Goal: Task Accomplishment & Management: Manage account settings

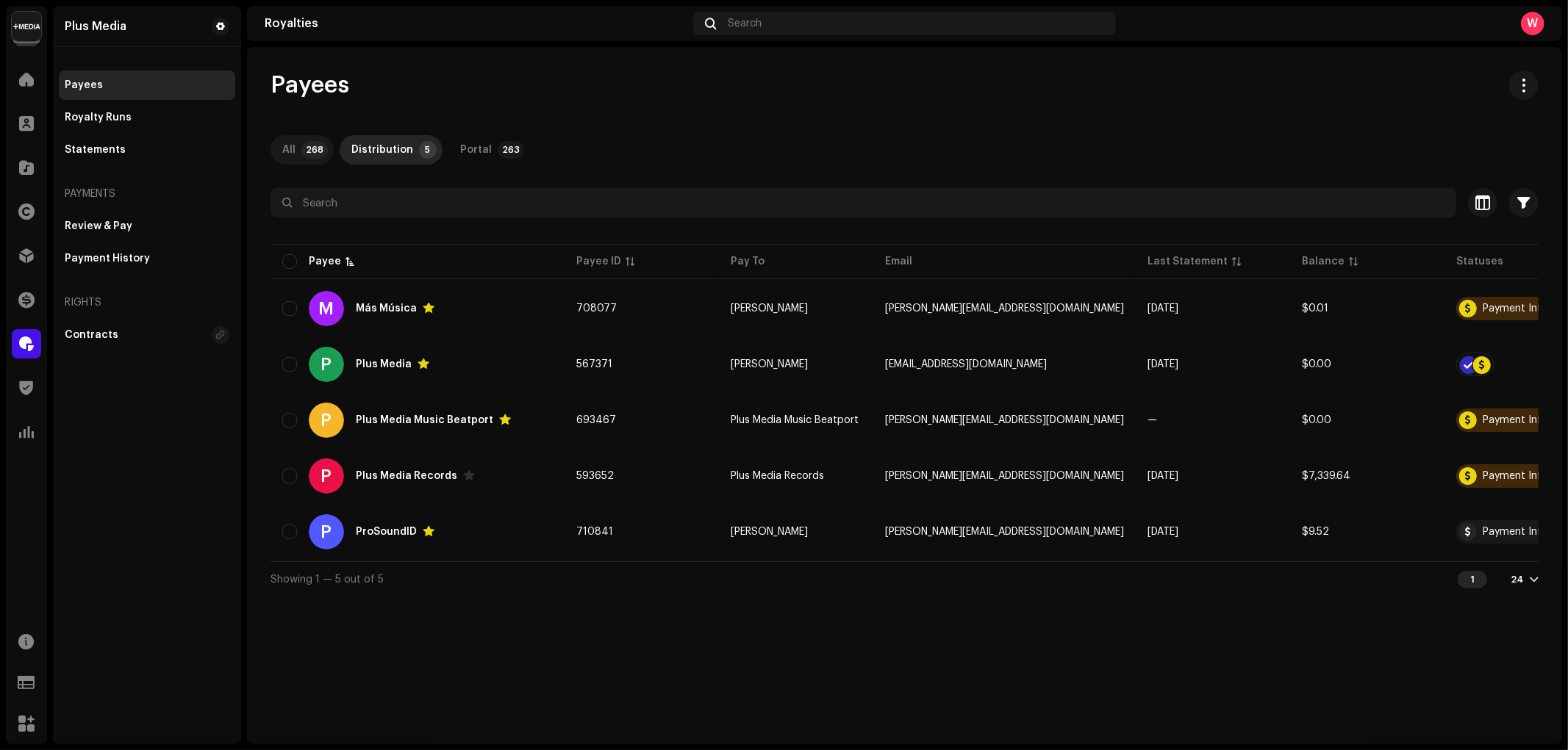
click at [304, 148] on p-badge "268" at bounding box center [314, 150] width 26 height 18
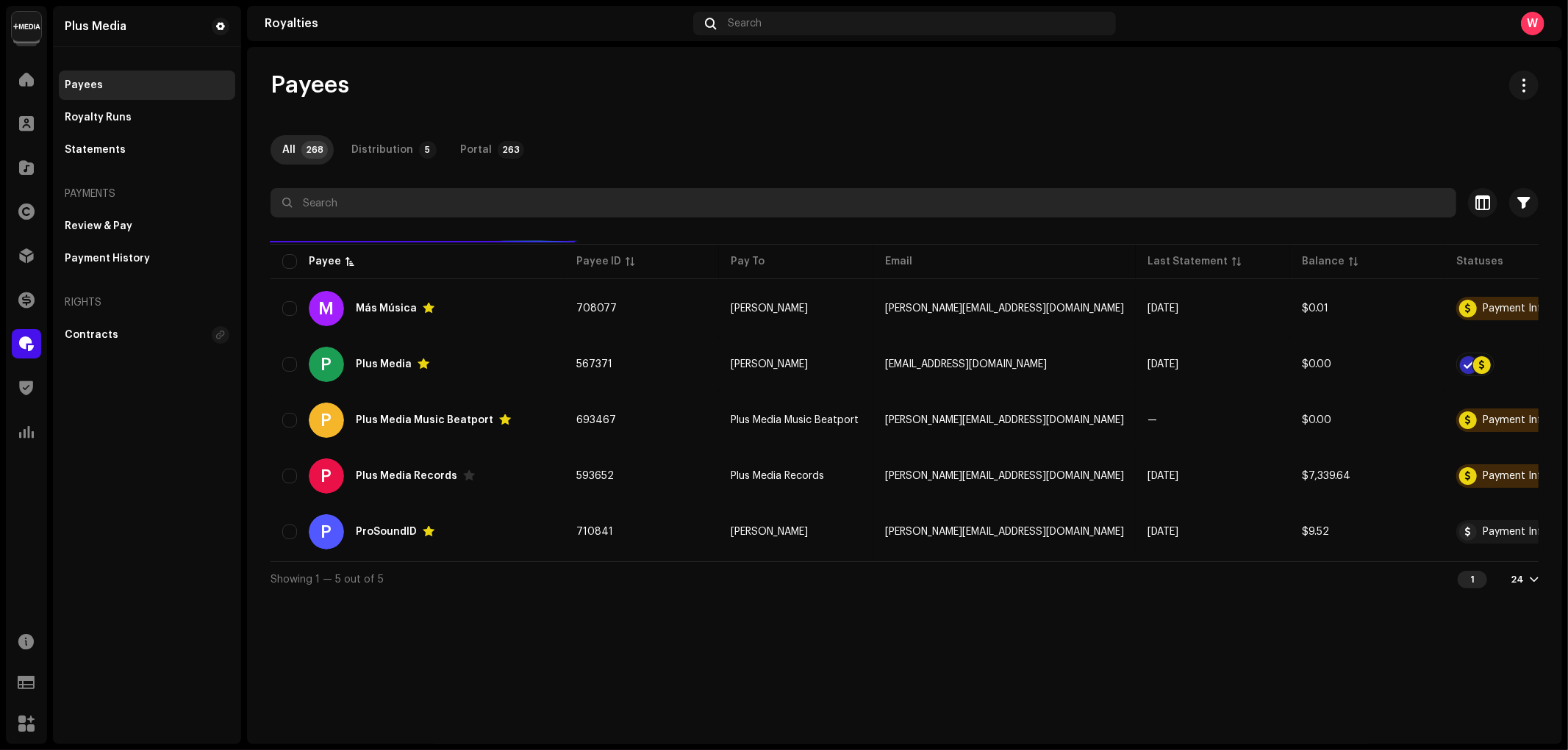
click at [383, 199] on input "text" at bounding box center [863, 202] width 1185 height 29
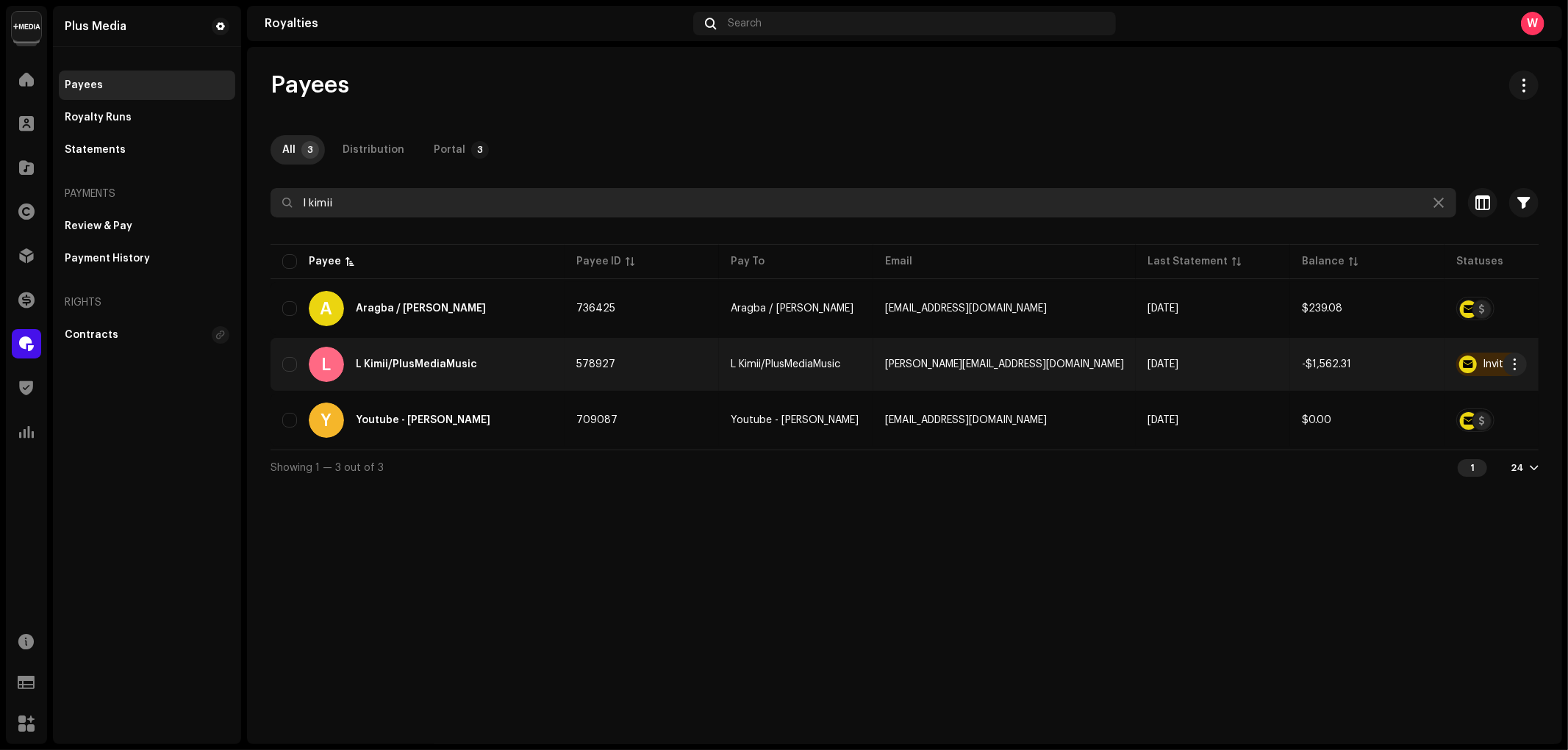
type input "l kimii"
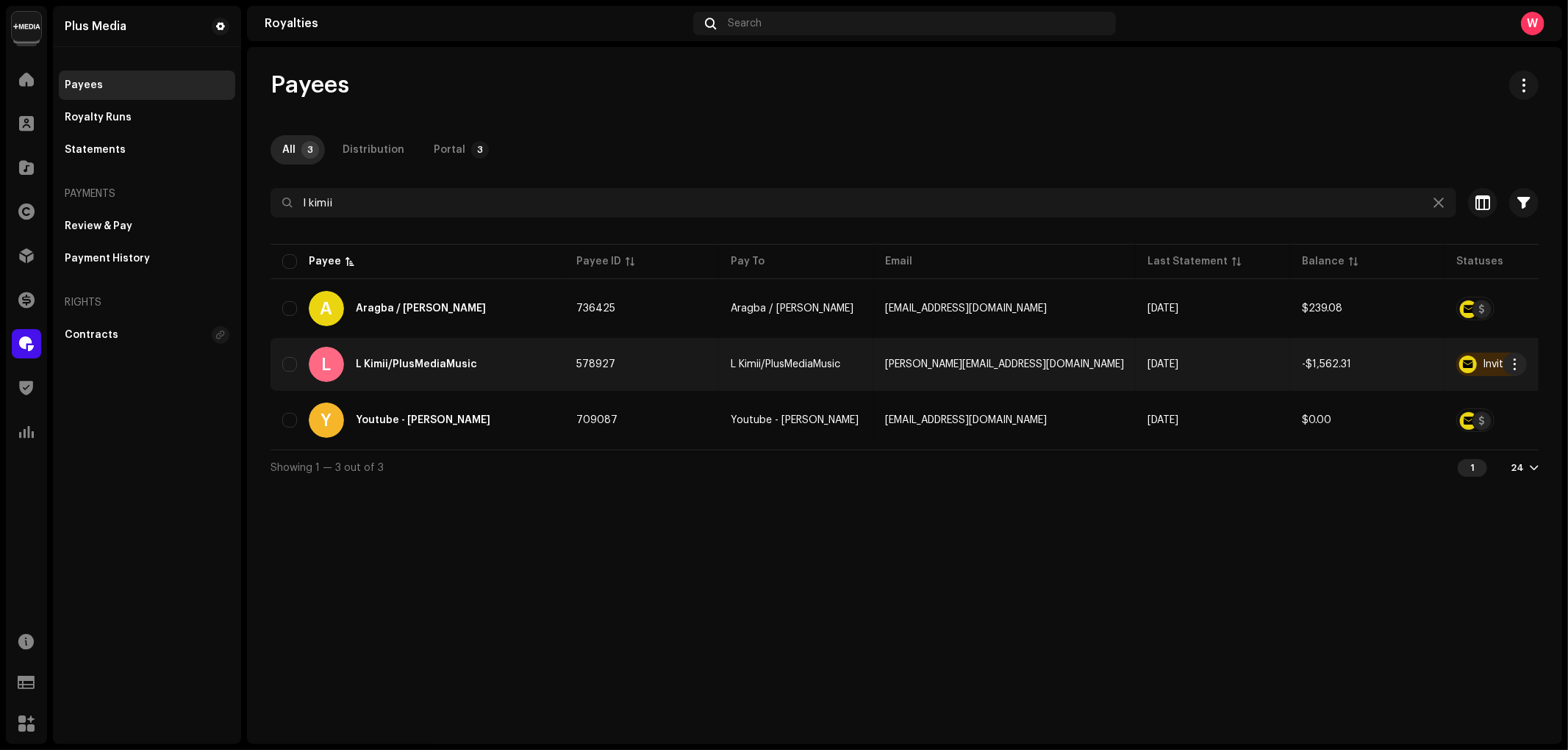
click at [507, 365] on div "L L Kimii/PlusMediaMusic" at bounding box center [417, 364] width 271 height 35
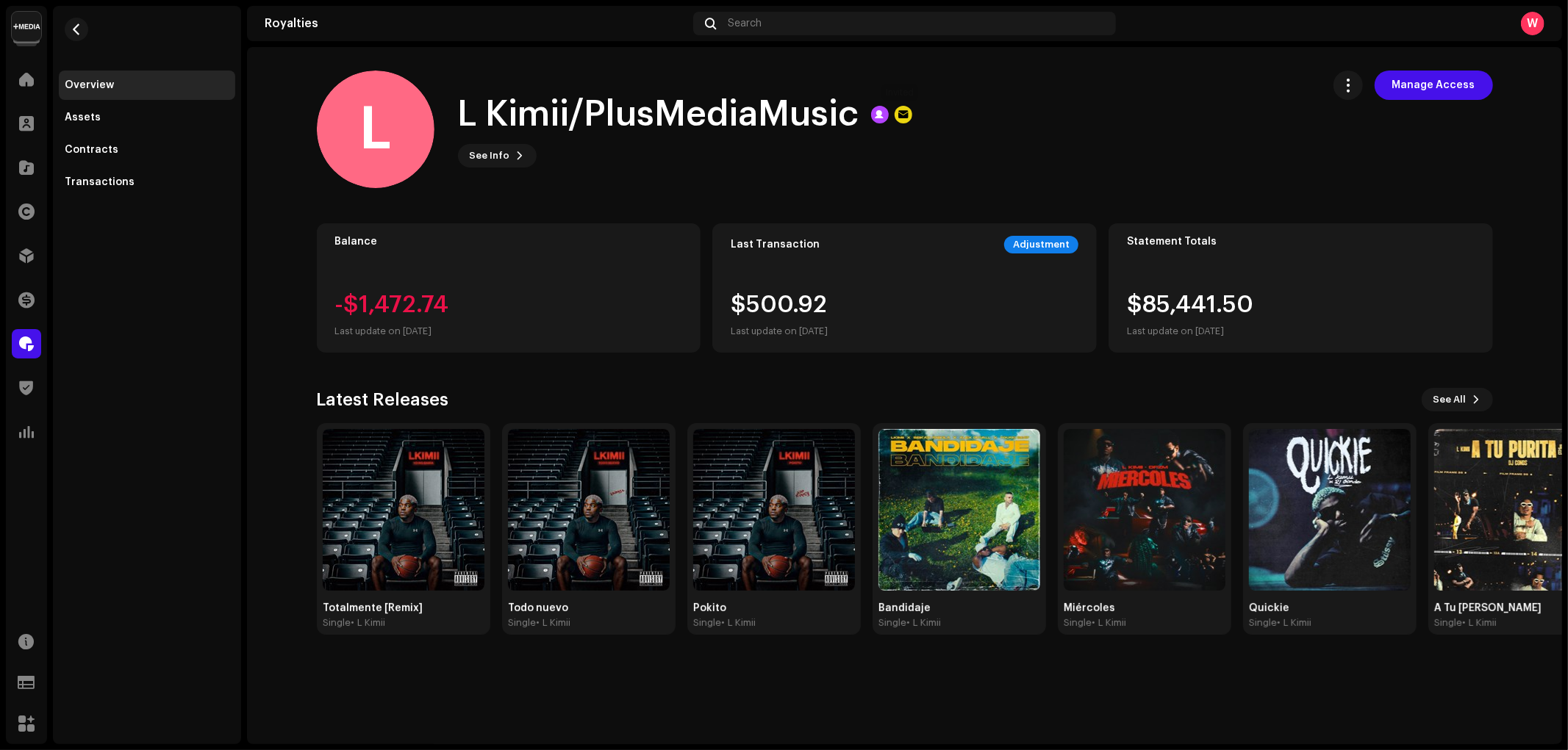
drag, startPoint x: 697, startPoint y: 119, endPoint x: 920, endPoint y: 118, distance: 223.0
click at [920, 118] on div "L L Kimii/PlusMediaMusic See Info Manage Access" at bounding box center [813, 130] width 993 height 118
click at [790, 171] on div "L L Kimii/PlusMediaMusic See Info Manage Access" at bounding box center [813, 130] width 993 height 118
click at [120, 180] on div "Transactions" at bounding box center [100, 182] width 70 height 12
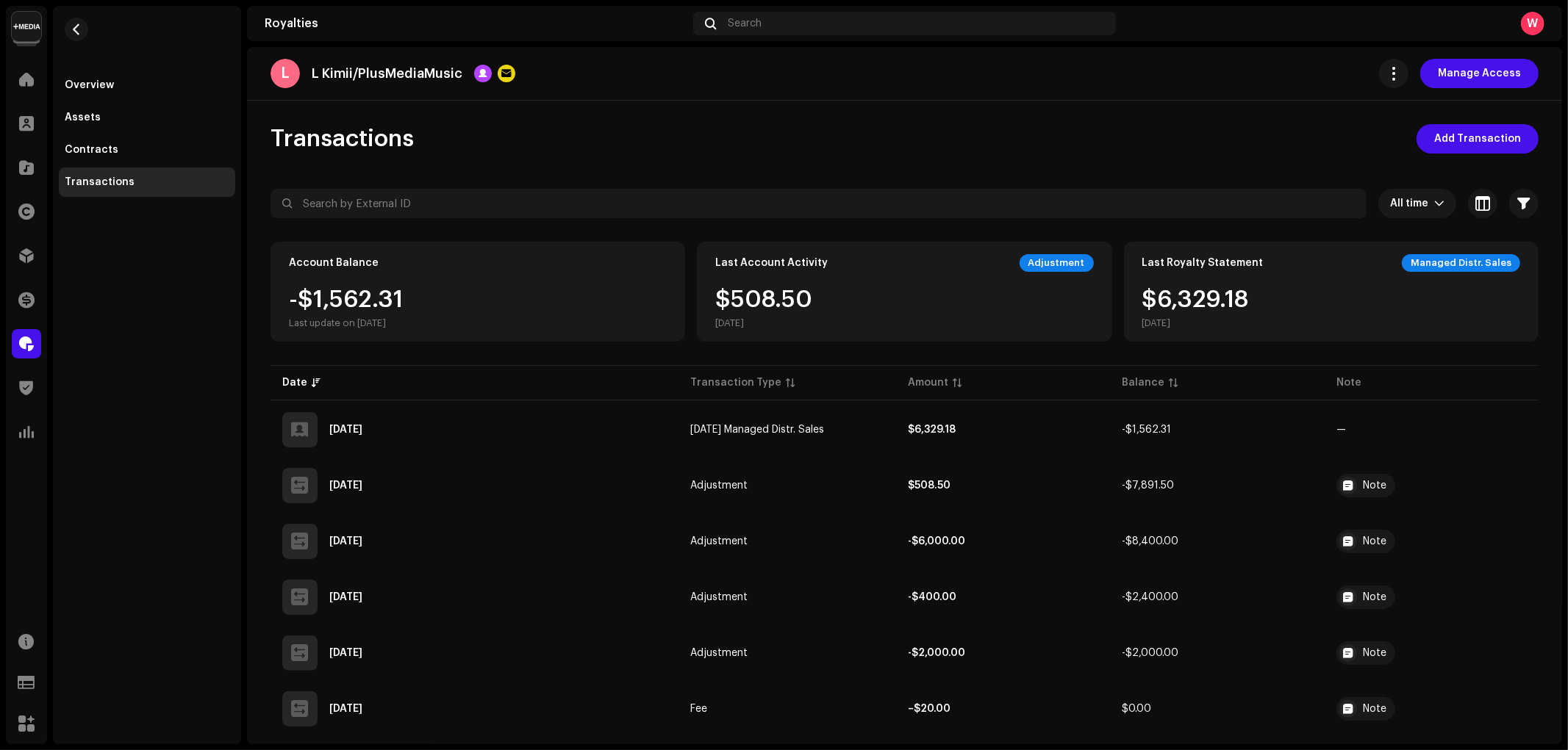
drag, startPoint x: 275, startPoint y: 137, endPoint x: 481, endPoint y: 133, distance: 206.0
click at [481, 133] on div "Transactions Add Transaction" at bounding box center [905, 139] width 1268 height 29
click at [545, 134] on div "Transactions Add Transaction" at bounding box center [905, 139] width 1268 height 29
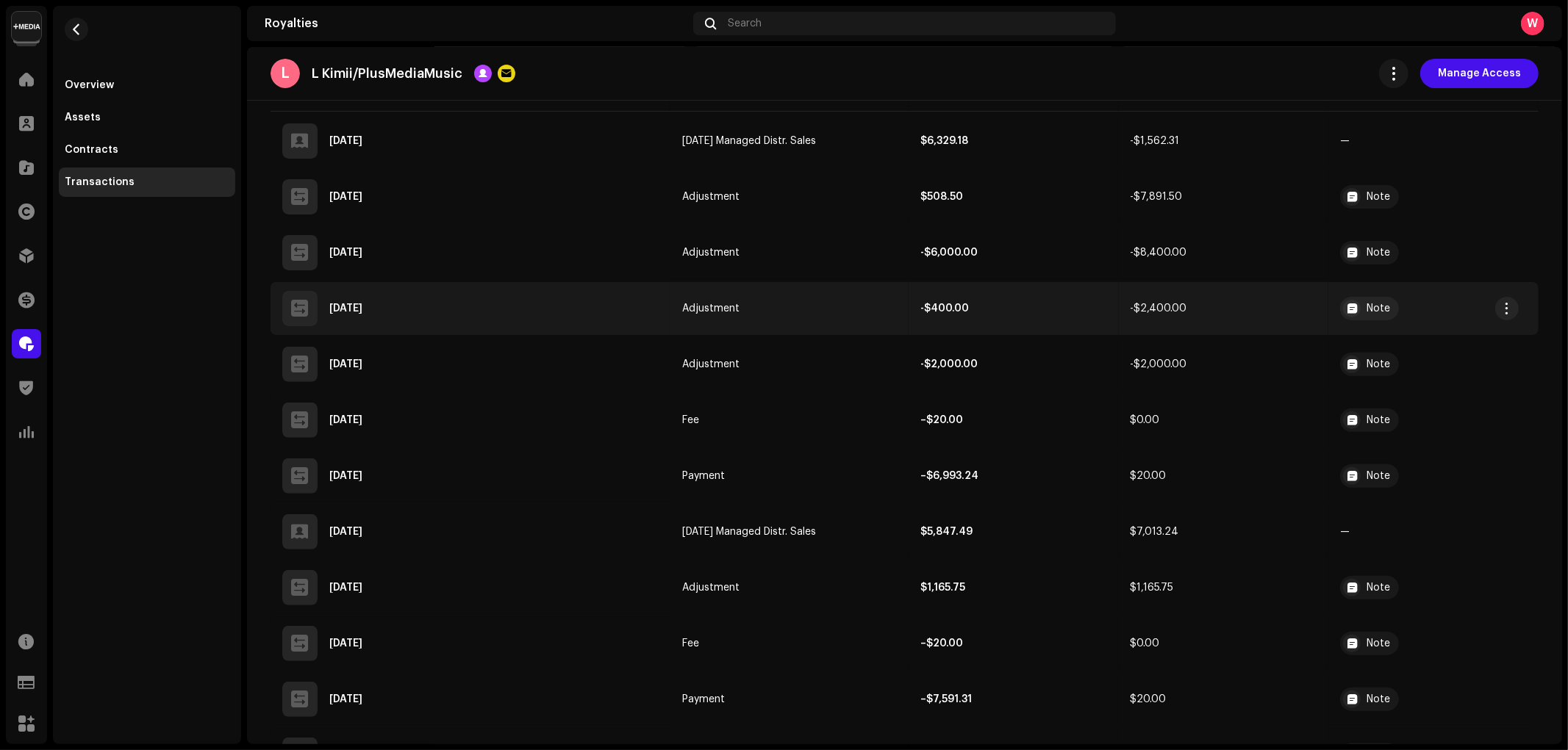
scroll to position [125, 0]
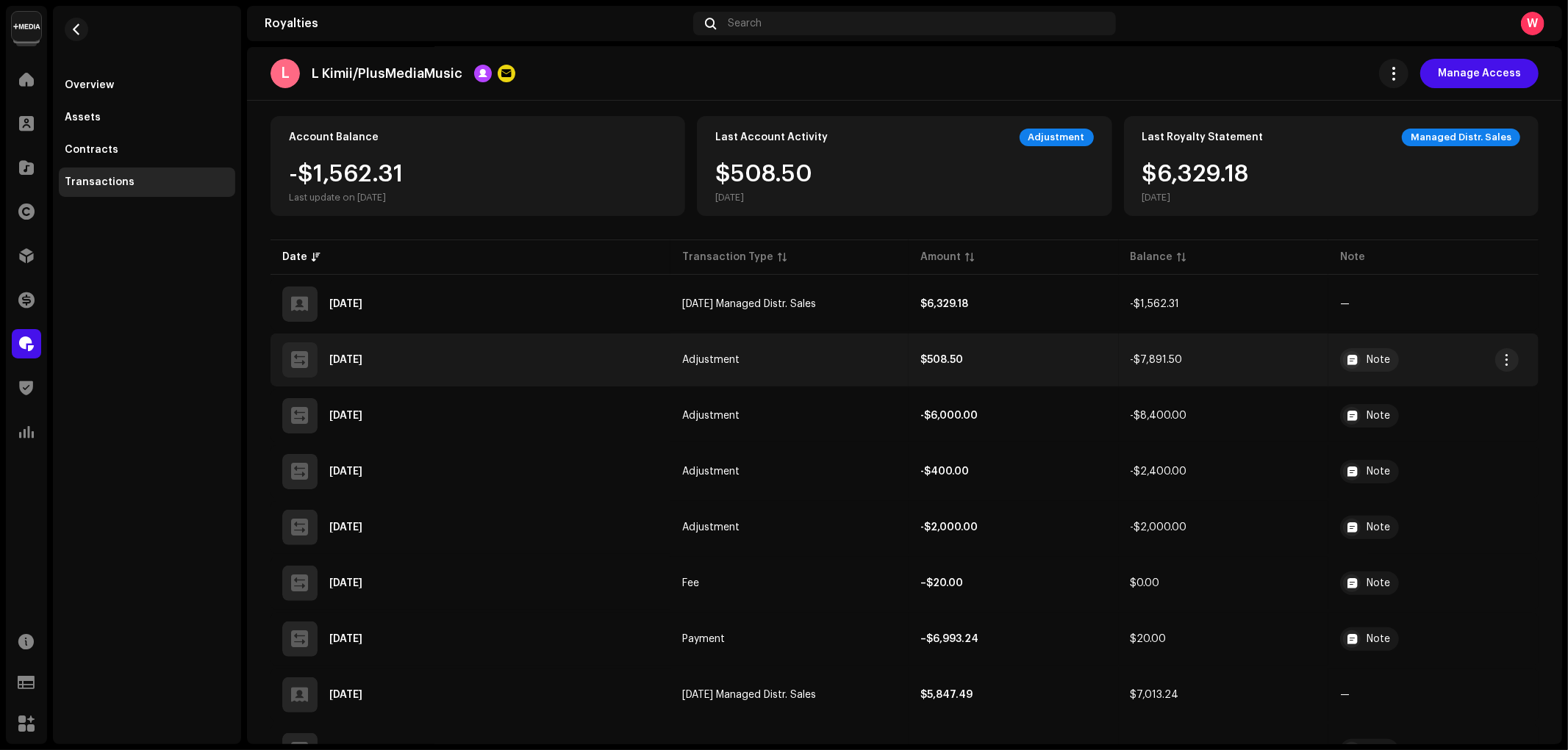
click at [356, 360] on div "Sep 29, 2025" at bounding box center [345, 360] width 33 height 10
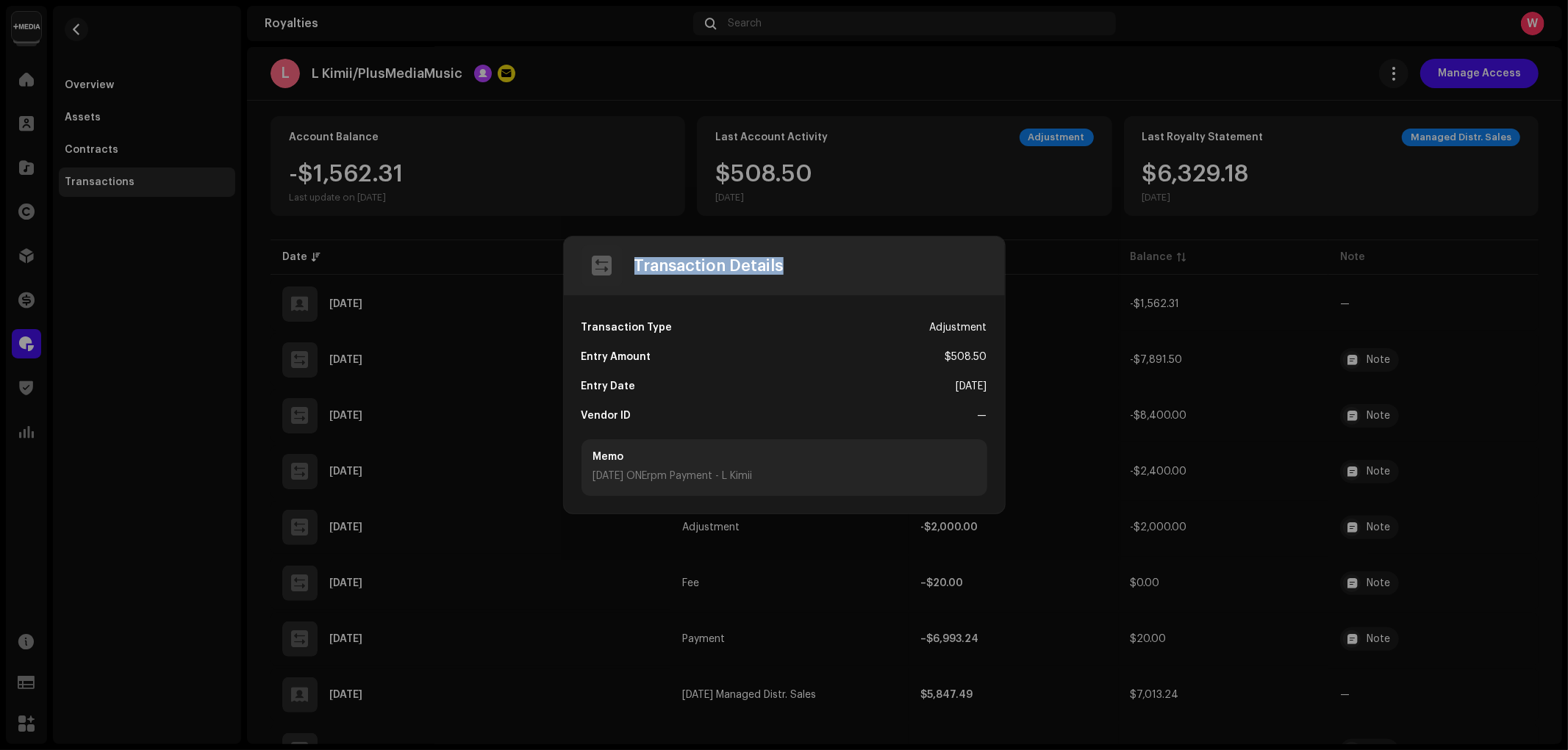
drag, startPoint x: 630, startPoint y: 266, endPoint x: 827, endPoint y: 271, distance: 197.1
click at [827, 271] on div "Transaction Details" at bounding box center [784, 265] width 441 height 59
drag, startPoint x: 663, startPoint y: 325, endPoint x: 691, endPoint y: 326, distance: 28.0
click at [691, 326] on div "Transaction Type Adjustment" at bounding box center [784, 327] width 406 height 29
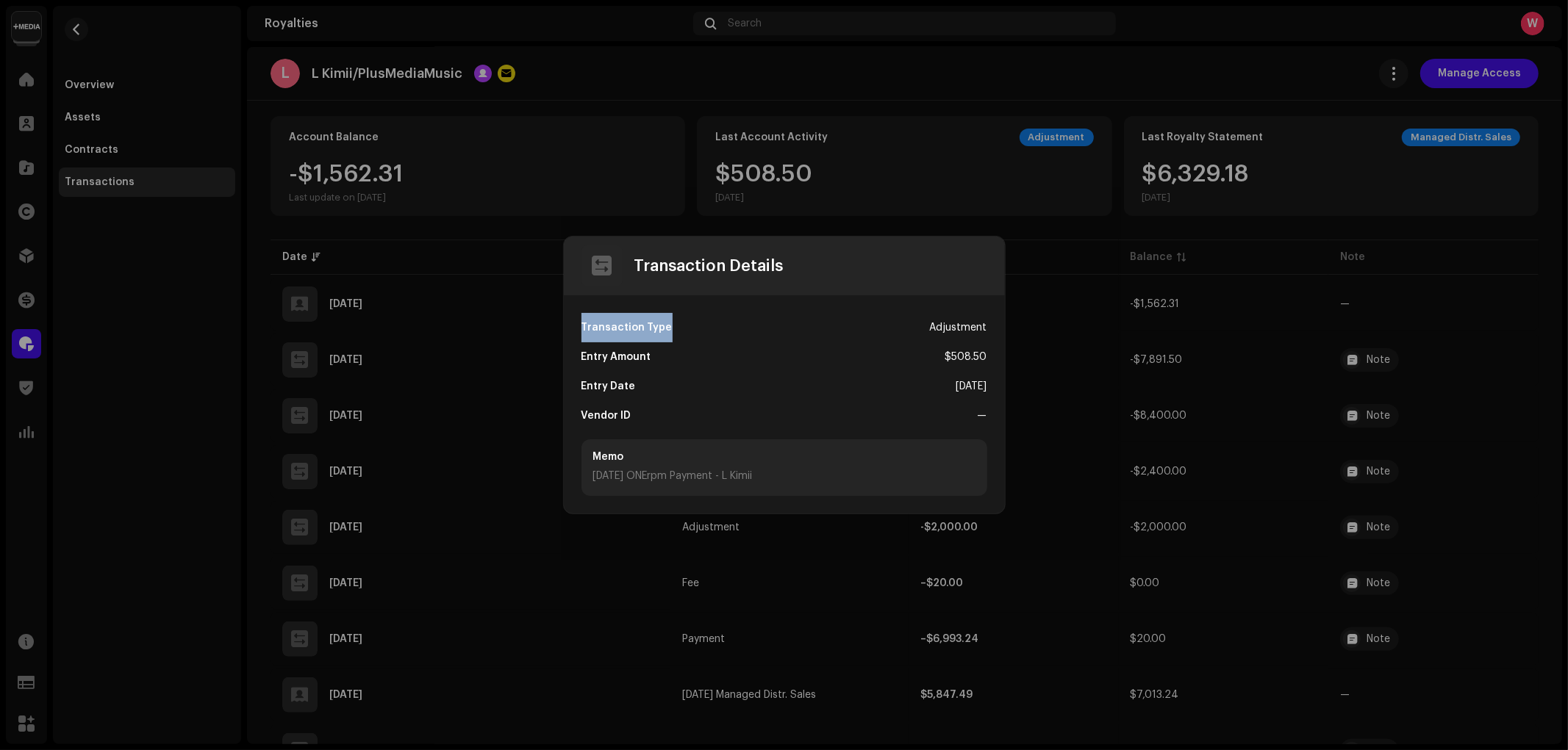
click at [755, 320] on div "Transaction Type Adjustment" at bounding box center [784, 327] width 406 height 29
drag, startPoint x: 934, startPoint y: 326, endPoint x: 1009, endPoint y: 328, distance: 75.0
click at [1009, 328] on div "Transaction Details Transaction Type Adjustment Entry Amount $508.50 Entry Date…" at bounding box center [784, 375] width 1568 height 750
drag, startPoint x: 579, startPoint y: 356, endPoint x: 666, endPoint y: 358, distance: 87.0
click at [666, 358] on div "Transaction Type Adjustment Entry Amount $508.50 Entry Date Sep 29, 2025 Vendor…" at bounding box center [784, 404] width 441 height 218
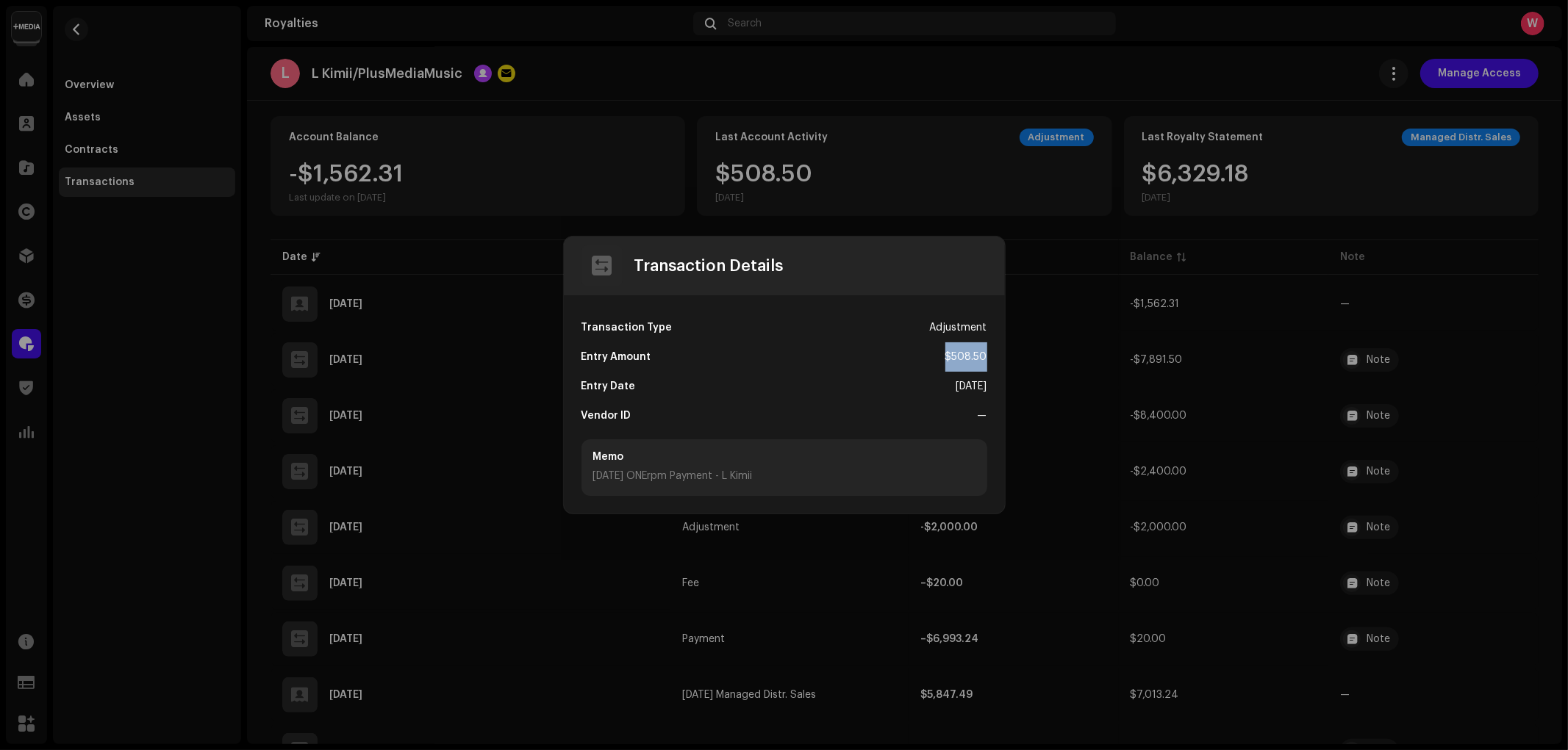
drag, startPoint x: 944, startPoint y: 353, endPoint x: 1002, endPoint y: 353, distance: 58.0
click at [1002, 353] on div "Transaction Type Adjustment Entry Amount $508.50 Entry Date Sep 29, 2025 Vendor…" at bounding box center [784, 404] width 441 height 218
drag, startPoint x: 583, startPoint y: 384, endPoint x: 659, endPoint y: 382, distance: 76.0
click at [659, 382] on div "Entry Date Sep 29, 2025" at bounding box center [784, 386] width 406 height 29
drag, startPoint x: 926, startPoint y: 382, endPoint x: 988, endPoint y: 384, distance: 62.0
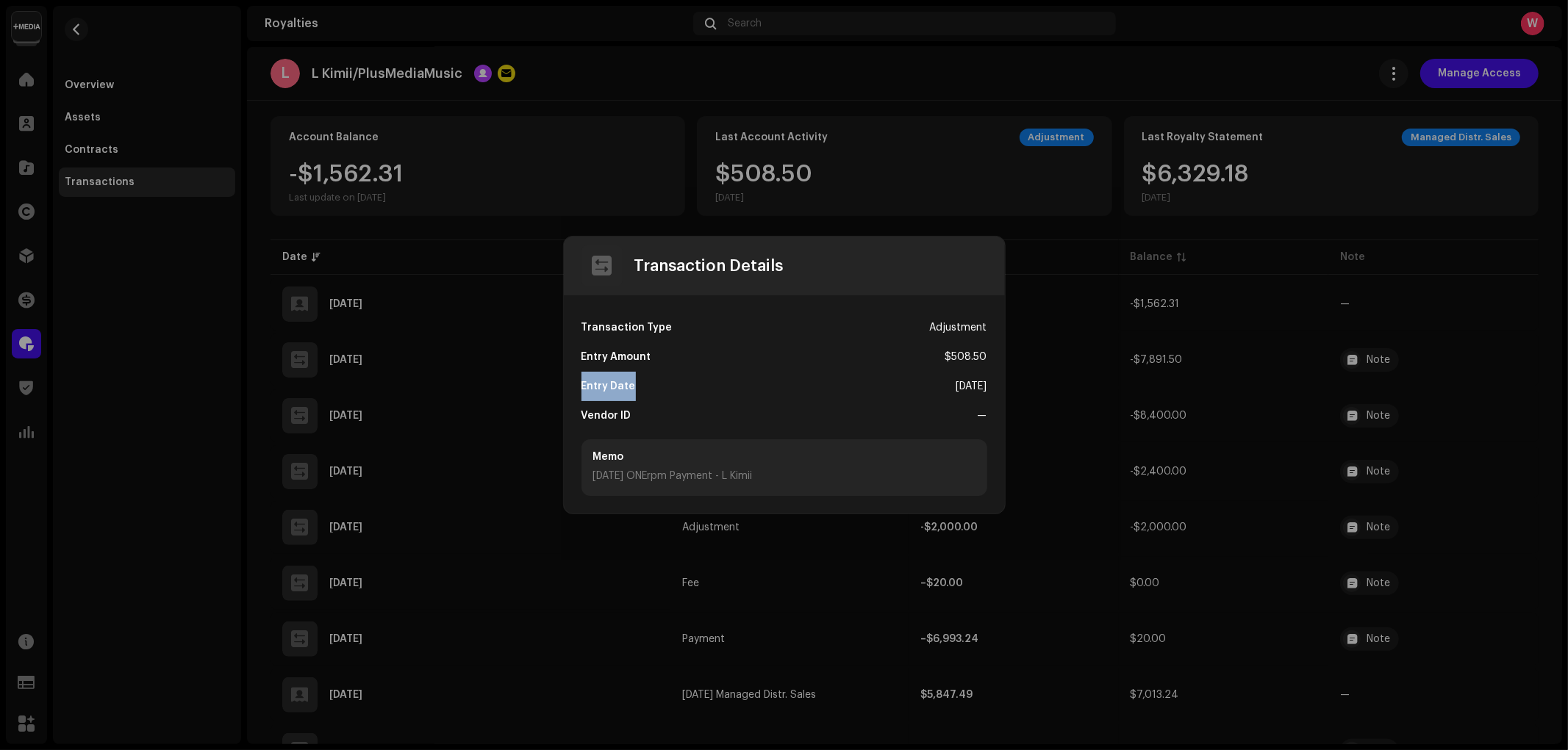
click at [988, 384] on div "Transaction Type Adjustment Entry Amount $508.50 Entry Date Sep 29, 2025 Vendor…" at bounding box center [784, 404] width 441 height 218
drag, startPoint x: 592, startPoint y: 454, endPoint x: 633, endPoint y: 459, distance: 41.3
click at [634, 456] on div "Memo" at bounding box center [784, 457] width 382 height 12
click at [622, 456] on div "Memo" at bounding box center [784, 457] width 382 height 12
drag, startPoint x: 593, startPoint y: 476, endPoint x: 812, endPoint y: 482, distance: 219.1
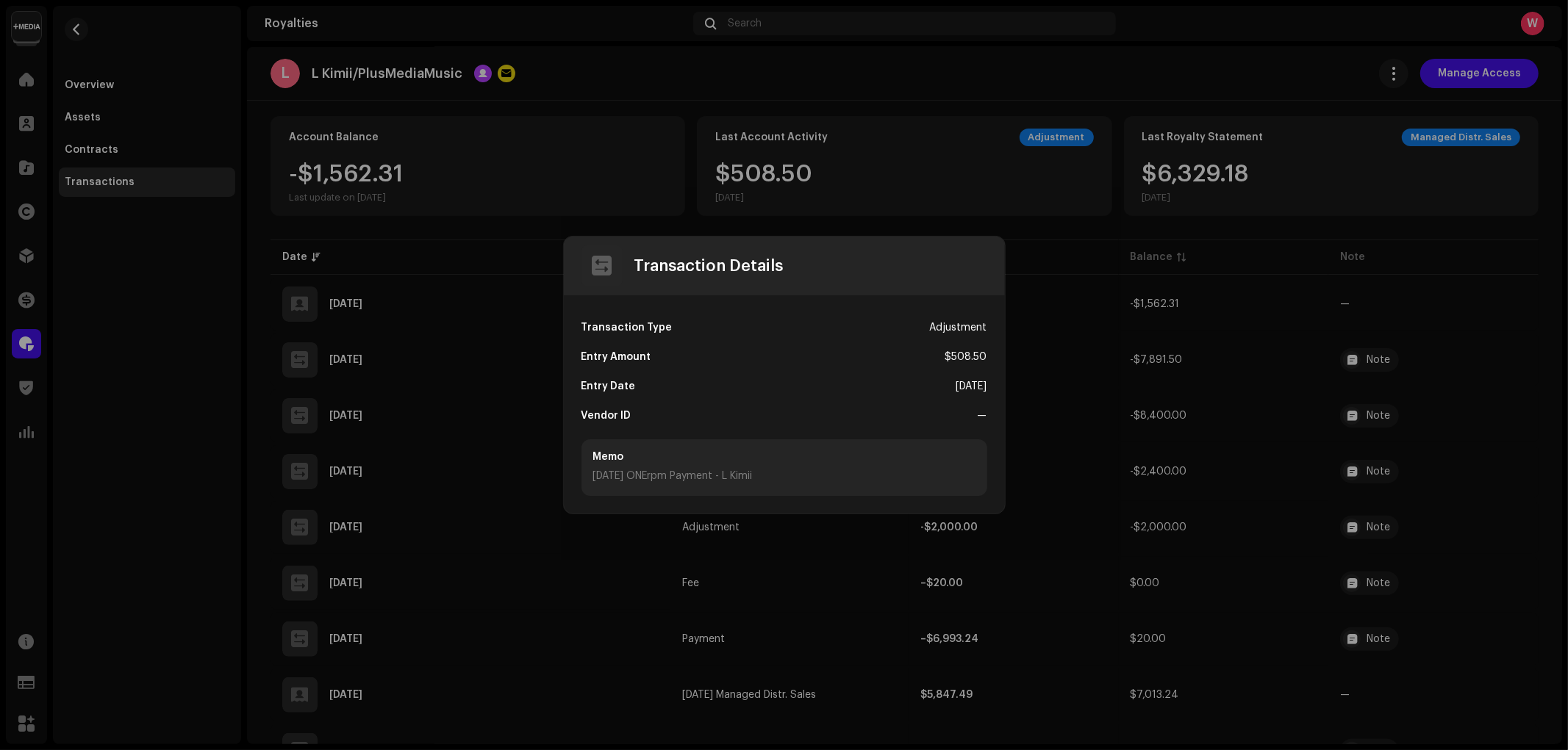
click at [812, 482] on div "Memo August 2025 ONErpm Payment - L Kimii" at bounding box center [784, 467] width 406 height 57
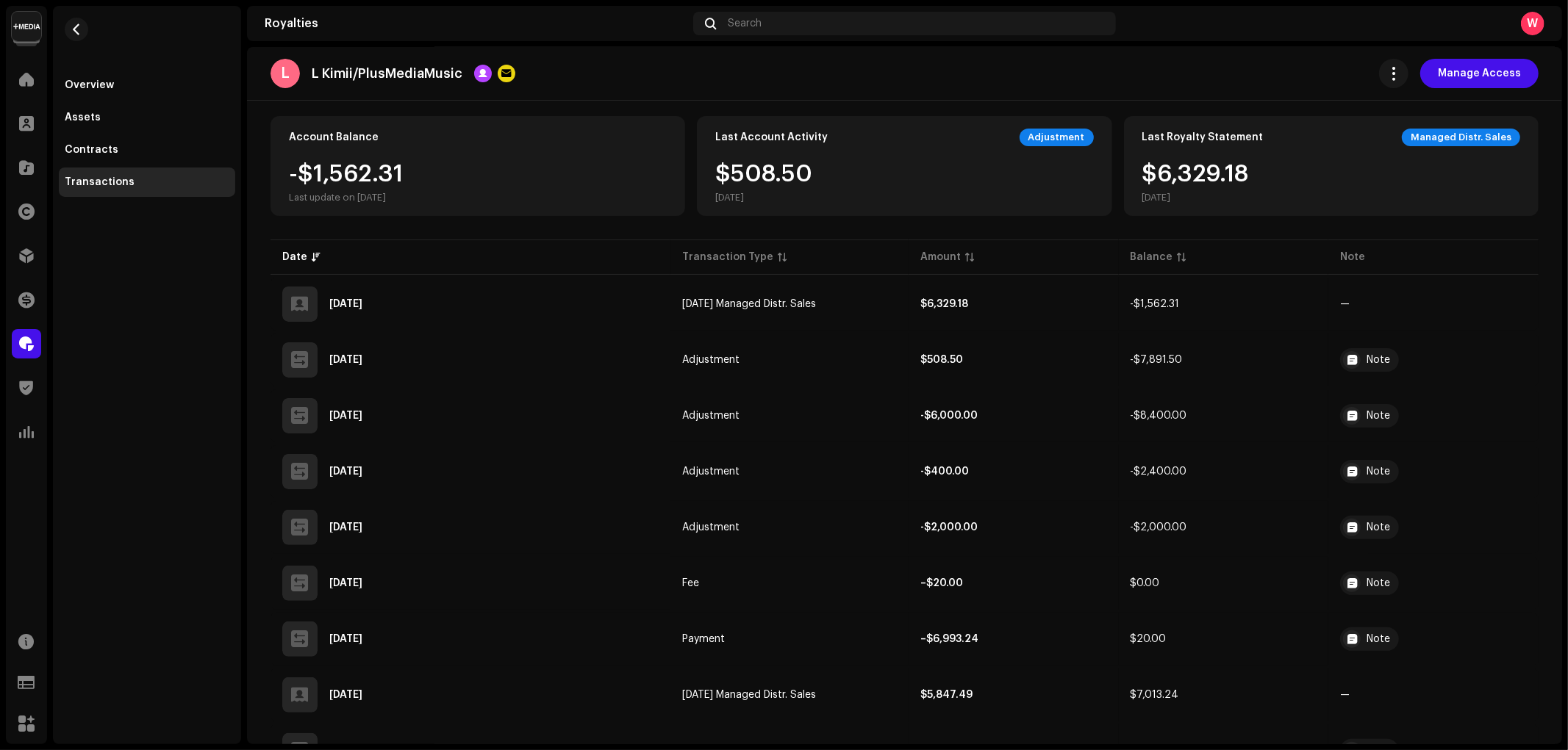
click at [534, 306] on div "Transaction Details Transaction Type Adjustment Entry Amount $508.50 Entry Date…" at bounding box center [784, 375] width 1568 height 750
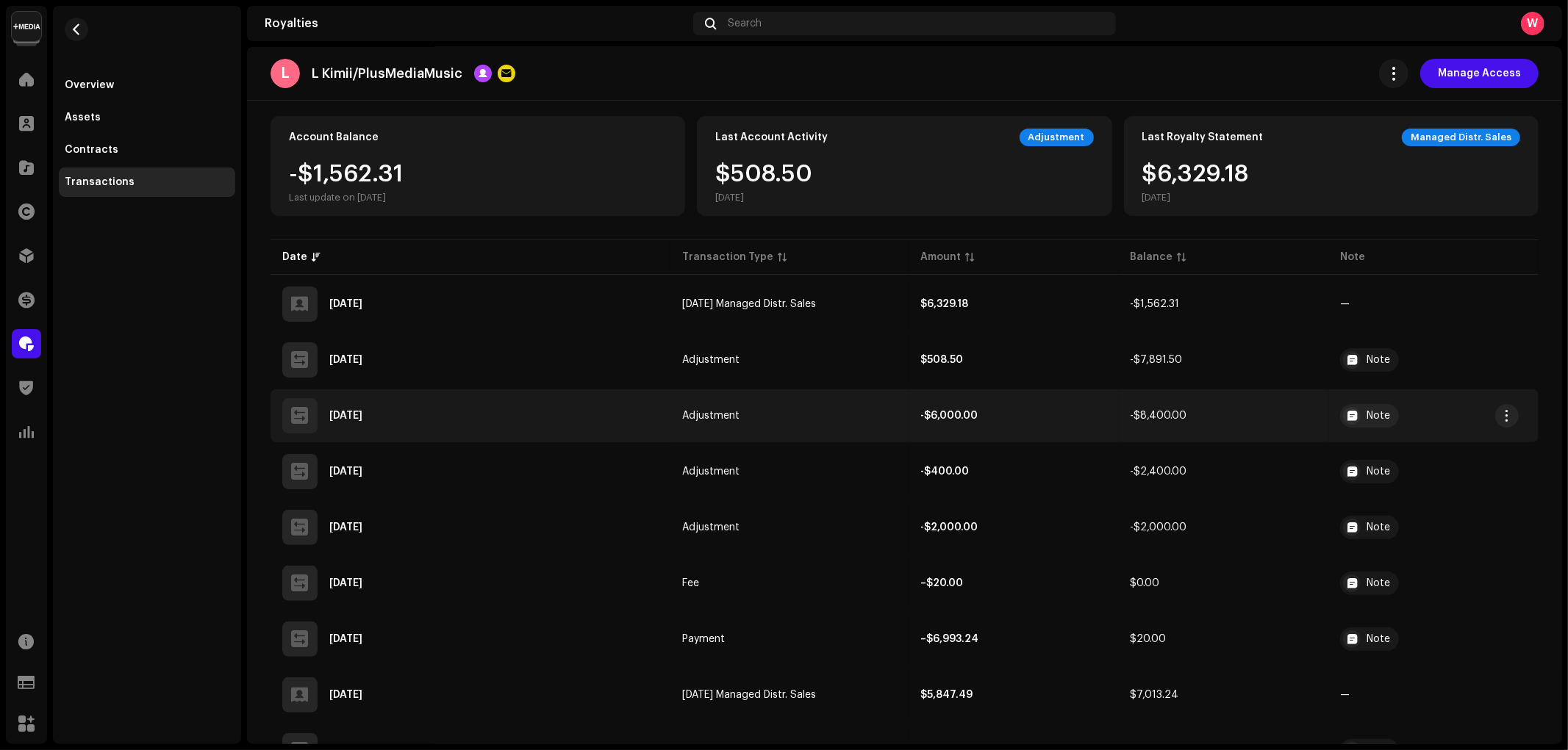
click at [801, 410] on td "Adjustment" at bounding box center [789, 415] width 238 height 53
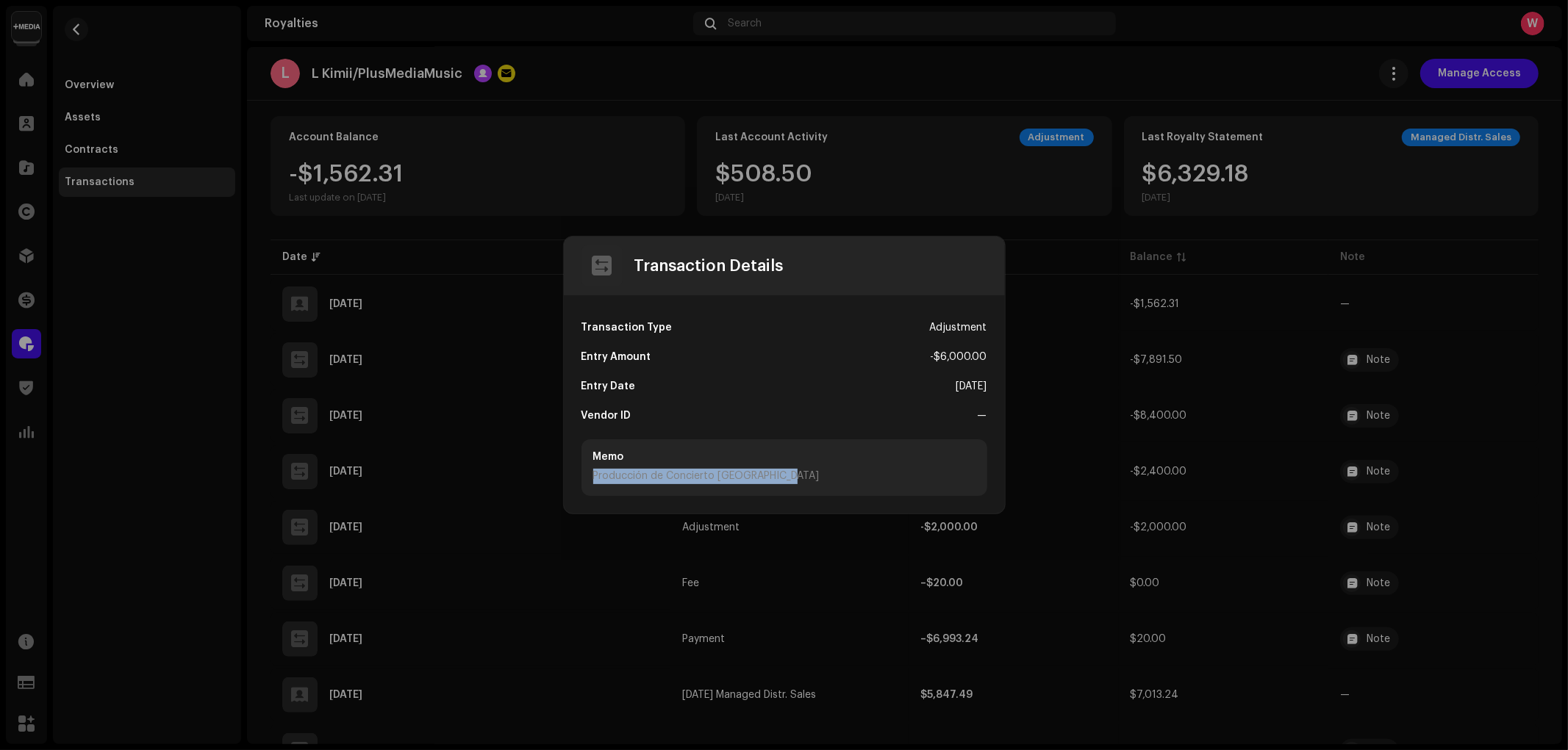
drag, startPoint x: 622, startPoint y: 476, endPoint x: 807, endPoint y: 478, distance: 185.0
click at [807, 478] on div "Producción de Concierto Watsco Center" at bounding box center [784, 476] width 382 height 16
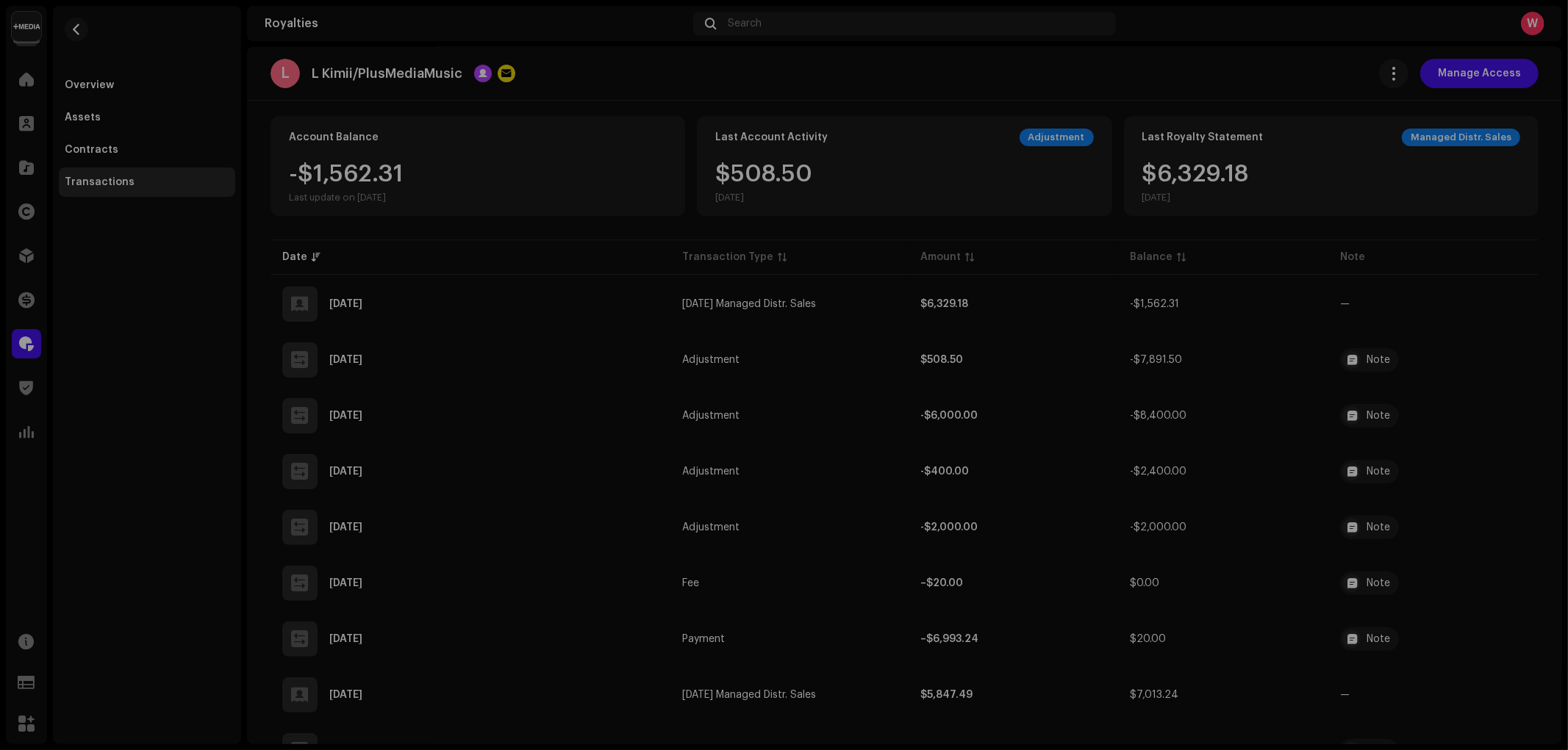
click at [490, 237] on div "Transaction Details Transaction Type Adjustment Entry Amount -$6,000.00 Entry D…" at bounding box center [784, 375] width 1568 height 750
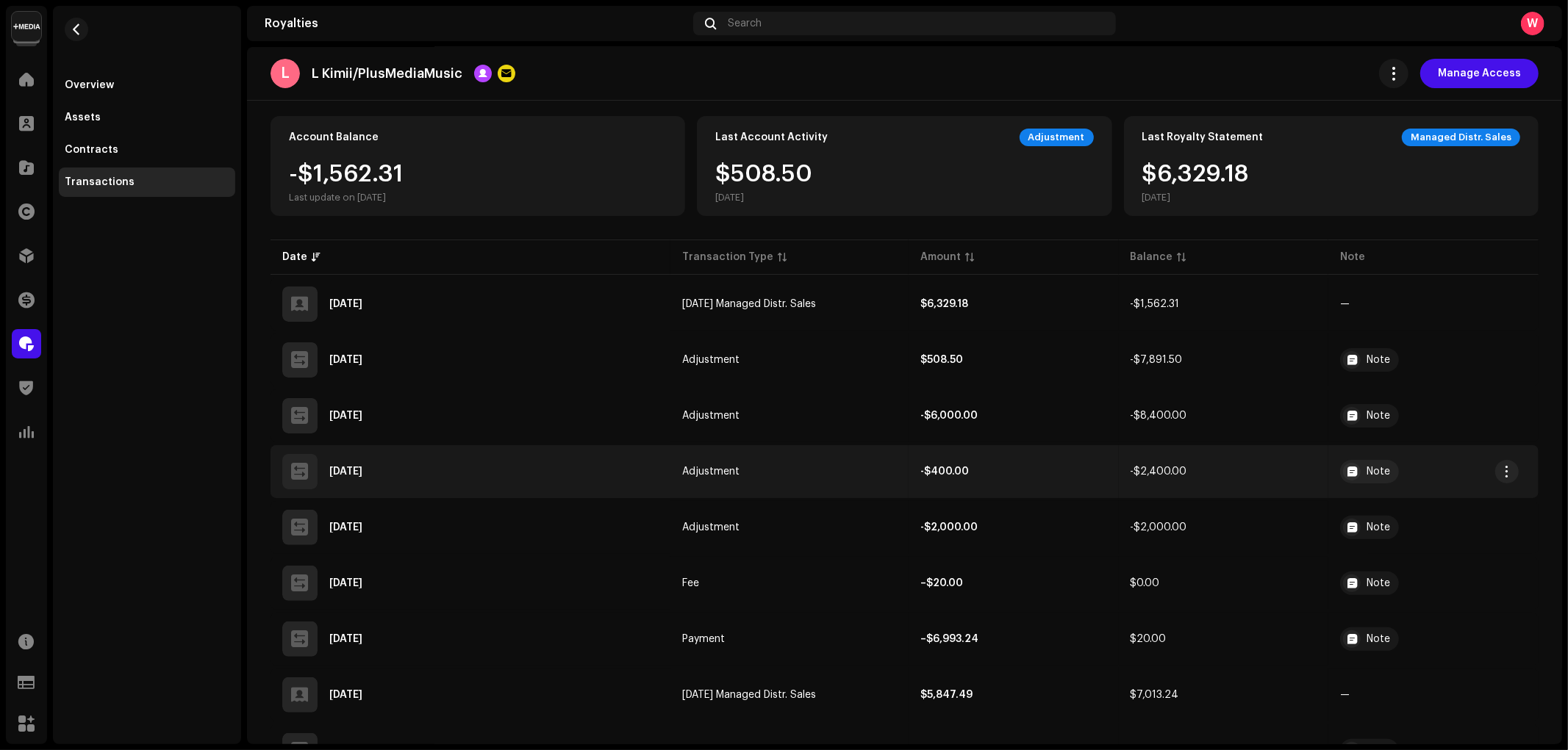
click at [733, 473] on span "Adjustment" at bounding box center [710, 472] width 57 height 10
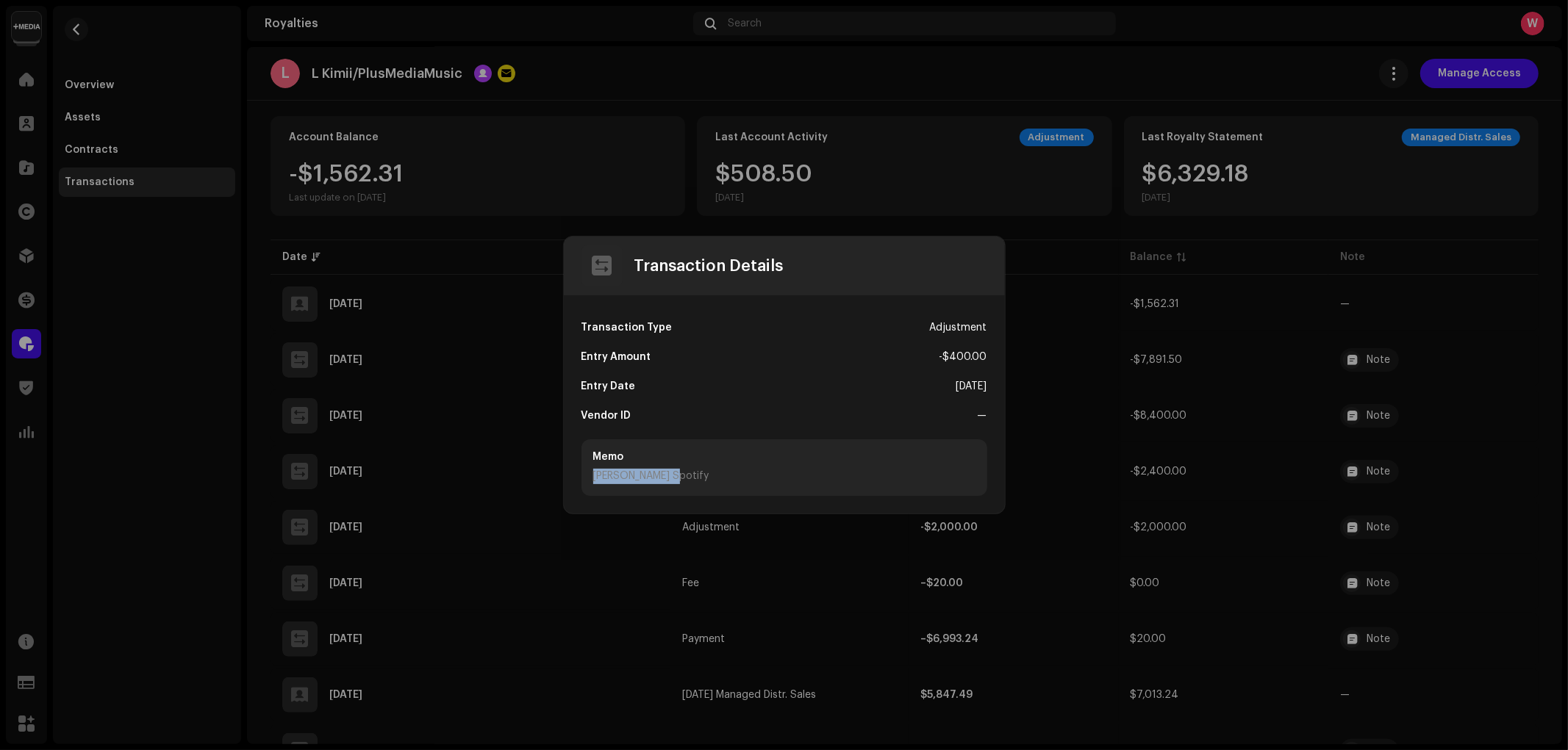
drag, startPoint x: 589, startPoint y: 476, endPoint x: 706, endPoint y: 479, distance: 117.0
click at [706, 479] on div "Memo Campaña Spotify" at bounding box center [784, 467] width 406 height 57
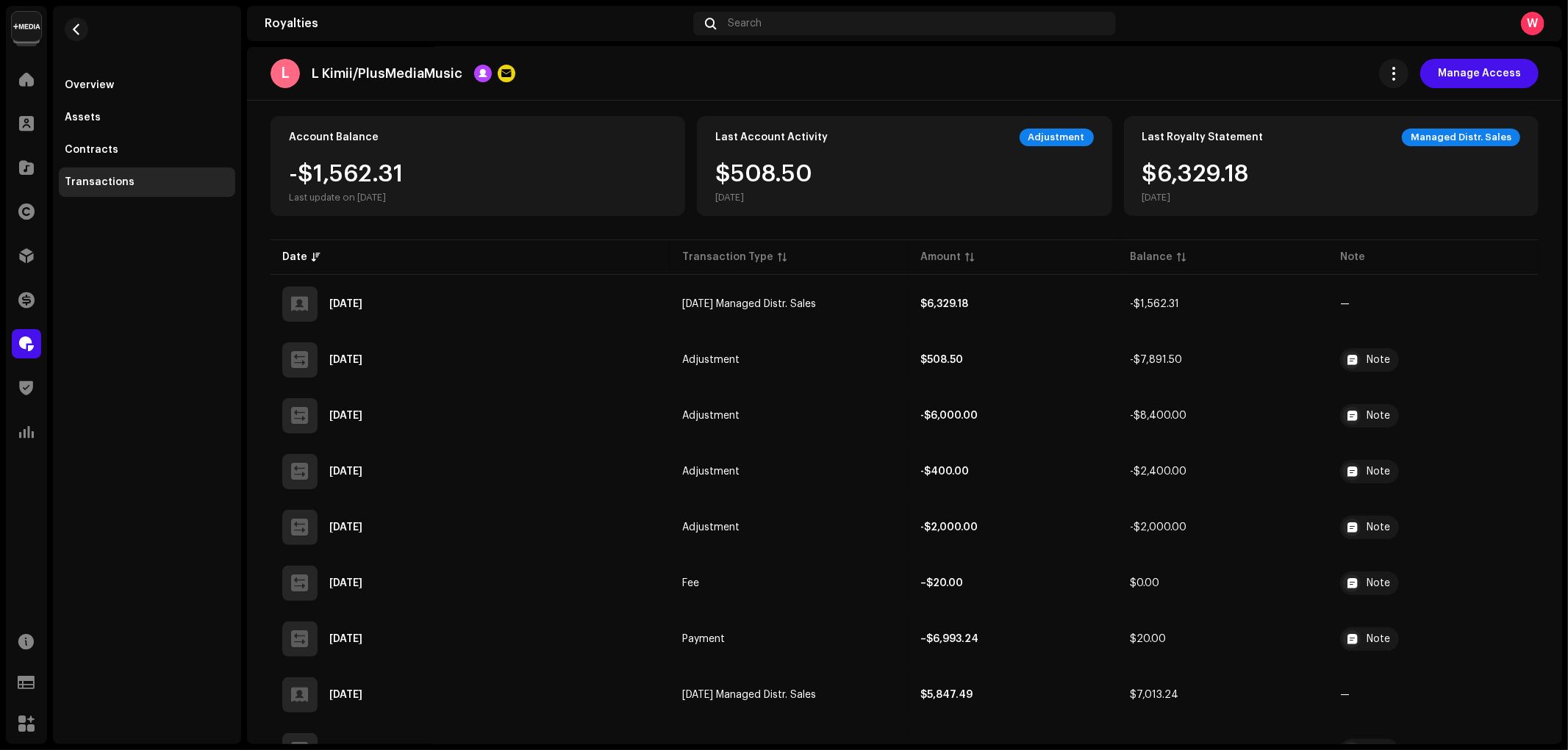
click at [512, 259] on div "Transaction Details Transaction Type Adjustment Entry Amount -$400.00 Entry Dat…" at bounding box center [784, 375] width 1568 height 750
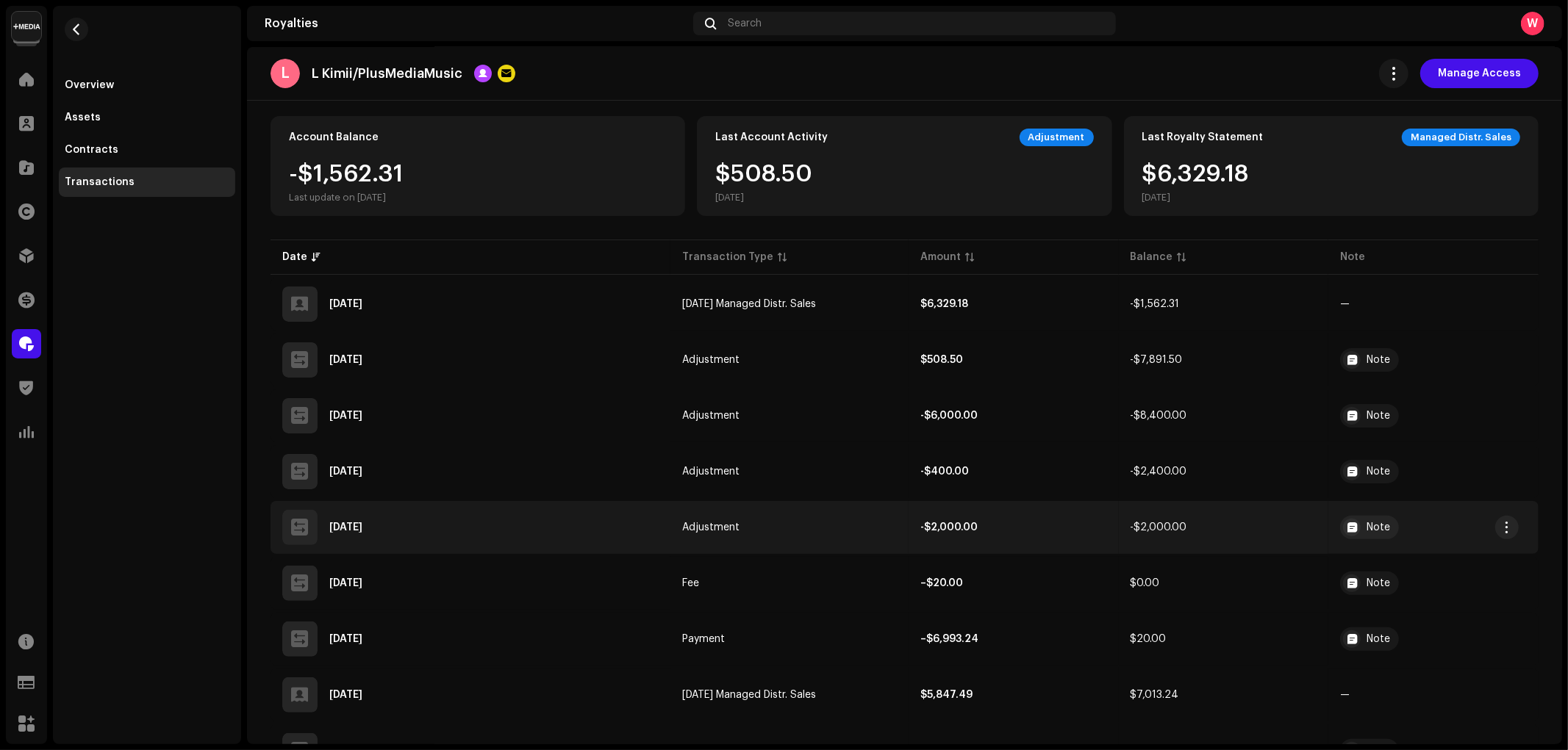
click at [721, 523] on span "Adjustment" at bounding box center [710, 528] width 57 height 10
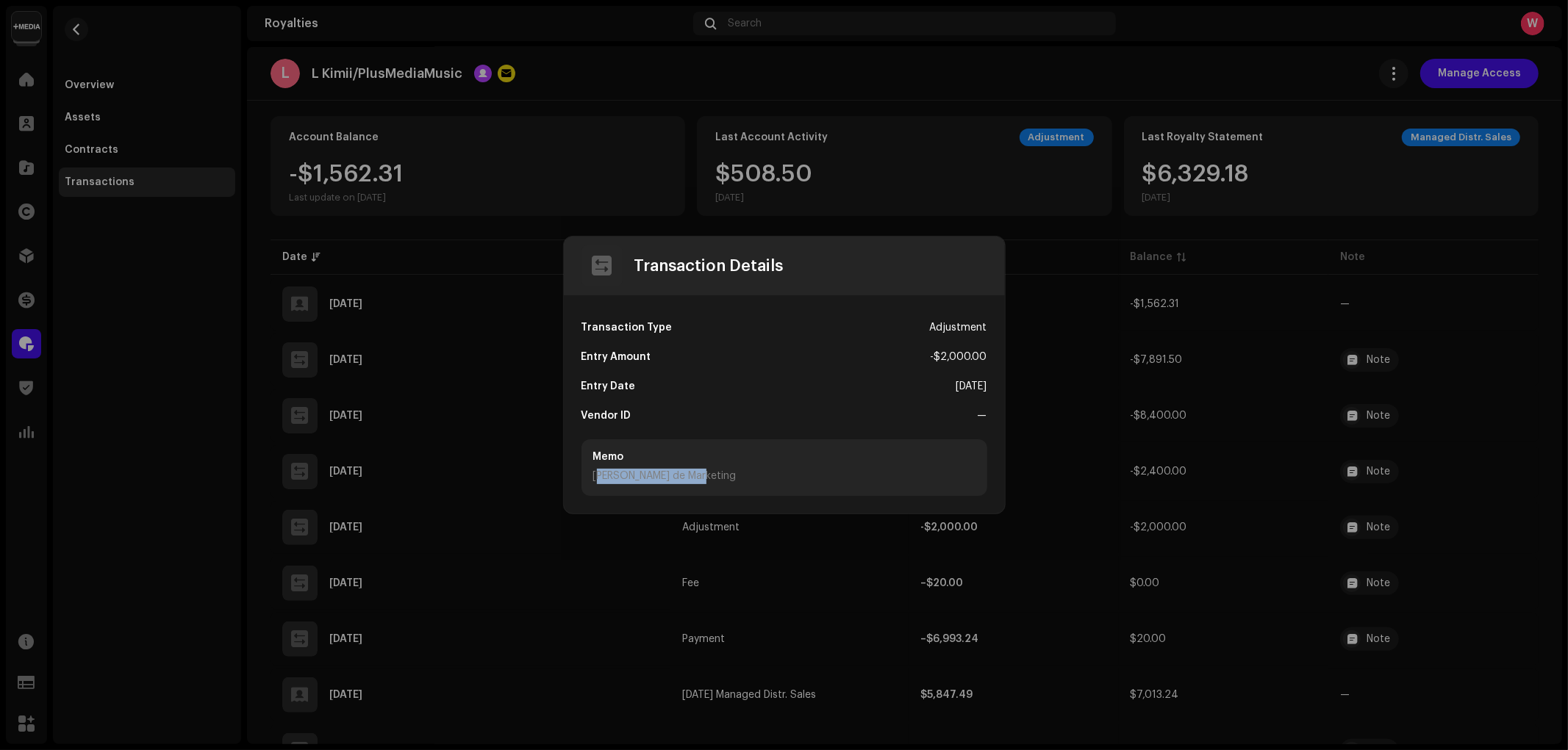
drag, startPoint x: 618, startPoint y: 477, endPoint x: 719, endPoint y: 472, distance: 101.1
click at [730, 476] on div "Campaña de Marketing" at bounding box center [784, 476] width 382 height 16
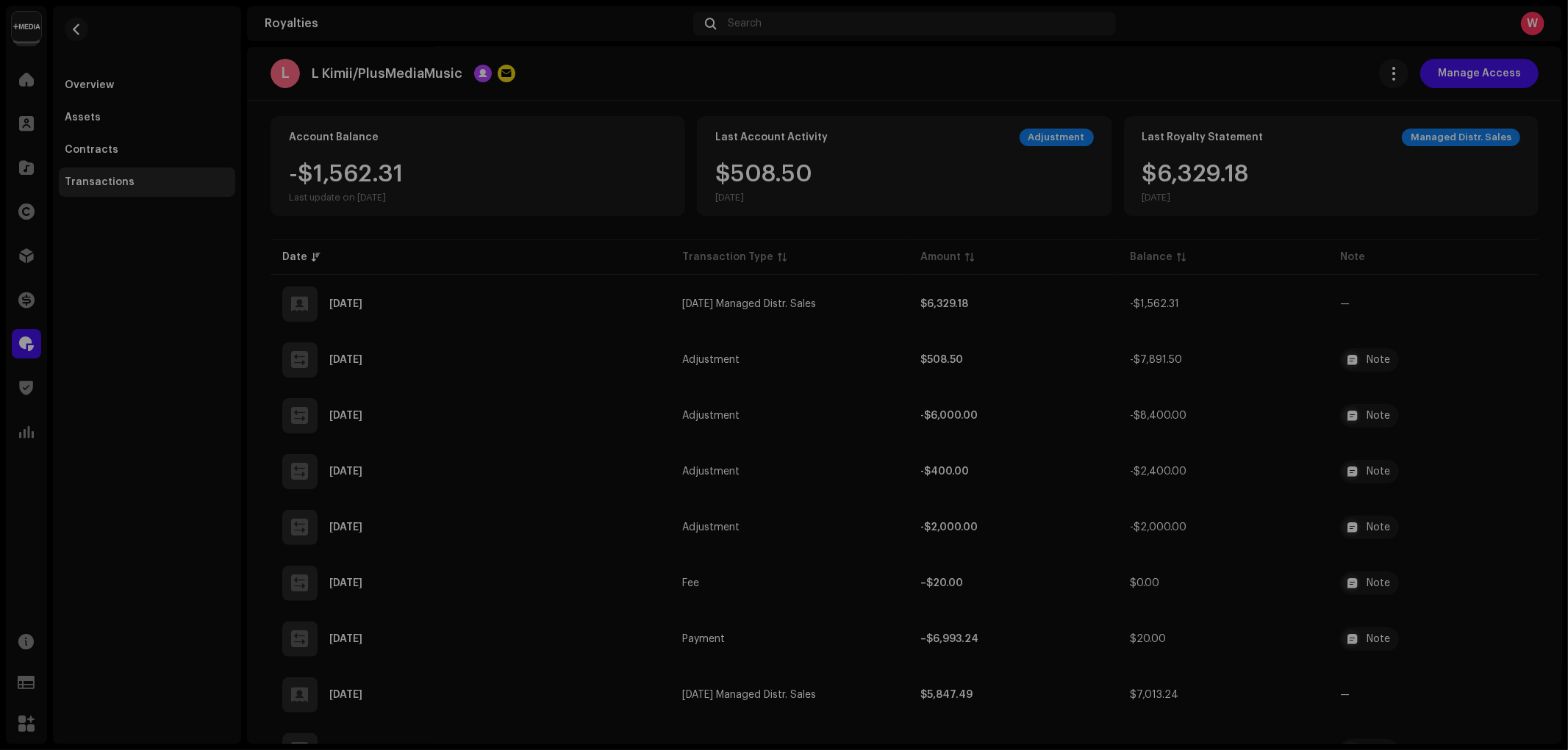
click at [486, 250] on div "Transaction Details Transaction Type Adjustment Entry Amount -$2,000.00 Entry D…" at bounding box center [784, 375] width 1568 height 750
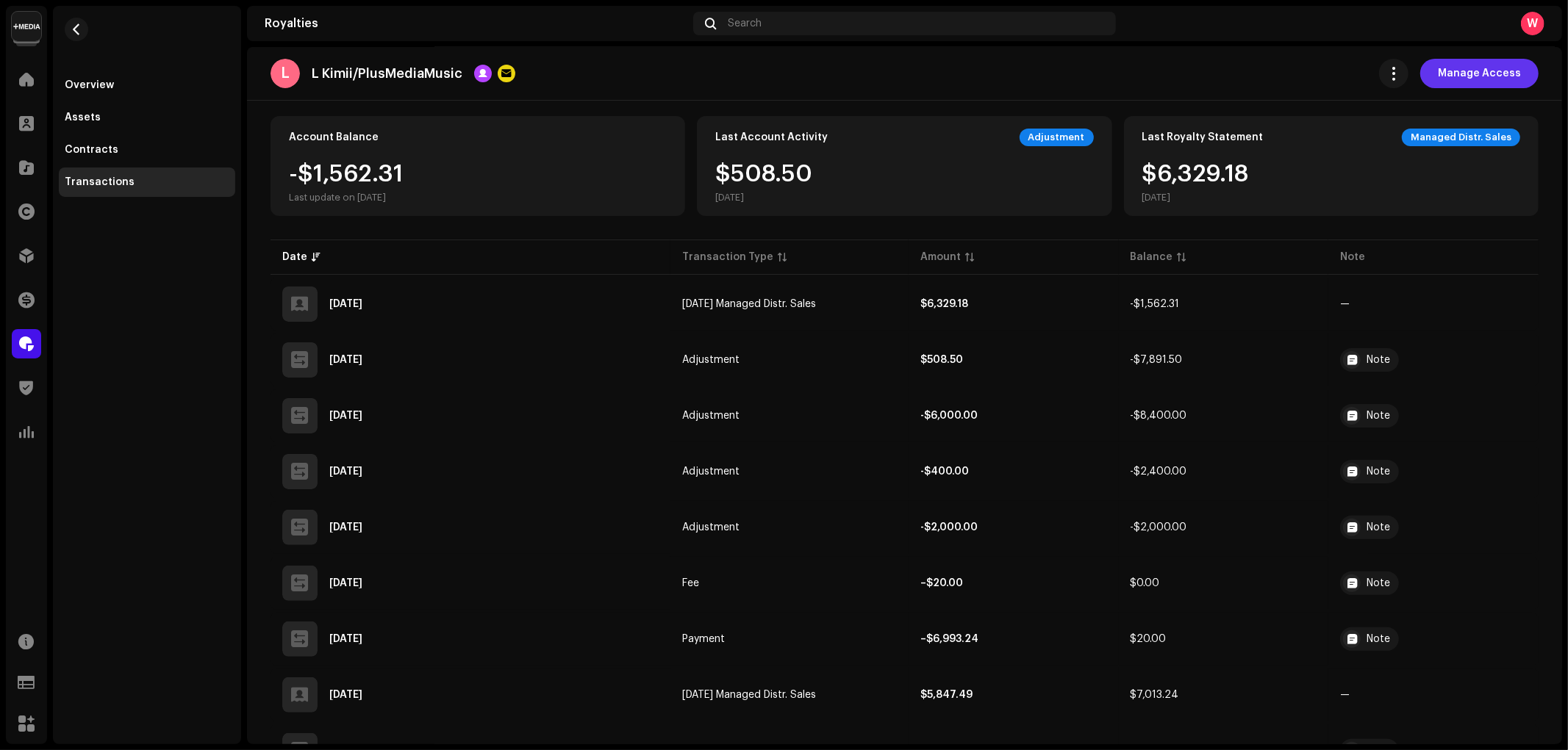
click at [1473, 81] on span "Manage Access" at bounding box center [1478, 73] width 83 height 29
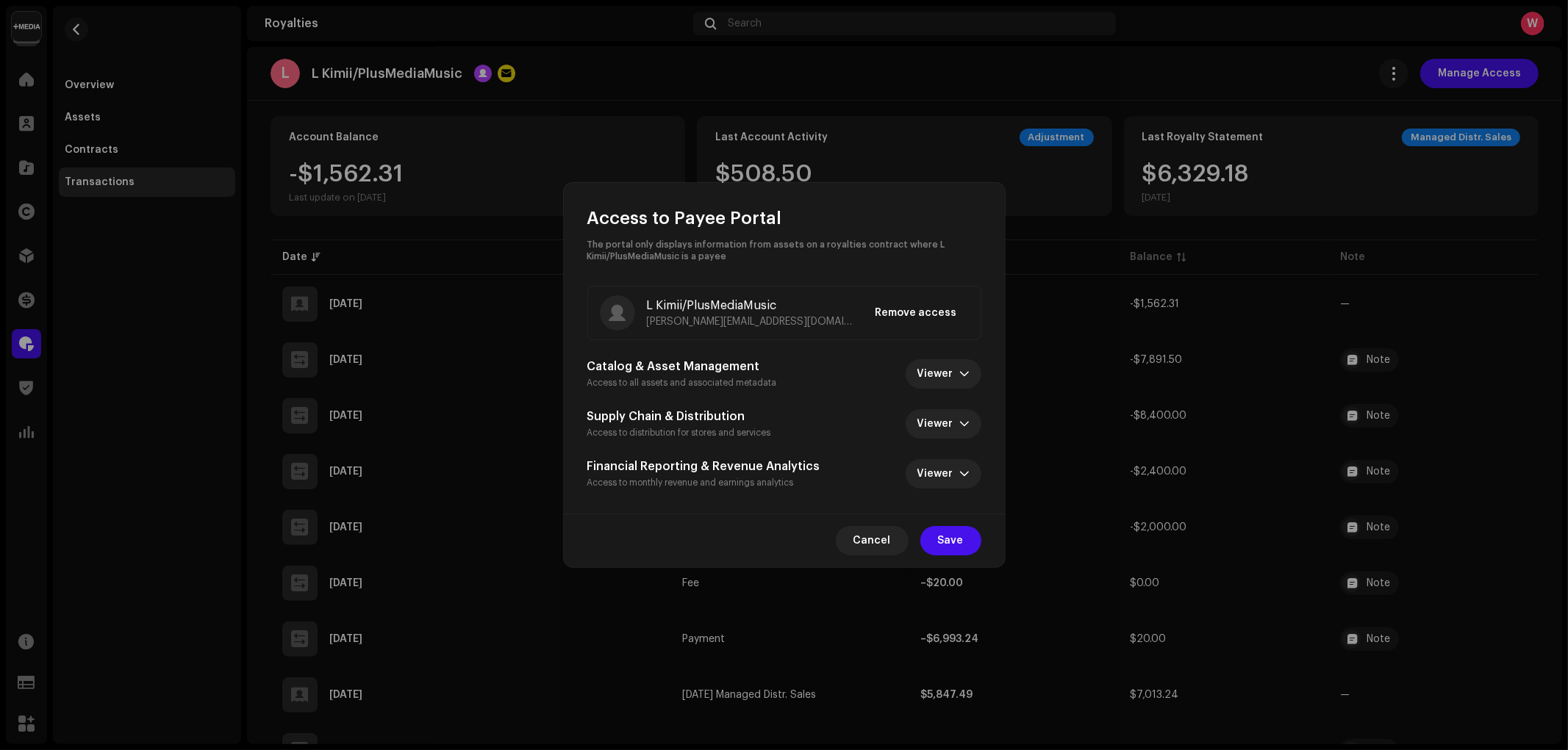
drag, startPoint x: 855, startPoint y: 540, endPoint x: 893, endPoint y: 507, distance: 50.3
click at [854, 540] on button "Cancel" at bounding box center [872, 541] width 73 height 29
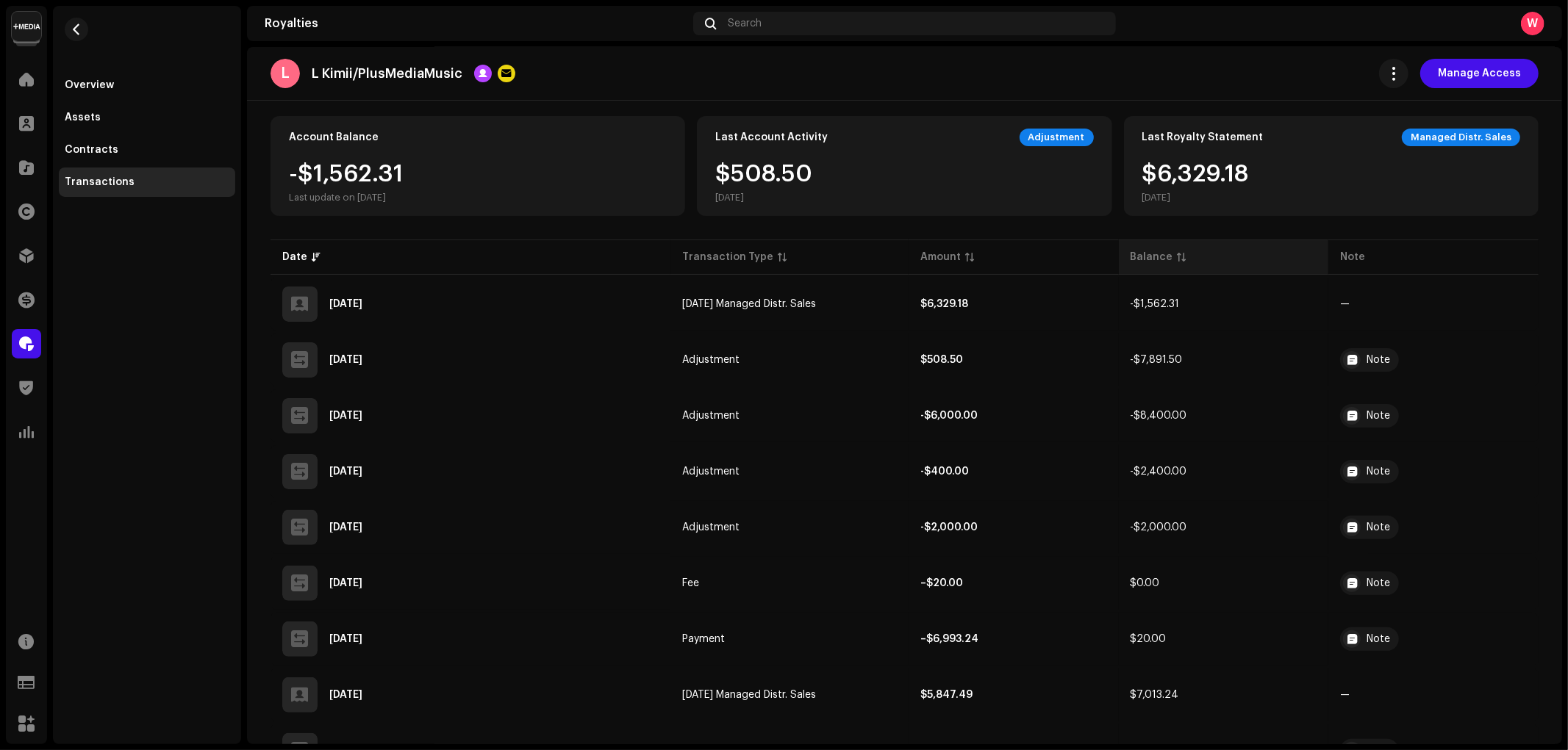
scroll to position [0, 0]
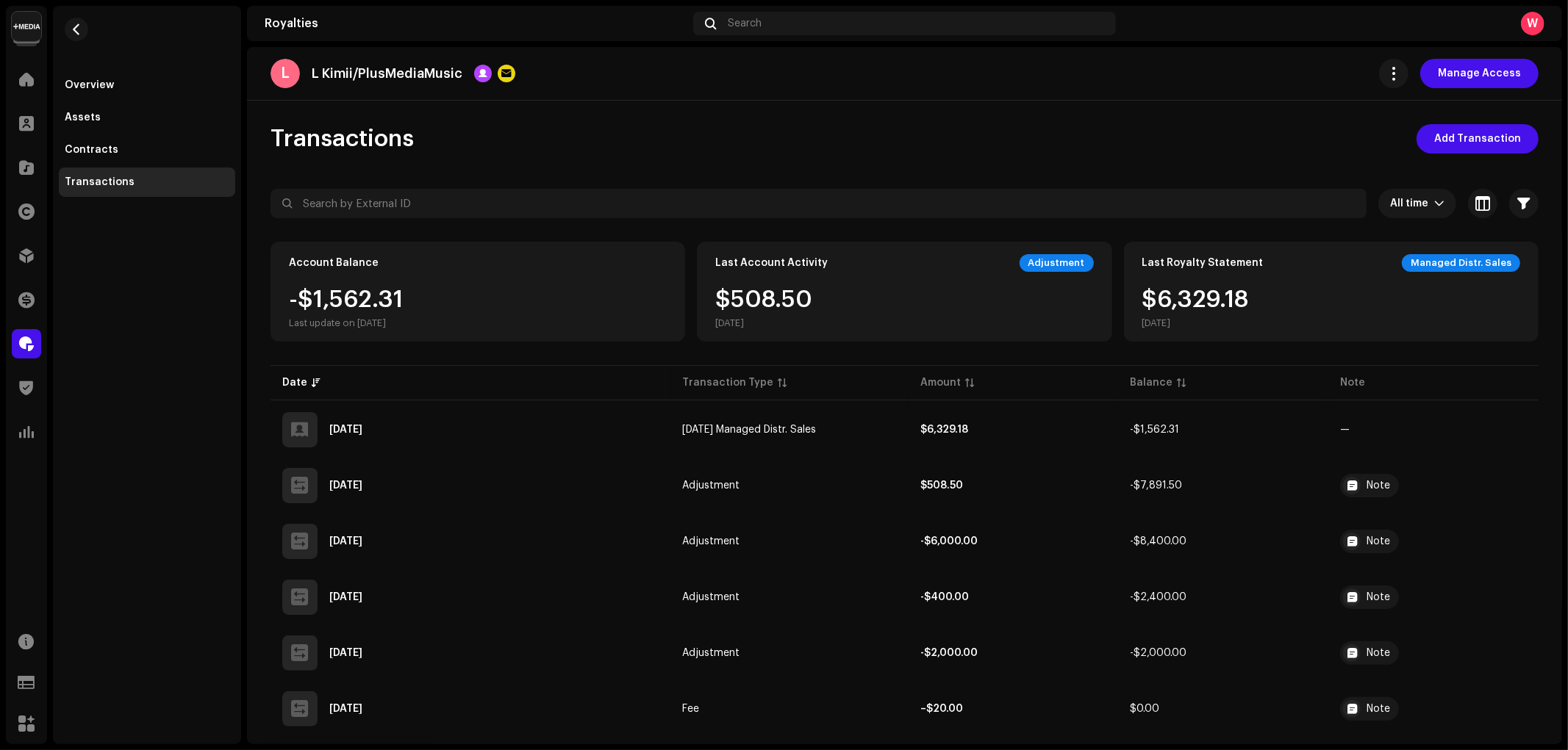
drag, startPoint x: 269, startPoint y: 133, endPoint x: 418, endPoint y: 136, distance: 149.0
click at [539, 142] on div "Transactions Add Transaction" at bounding box center [905, 139] width 1268 height 29
click at [1471, 143] on span "Add Transaction" at bounding box center [1477, 139] width 87 height 29
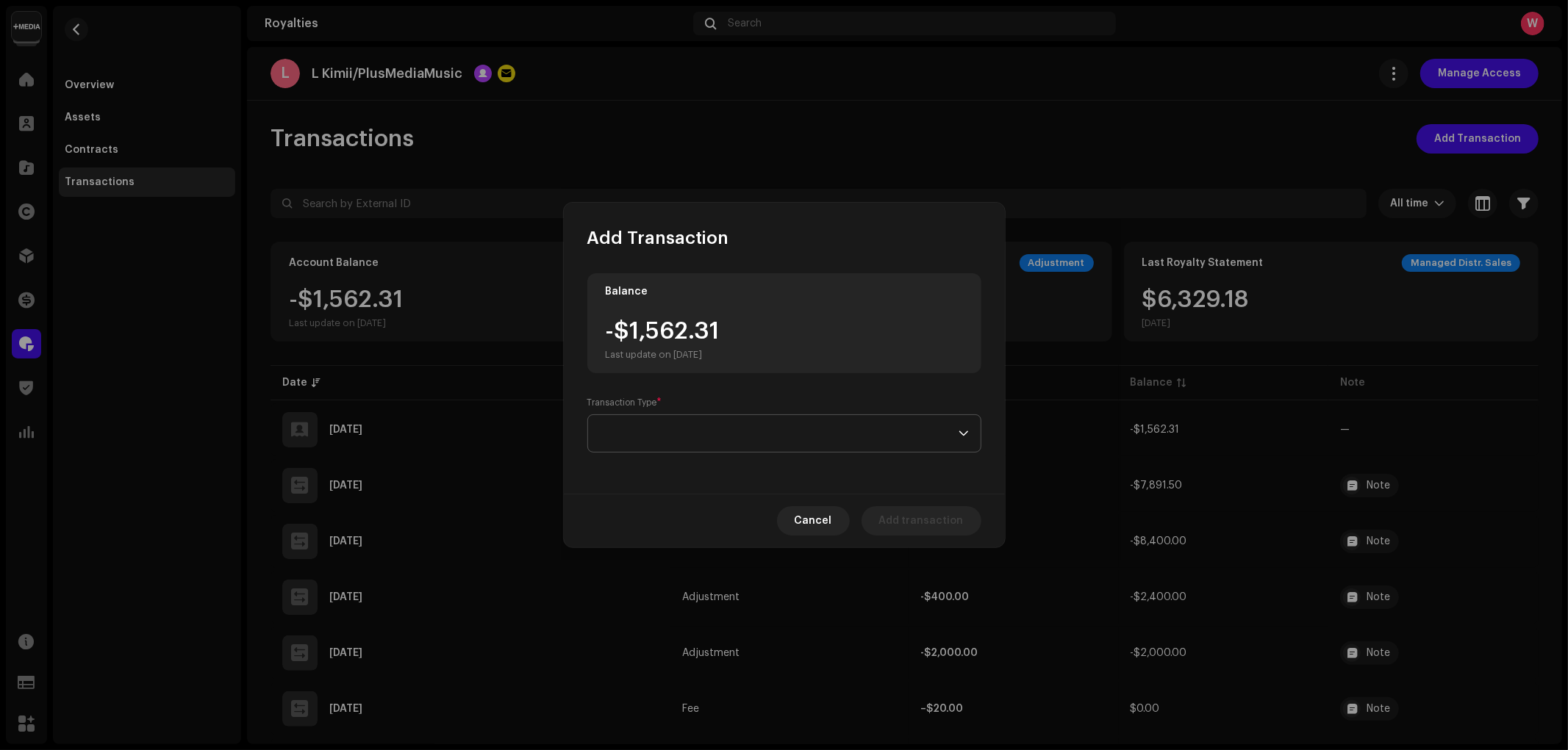
click at [713, 429] on span at bounding box center [779, 433] width 359 height 37
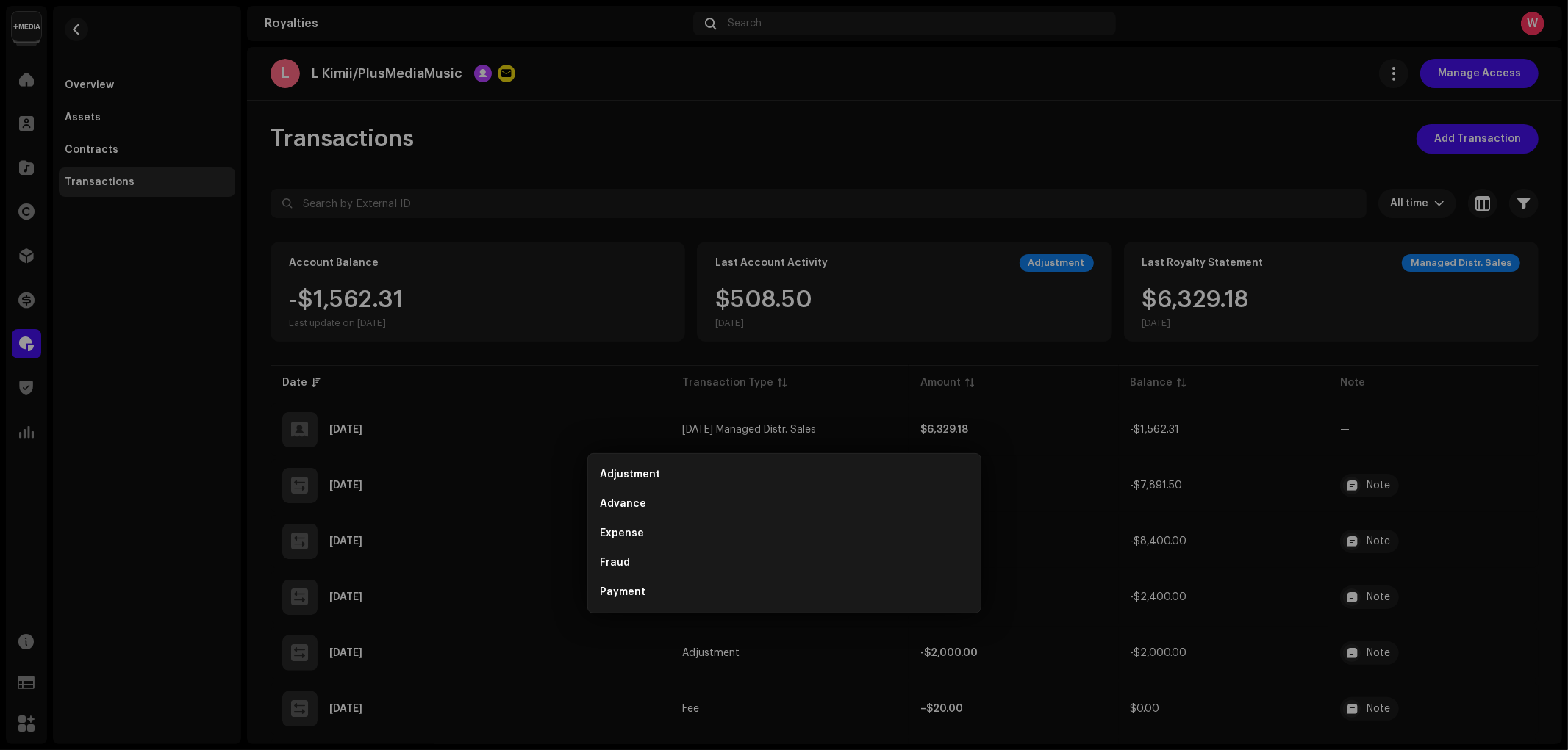
click at [1134, 210] on div "Add Transaction Balance -$1,562.31 Last update on Oct 9, 2025 Transaction Type …" at bounding box center [784, 375] width 1568 height 750
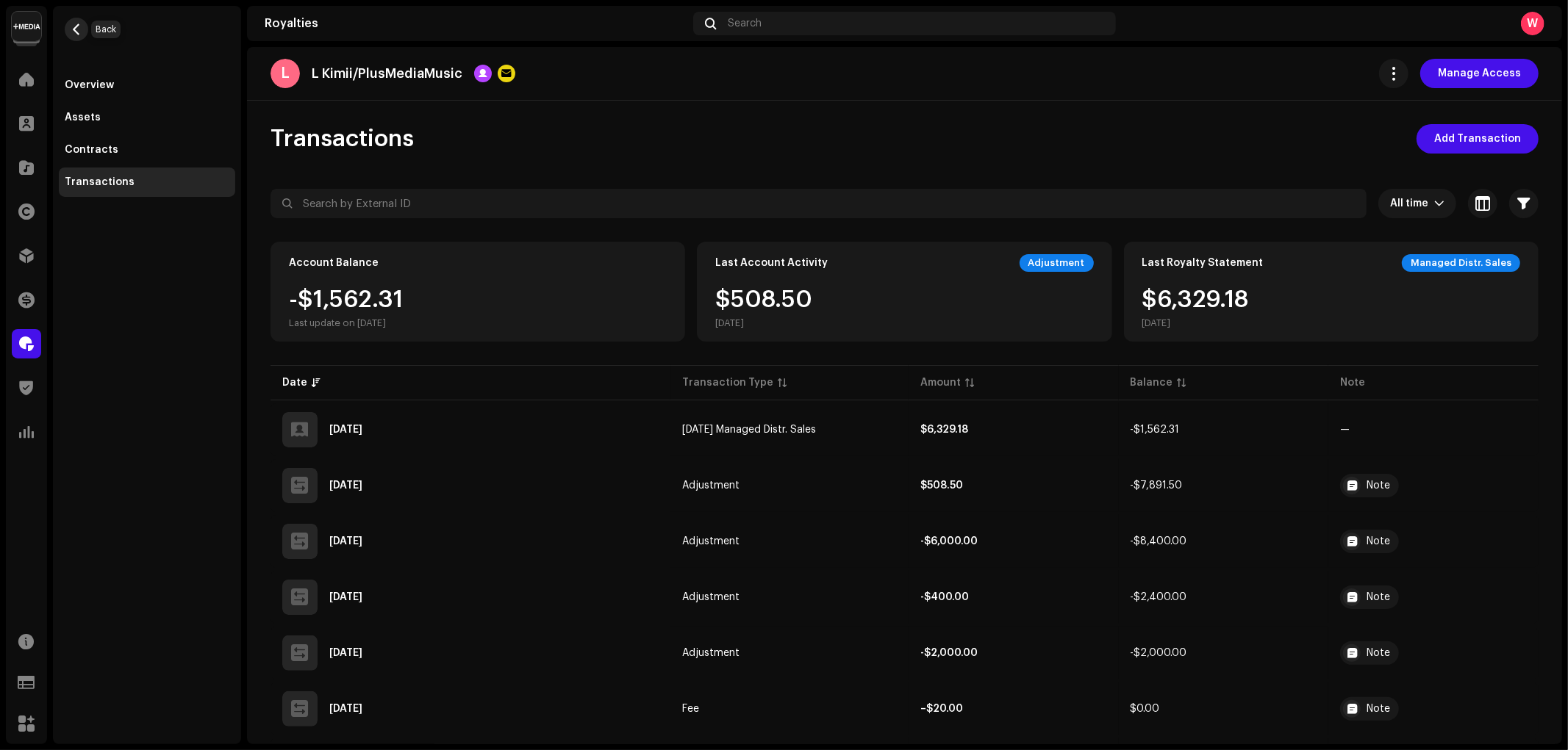
click at [72, 28] on span "button" at bounding box center [77, 30] width 11 height 12
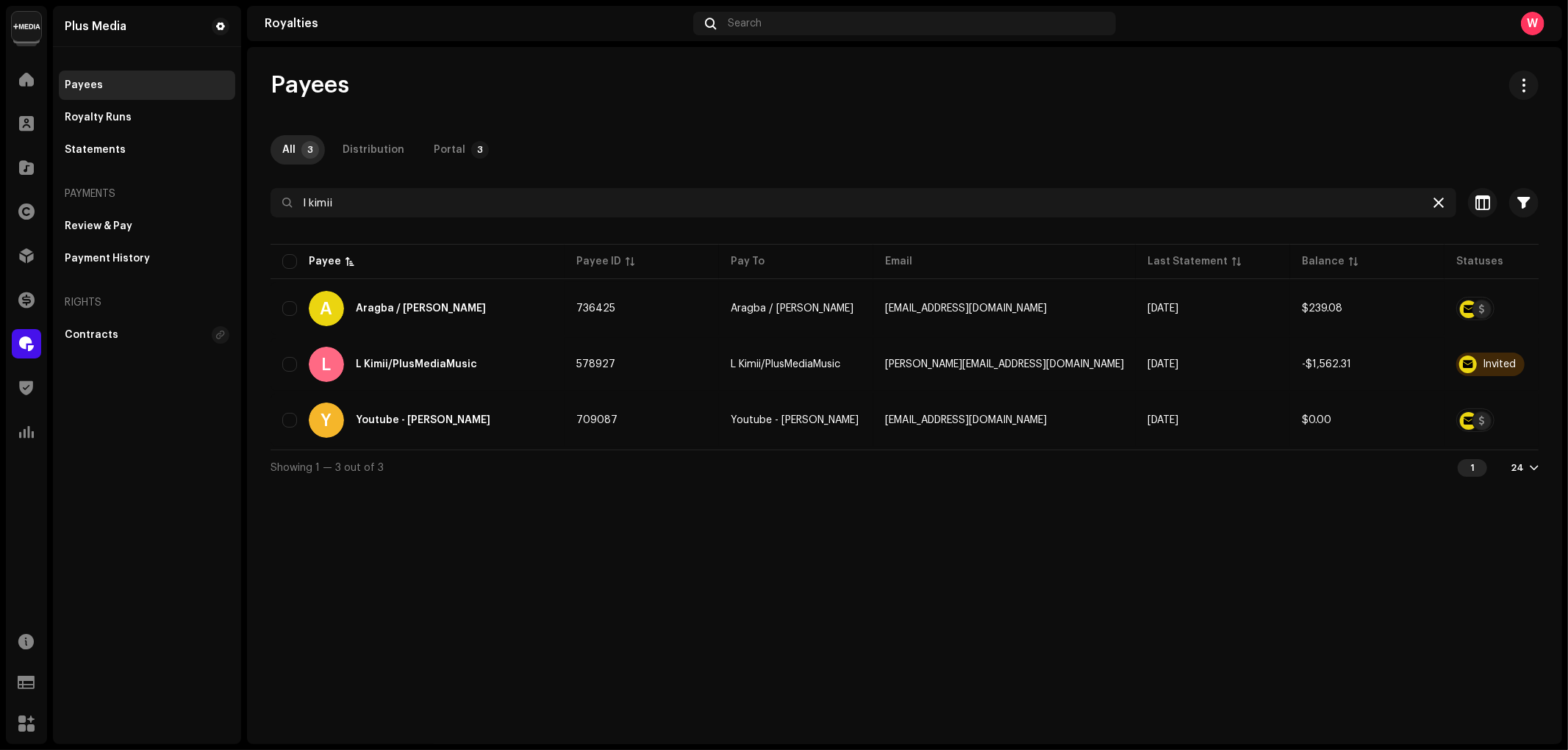
click at [1436, 201] on icon at bounding box center [1438, 203] width 10 height 12
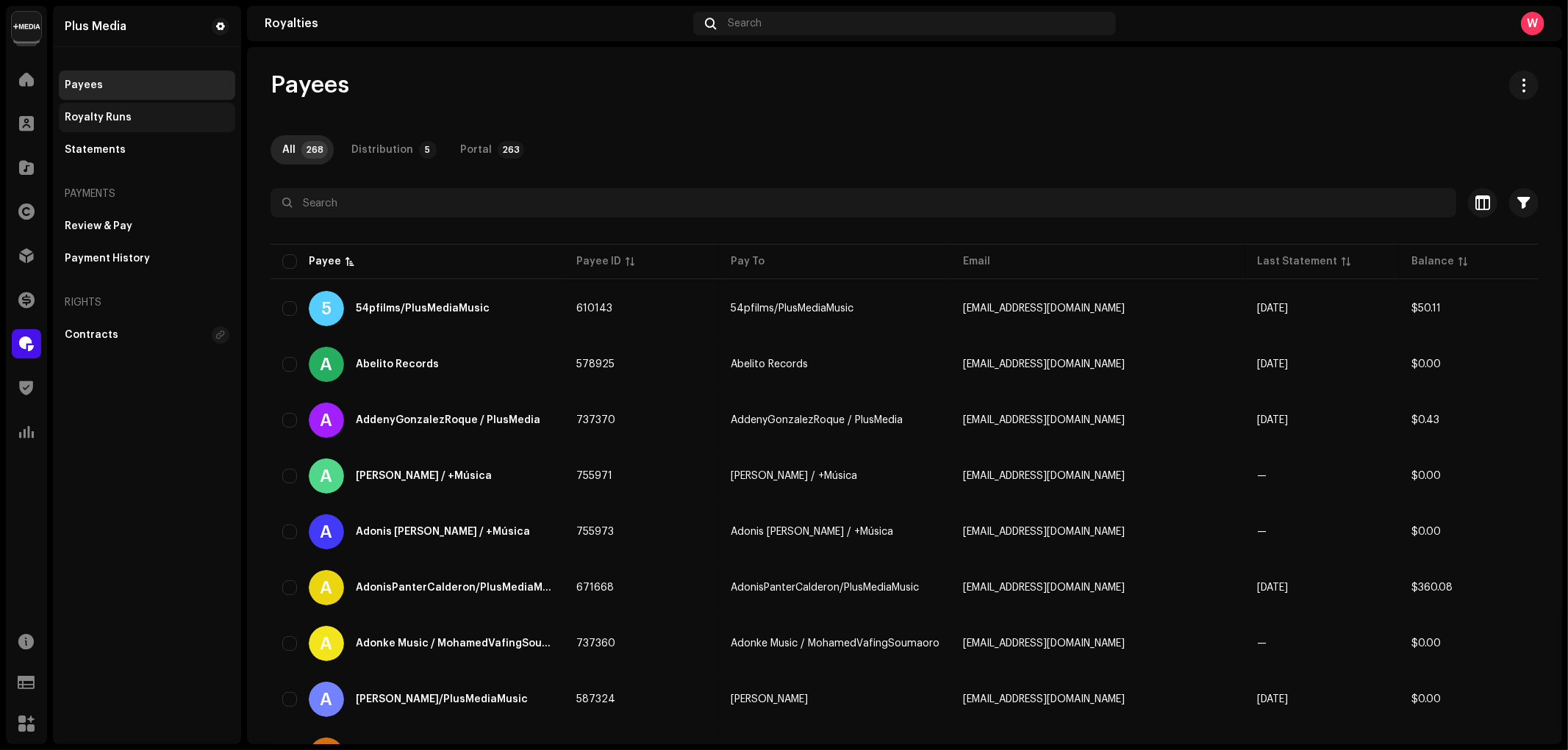
click at [133, 119] on div "Royalty Runs" at bounding box center [147, 118] width 165 height 12
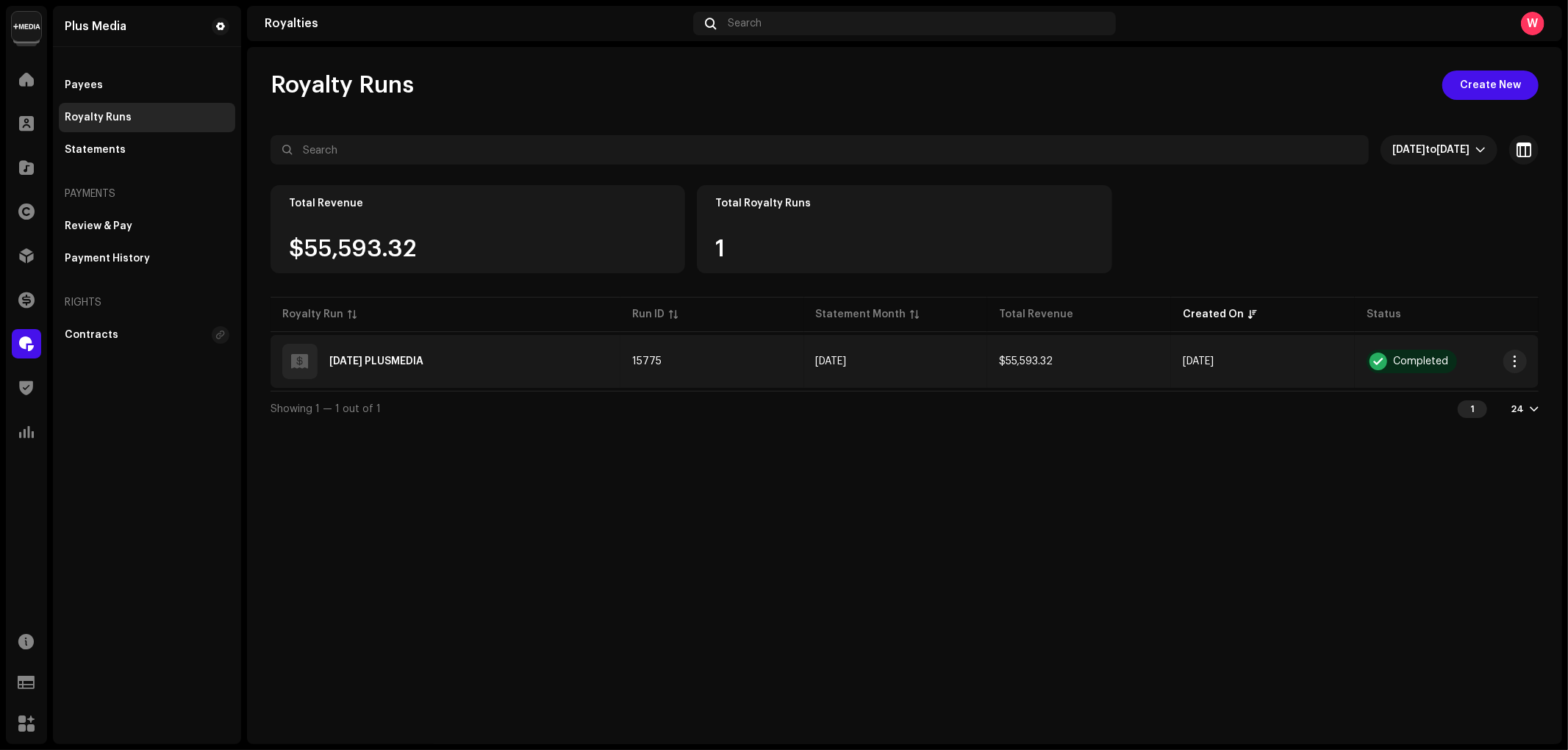
click at [422, 365] on div "2025 SEPT PLUSMEDIA" at bounding box center [376, 362] width 94 height 10
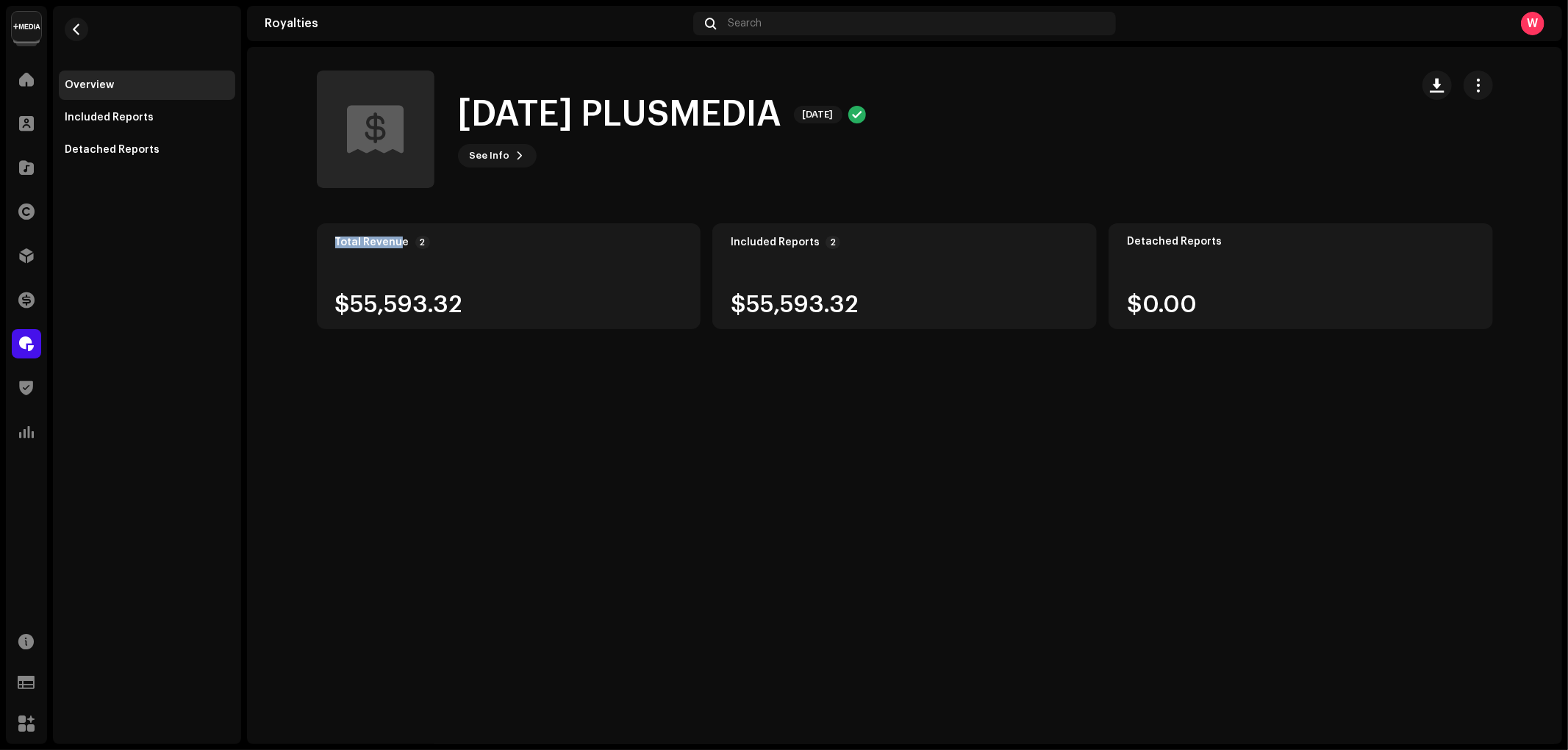
drag, startPoint x: 334, startPoint y: 239, endPoint x: 405, endPoint y: 247, distance: 71.4
click at [405, 247] on div "Total Revenue" at bounding box center [372, 242] width 75 height 12
click at [421, 241] on p-badge "2" at bounding box center [423, 242] width 15 height 13
drag, startPoint x: 344, startPoint y: 303, endPoint x: 497, endPoint y: 307, distance: 153.1
click at [497, 307] on div "$55,593.32" at bounding box center [509, 305] width 348 height 24
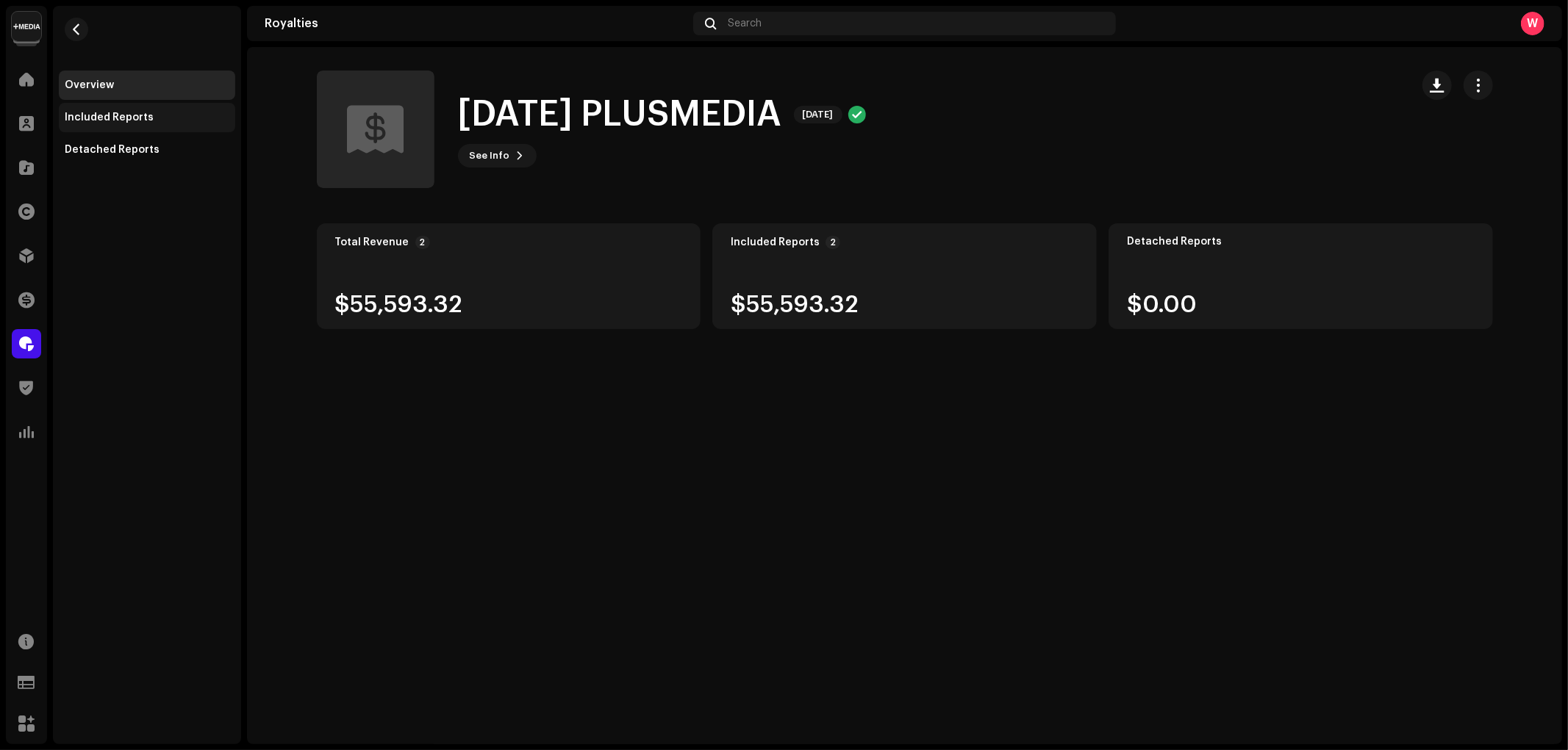
click at [106, 120] on div "Included Reports" at bounding box center [109, 118] width 89 height 12
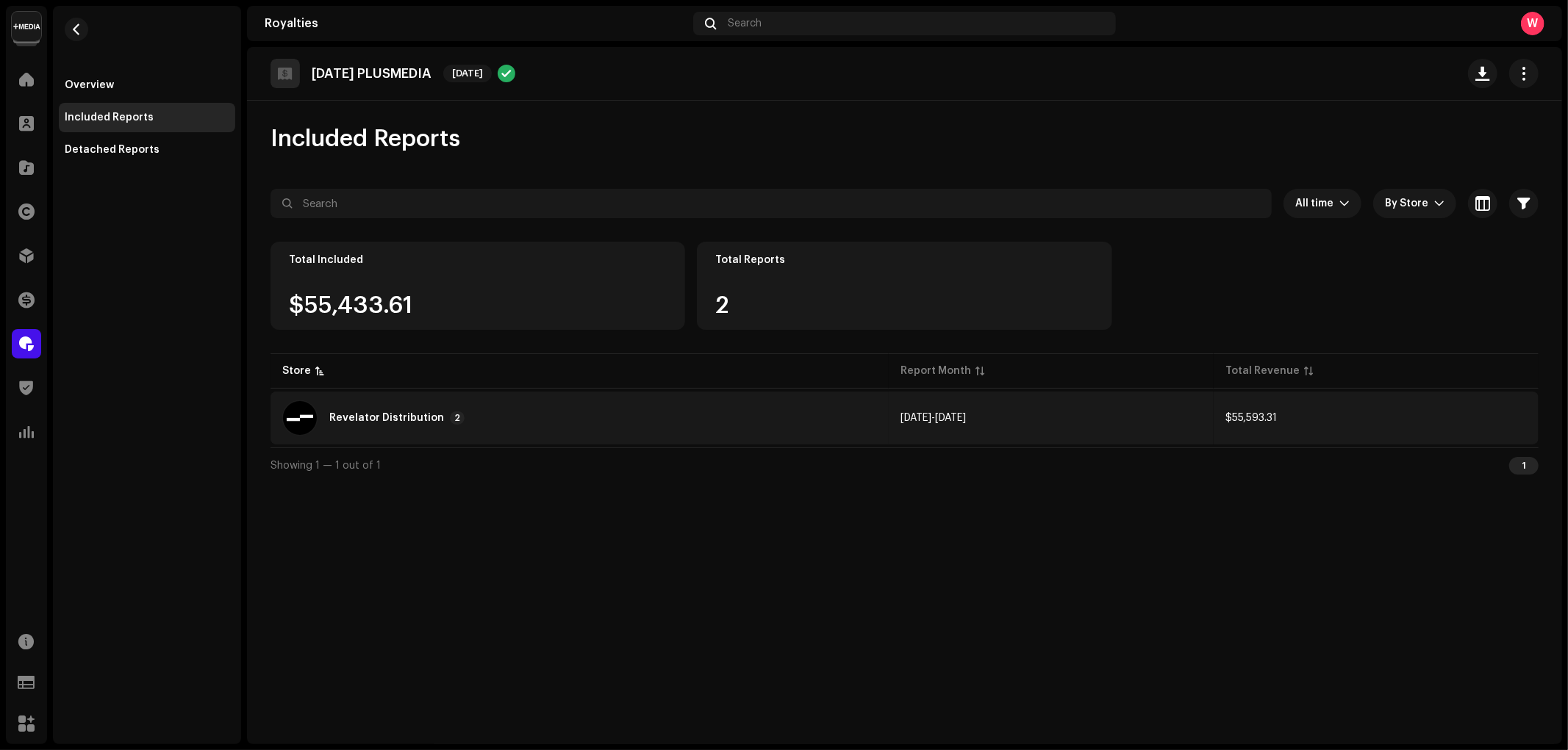
click at [344, 420] on div "Revelator Distribution" at bounding box center [386, 418] width 115 height 10
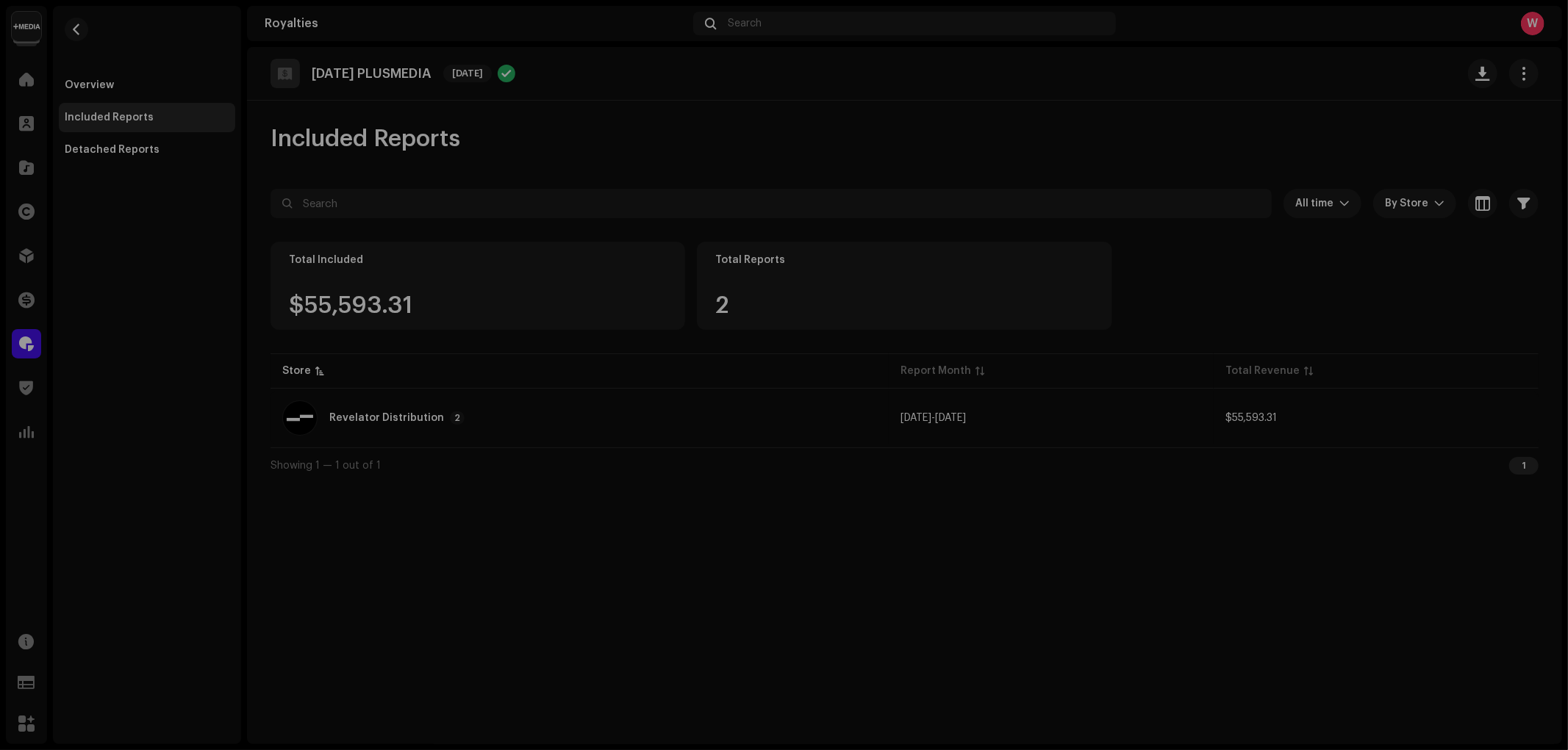
click at [848, 539] on div "Reports: Revelator Distribution Store Report Month Total Revenue Revelator Dist…" at bounding box center [784, 375] width 1568 height 750
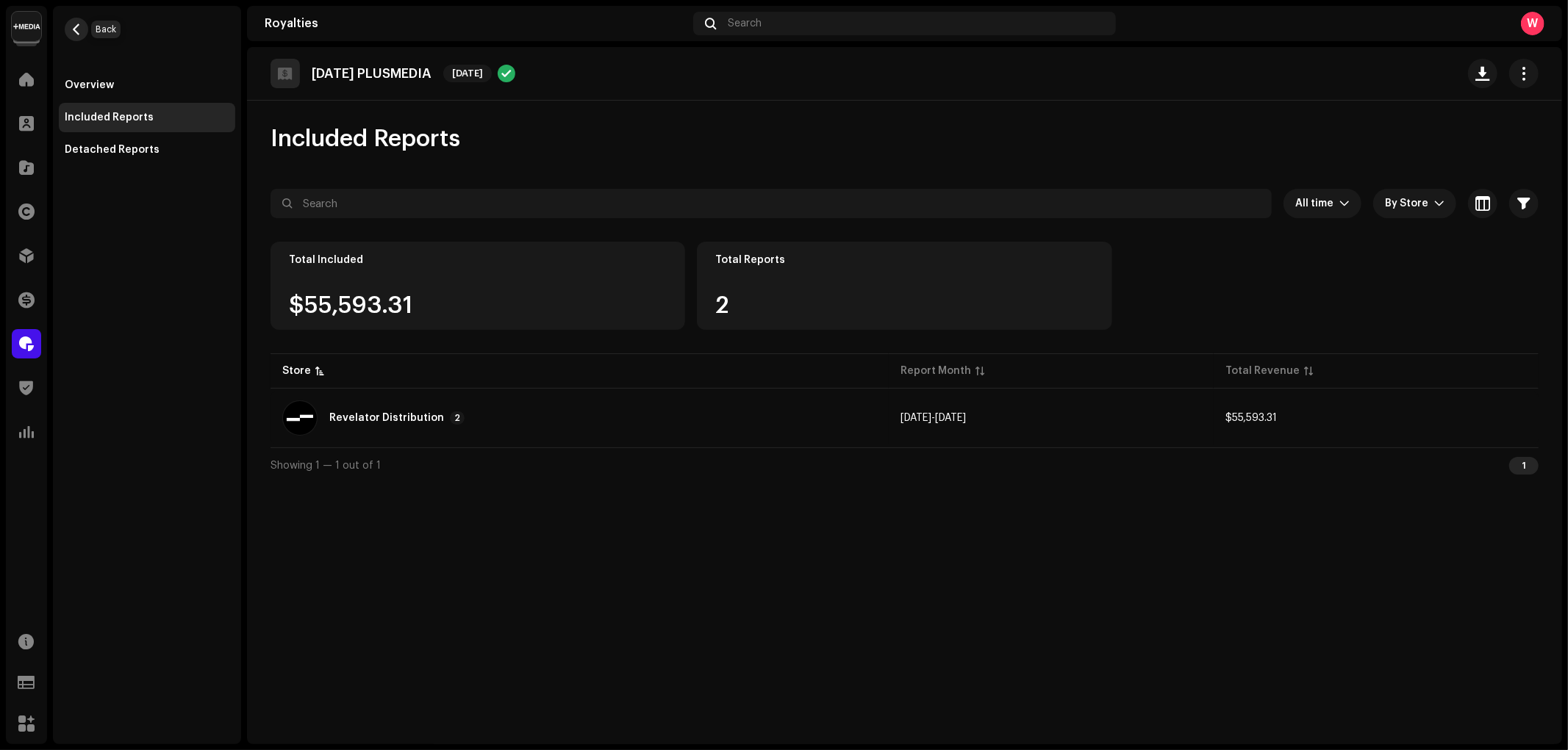
click at [75, 25] on span "button" at bounding box center [77, 30] width 11 height 12
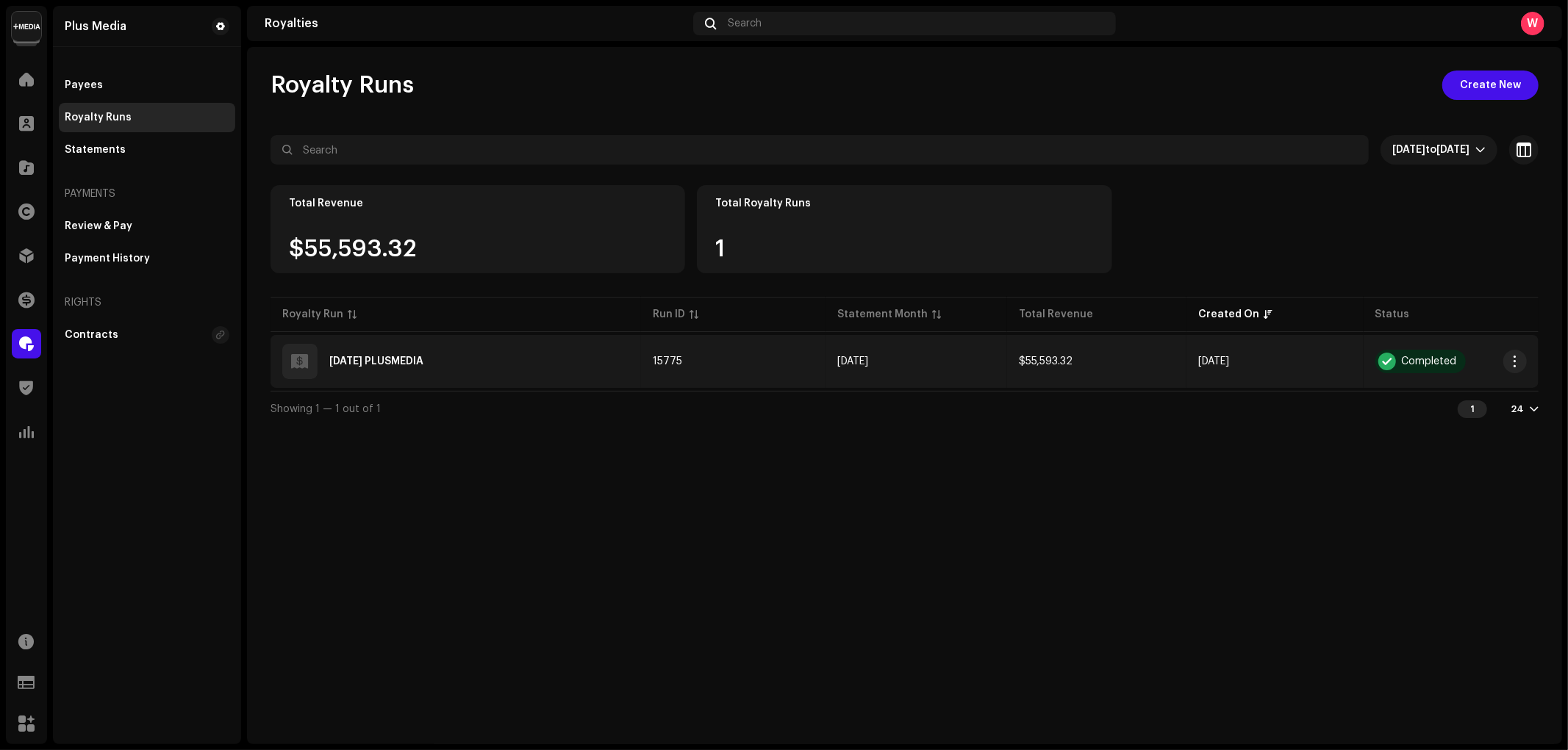
click at [414, 358] on div "2025 SEPT PLUSMEDIA" at bounding box center [376, 362] width 94 height 10
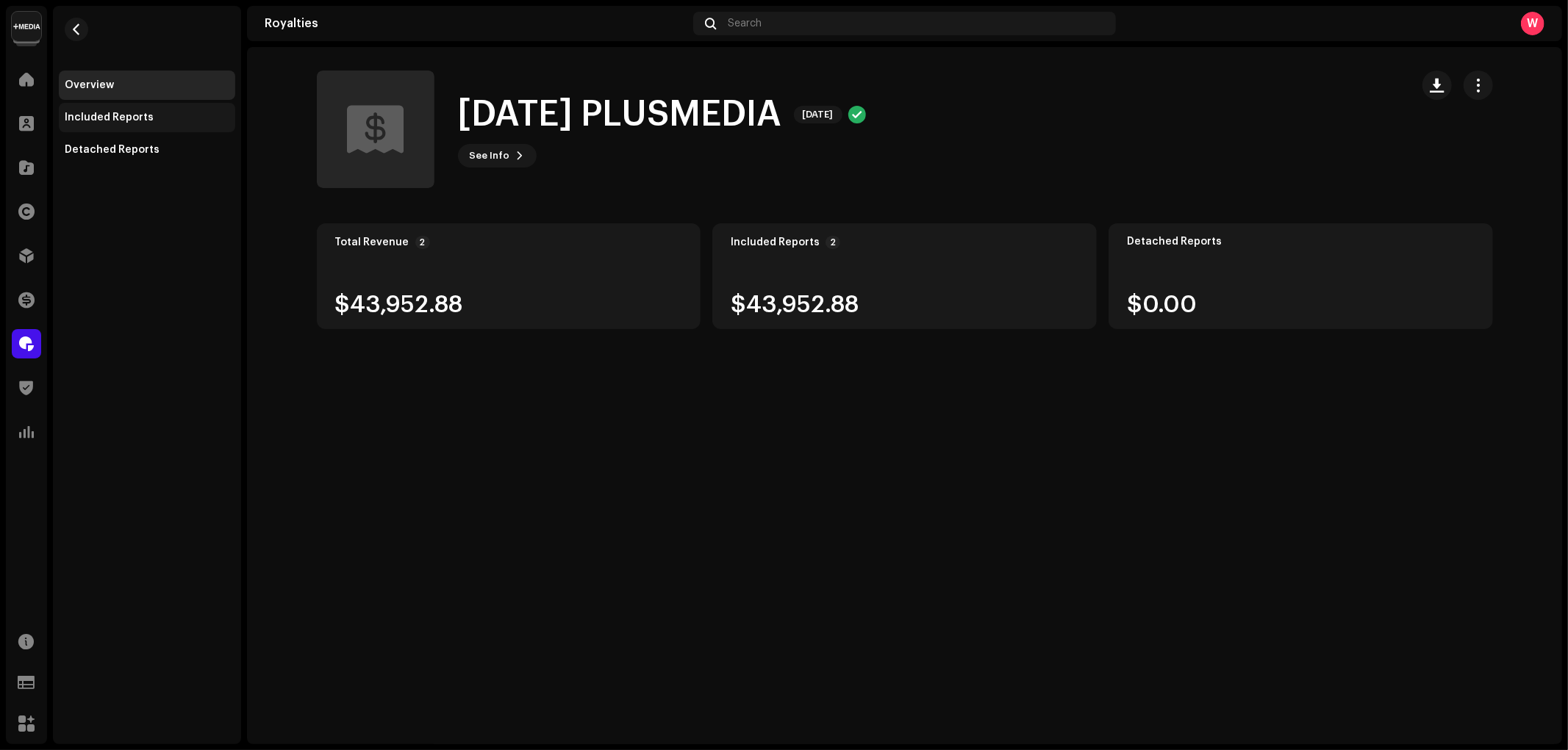
click at [130, 113] on div "Included Reports" at bounding box center [109, 118] width 89 height 12
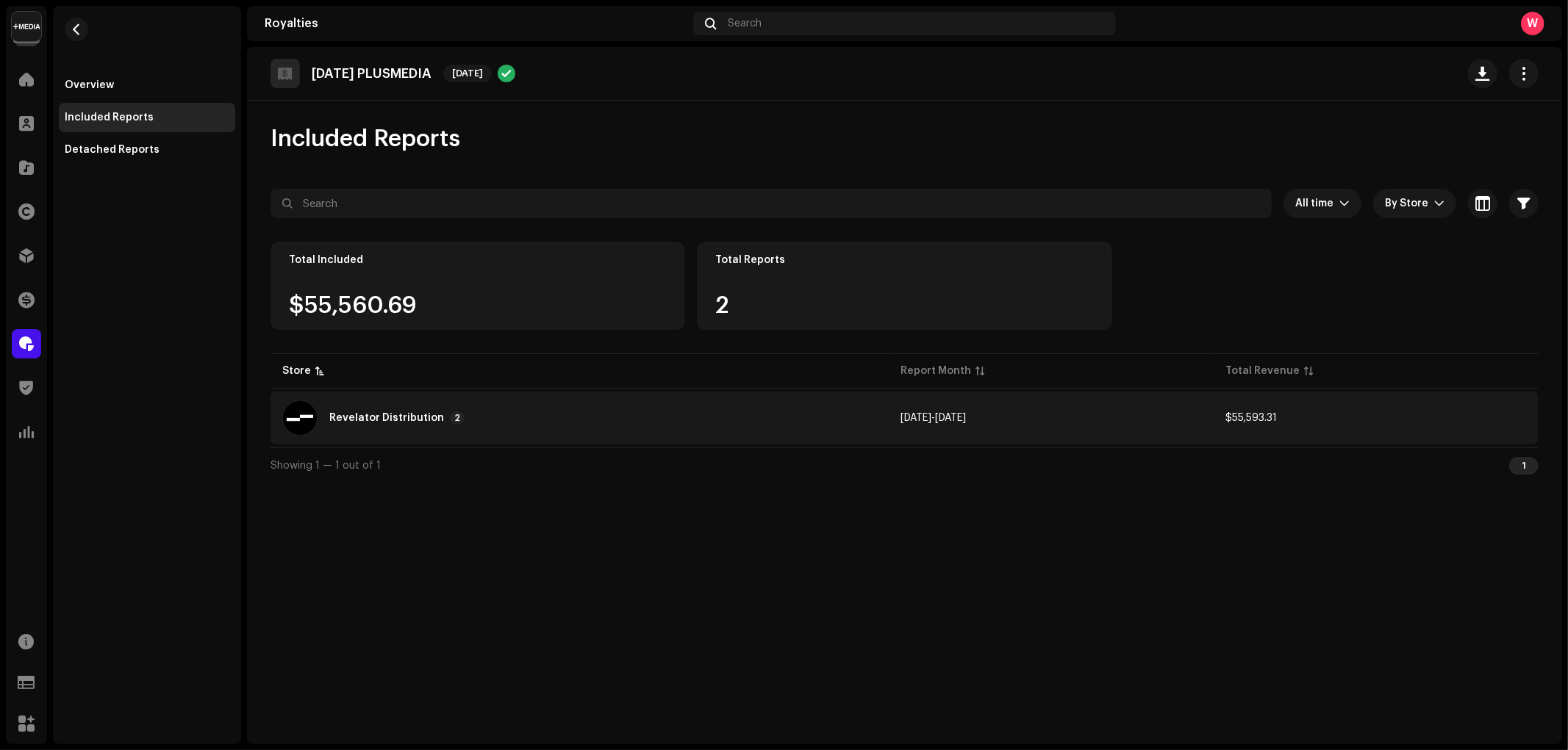
click at [431, 414] on div "Revelator Distribution" at bounding box center [386, 418] width 115 height 10
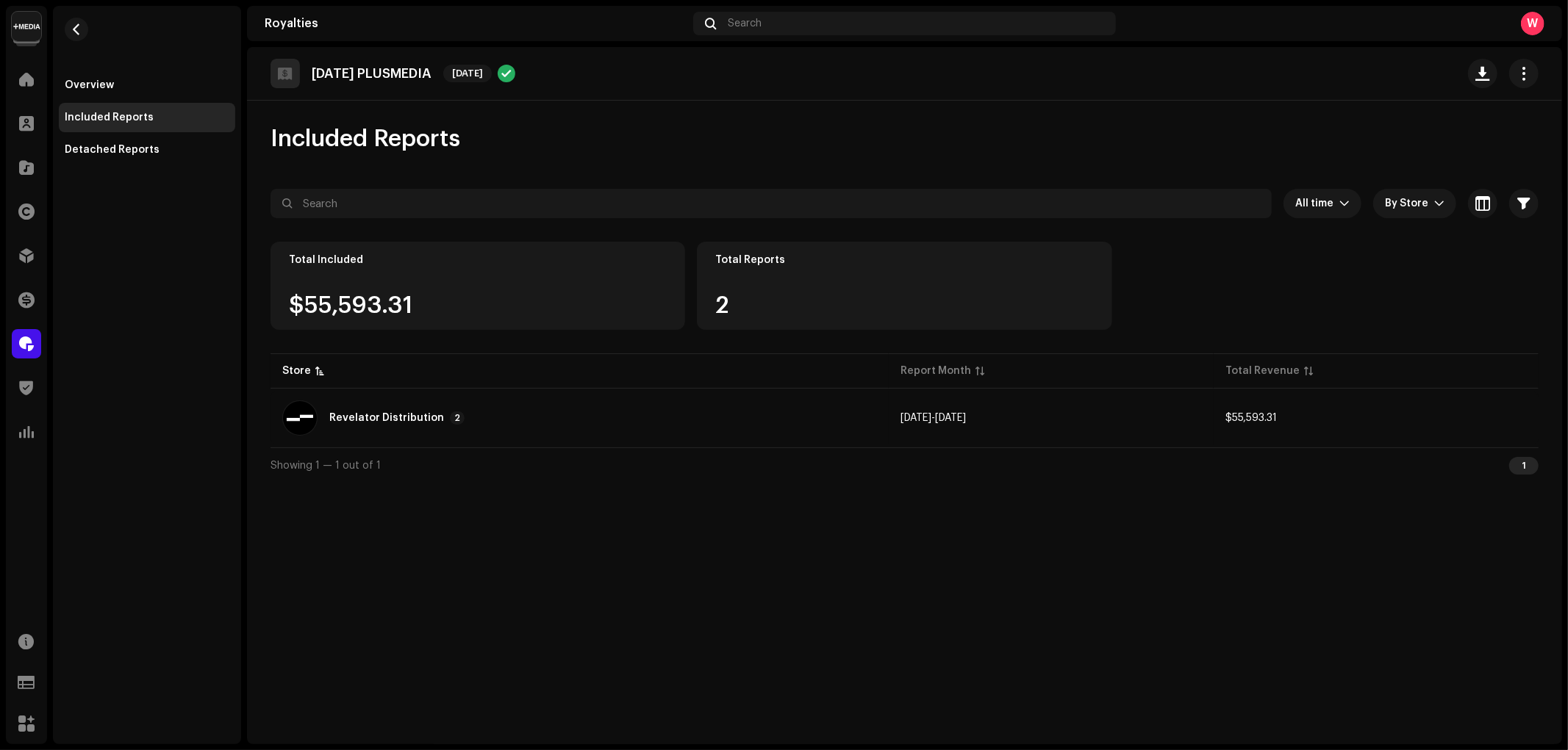
click at [716, 547] on div "Reports: Revelator Distribution Store Report Month Total Revenue Revelator Dist…" at bounding box center [784, 375] width 1568 height 750
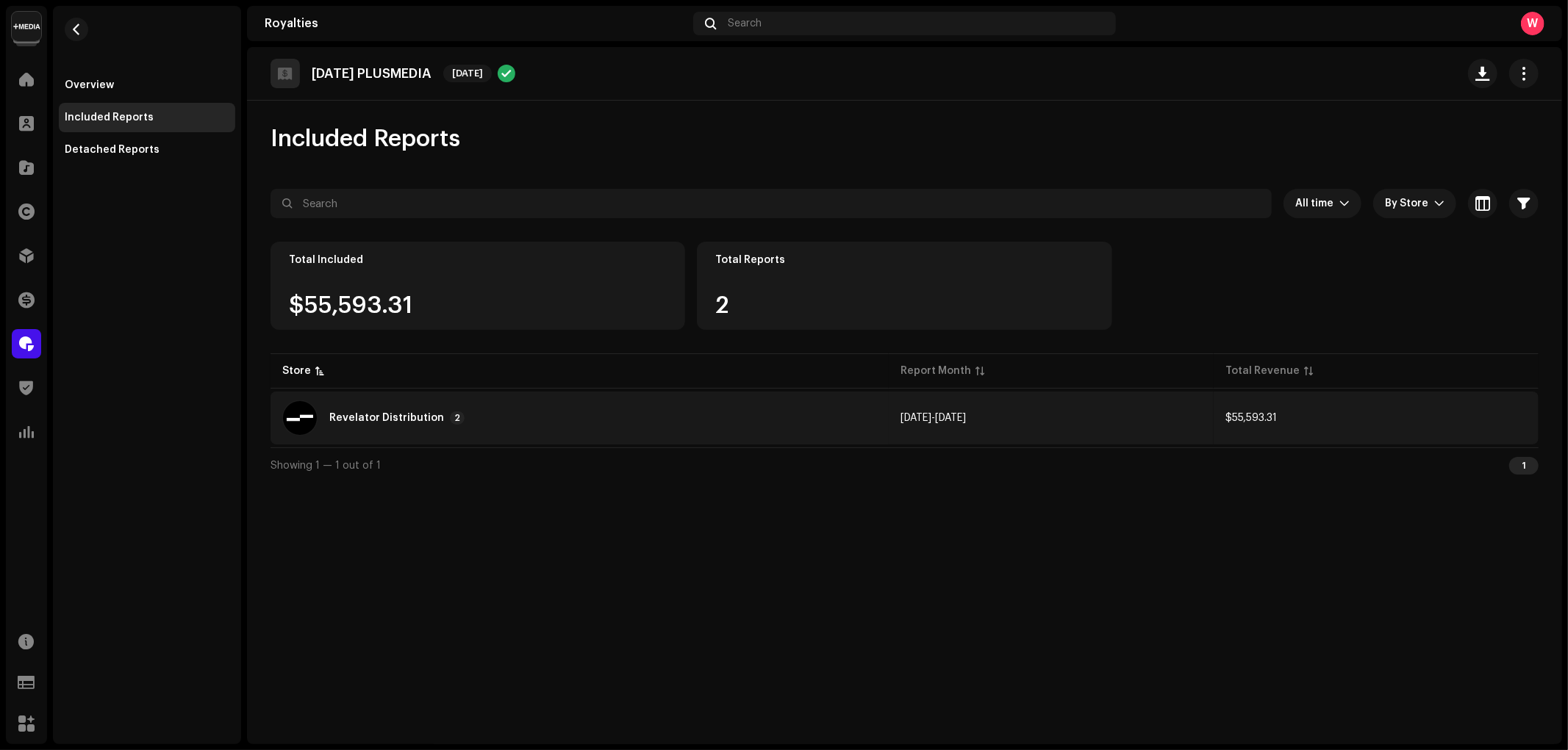
click at [596, 420] on div "Revelator Distribution 2" at bounding box center [579, 417] width 595 height 35
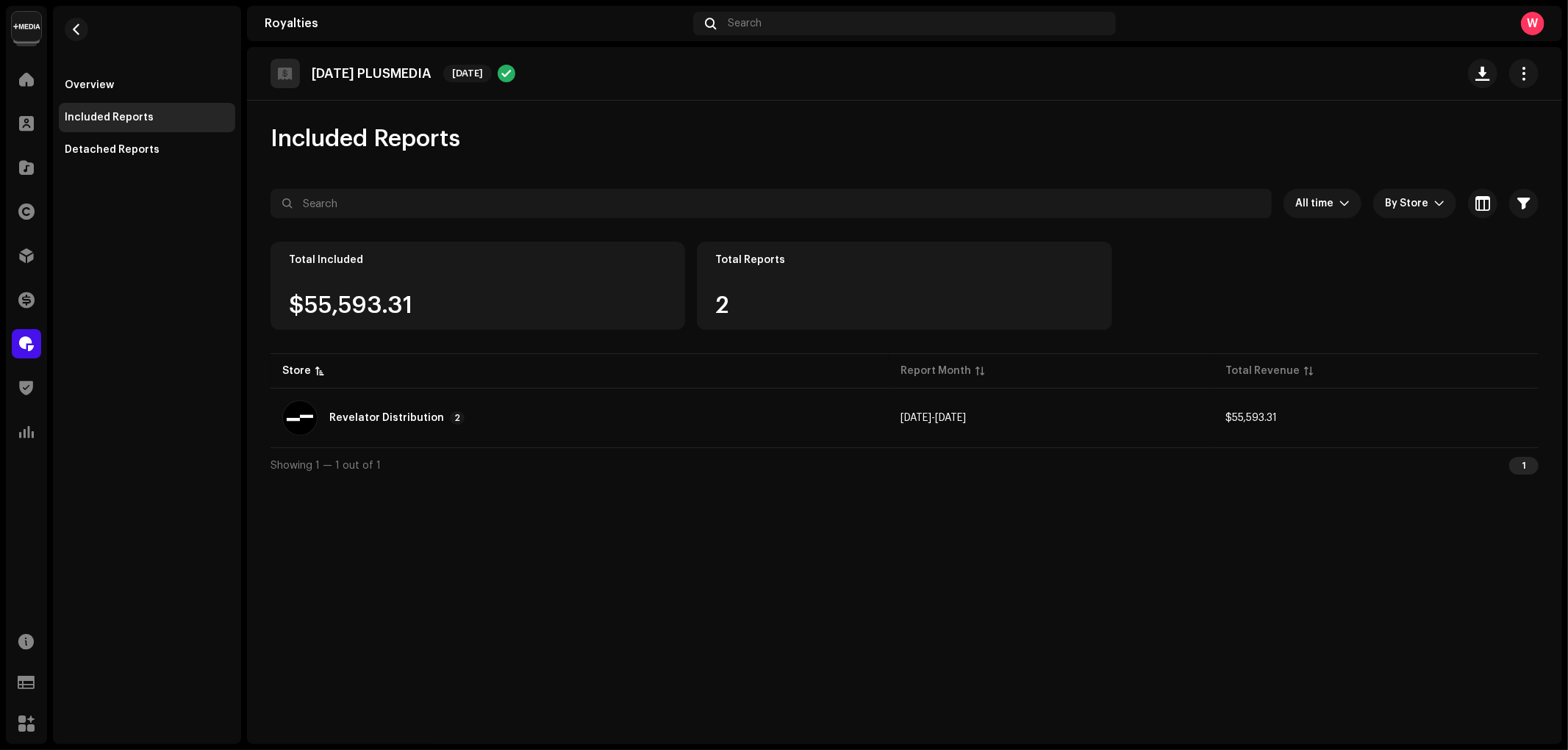
click at [509, 546] on div "Reports: Revelator Distribution Store Report Month Total Revenue Revelator Dist…" at bounding box center [784, 375] width 1568 height 750
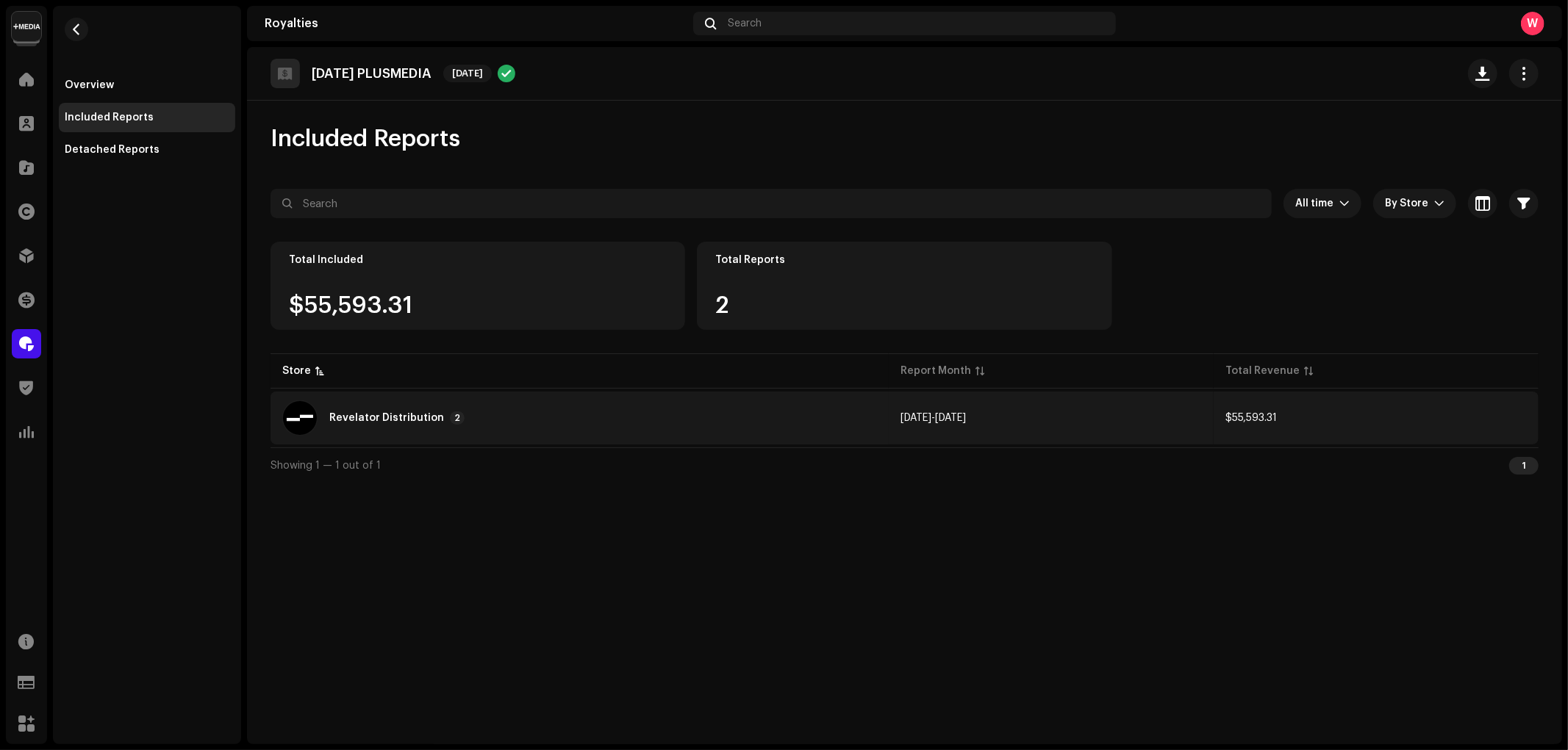
click at [425, 432] on div "Revelator Distribution 2" at bounding box center [579, 417] width 595 height 35
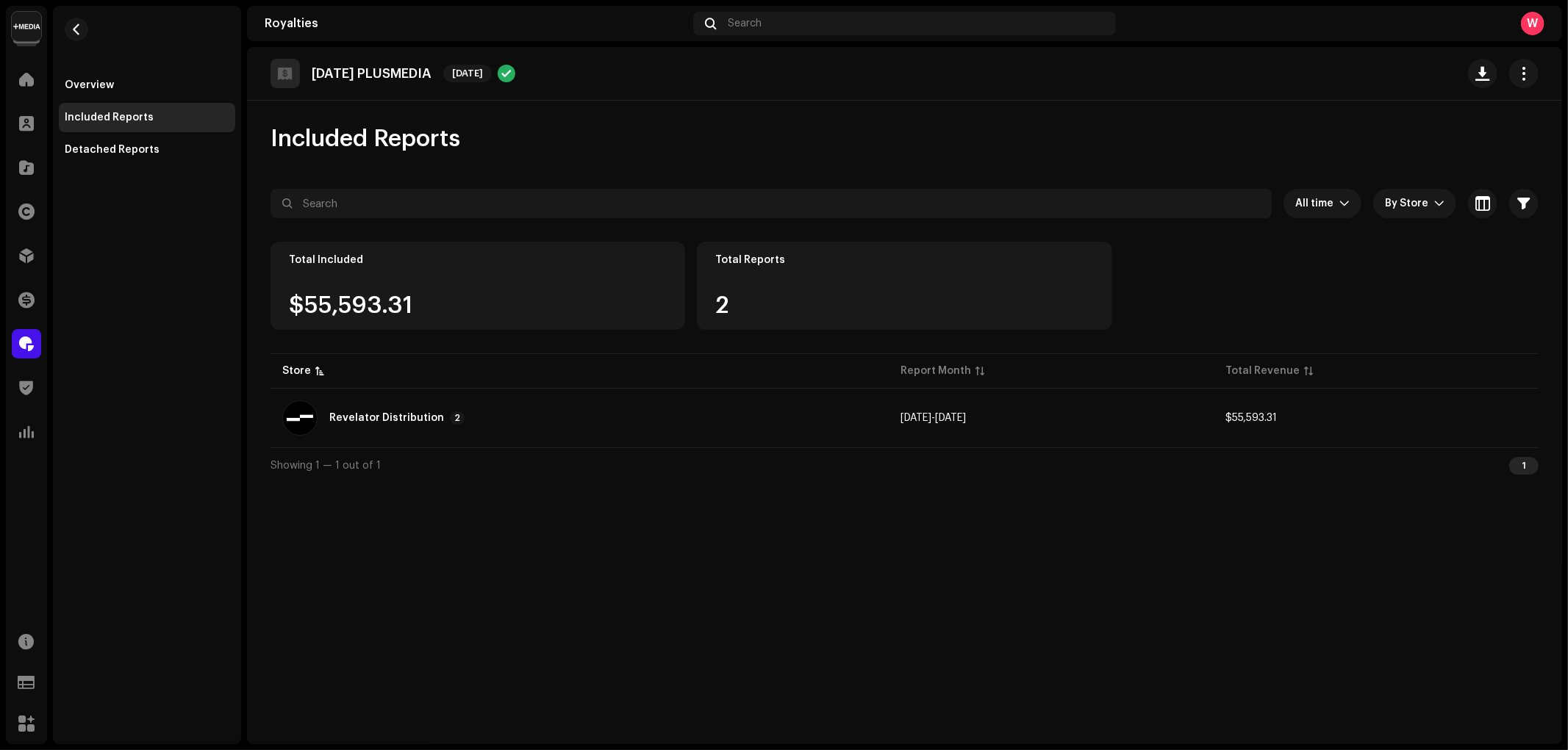
click at [454, 505] on div "Reports: Revelator Distribution Store Report Month Total Revenue Revelator Dist…" at bounding box center [784, 375] width 1568 height 750
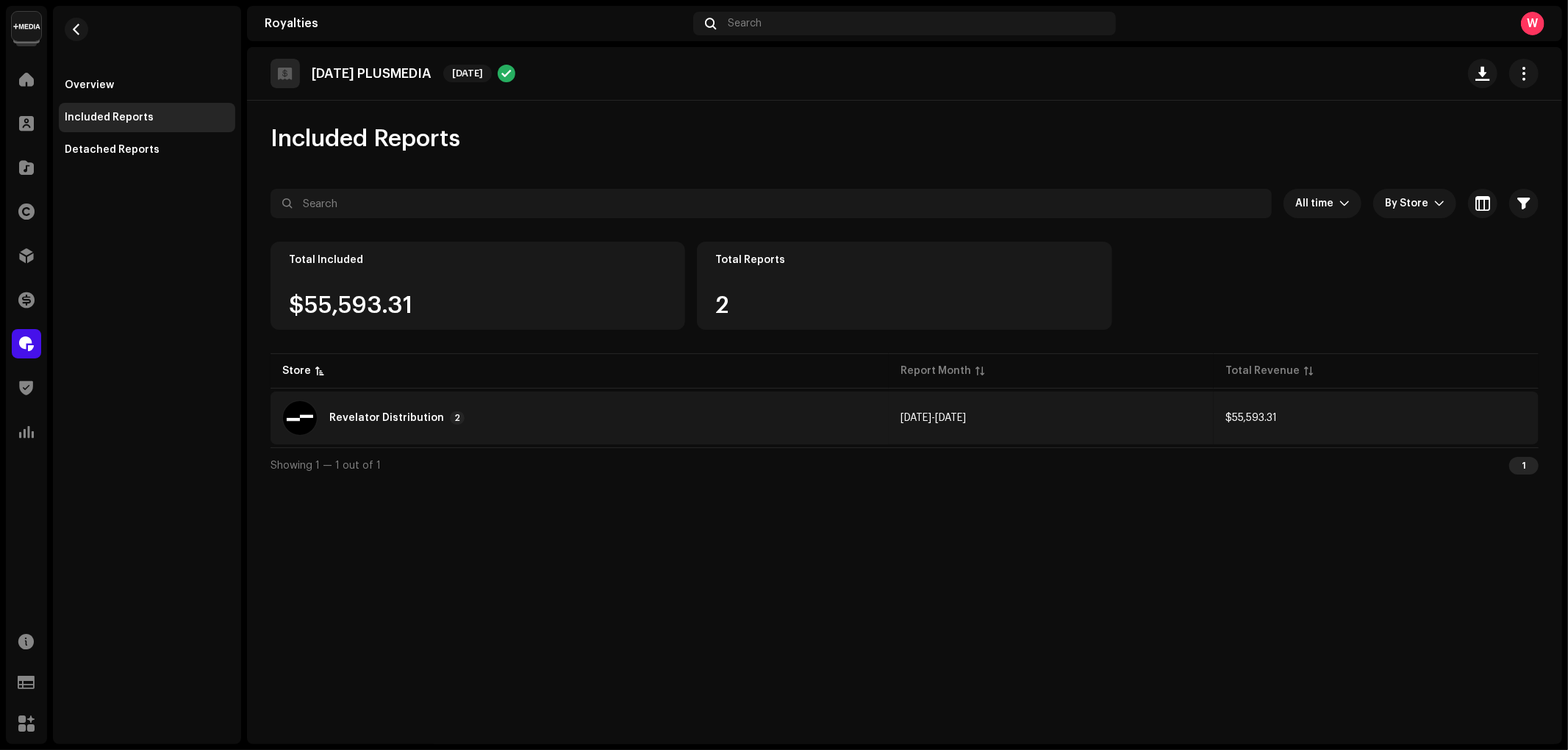
click at [504, 417] on div "Revelator Distribution 2" at bounding box center [579, 417] width 595 height 35
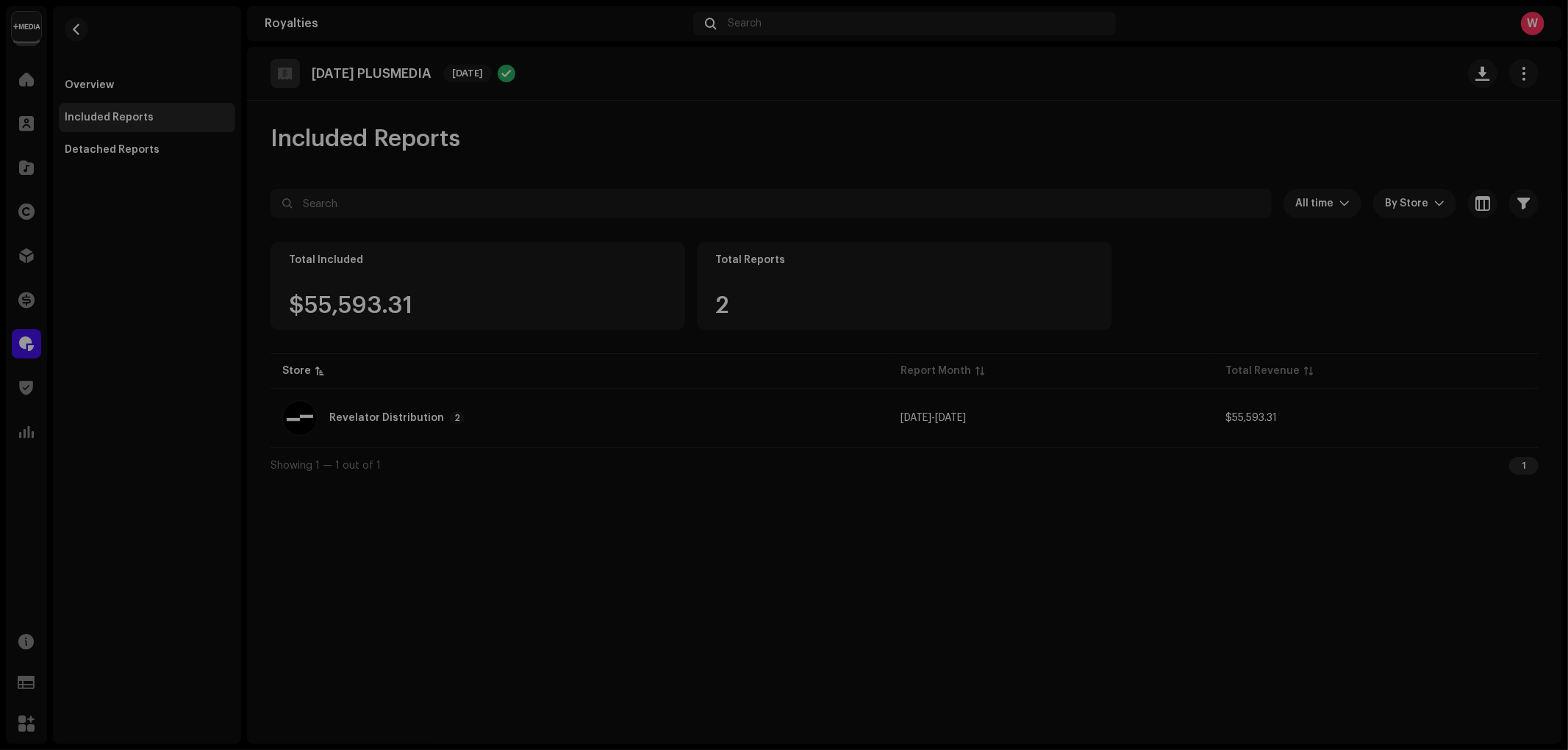
click at [19, 224] on div "Reports: Revelator Distribution Store Report Month Total Revenue Revelator Dist…" at bounding box center [784, 375] width 1568 height 750
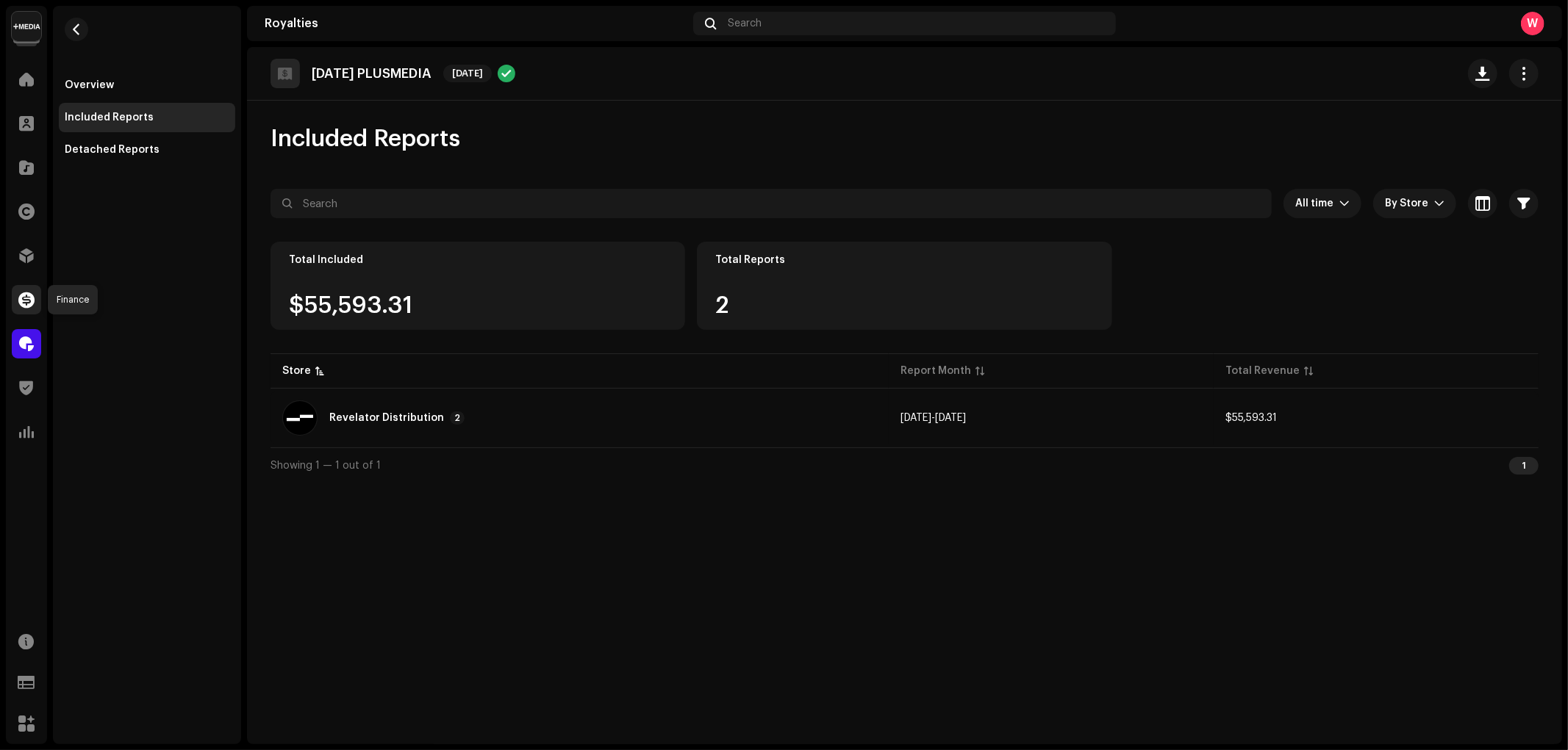
click at [25, 294] on span at bounding box center [27, 300] width 16 height 12
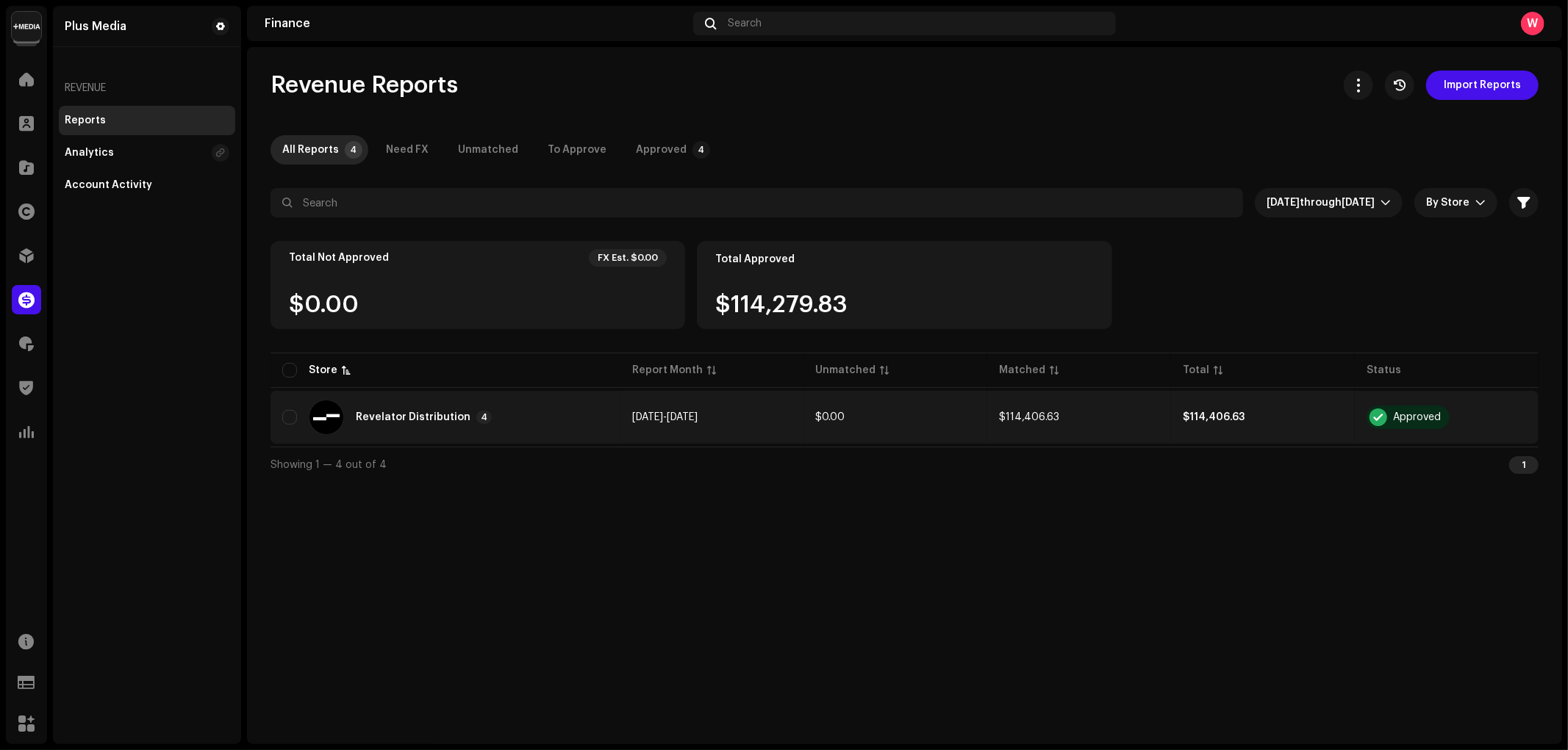
click at [519, 419] on div "Revelator Distribution 4" at bounding box center [445, 417] width 326 height 35
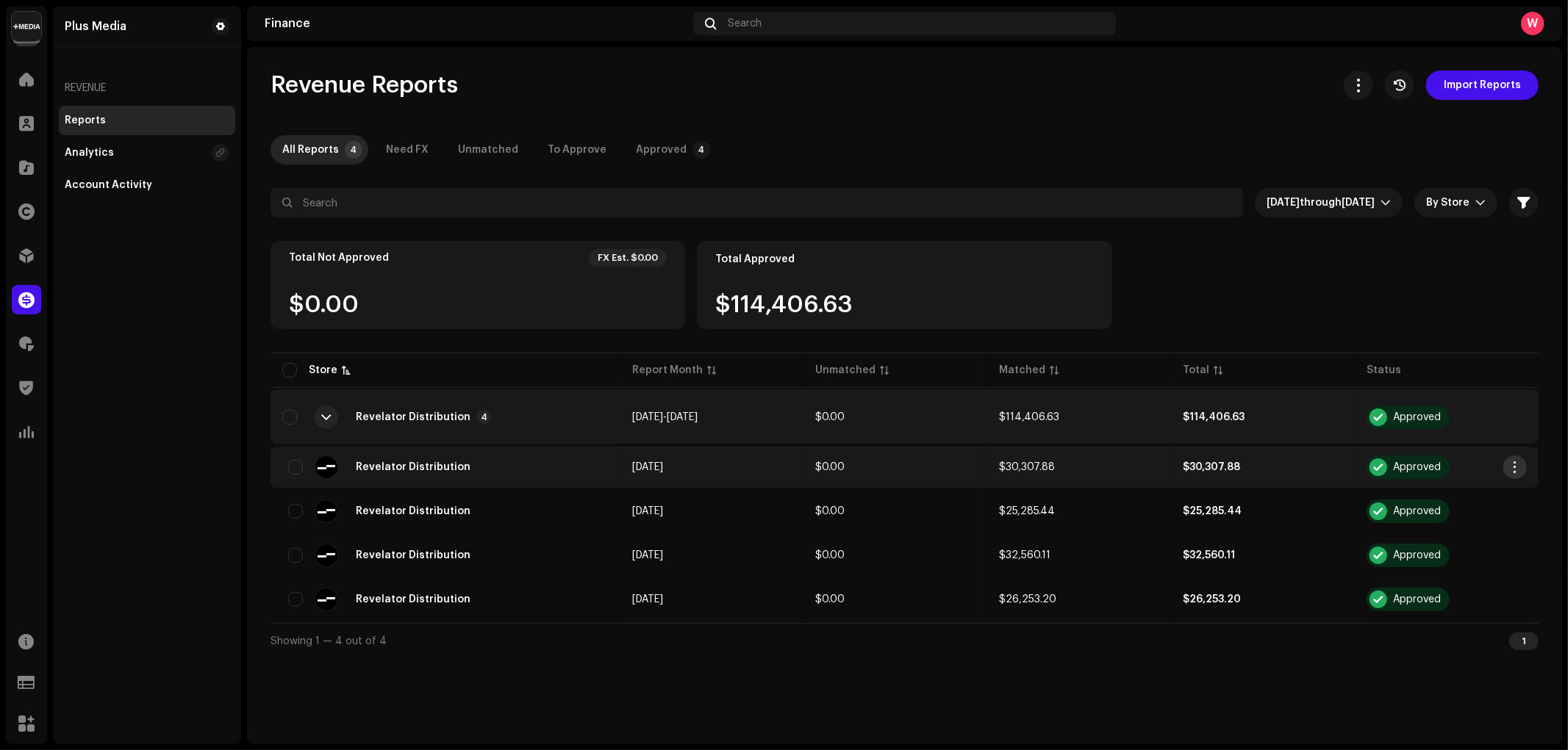
click at [1517, 470] on span "button" at bounding box center [1515, 467] width 11 height 12
click at [1459, 276] on div "Total Not Approved FX Est. $0.00 $0.00 Total Approved $114,406.63" at bounding box center [905, 295] width 1268 height 109
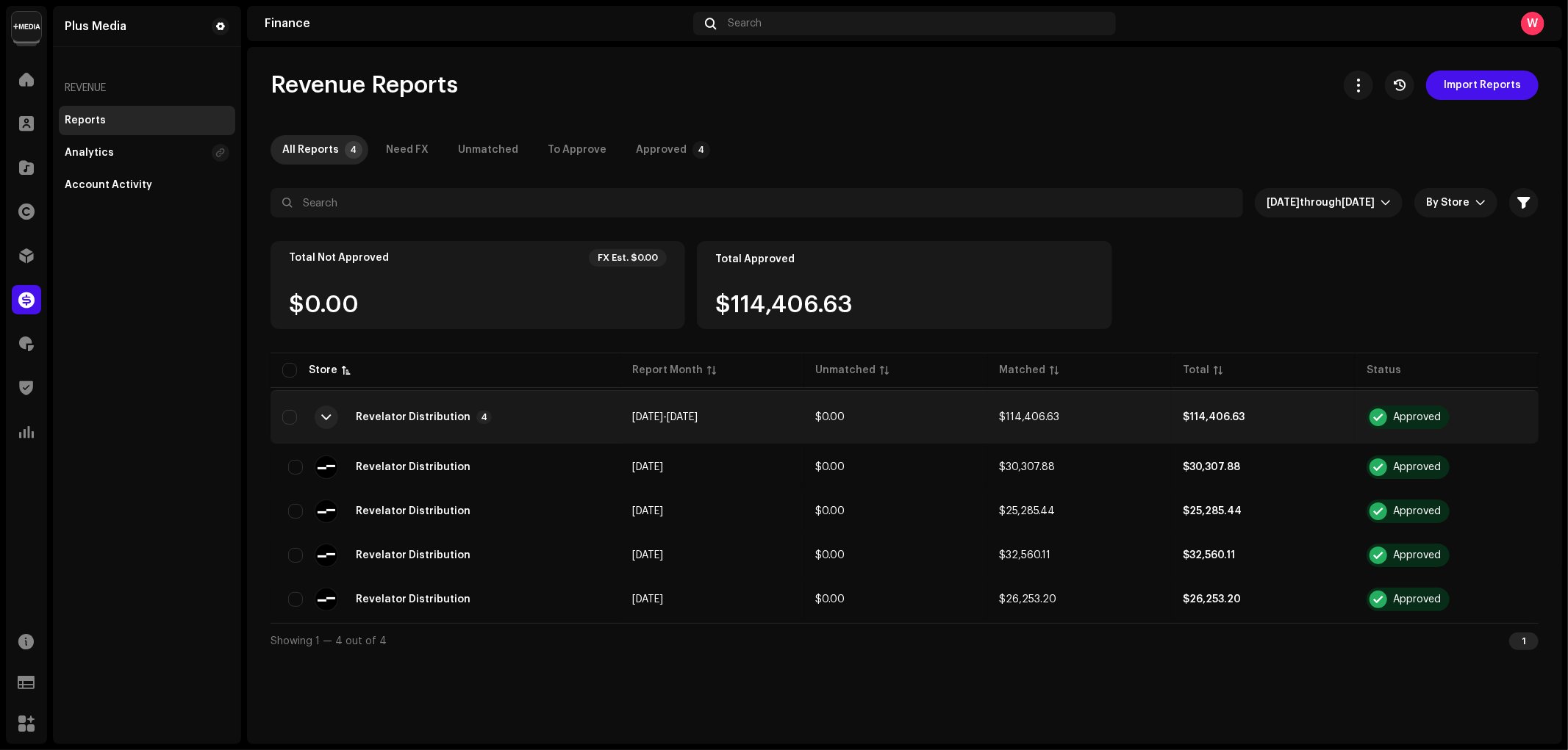
drag, startPoint x: 1371, startPoint y: 369, endPoint x: 1425, endPoint y: 370, distance: 54.0
click at [1425, 370] on table "Store Report Month Unmatched Matched Total Status Revelator Distribution 4 Aug …" at bounding box center [905, 486] width 1268 height 274
click at [16, 345] on div at bounding box center [26, 343] width 29 height 29
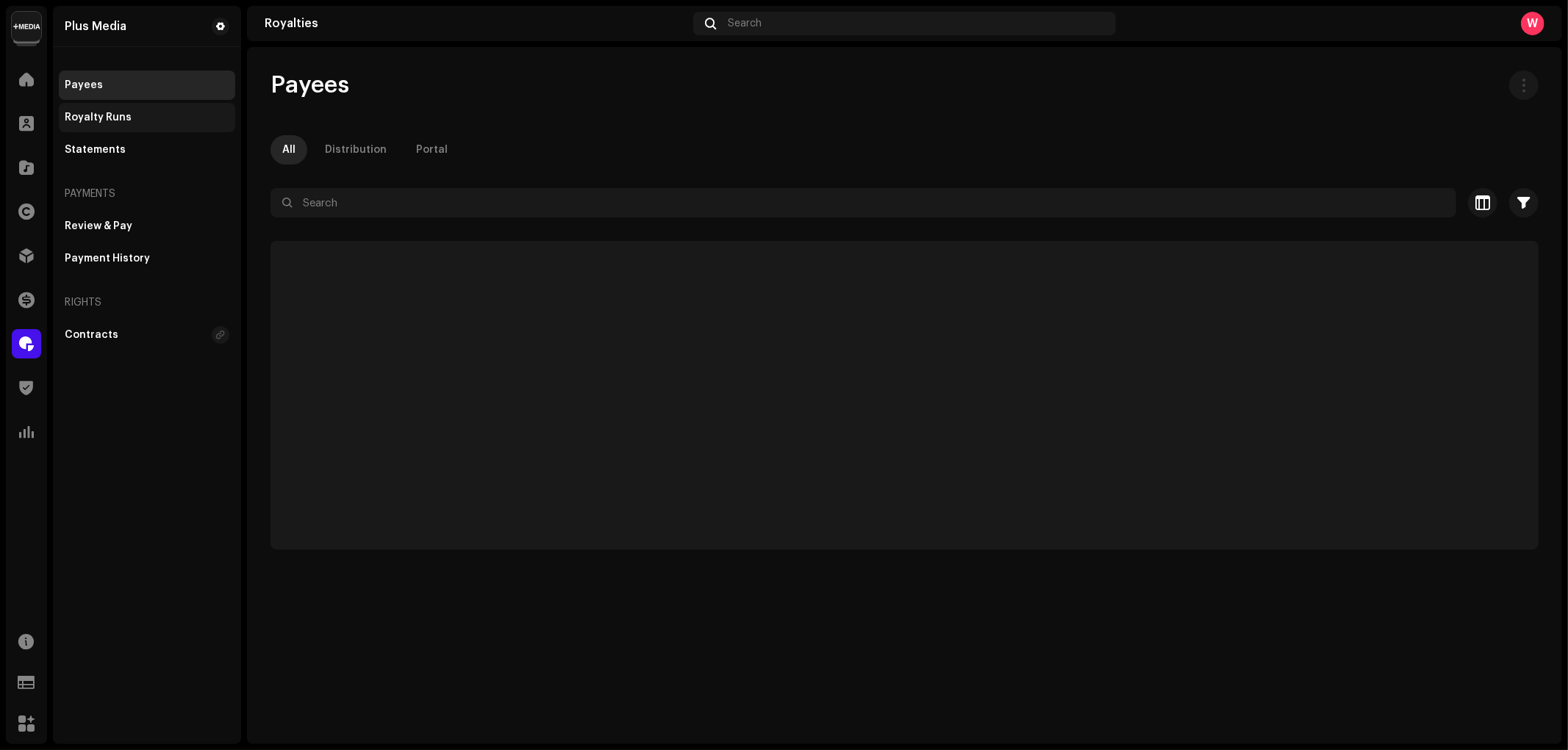
click at [139, 122] on div "Royalty Runs" at bounding box center [147, 118] width 165 height 12
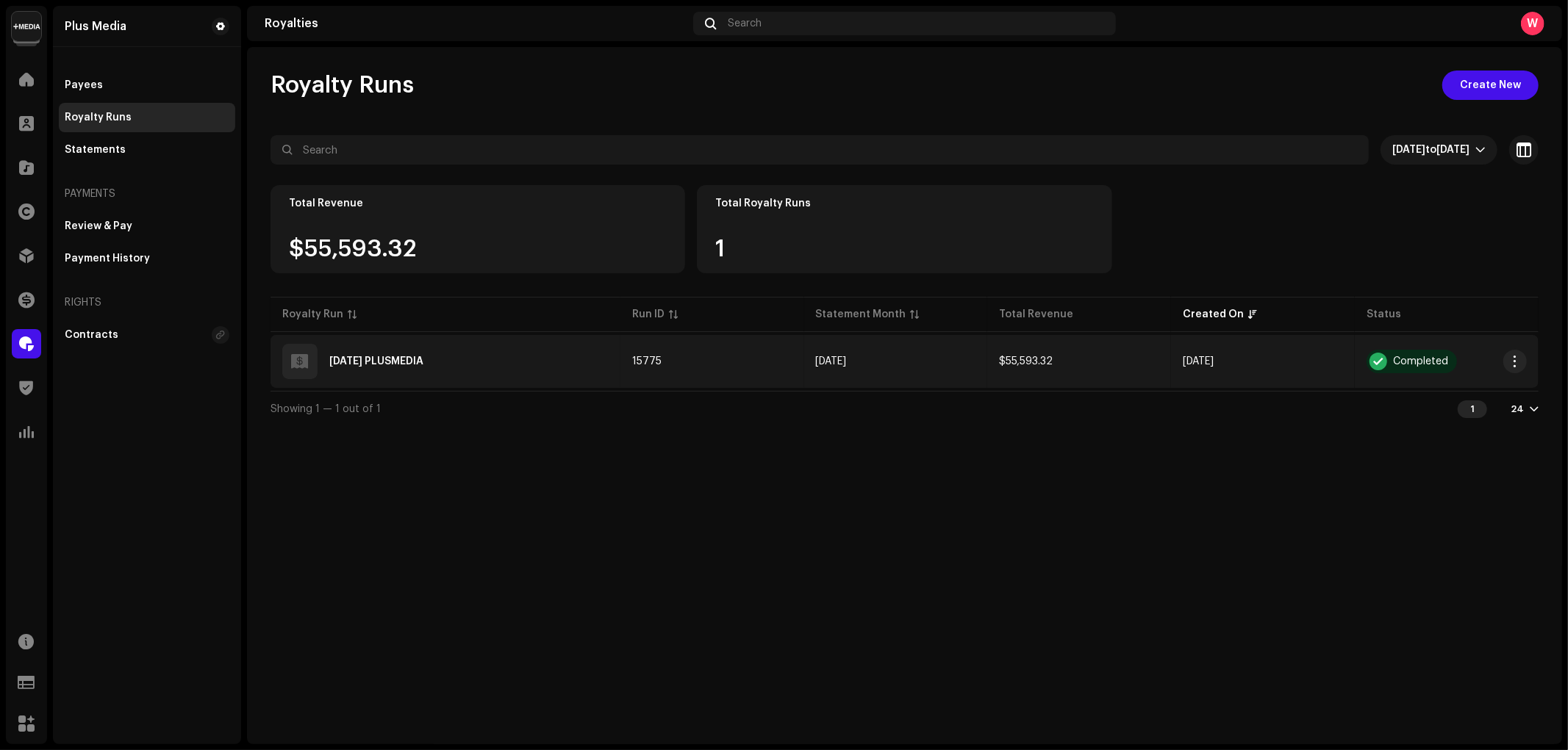
click at [424, 363] on div "2025 SEPT PLUSMEDIA" at bounding box center [376, 362] width 94 height 10
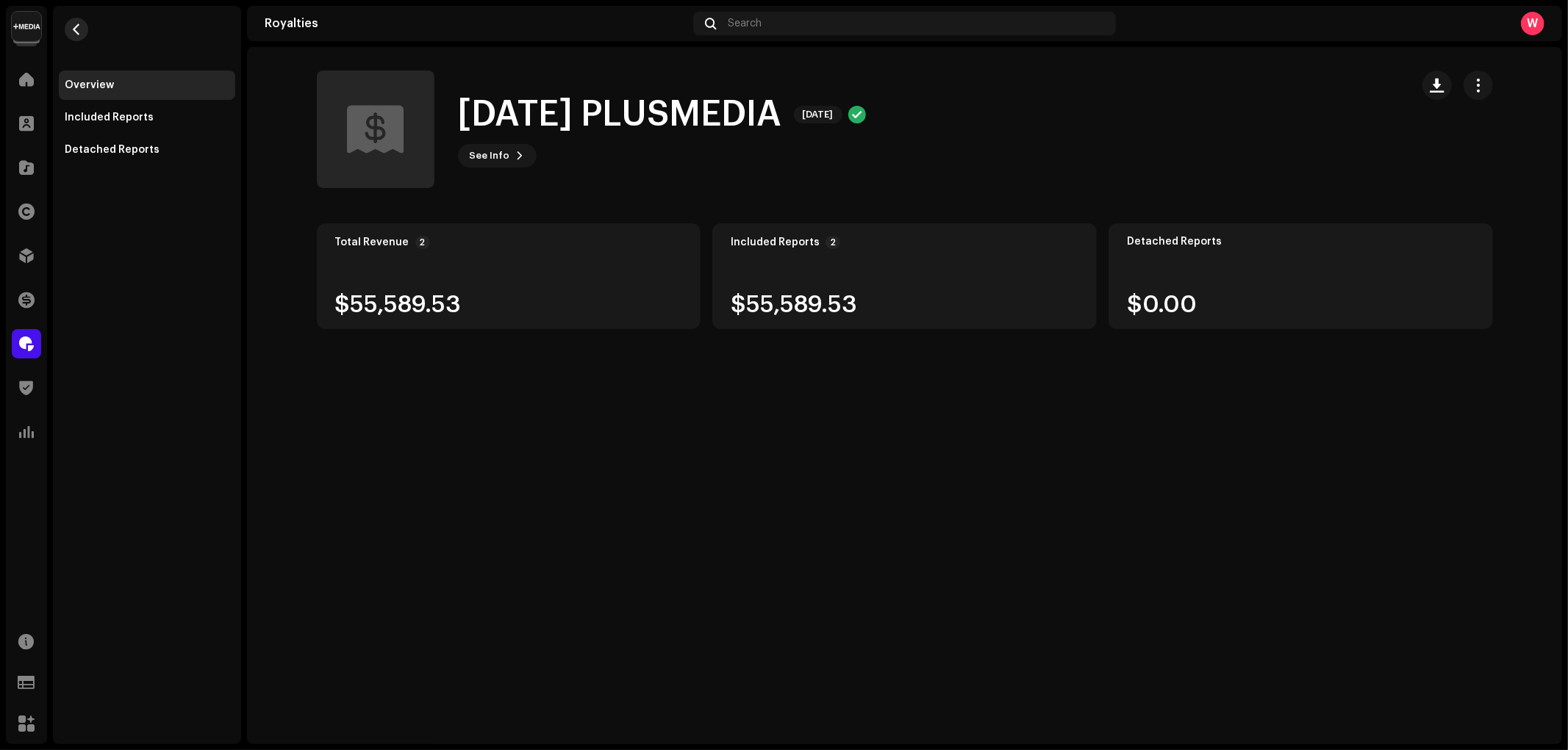
click at [69, 31] on button "button" at bounding box center [77, 30] width 24 height 24
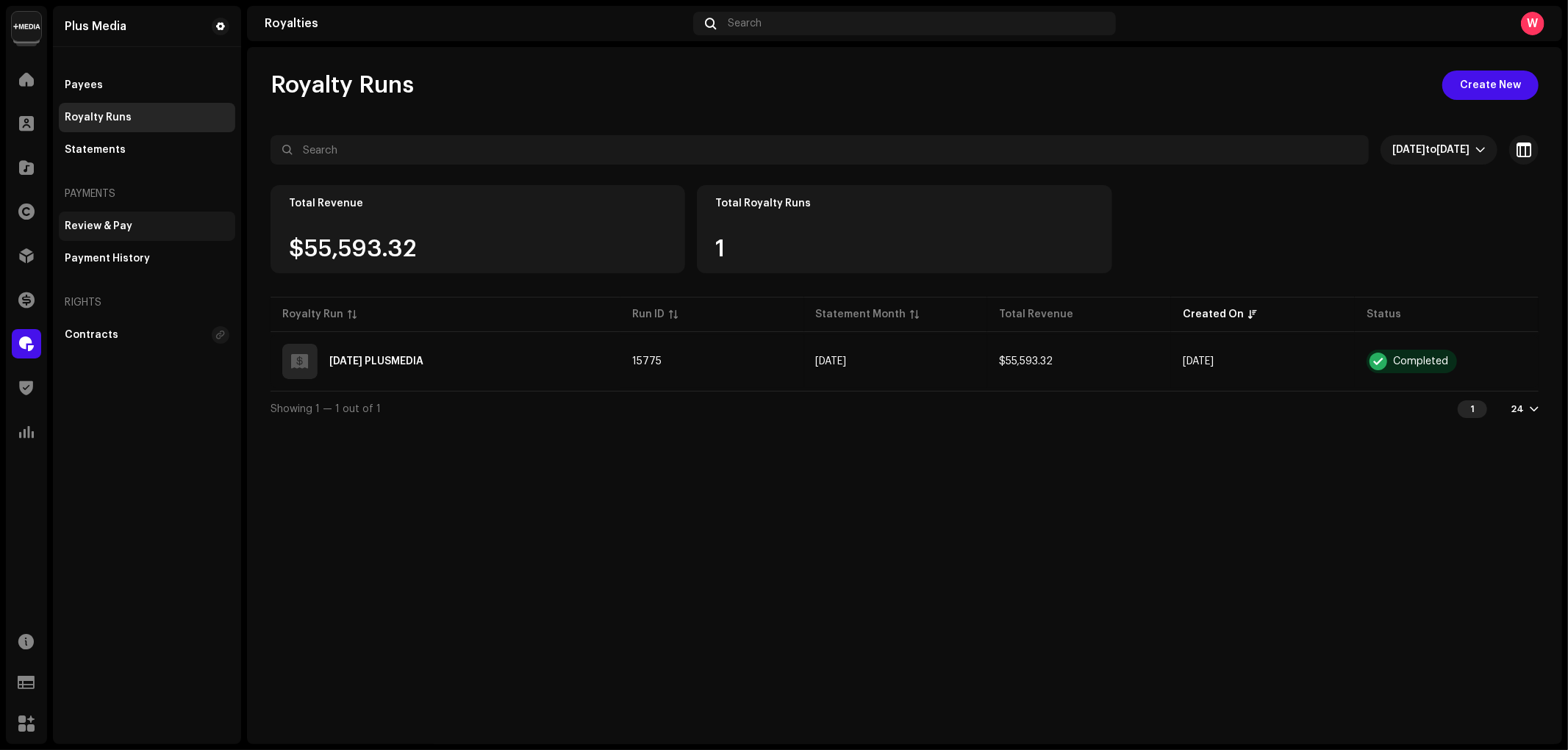
click at [131, 226] on div "Review & Pay" at bounding box center [98, 227] width 68 height 12
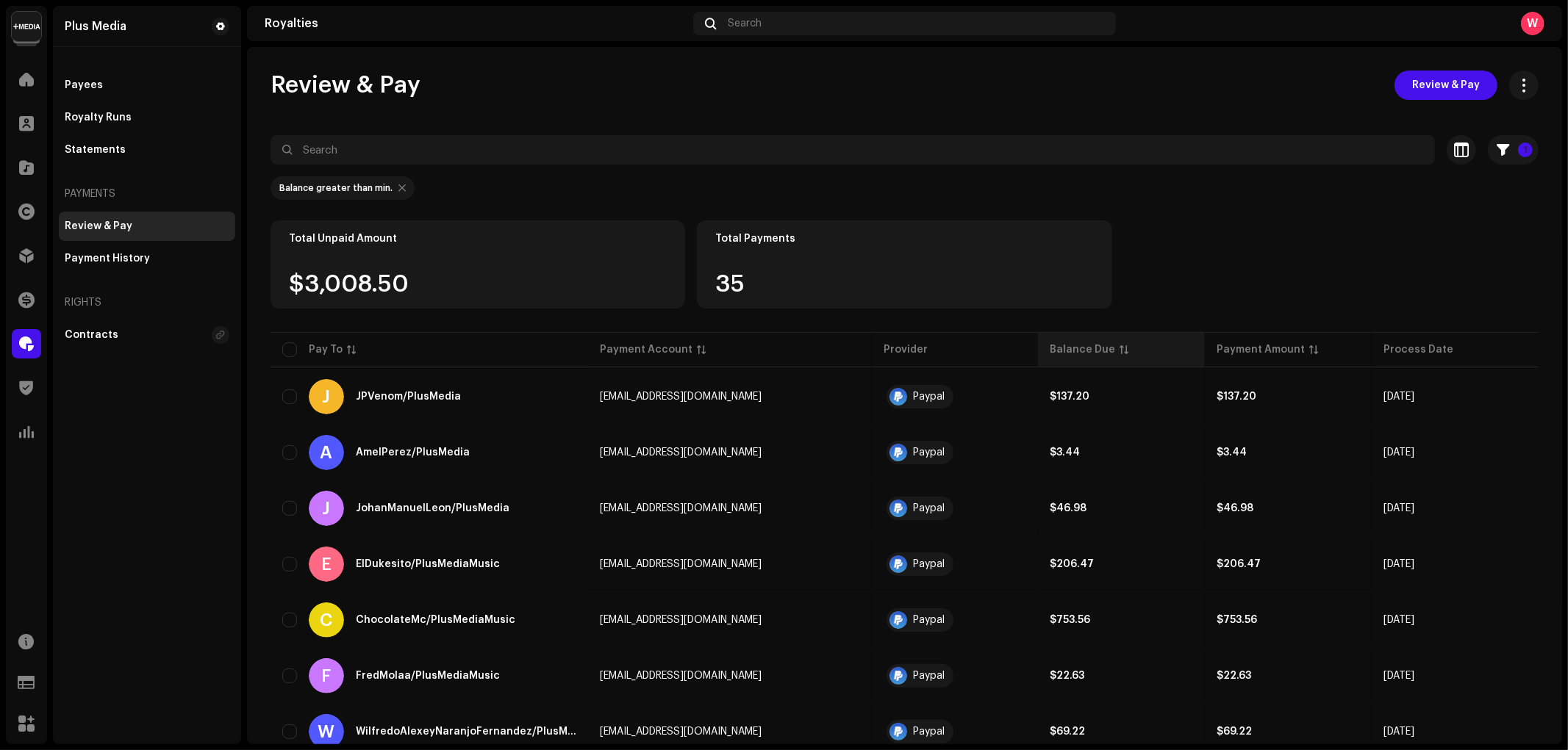
click at [1050, 350] on div "Balance Due" at bounding box center [1082, 350] width 66 height 15
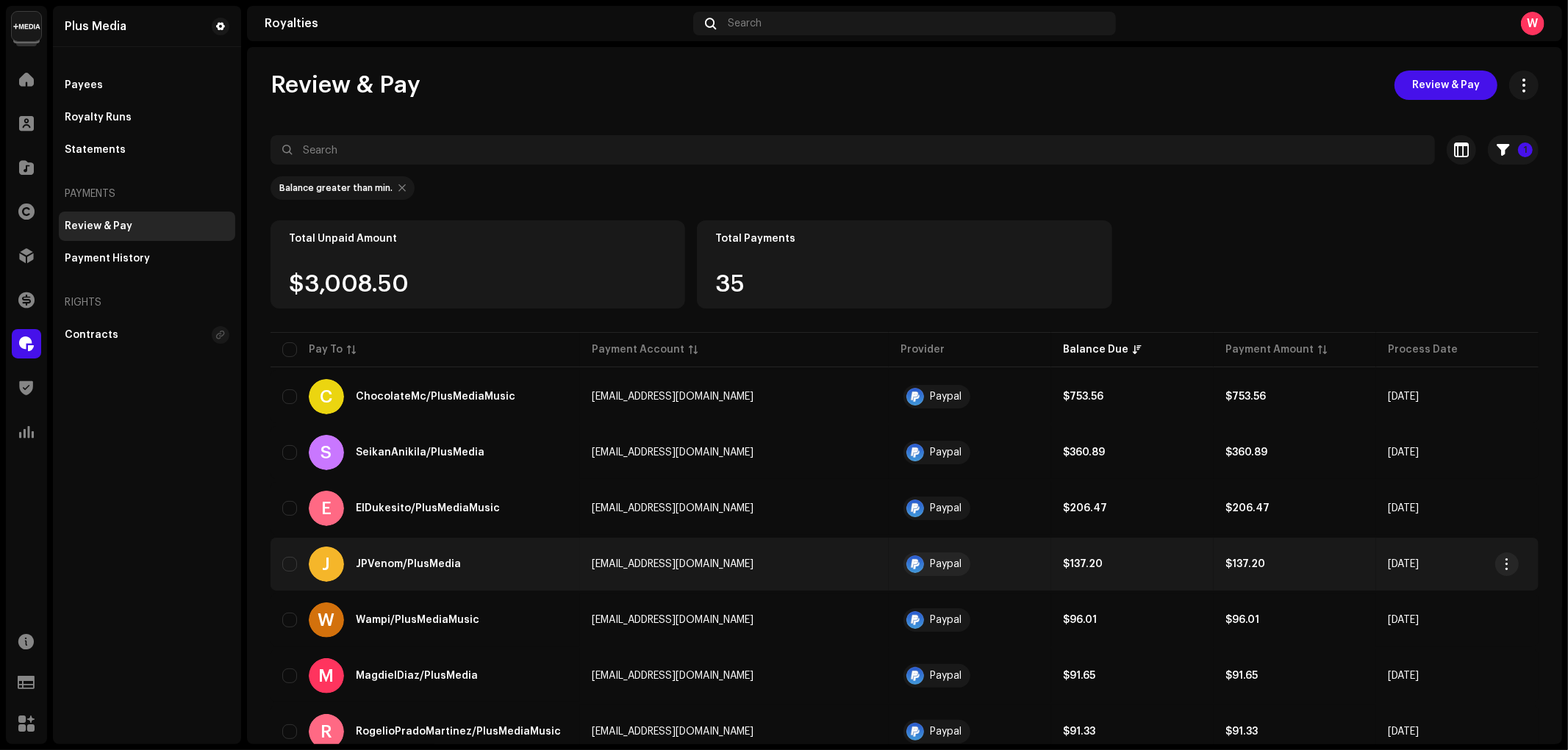
click at [774, 560] on td "jonnyshernandez11@gmail.com" at bounding box center [734, 564] width 310 height 53
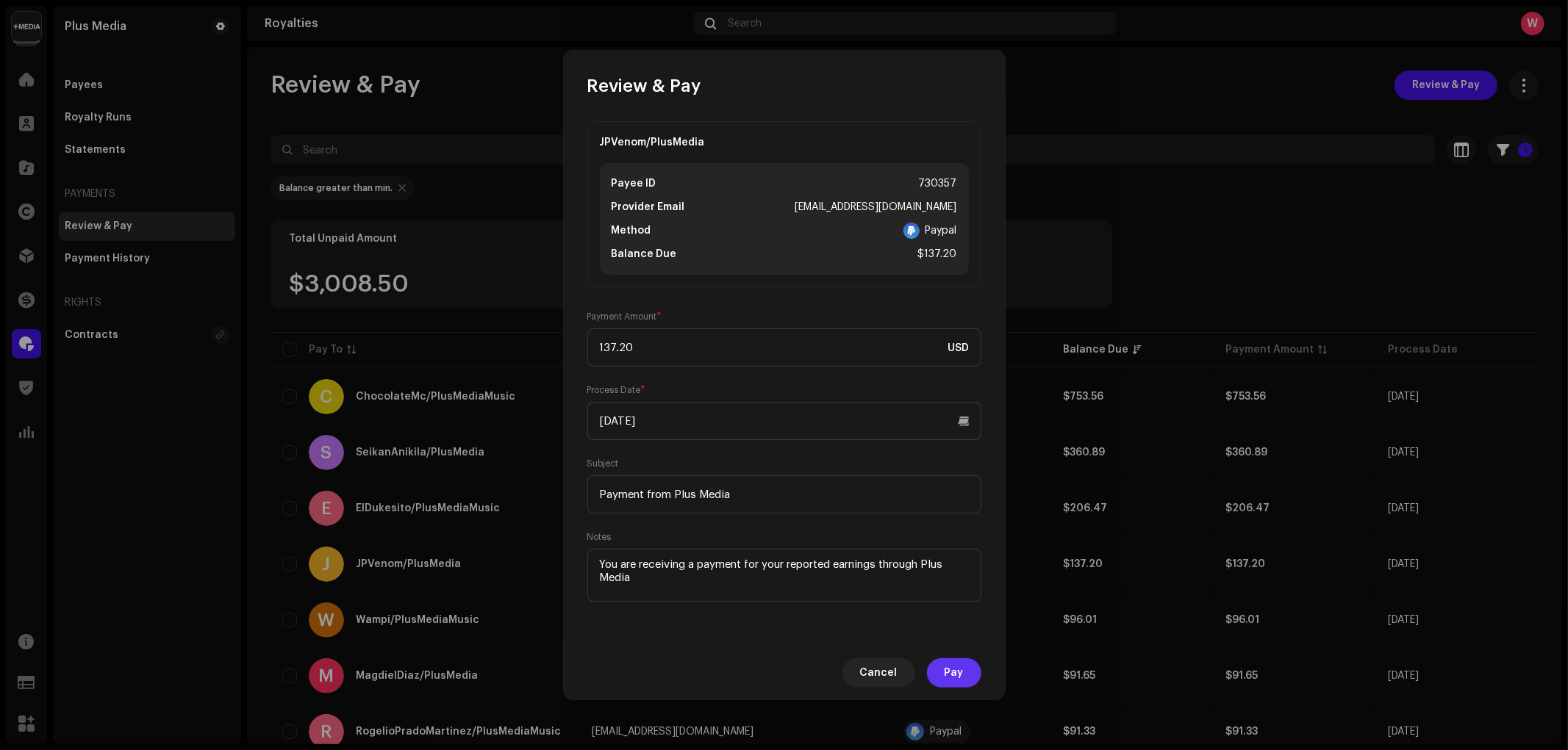
click at [958, 670] on span "Pay" at bounding box center [954, 672] width 19 height 29
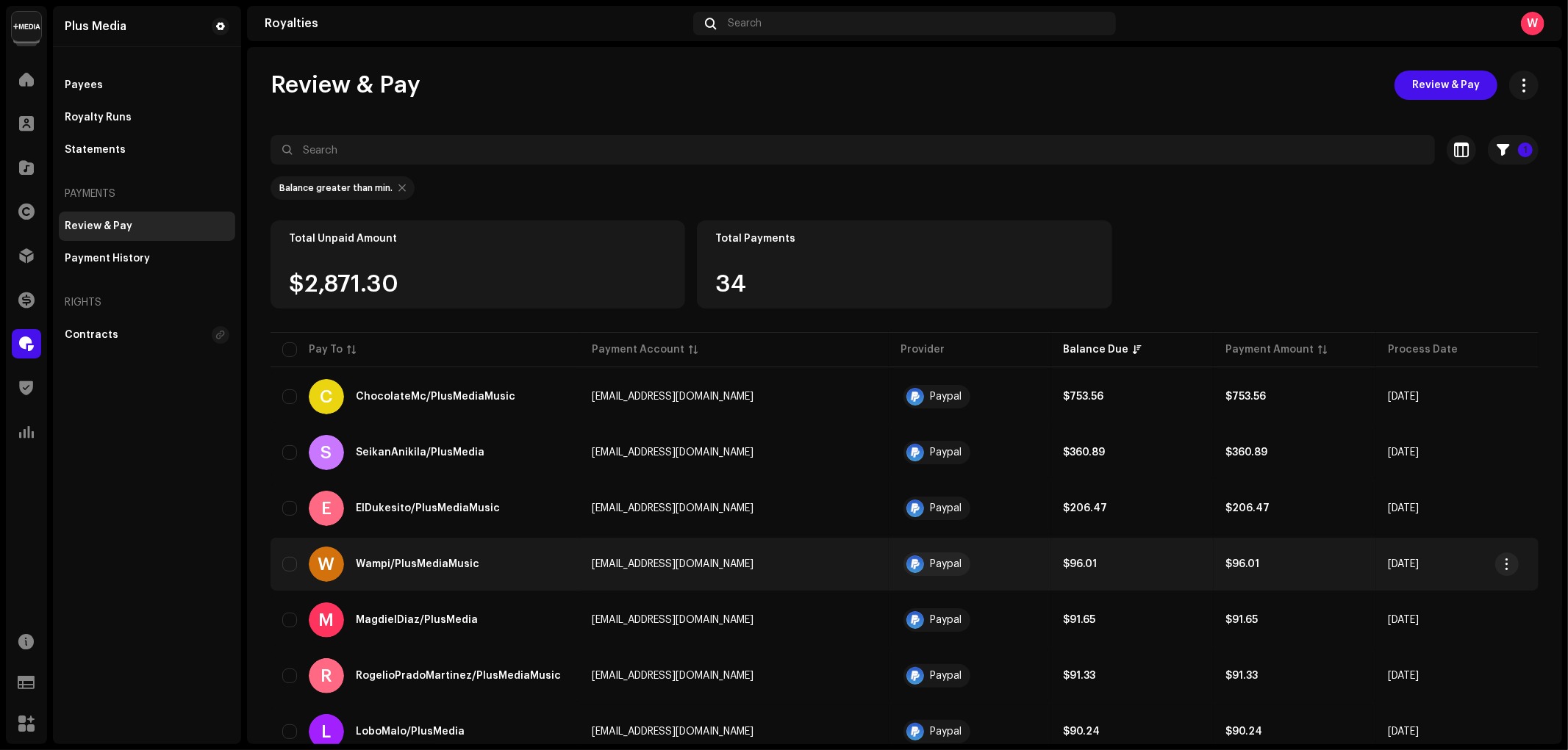
click at [536, 560] on div "W Wampi/PlusMediaMusic" at bounding box center [424, 564] width 286 height 35
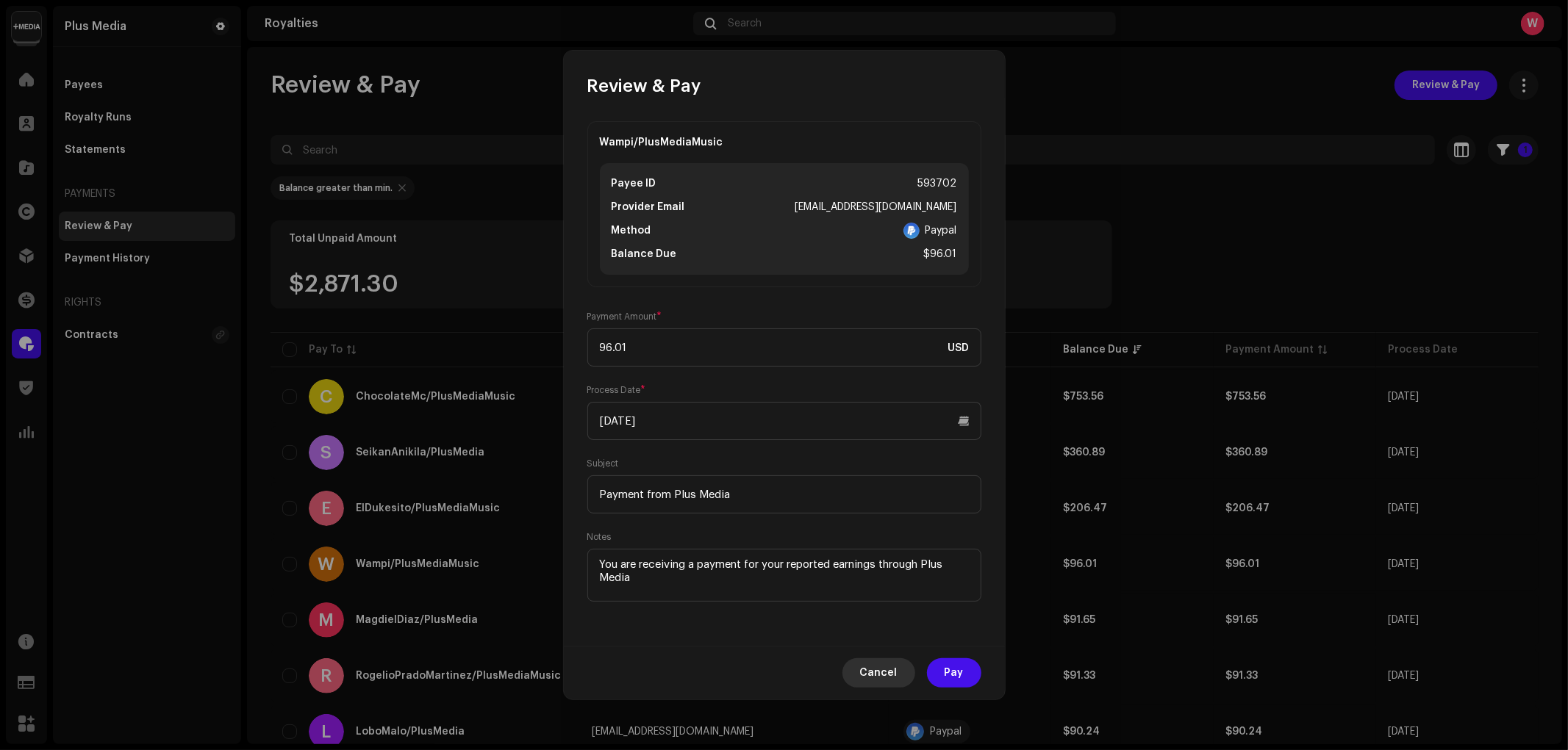
click at [884, 670] on span "Cancel" at bounding box center [879, 672] width 37 height 29
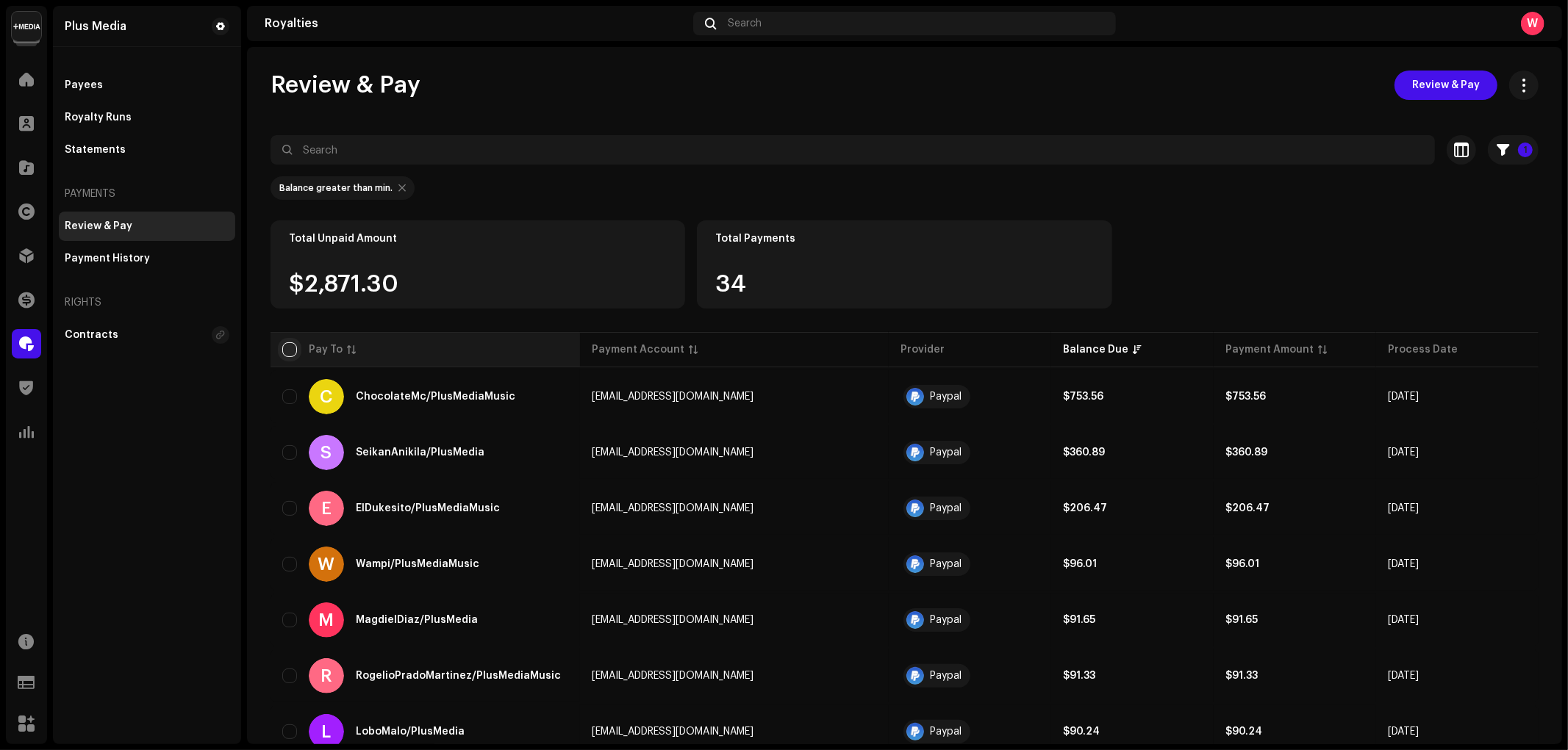
click at [292, 350] on input "checkbox" at bounding box center [289, 350] width 15 height 15
checkbox input "true"
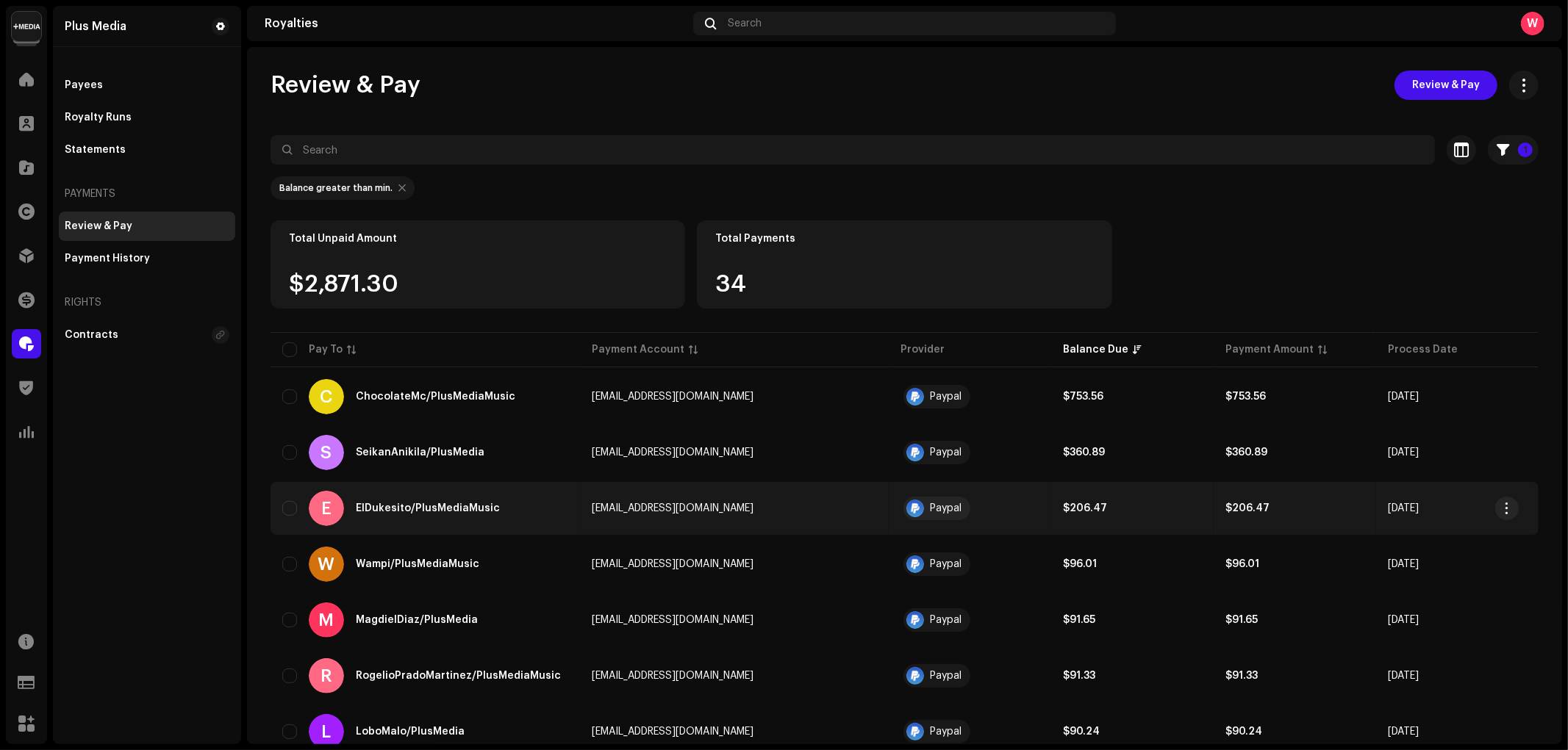
checkbox input "true"
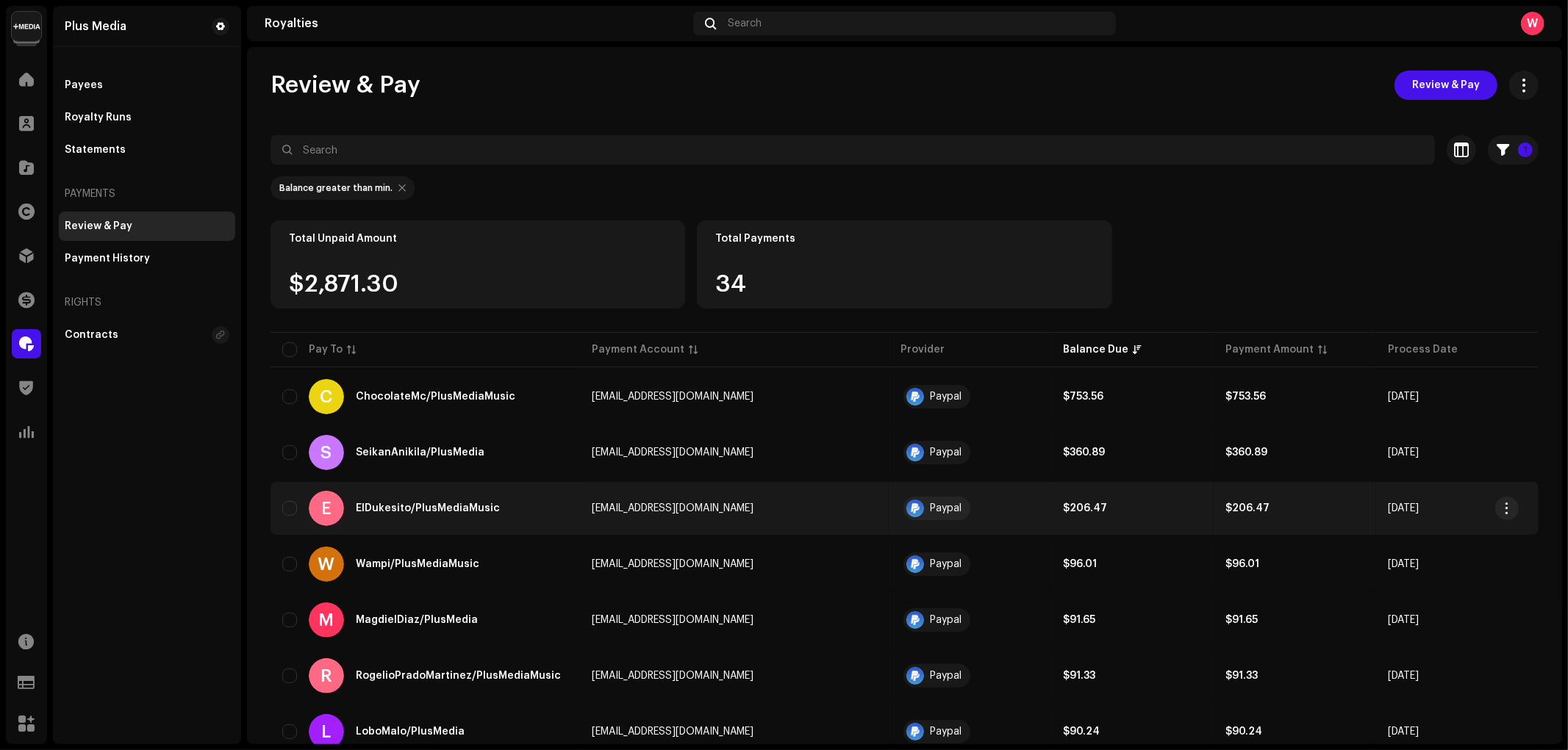
checkbox input "true"
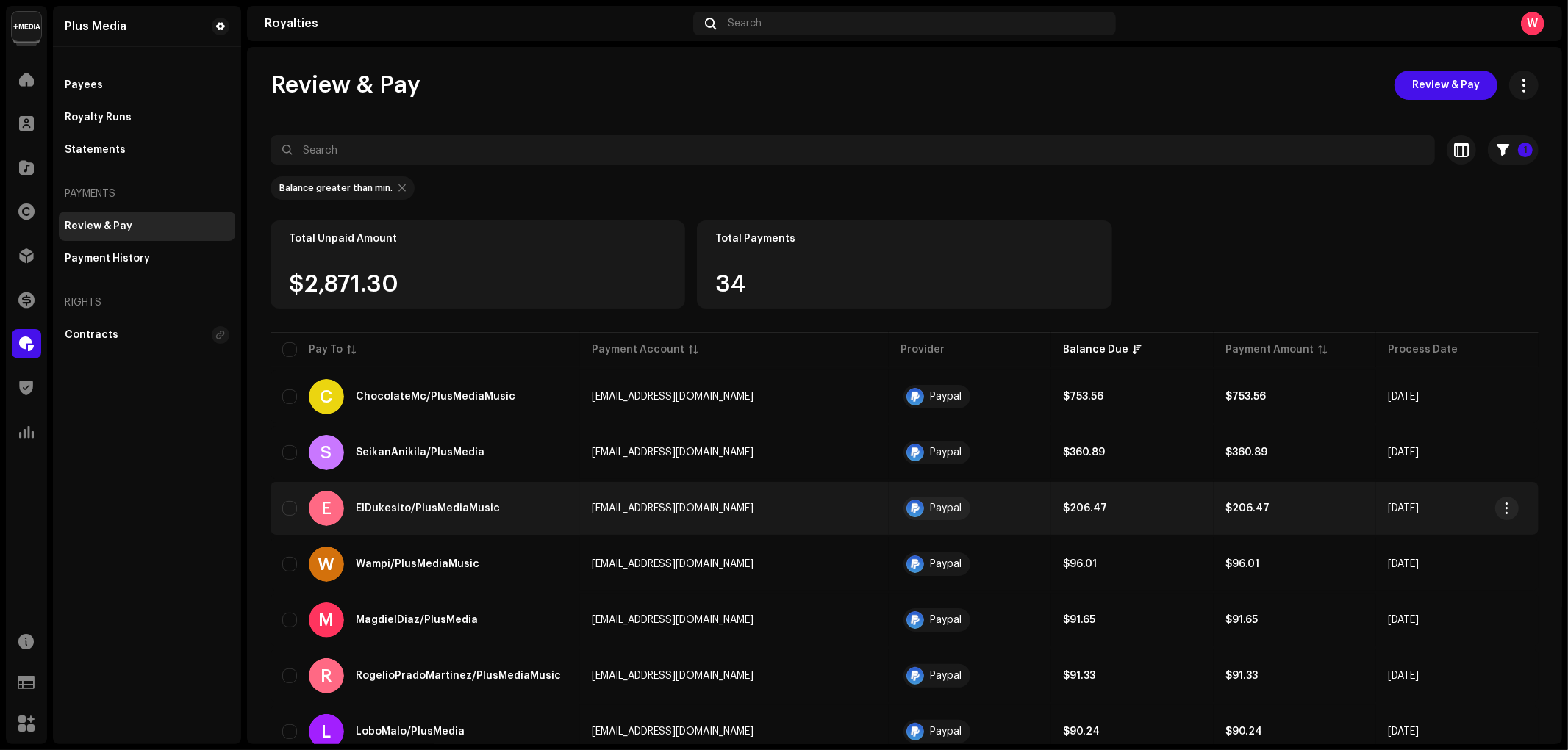
checkbox input "true"
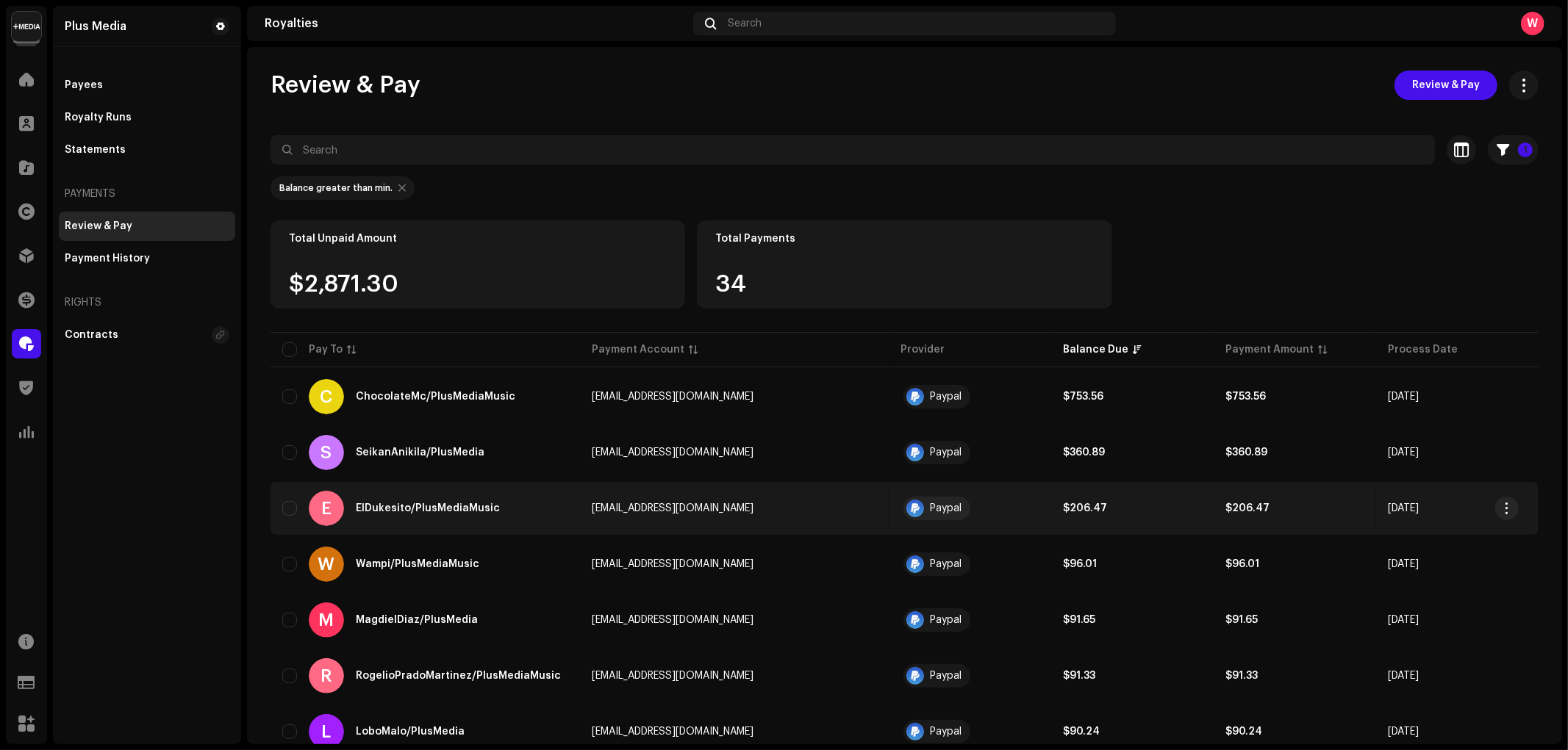
checkbox input "true"
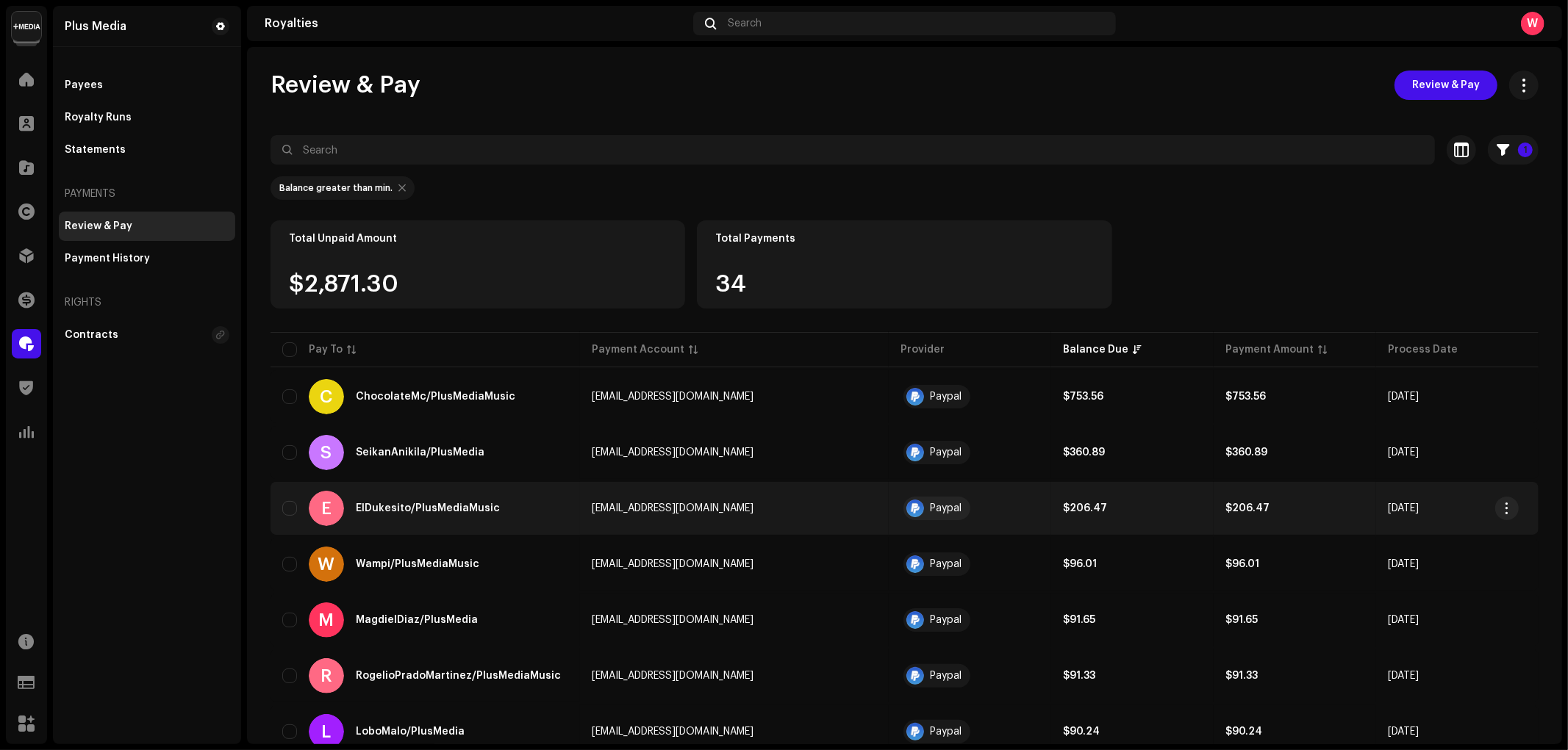
checkbox input "true"
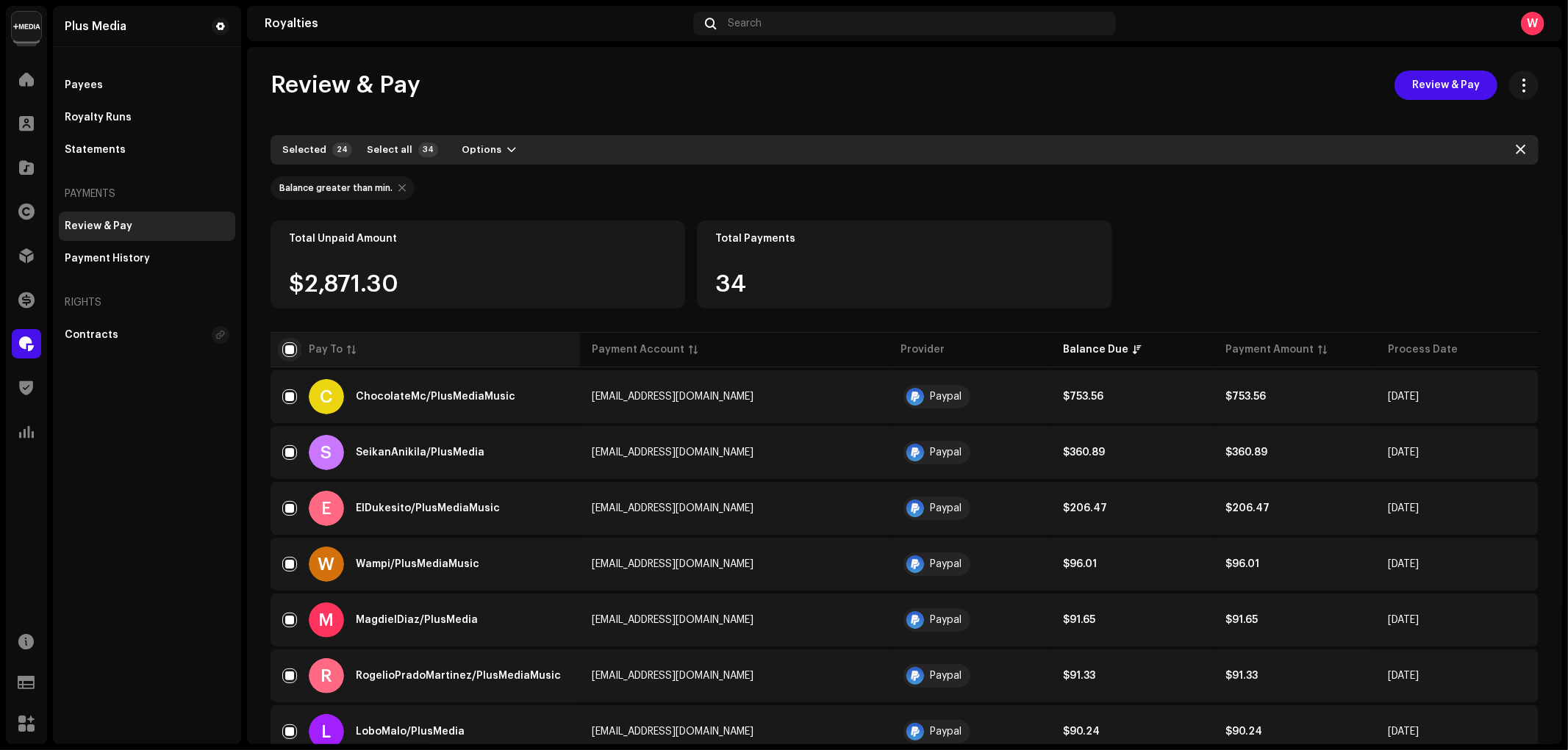
click at [289, 353] on input "checkbox" at bounding box center [289, 350] width 15 height 15
checkbox input "false"
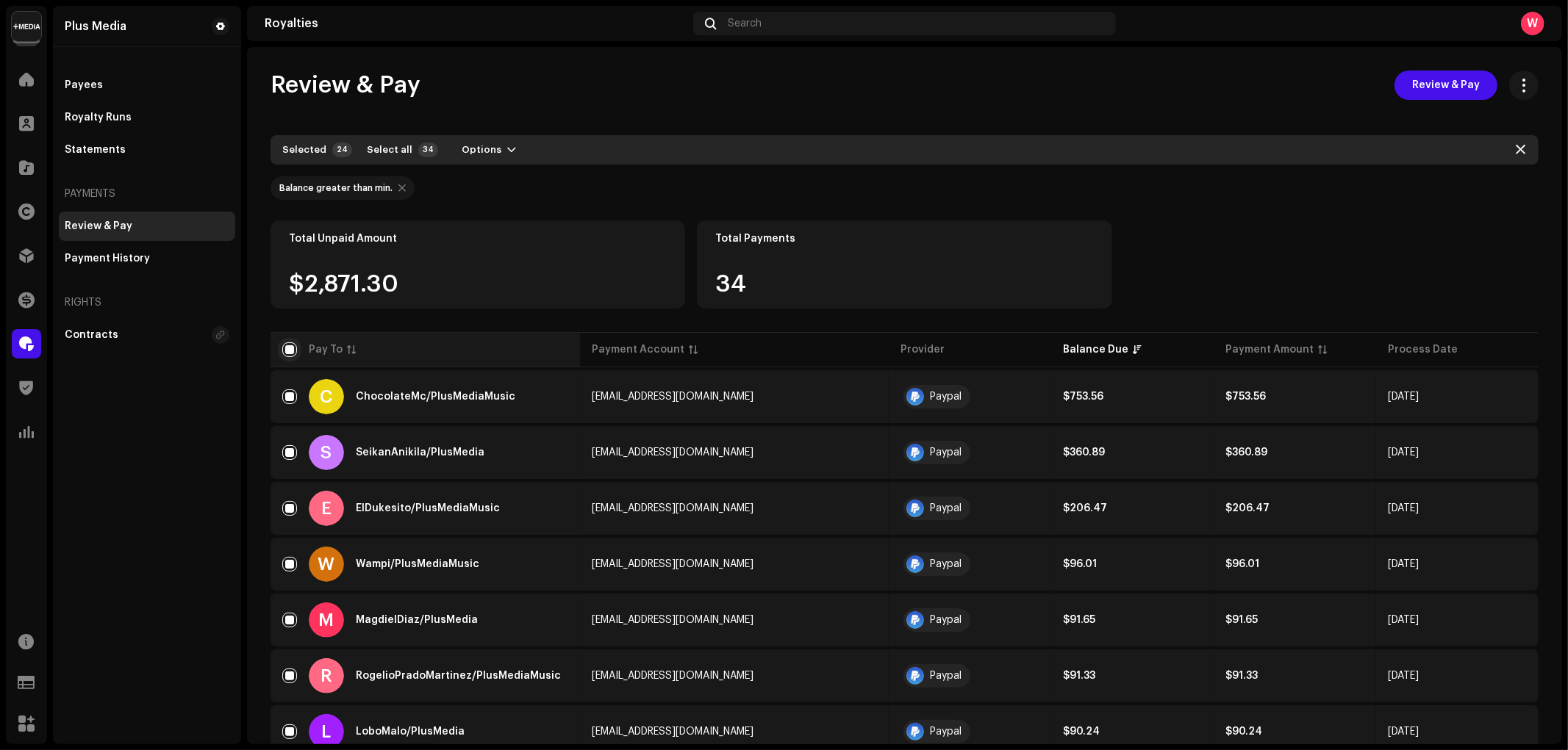
checkbox input "false"
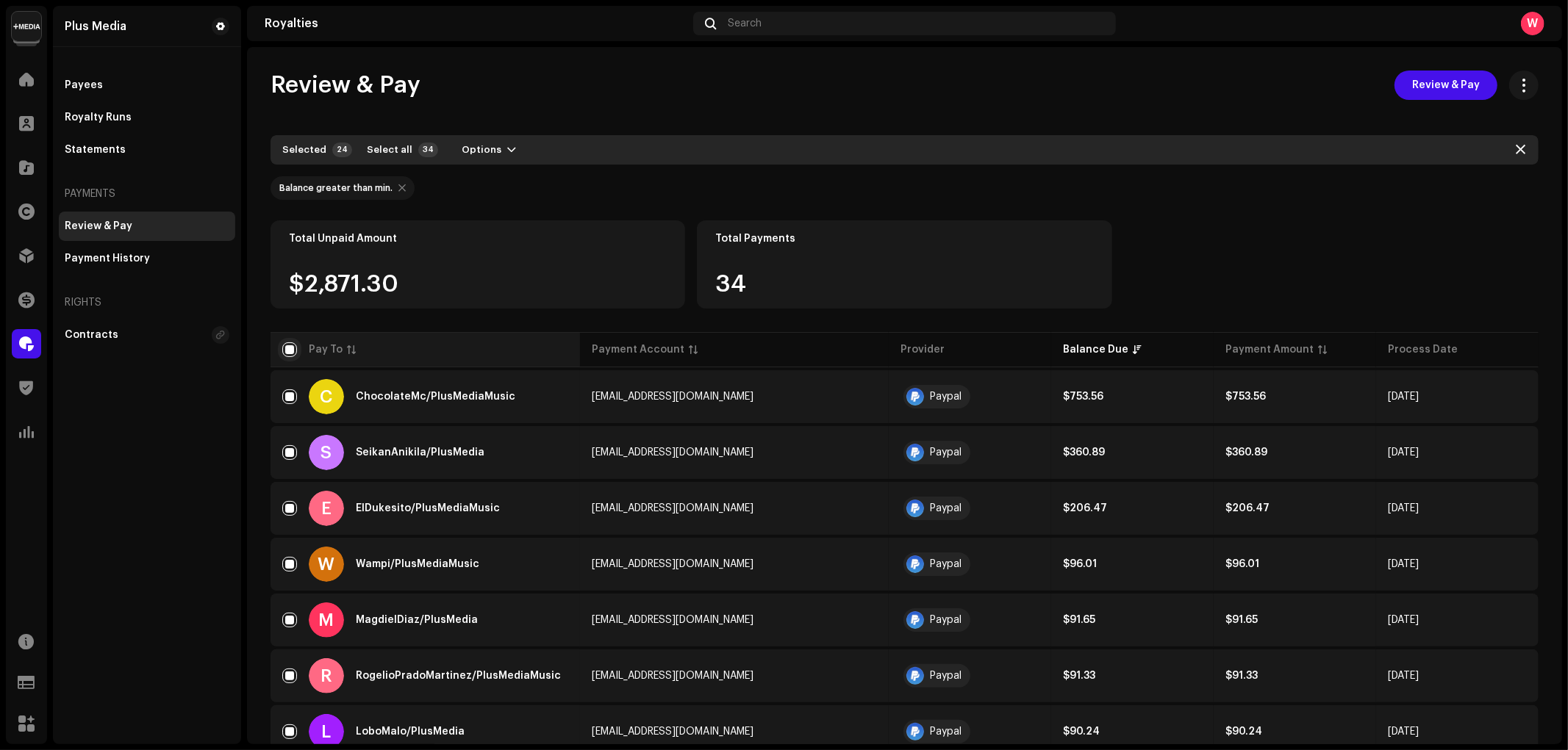
checkbox input "false"
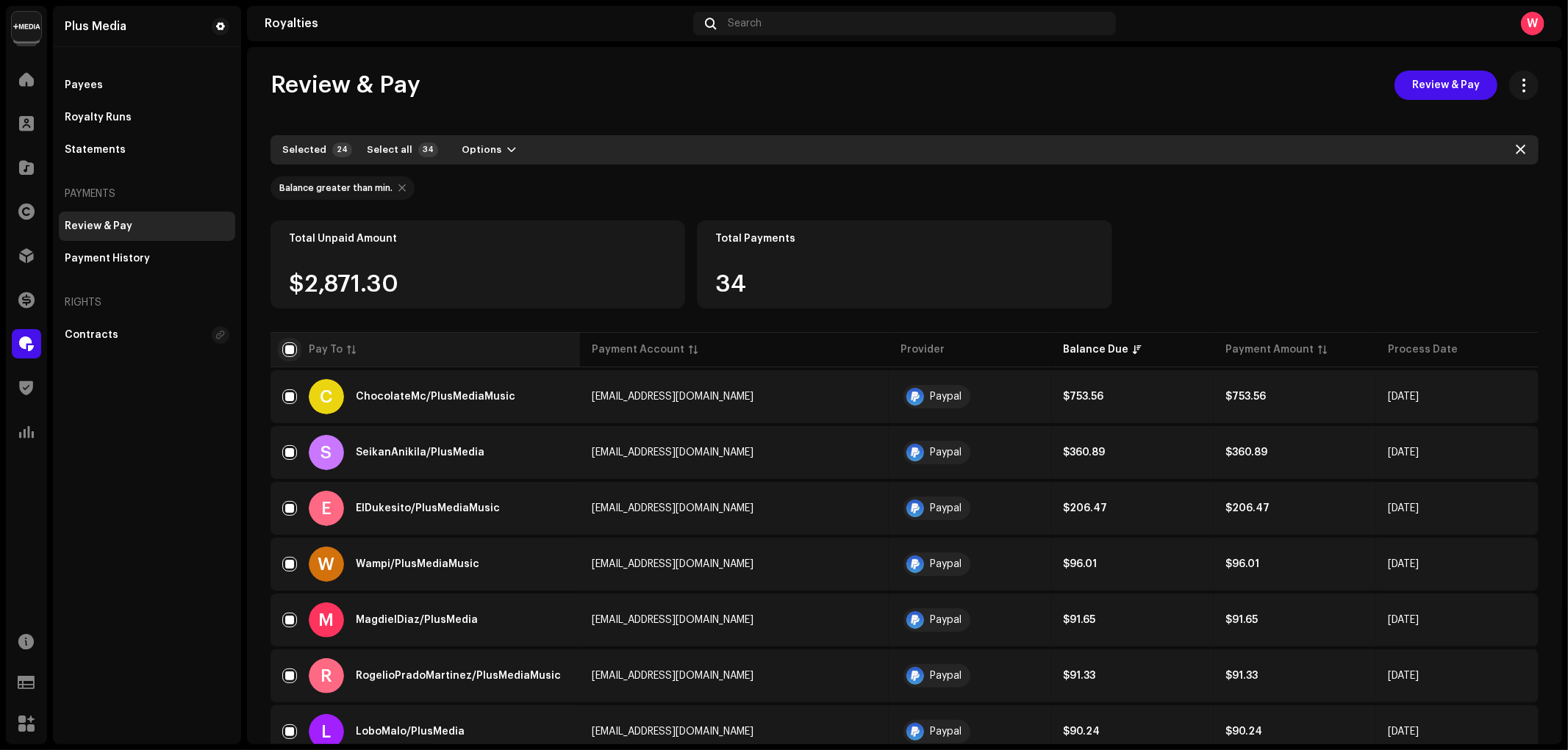
checkbox input "false"
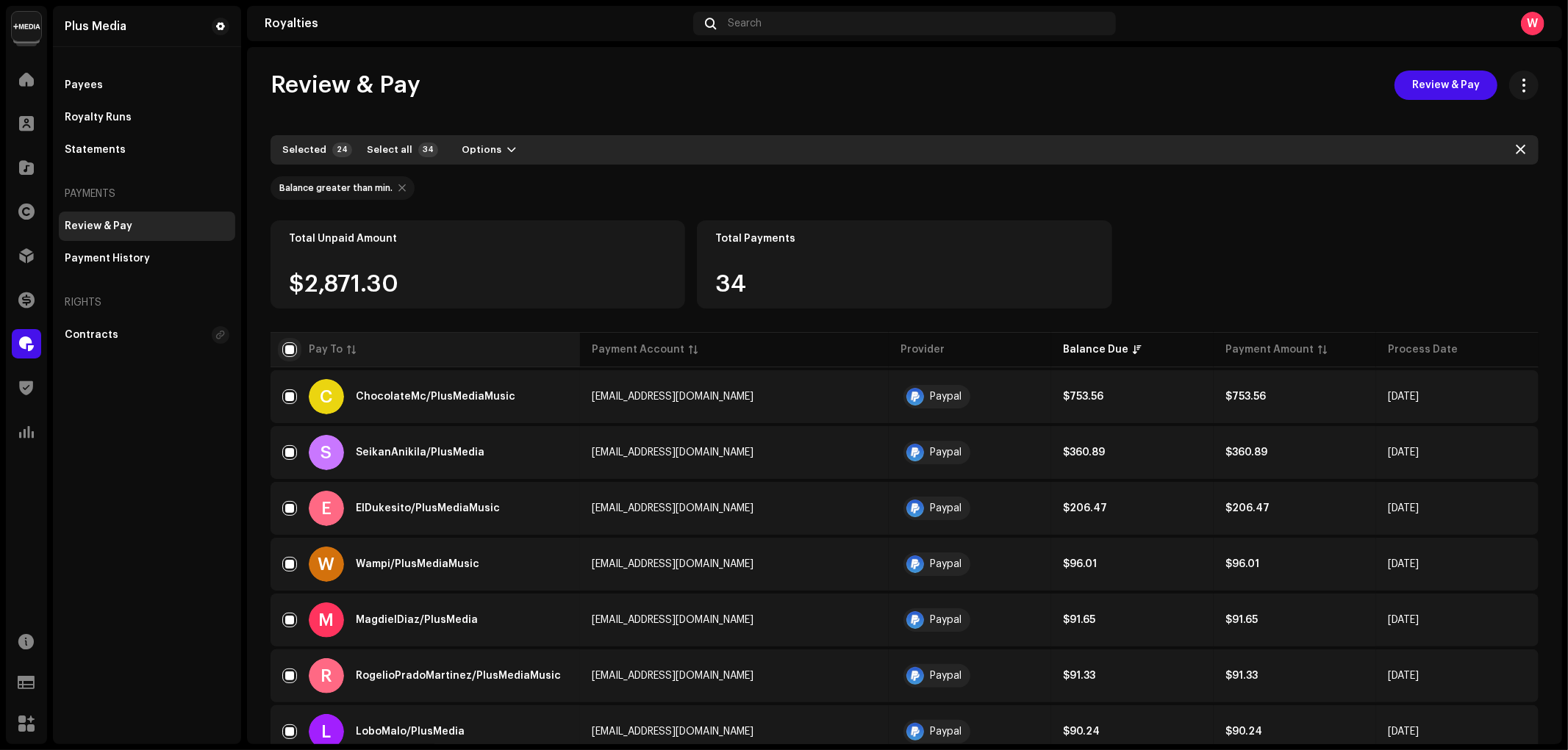
checkbox input "false"
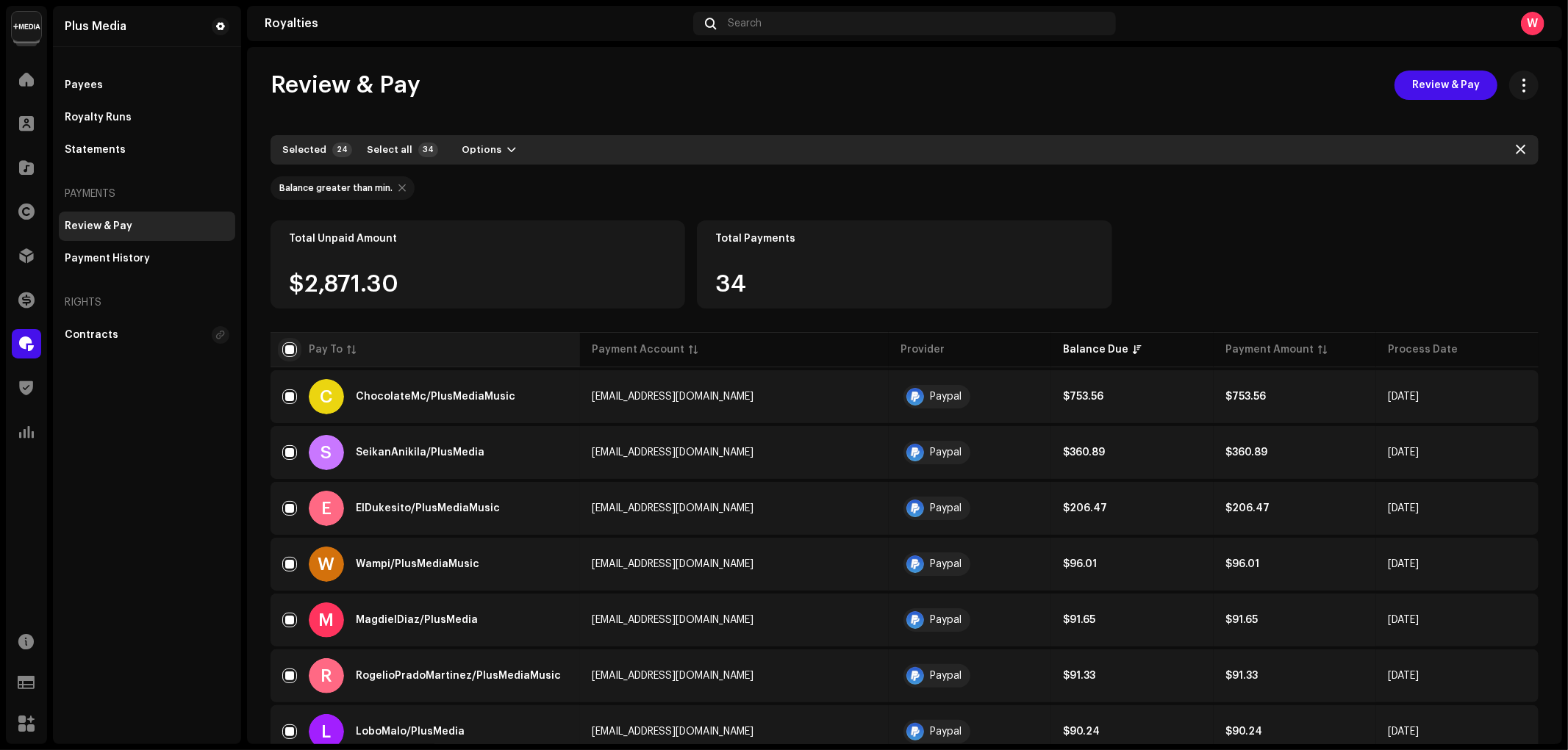
checkbox input "false"
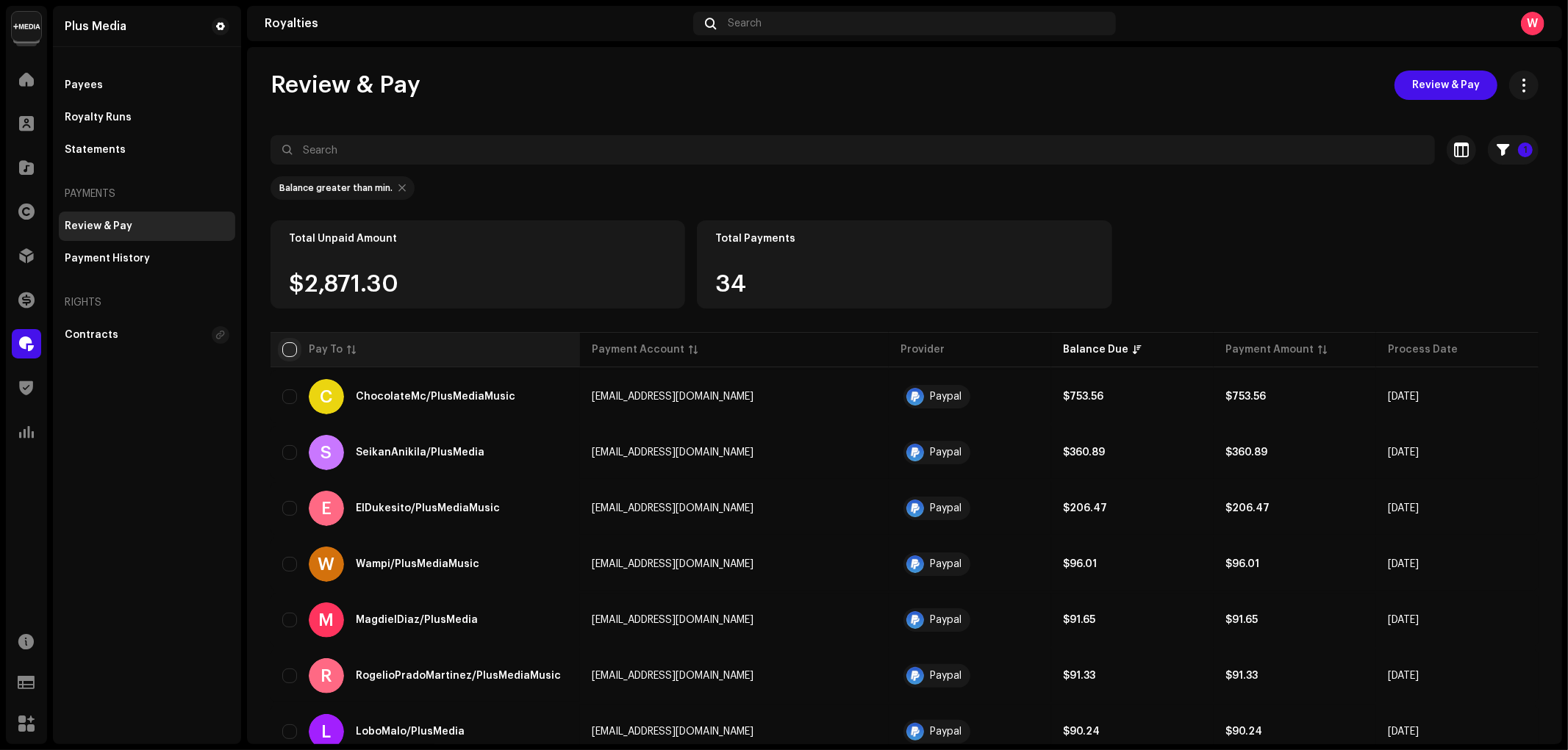
click at [289, 350] on input "checkbox" at bounding box center [289, 350] width 15 height 15
checkbox input "true"
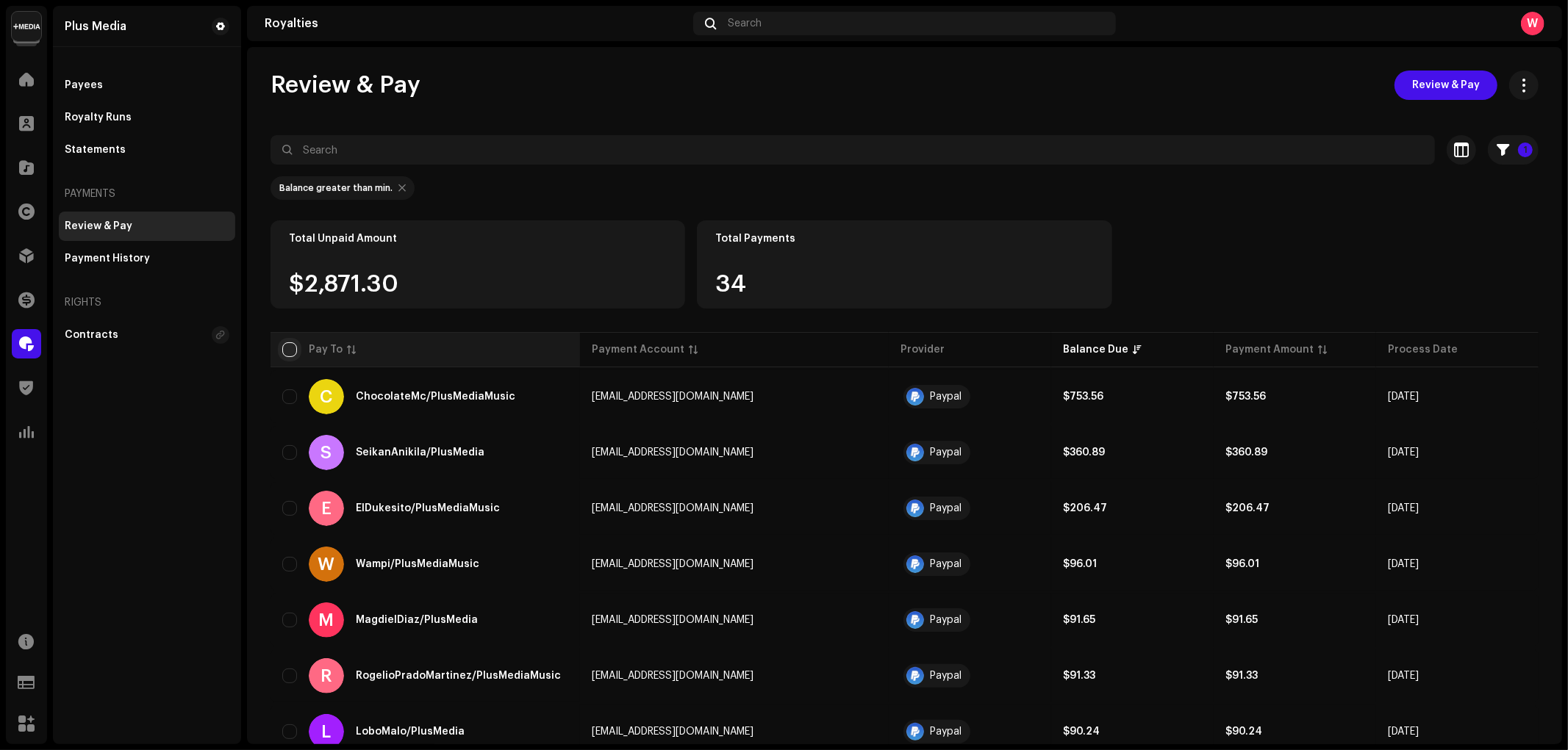
checkbox input "true"
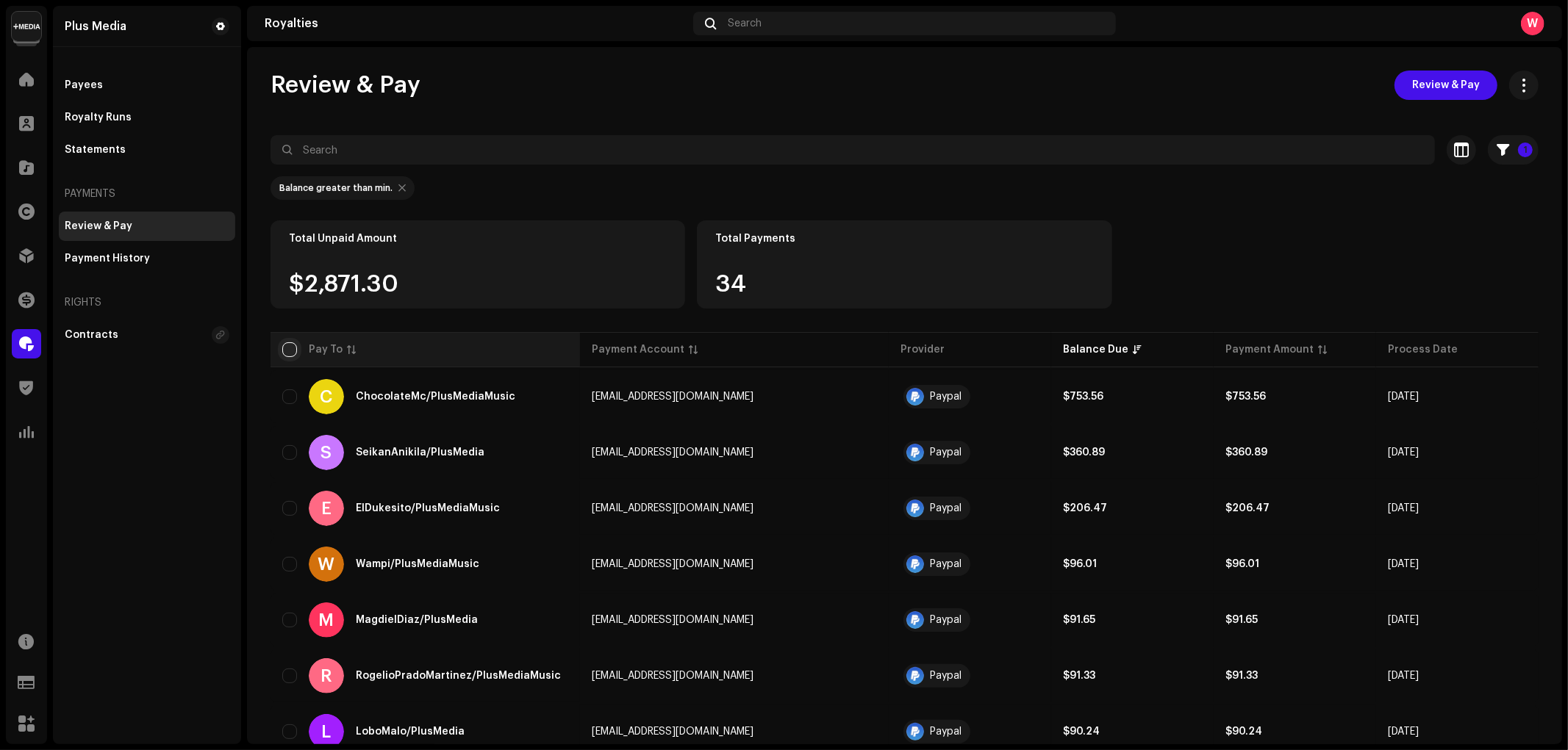
checkbox input "true"
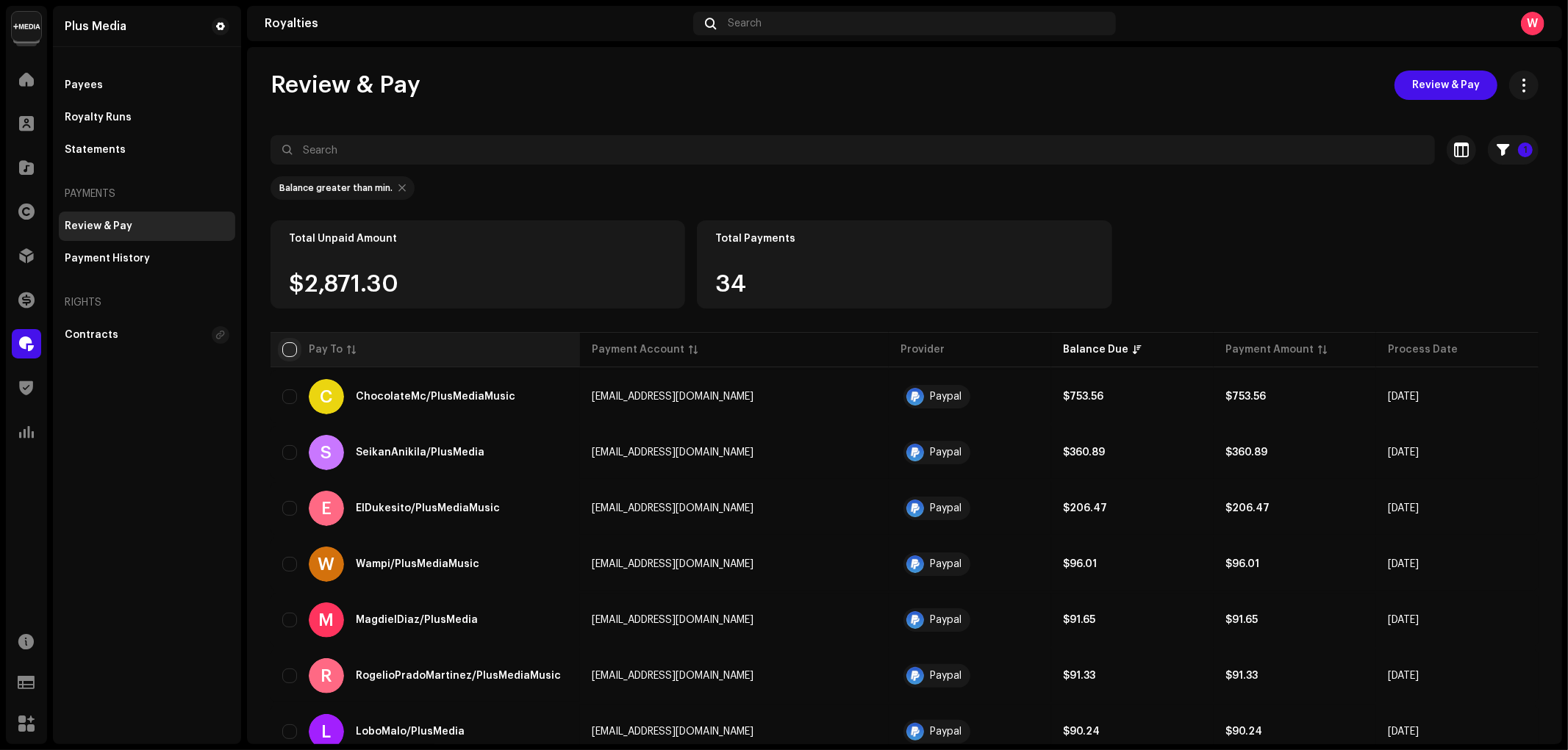
checkbox input "true"
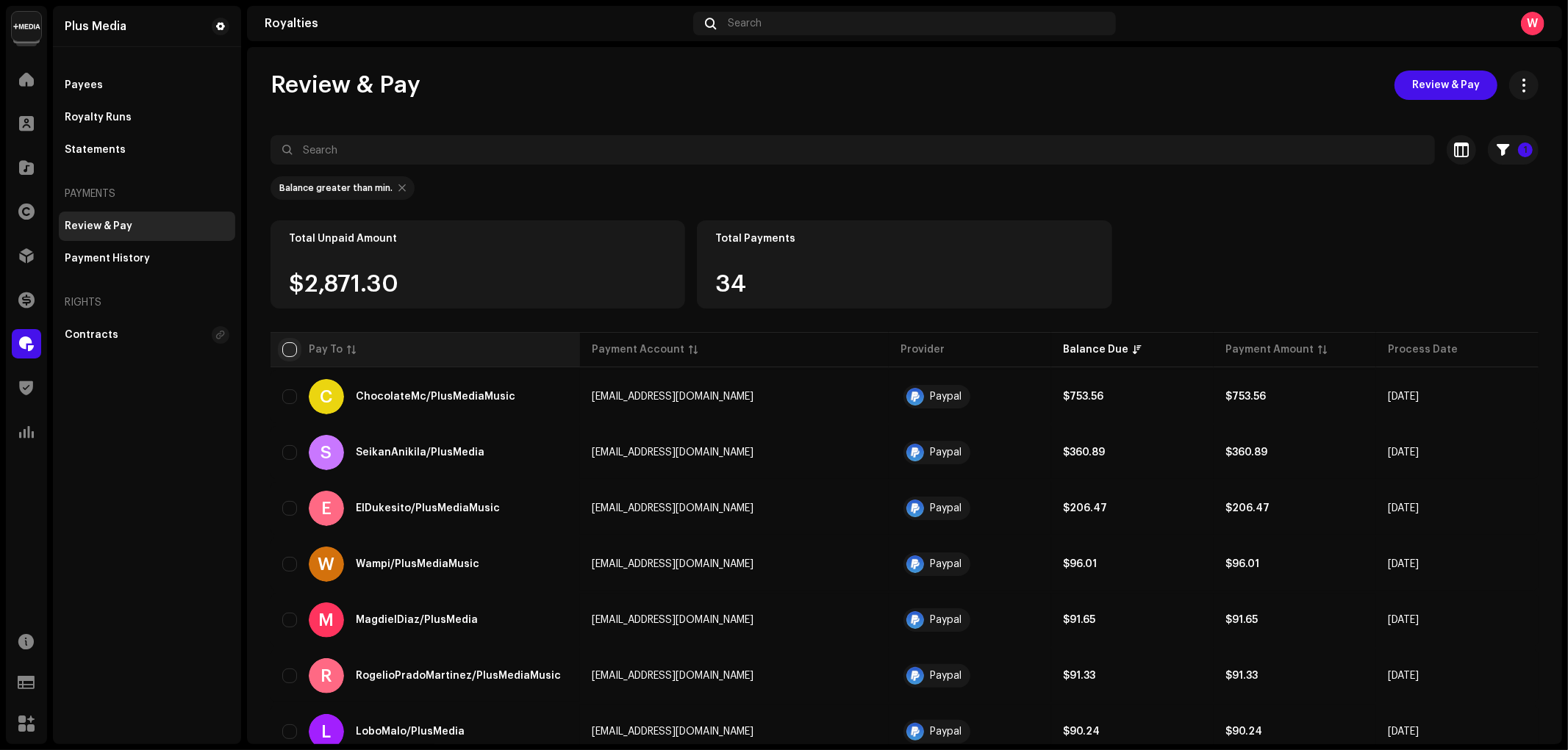
checkbox input "true"
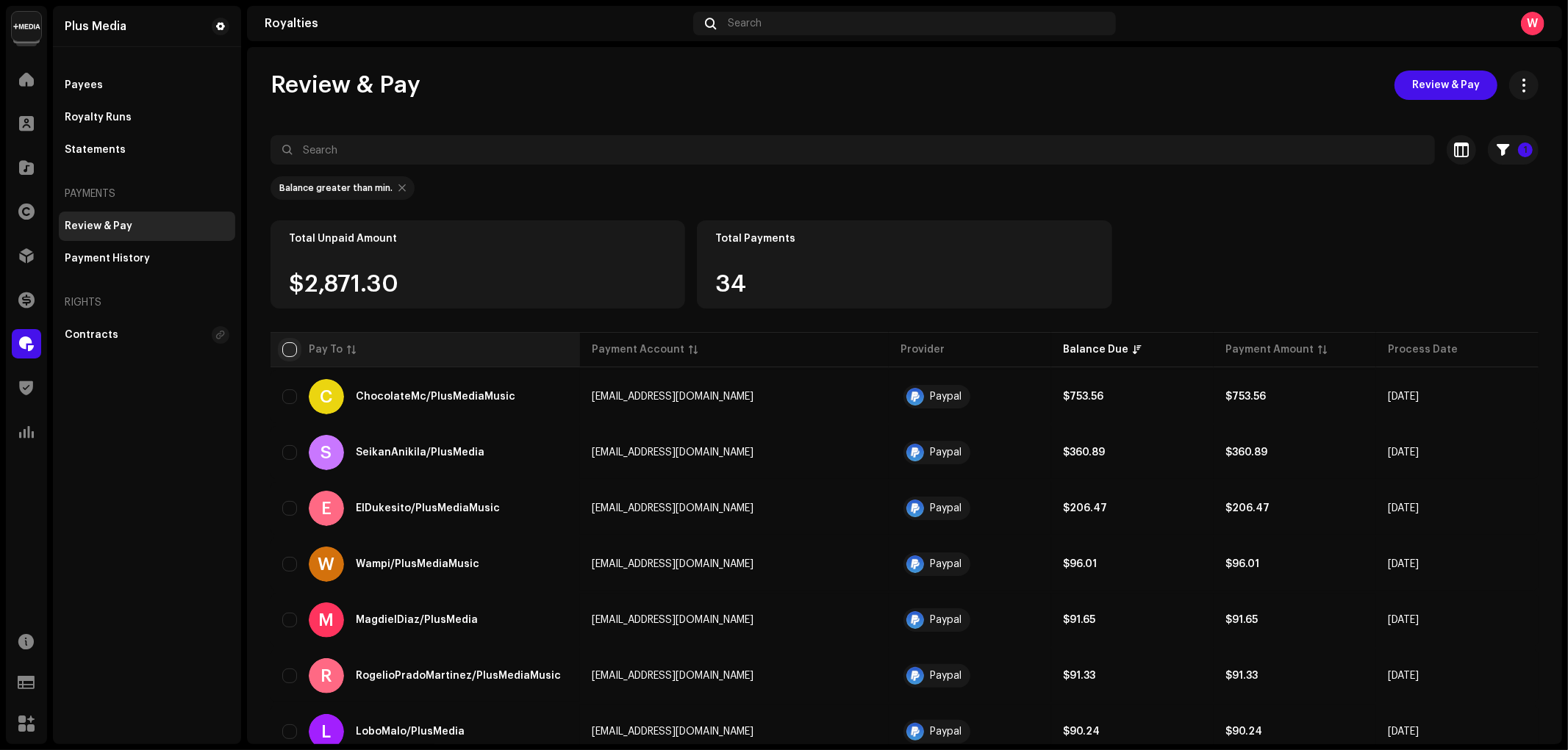
checkbox input "true"
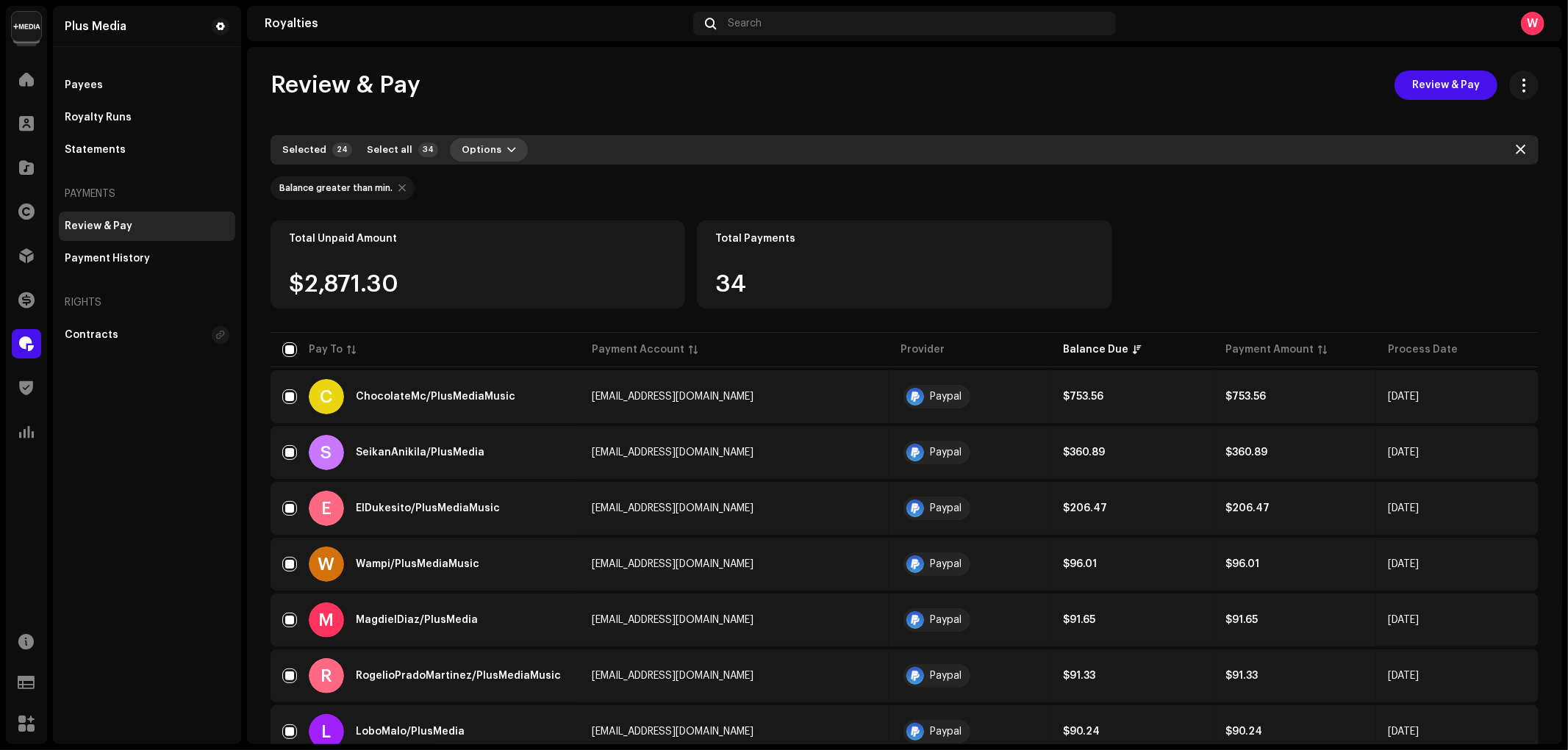
click at [483, 148] on span "Options" at bounding box center [481, 149] width 40 height 29
click at [289, 349] on input "checkbox" at bounding box center [289, 350] width 15 height 15
checkbox input "false"
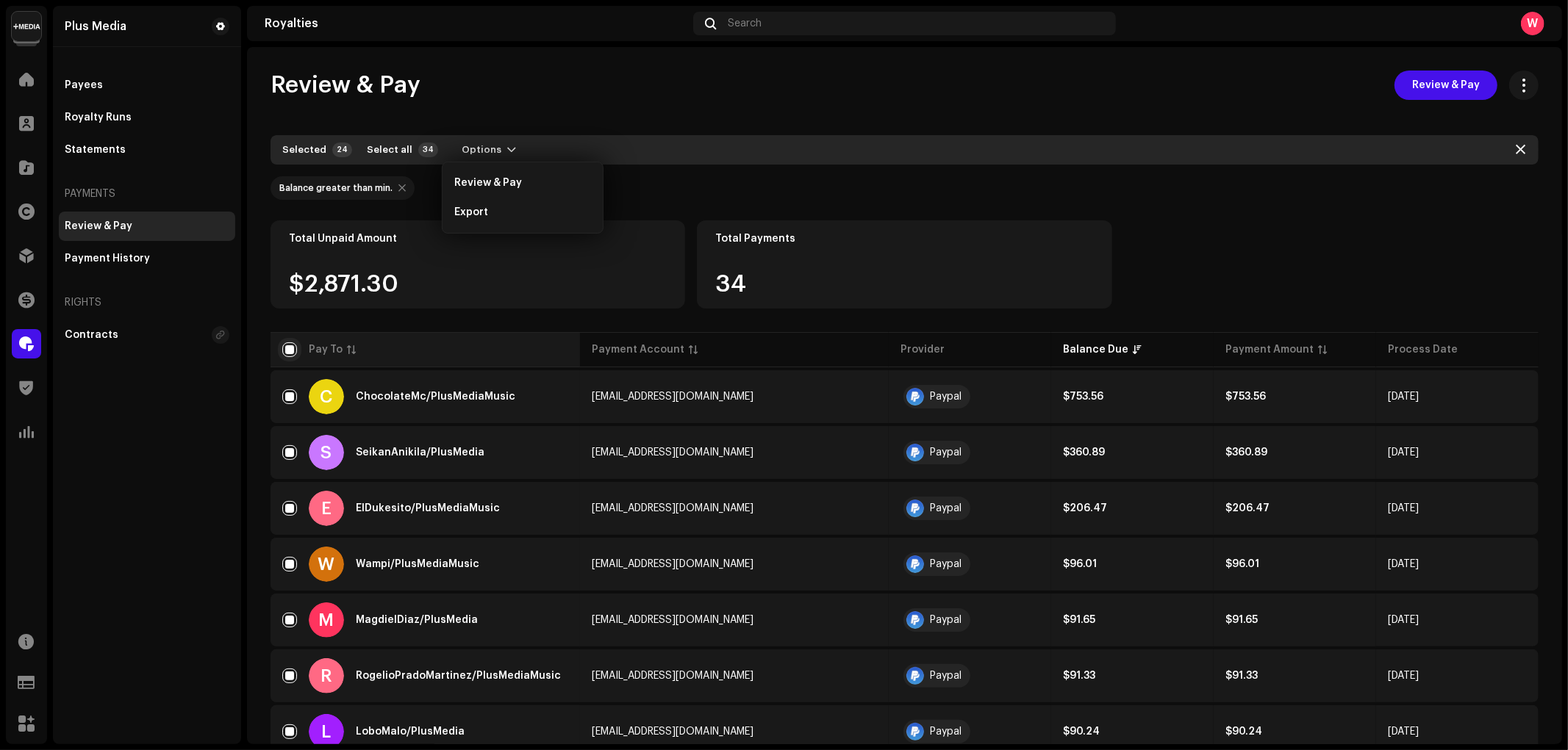
checkbox input "false"
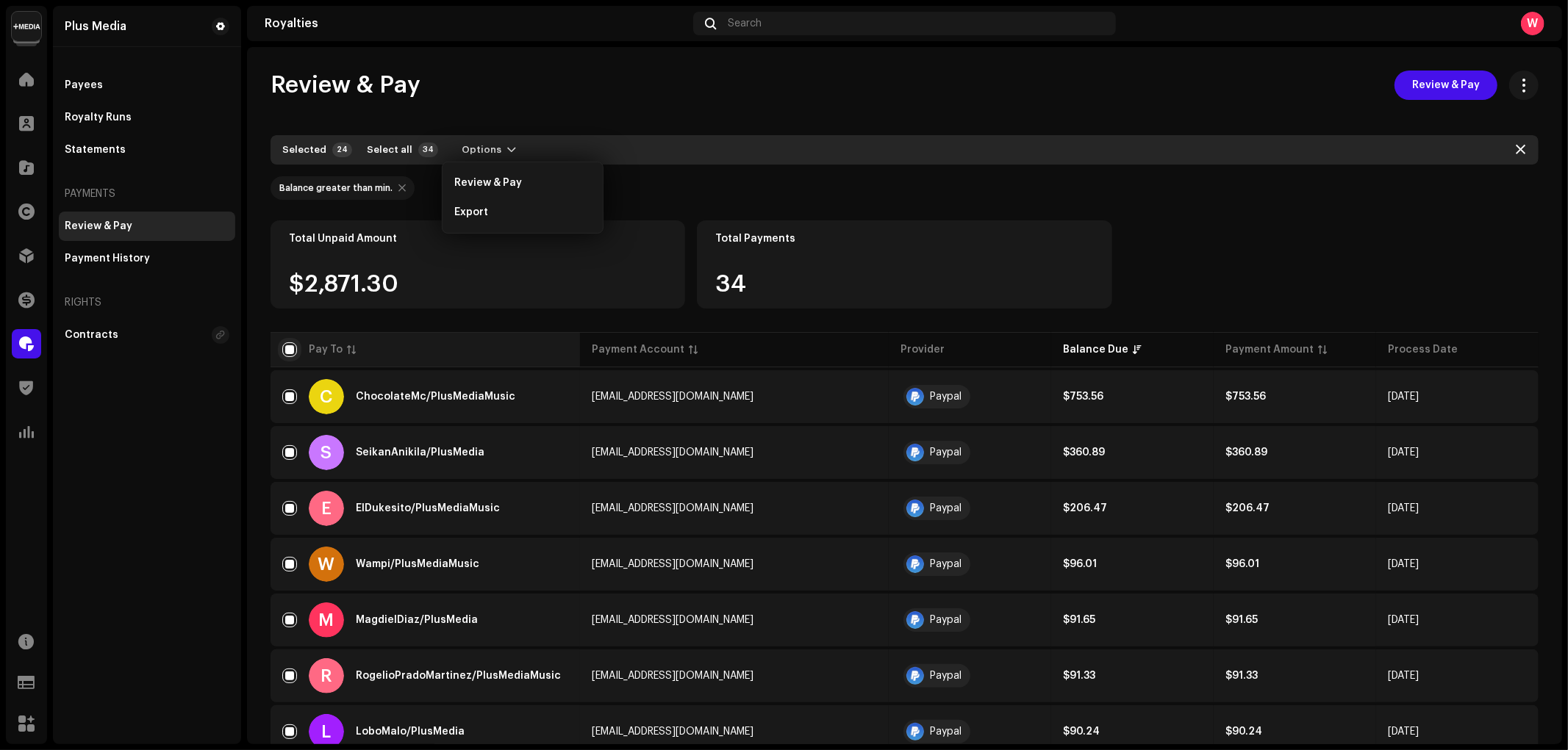
checkbox input "false"
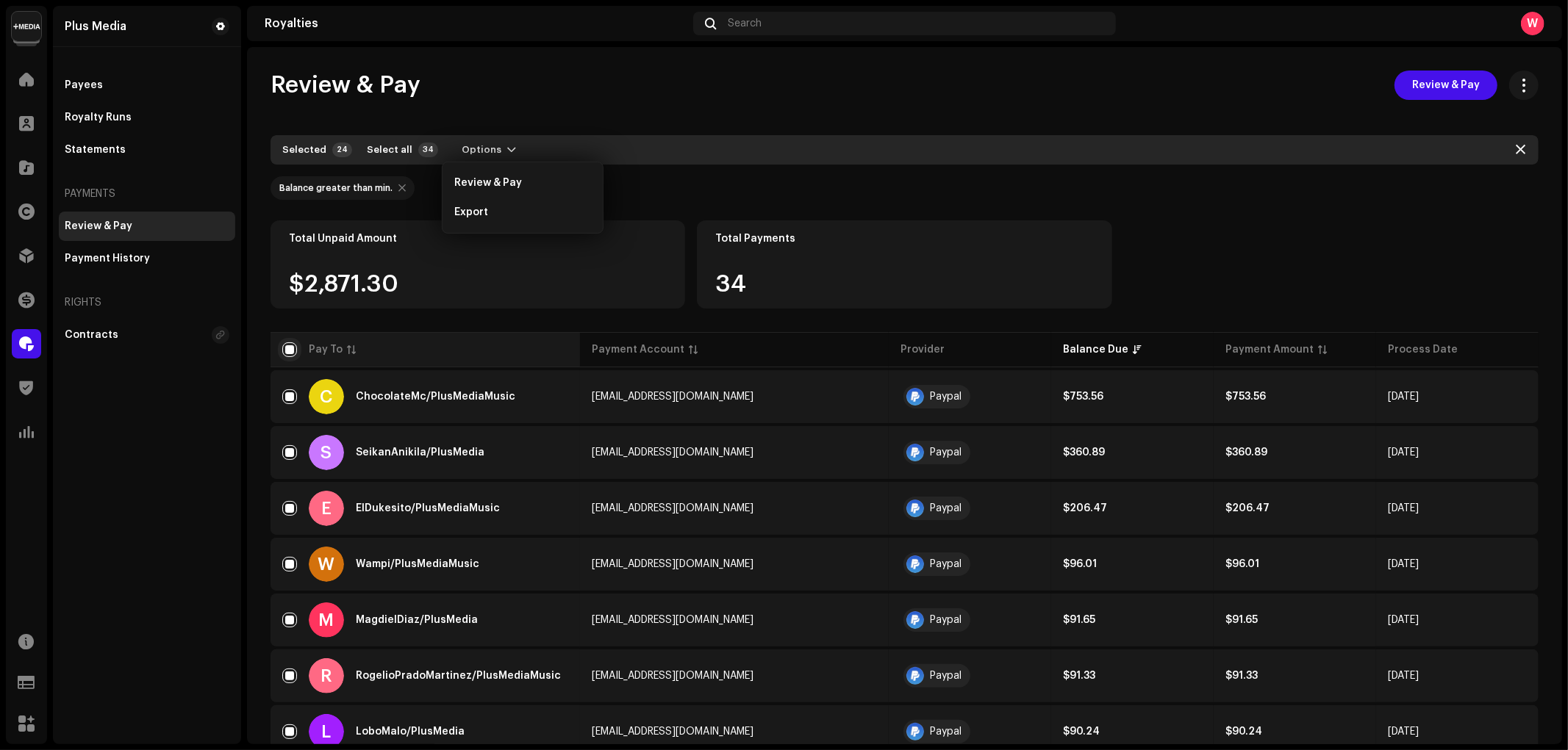
checkbox input "false"
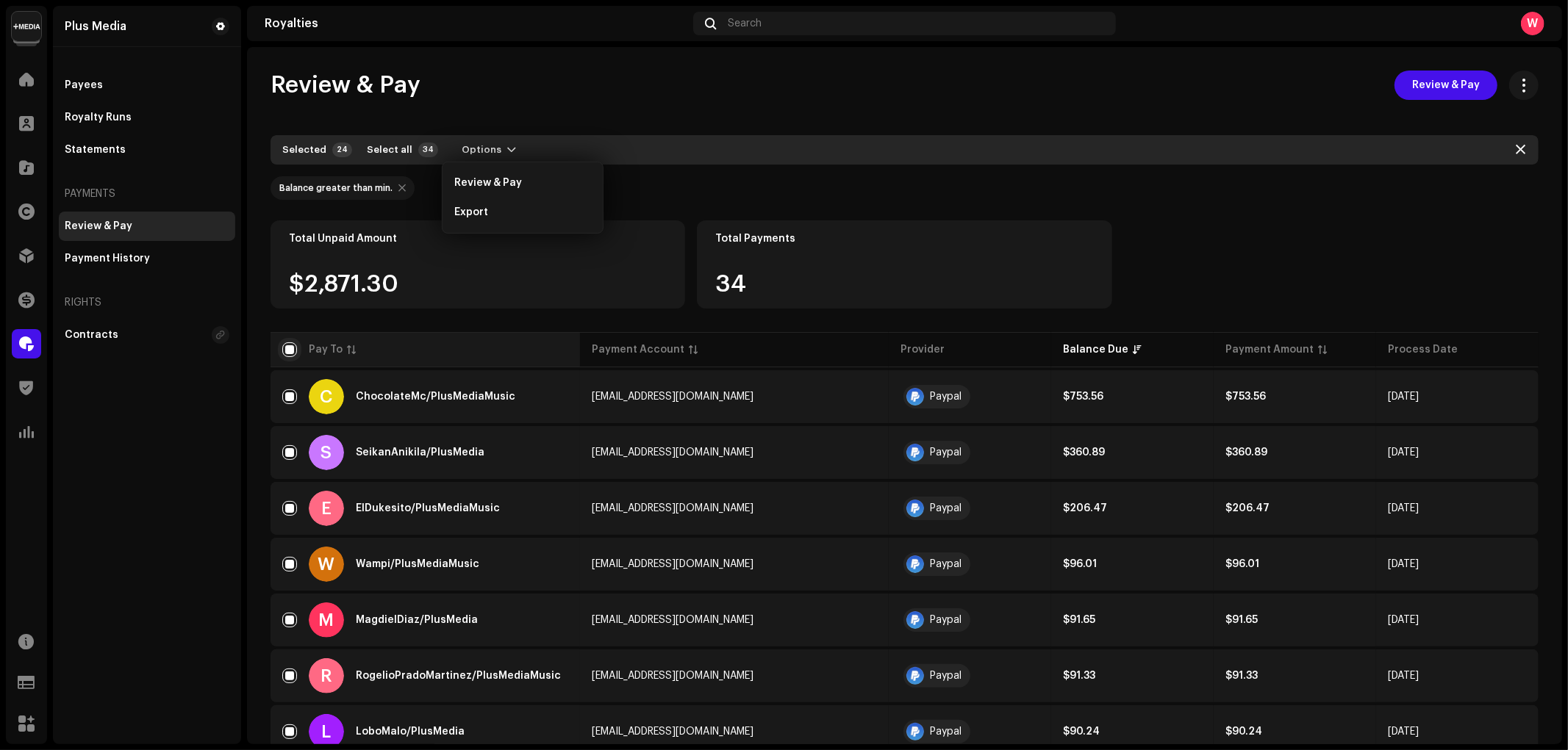
checkbox input "false"
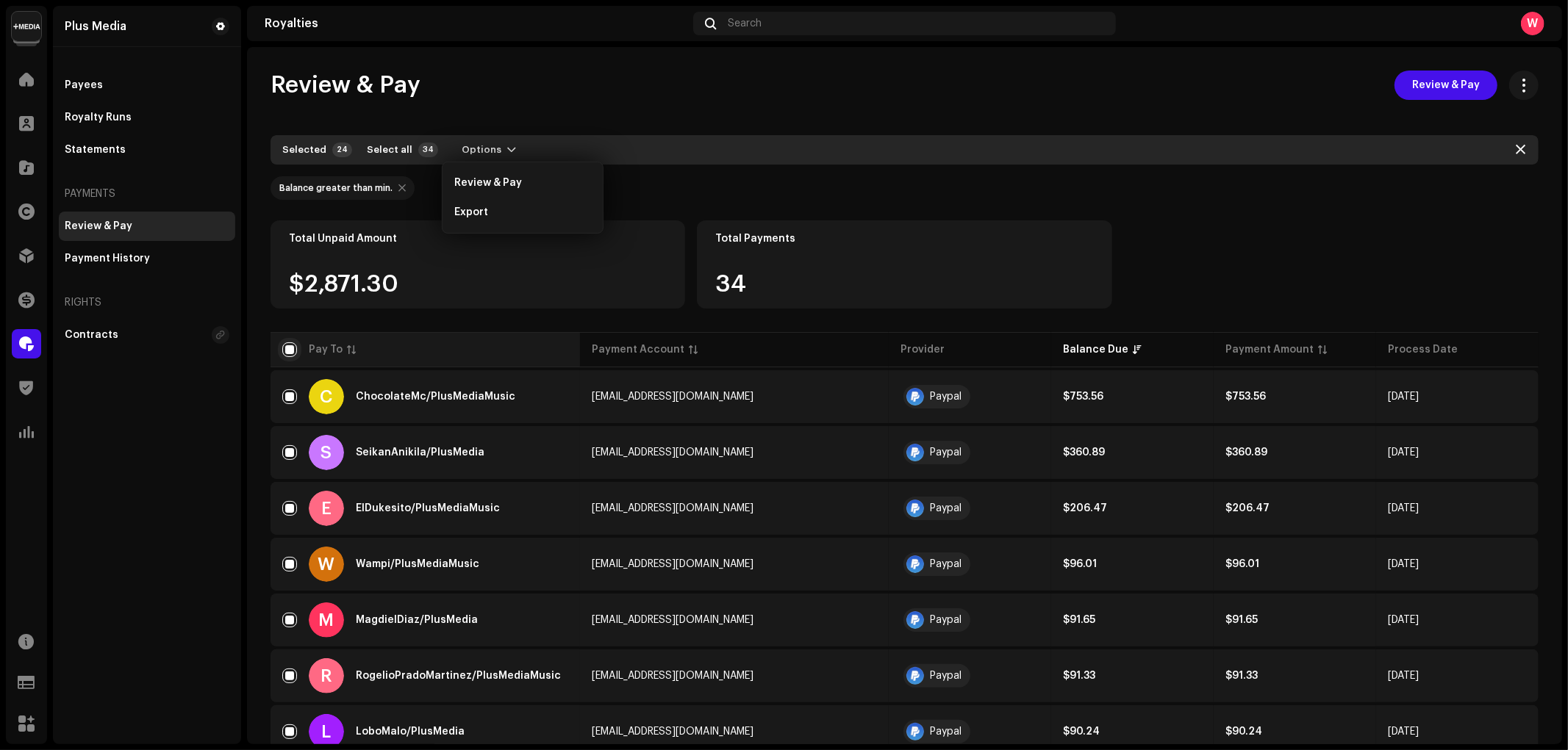
checkbox input "false"
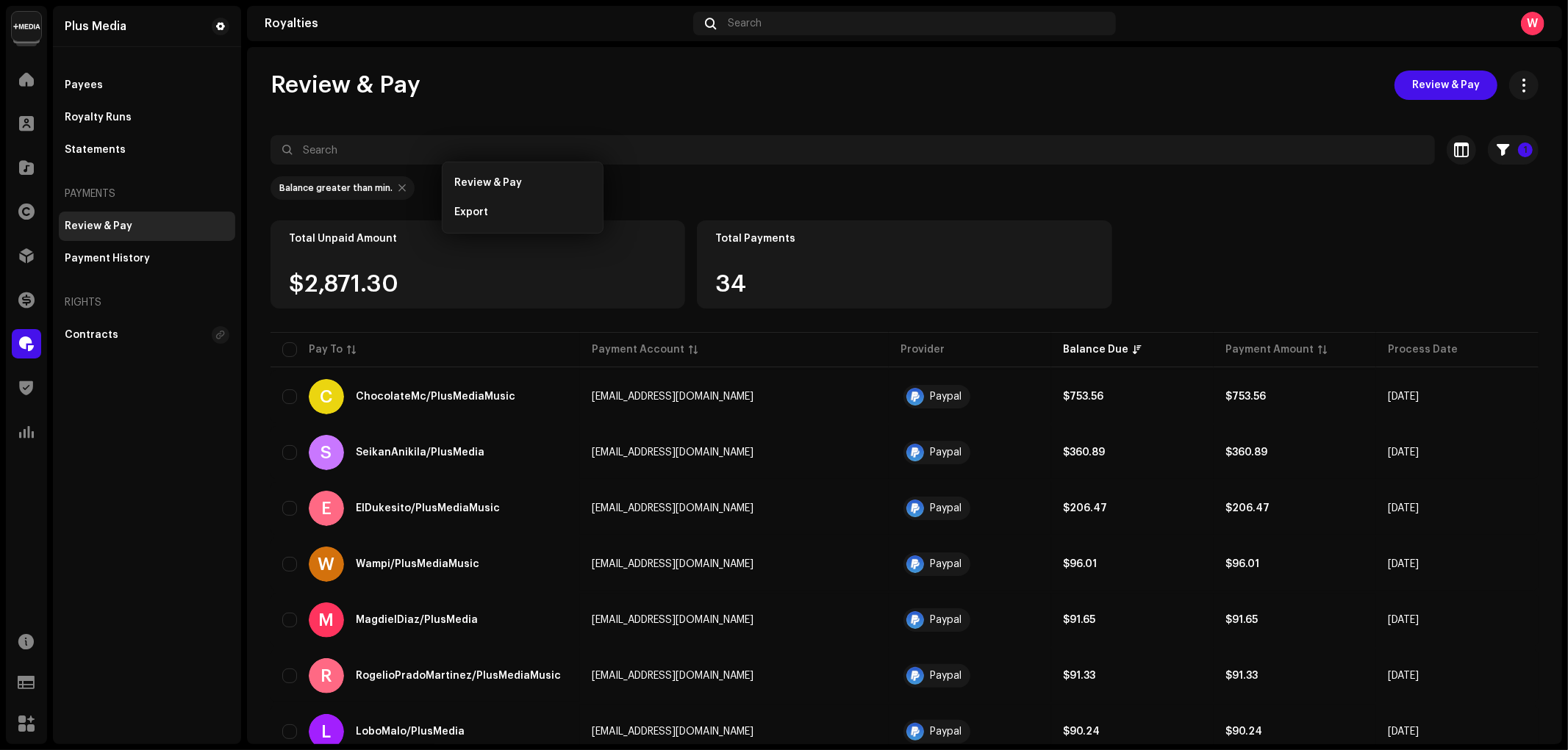
click at [1157, 217] on re-m-filter-chips "Balance greater than min." at bounding box center [905, 192] width 1268 height 56
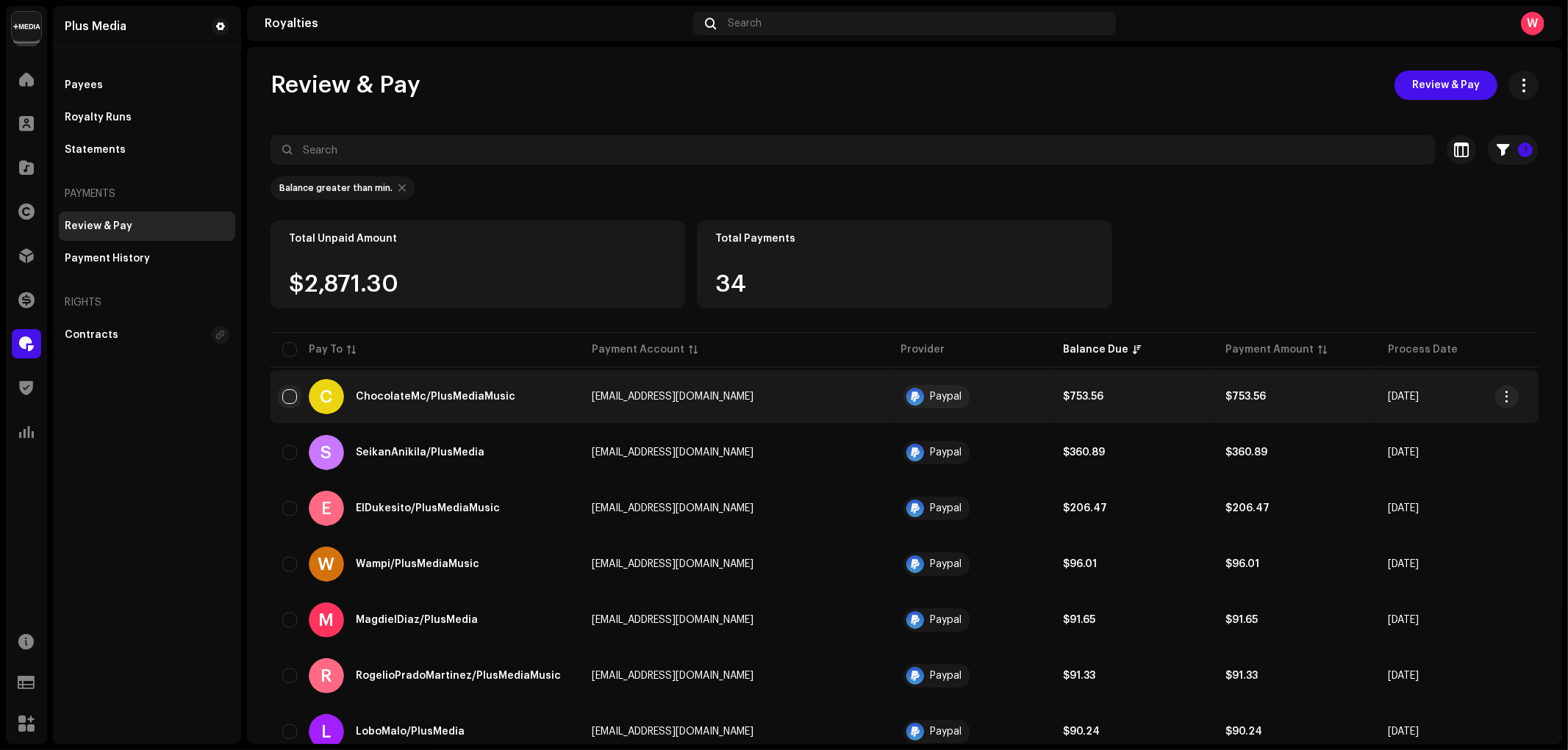
click at [288, 397] on input "Row Unselected" at bounding box center [289, 397] width 15 height 15
checkbox input "true"
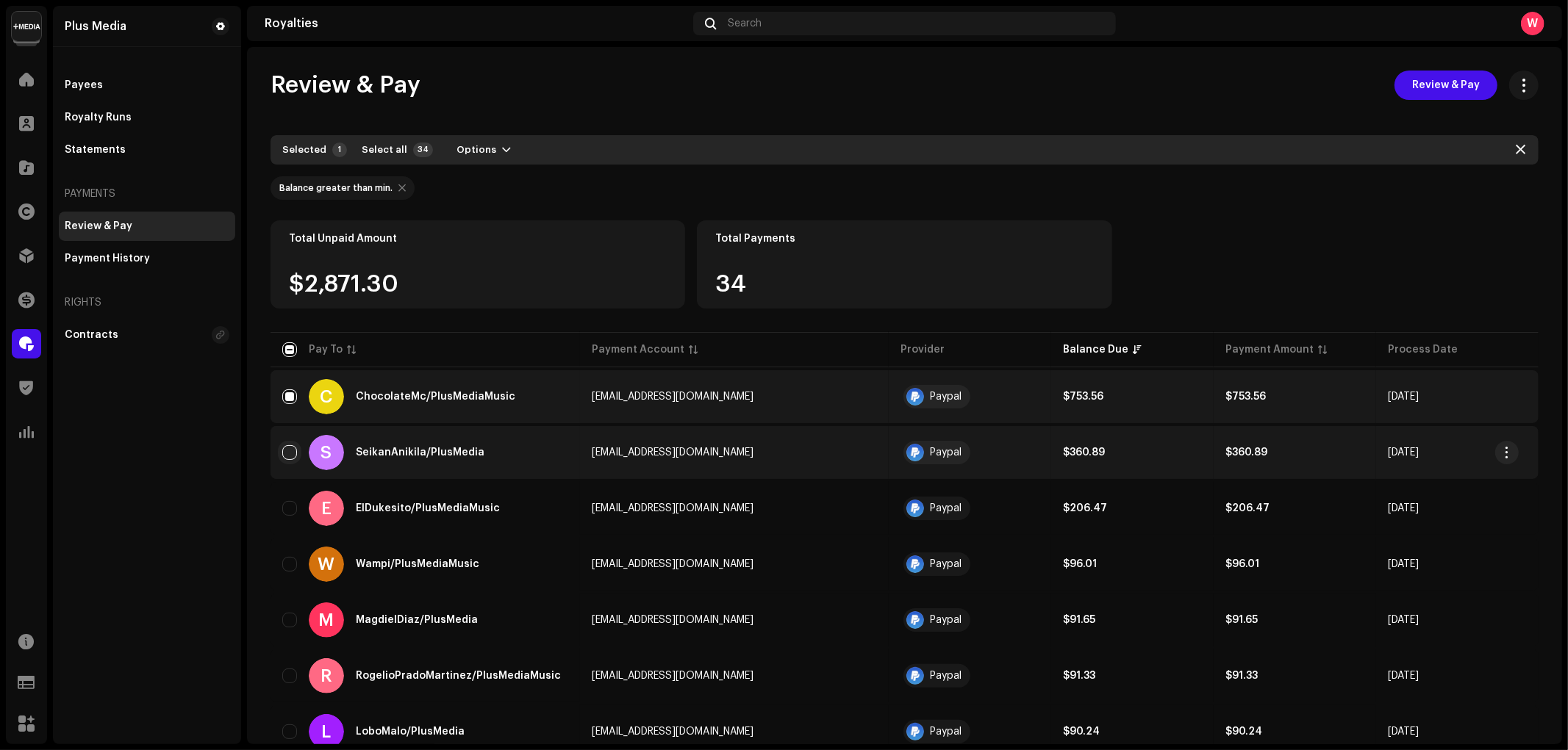
click at [295, 450] on input "Row Unselected" at bounding box center [289, 453] width 15 height 15
checkbox input "true"
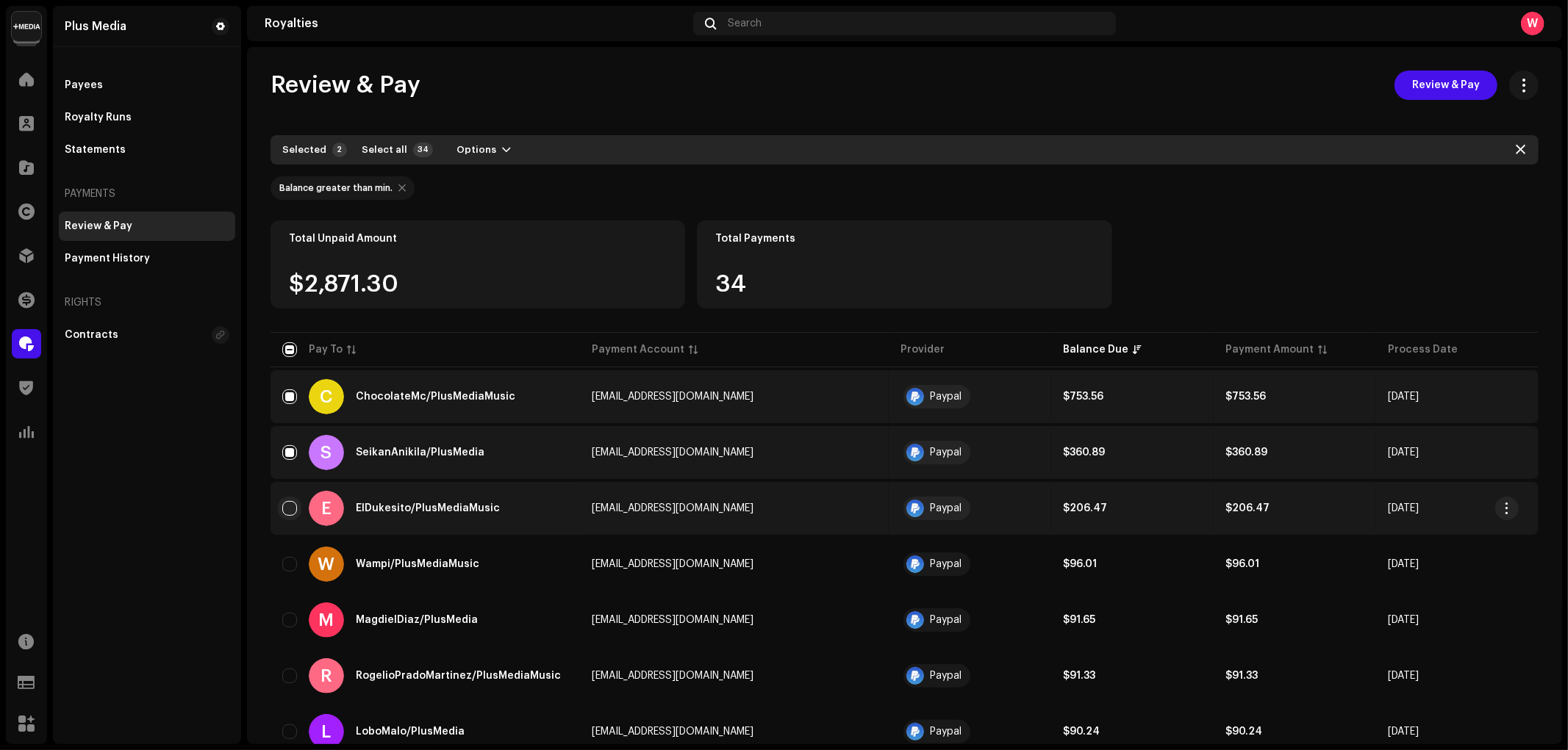
click at [287, 510] on input "Row Unselected" at bounding box center [289, 508] width 15 height 15
checkbox input "true"
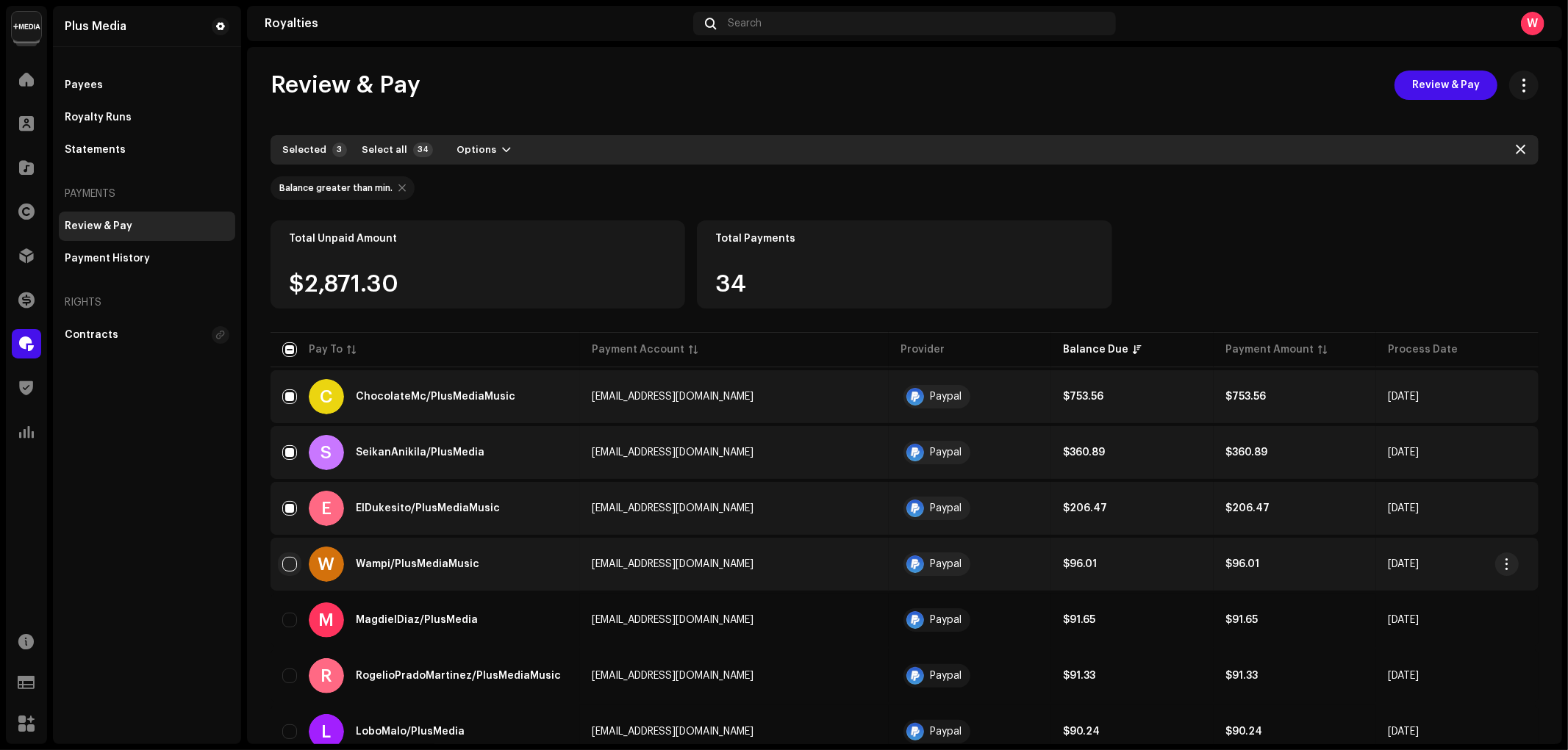
click at [291, 559] on input "Row Unselected" at bounding box center [289, 564] width 15 height 15
checkbox input "true"
click at [458, 139] on span "Options" at bounding box center [476, 149] width 40 height 29
click at [501, 178] on span "Review & Pay" at bounding box center [484, 183] width 68 height 12
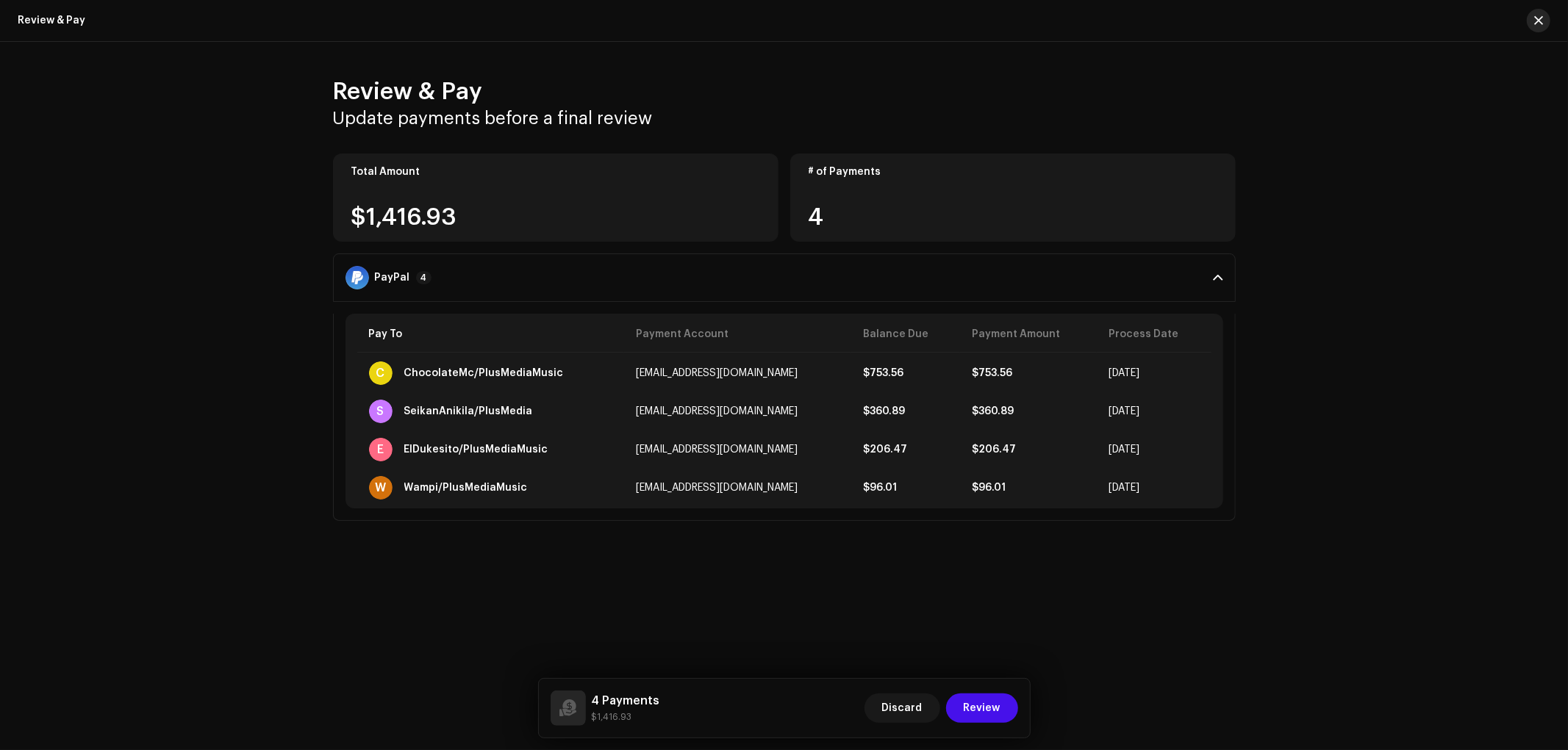
click at [1545, 20] on button "button" at bounding box center [1539, 21] width 24 height 24
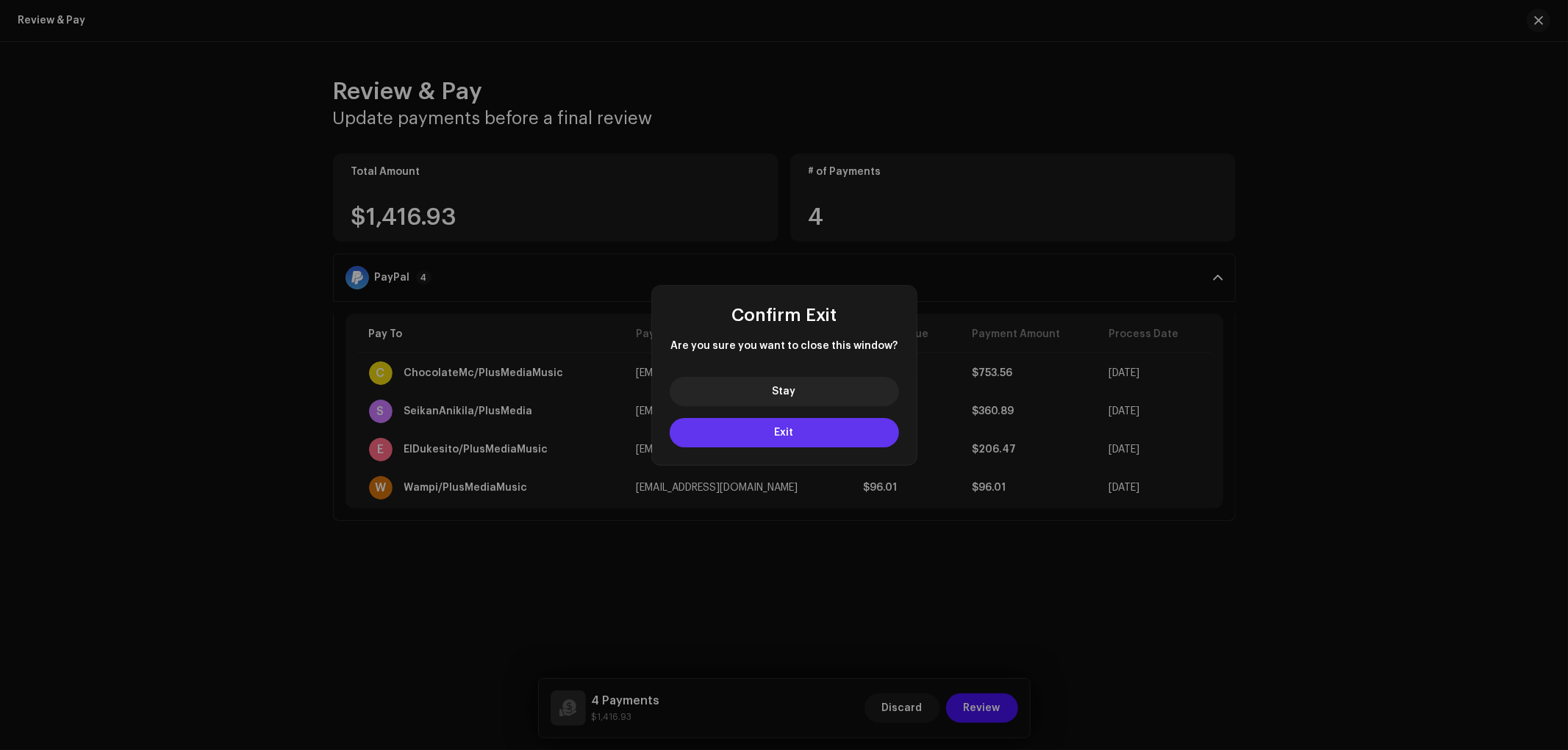
click at [767, 439] on button "Exit" at bounding box center [784, 432] width 229 height 29
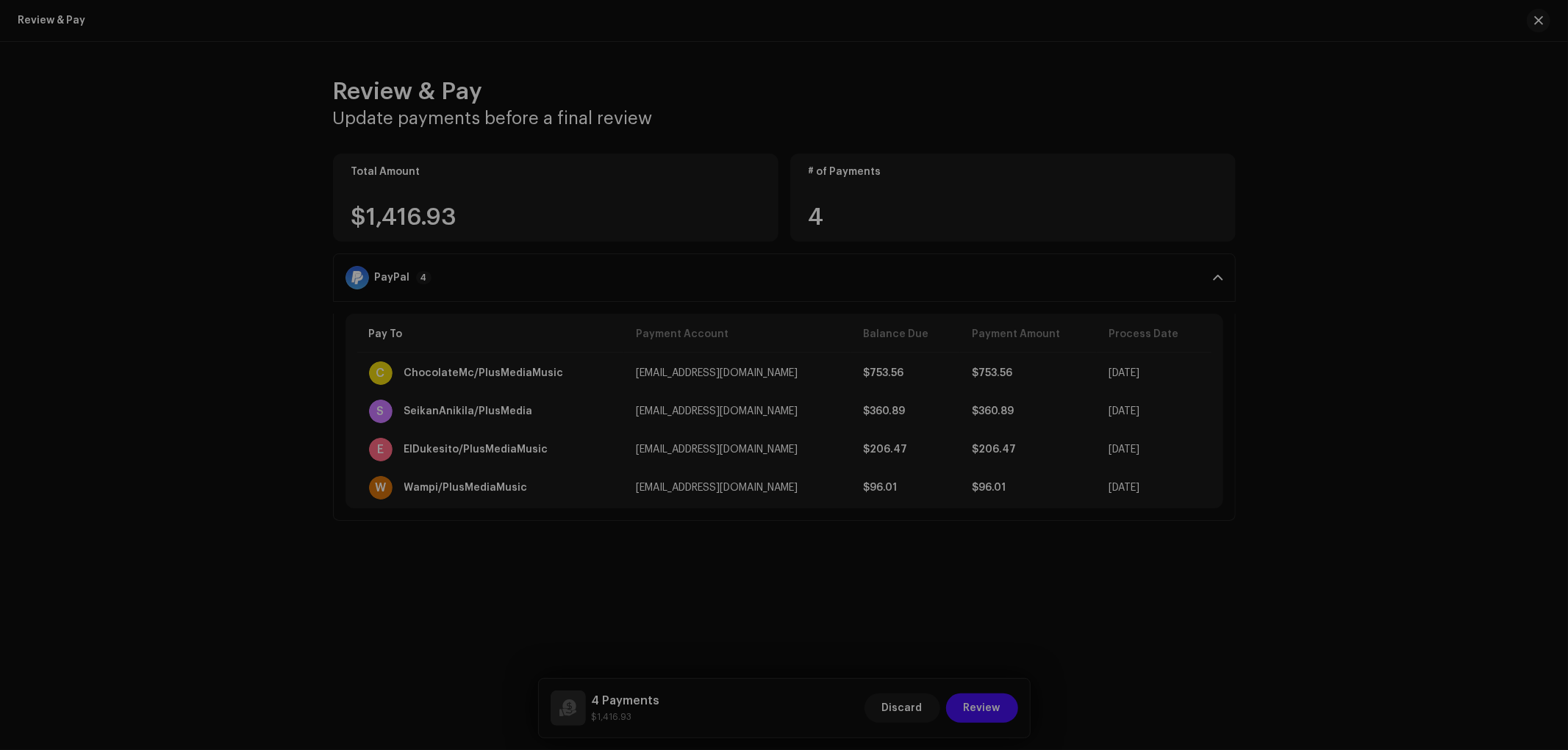
checkbox input "false"
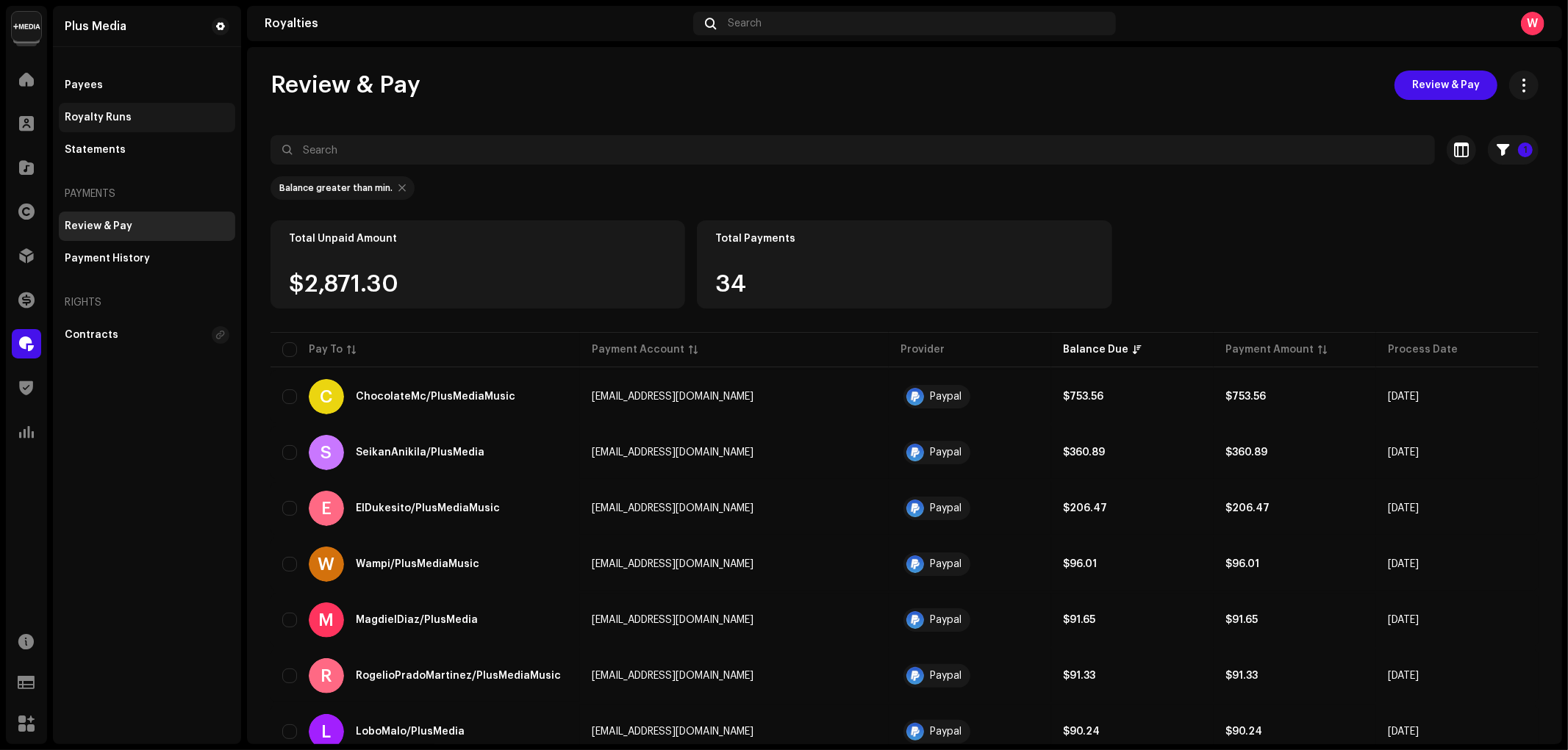
click at [149, 116] on div "Royalty Runs" at bounding box center [147, 118] width 165 height 12
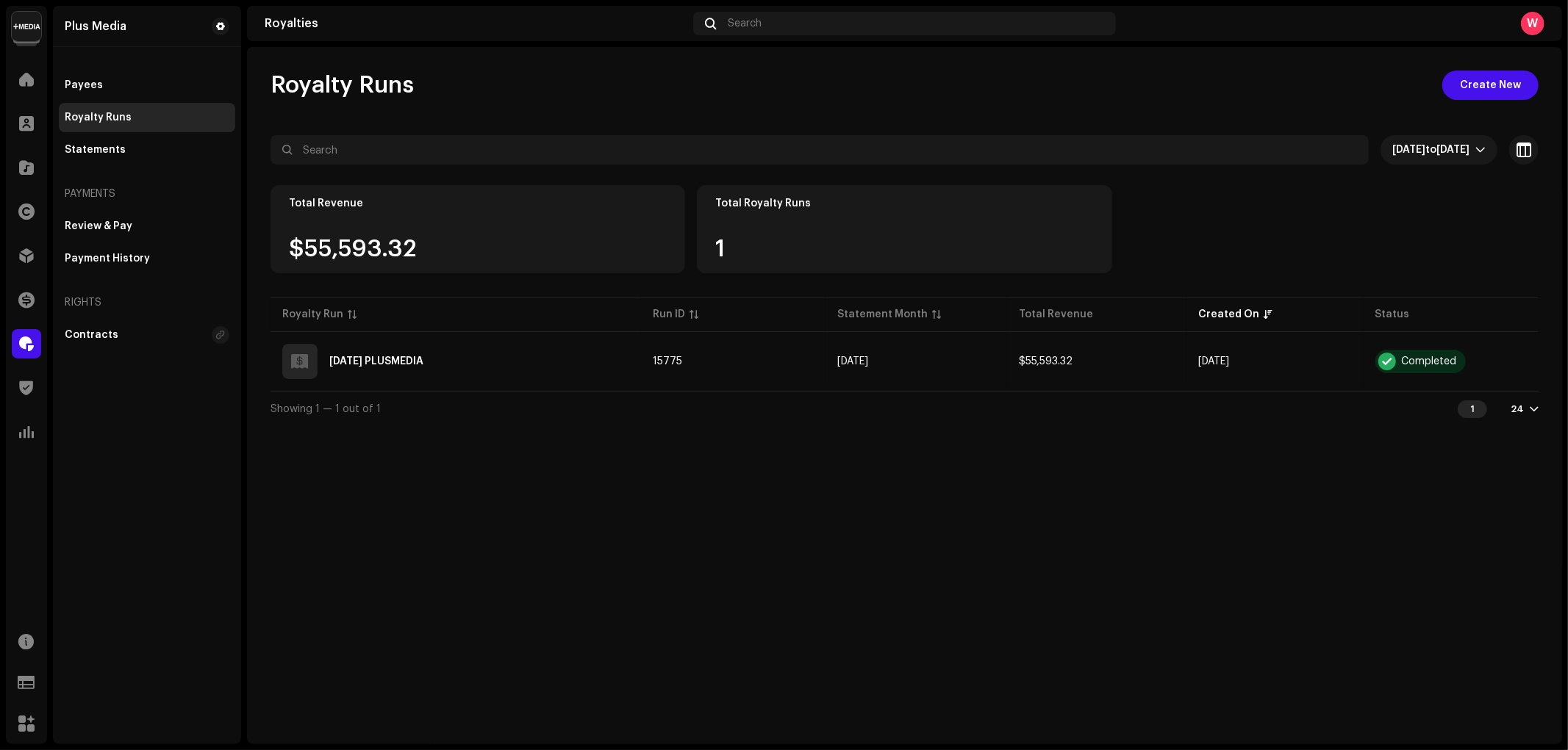
drag, startPoint x: 1367, startPoint y: 312, endPoint x: 1426, endPoint y: 318, distance: 59.3
click at [1426, 318] on table "Royalty Run Run ID Statement Month Total Revenue Created On Status 2025 SEPT PL…" at bounding box center [905, 342] width 1268 height 97
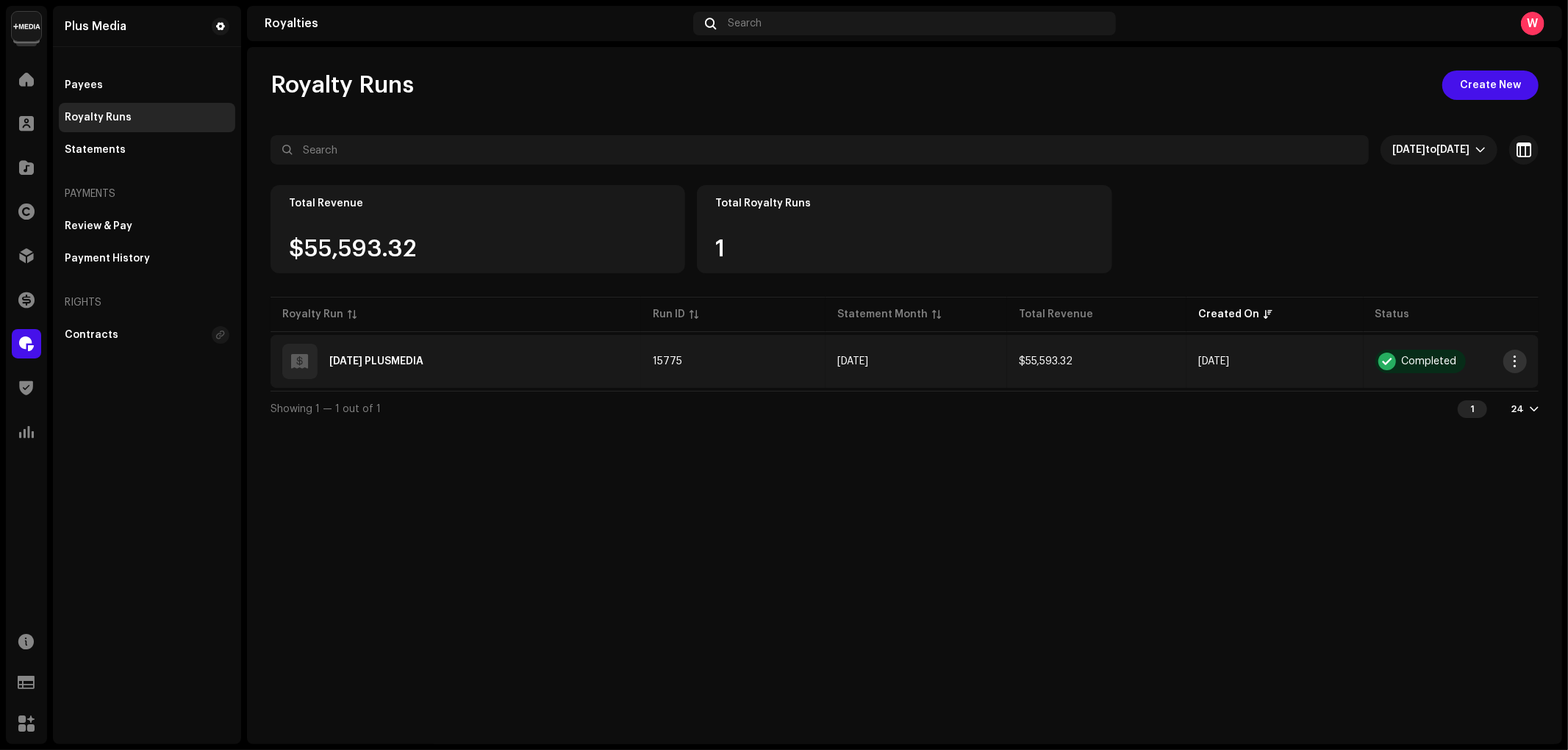
click at [1513, 359] on span "button" at bounding box center [1515, 362] width 11 height 12
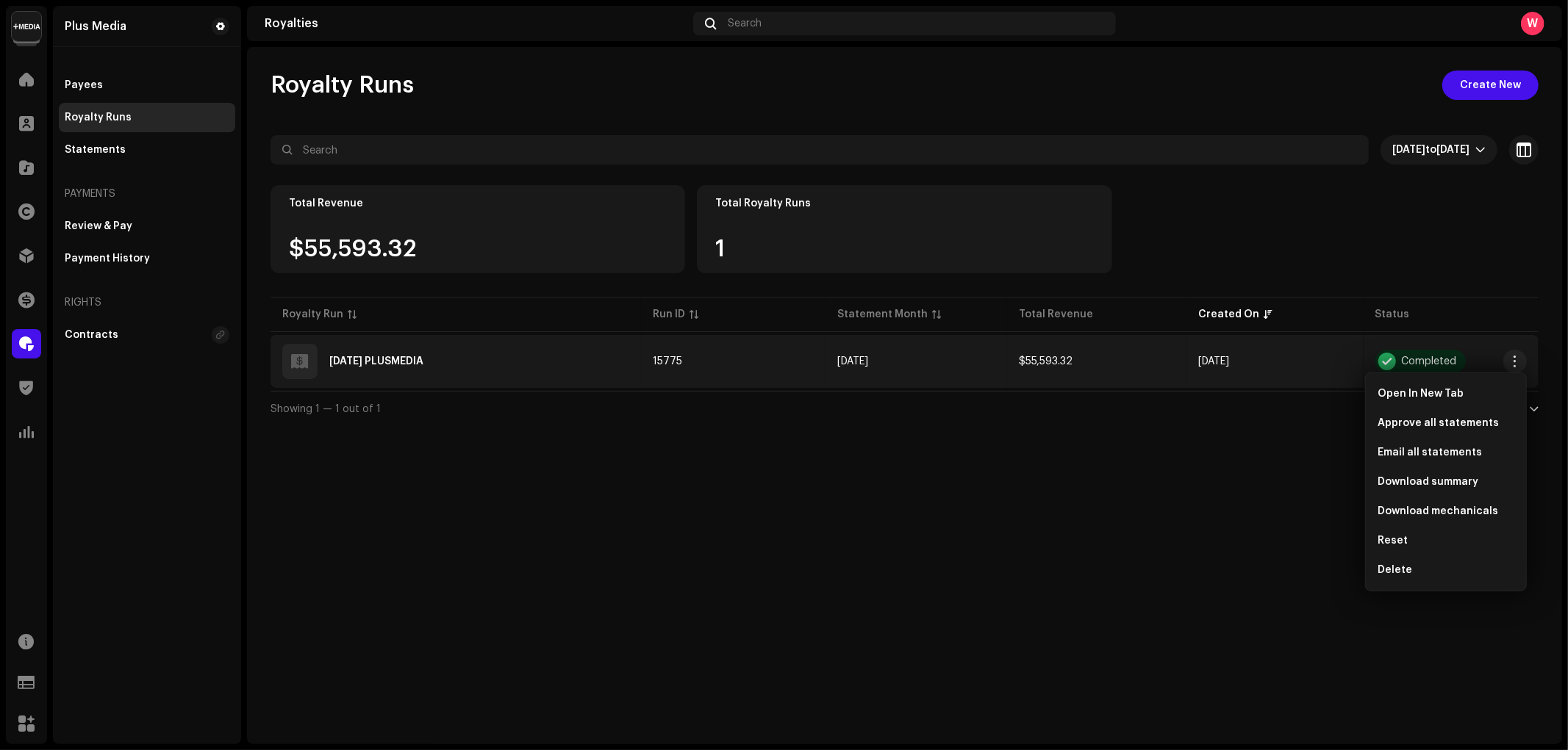
click at [432, 424] on div "Showing 1 — 1 out of 1 1 24" at bounding box center [905, 408] width 1268 height 35
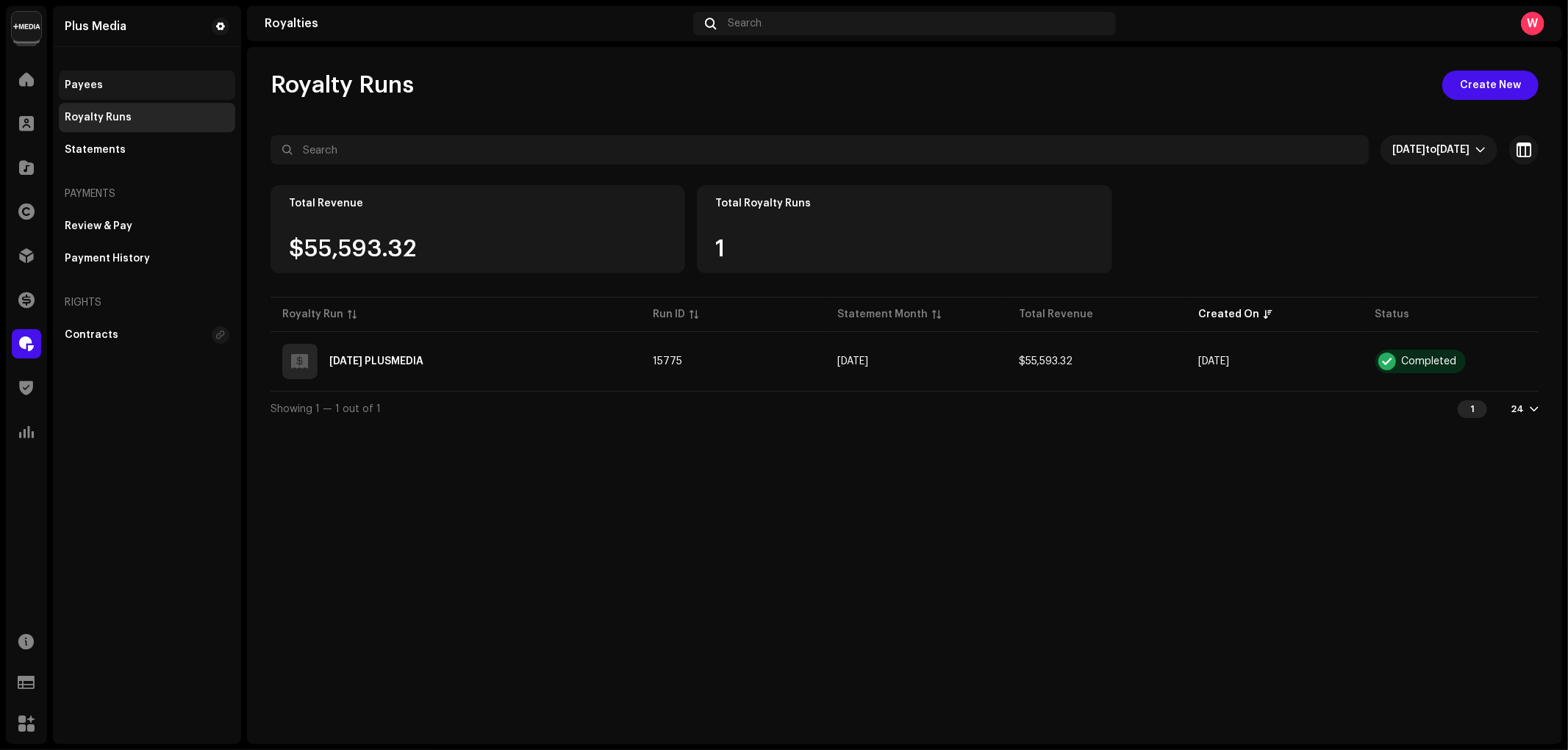
click at [165, 93] on div "Payees" at bounding box center [147, 85] width 176 height 29
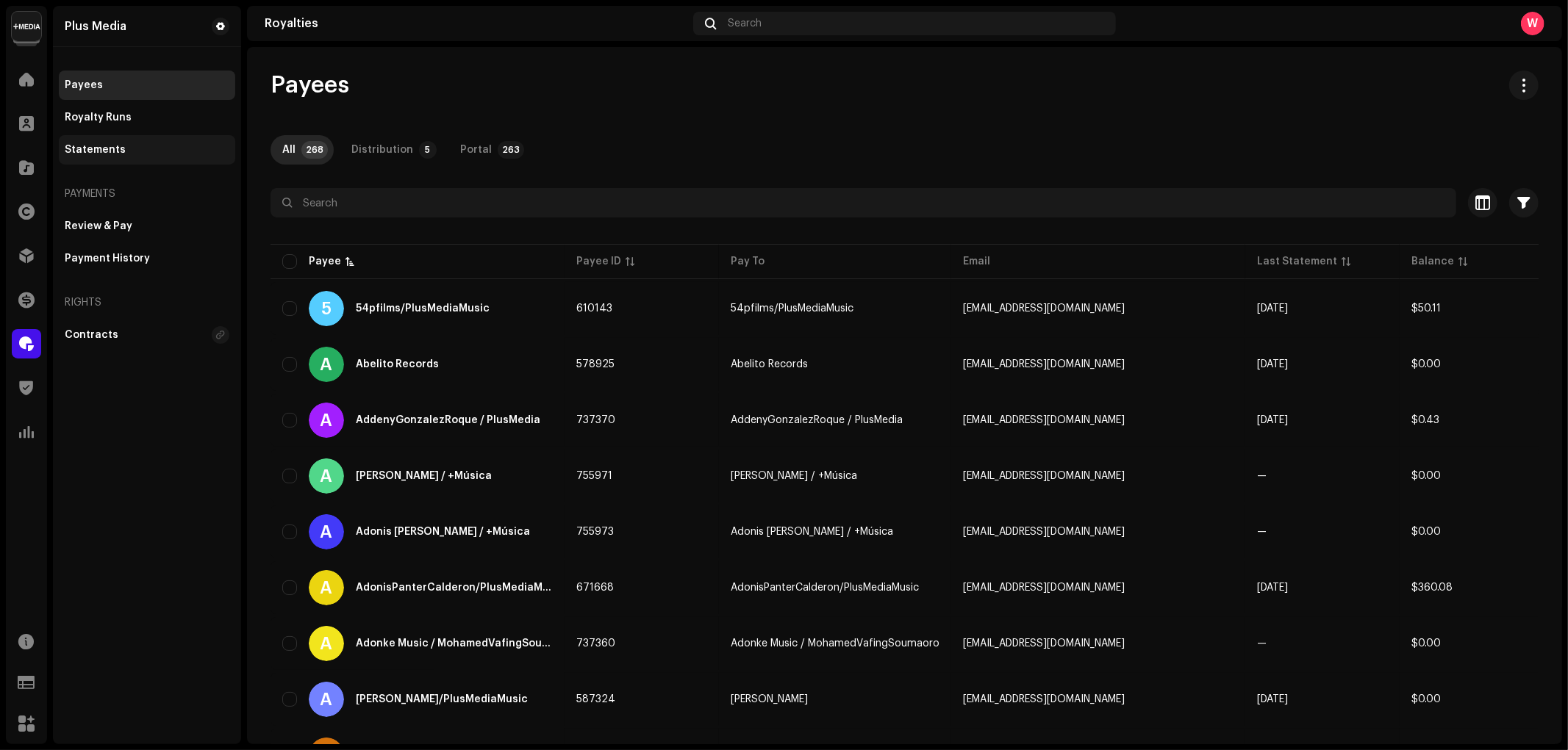
click at [111, 153] on div "Statements" at bounding box center [95, 150] width 61 height 12
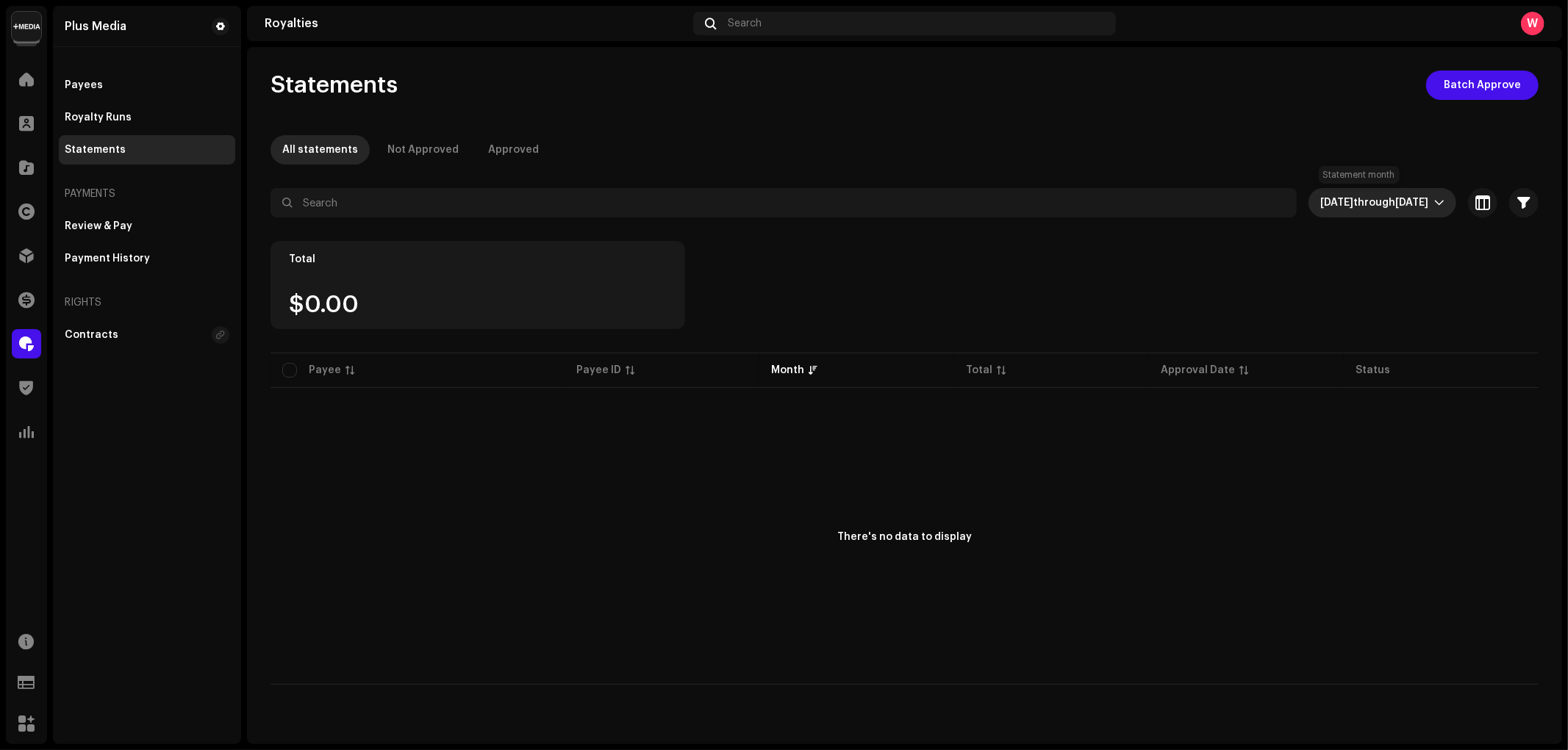
click at [1355, 201] on span "through" at bounding box center [1374, 203] width 42 height 10
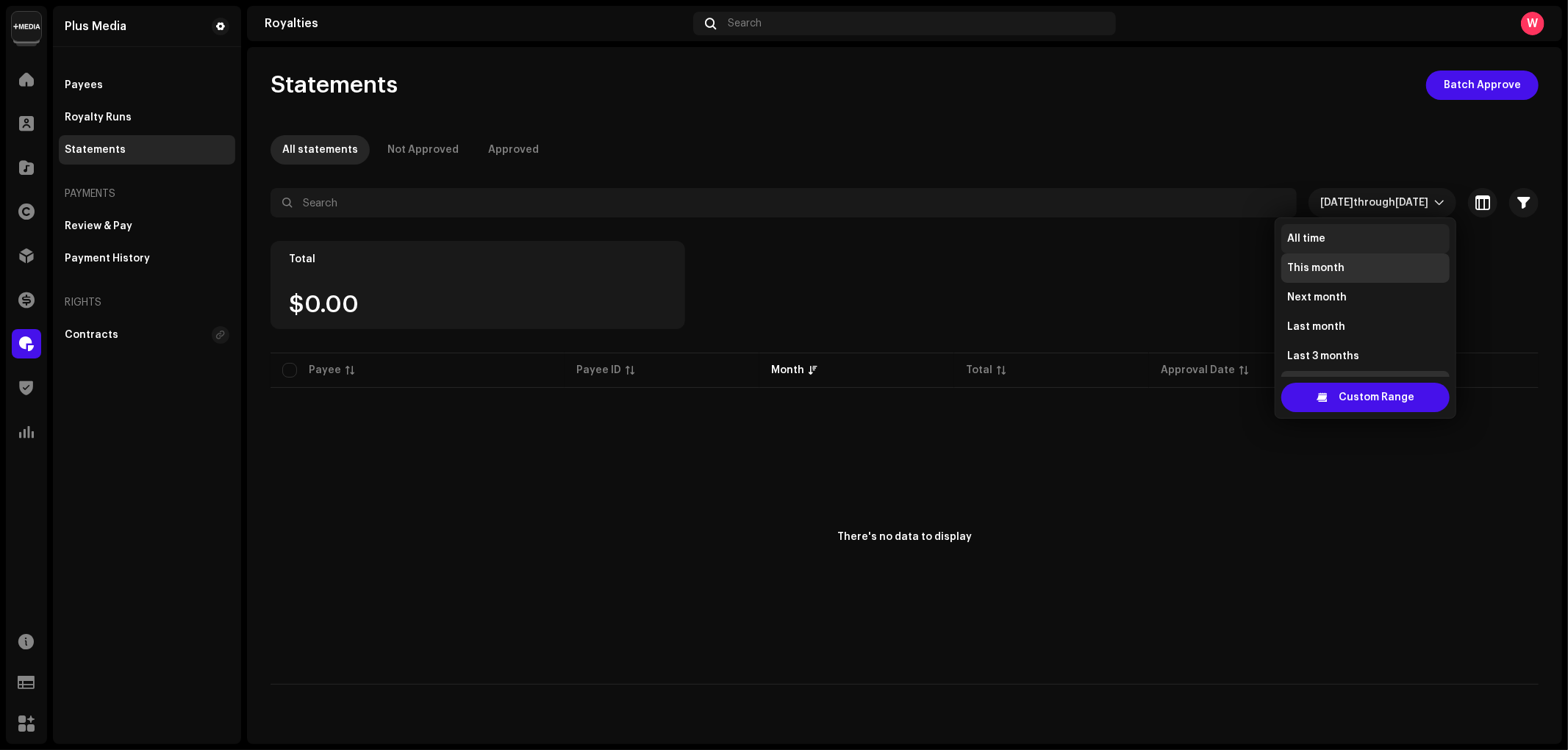
click at [1349, 237] on li "All time" at bounding box center [1365, 239] width 169 height 29
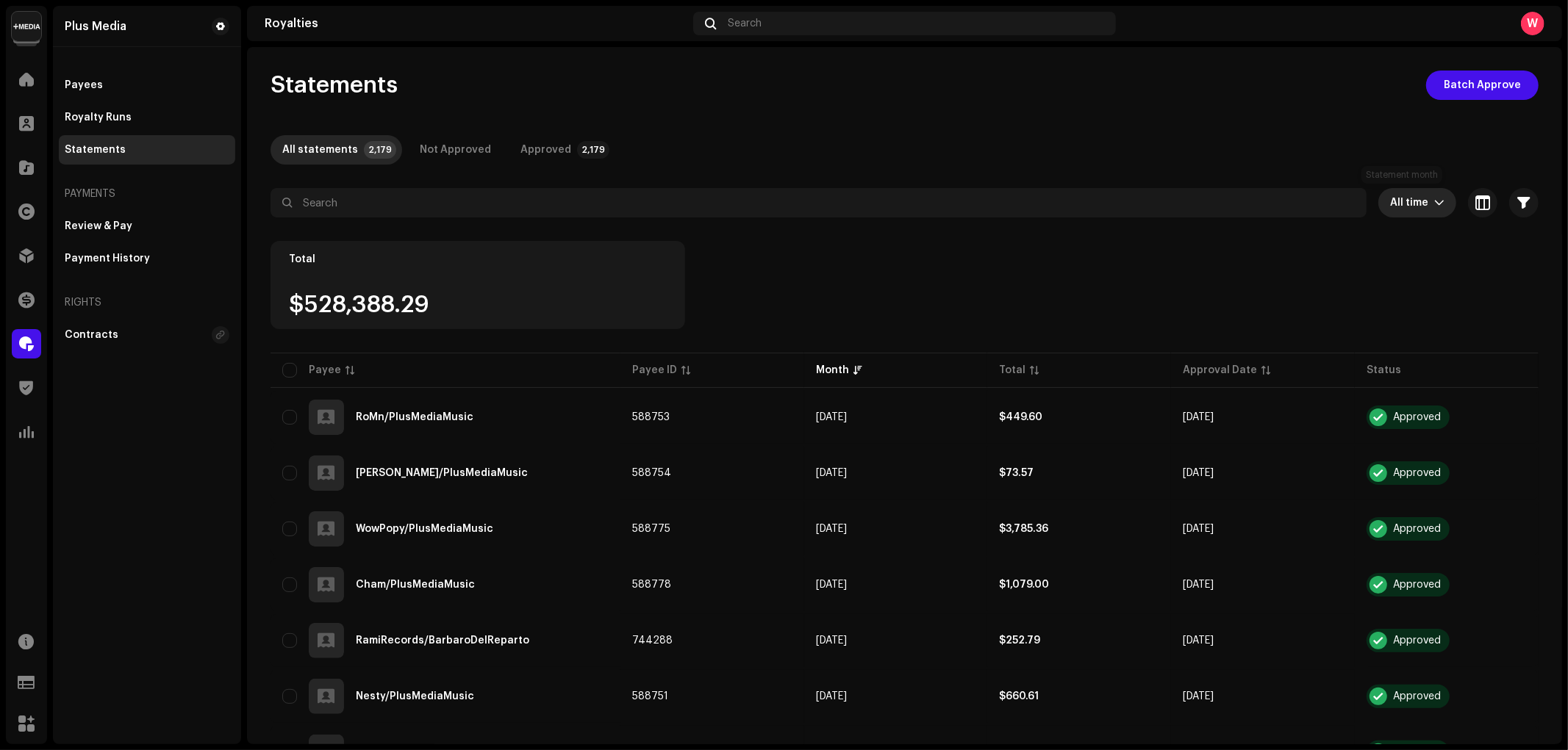
click at [1397, 202] on span "All time" at bounding box center [1411, 202] width 44 height 29
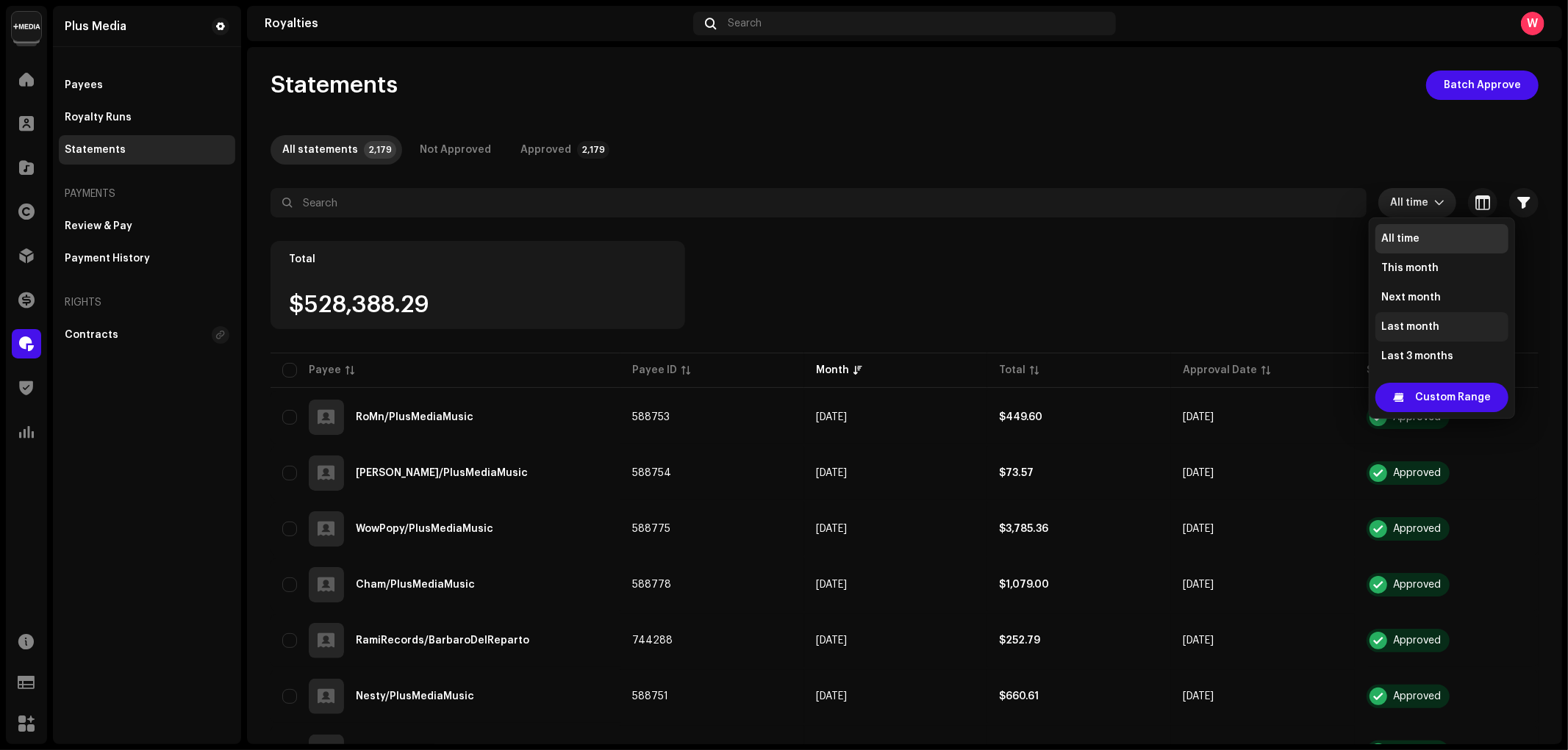
click at [1414, 324] on span "Last month" at bounding box center [1410, 327] width 58 height 15
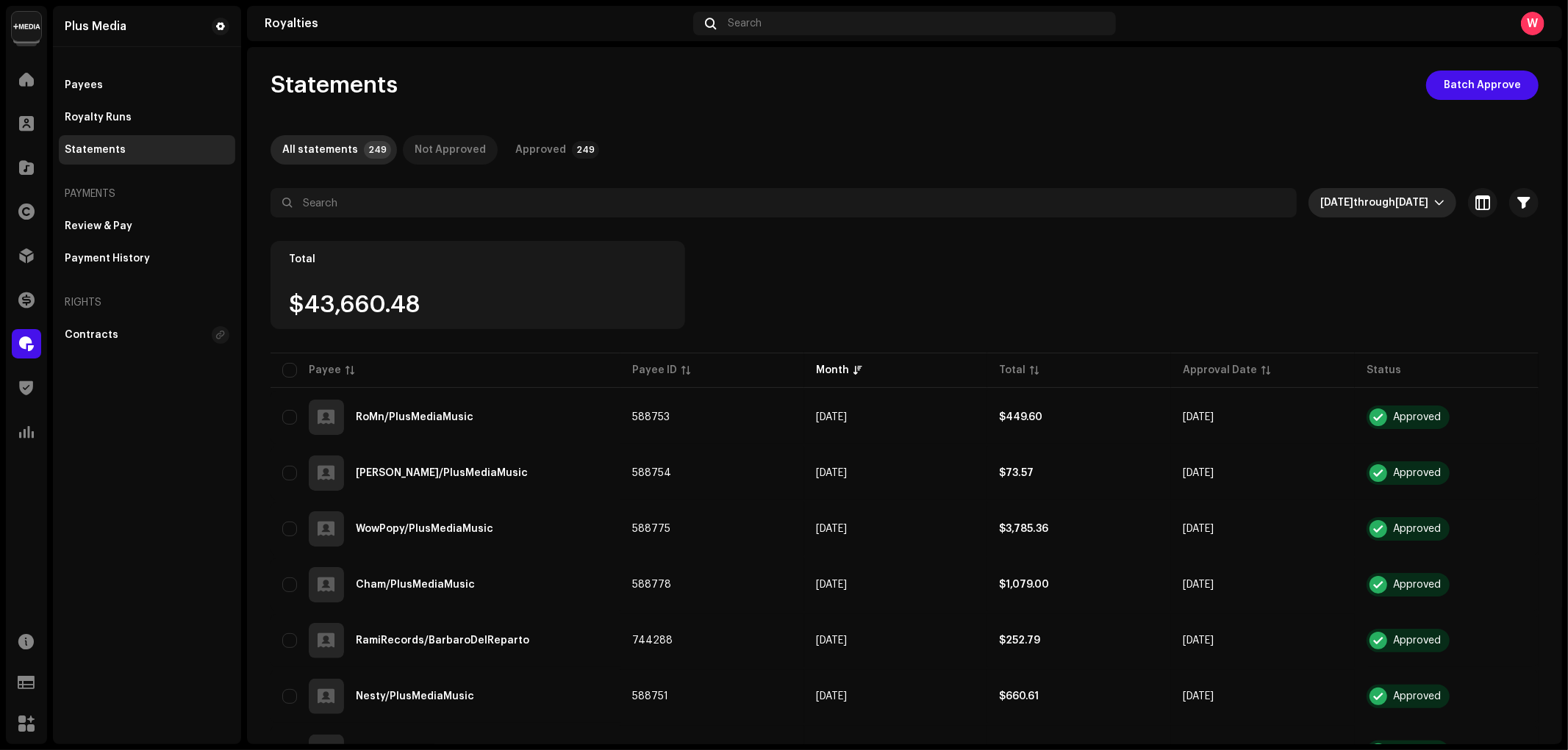
click at [454, 155] on div "Not Approved" at bounding box center [451, 149] width 72 height 29
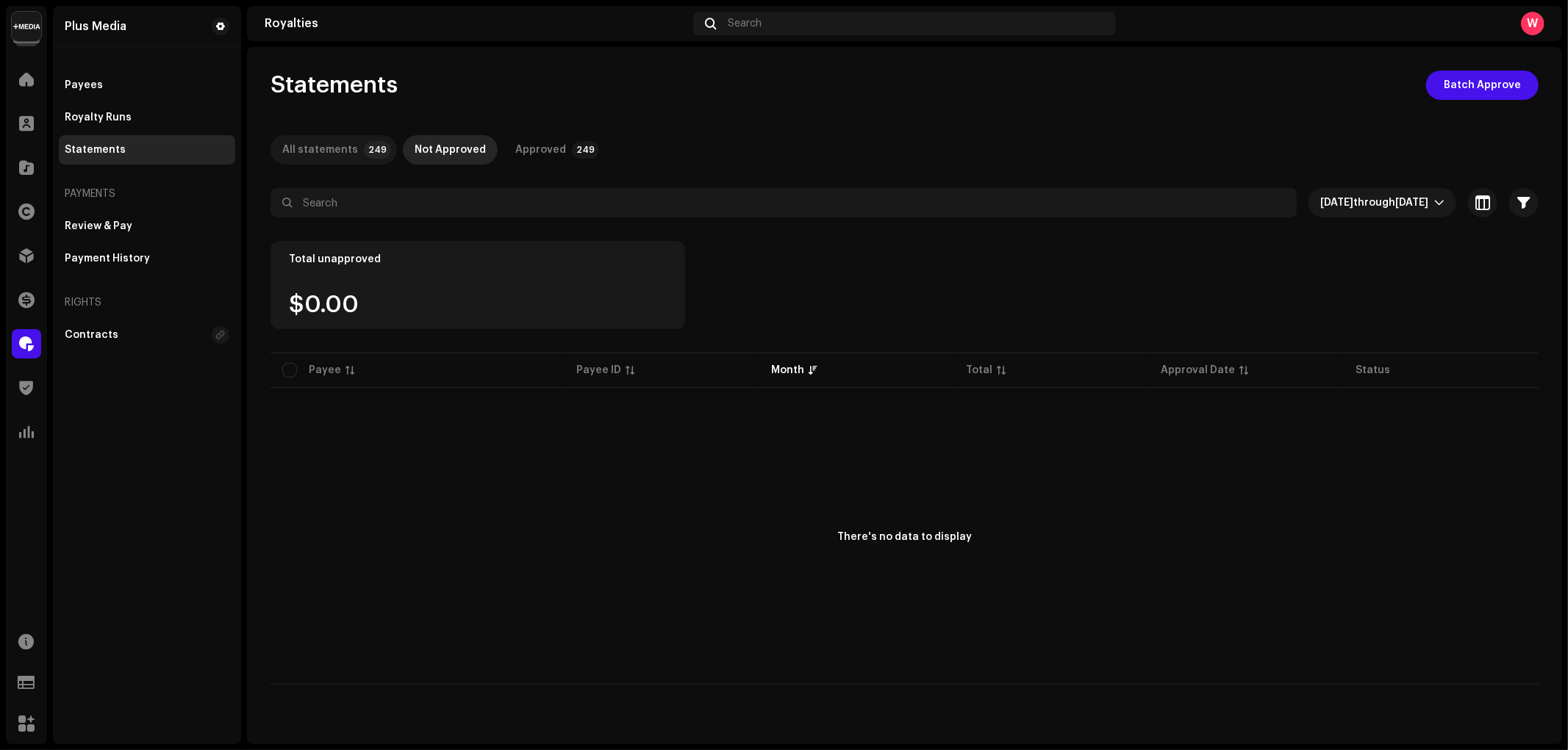
click at [338, 155] on div "All statements" at bounding box center [319, 149] width 75 height 29
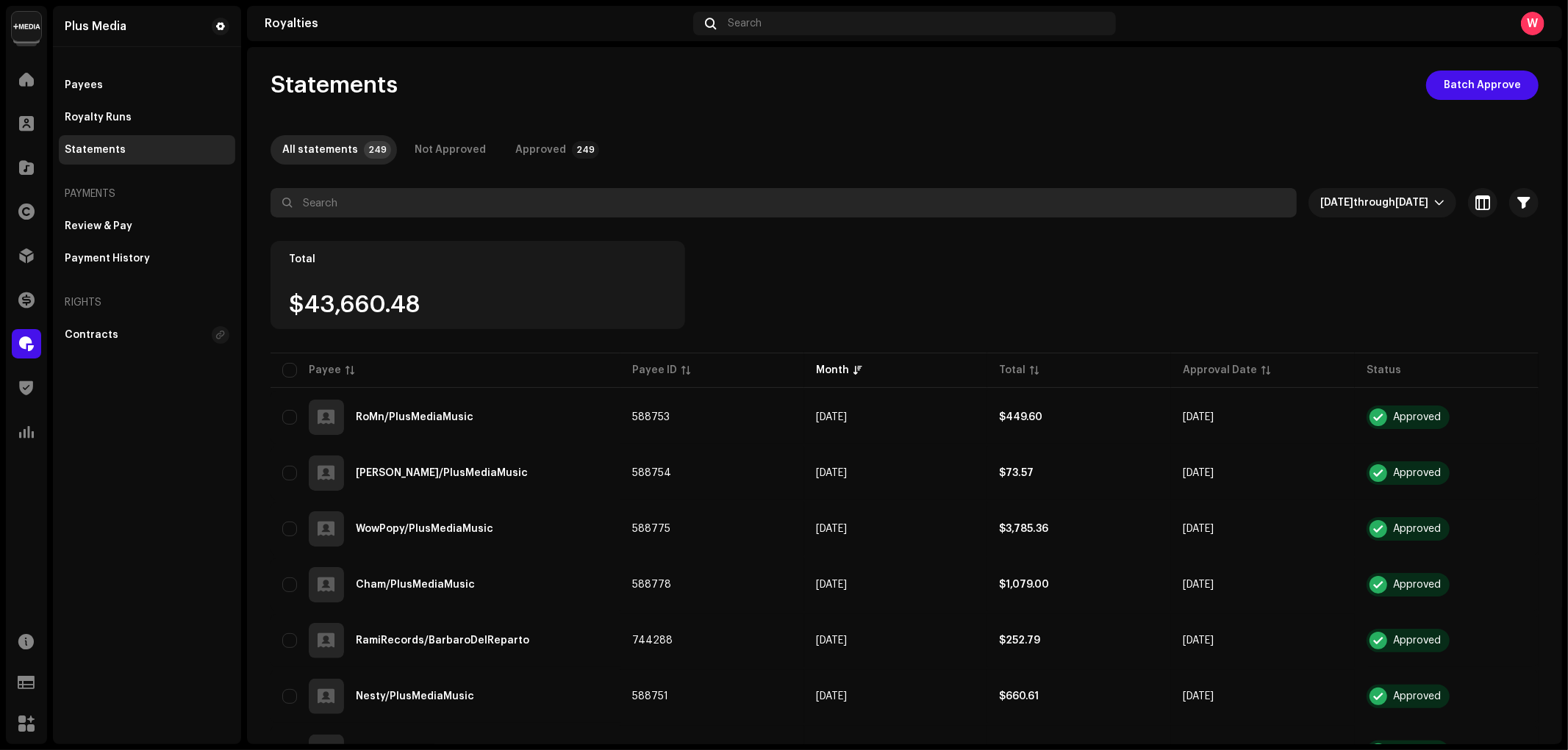
click at [441, 204] on input "text" at bounding box center [784, 202] width 1026 height 29
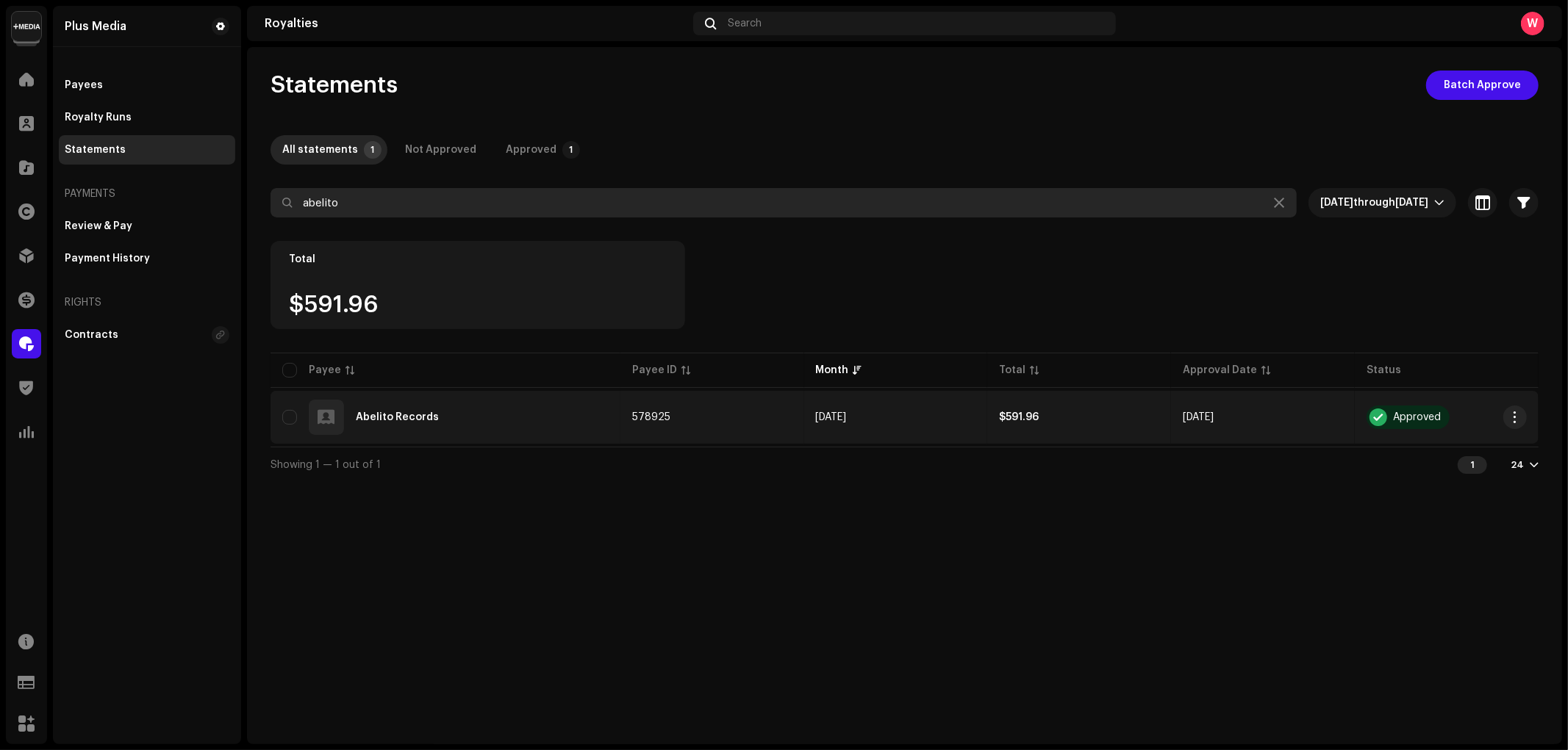
type input "abelito"
click at [498, 424] on div "Abelito Records" at bounding box center [445, 417] width 326 height 35
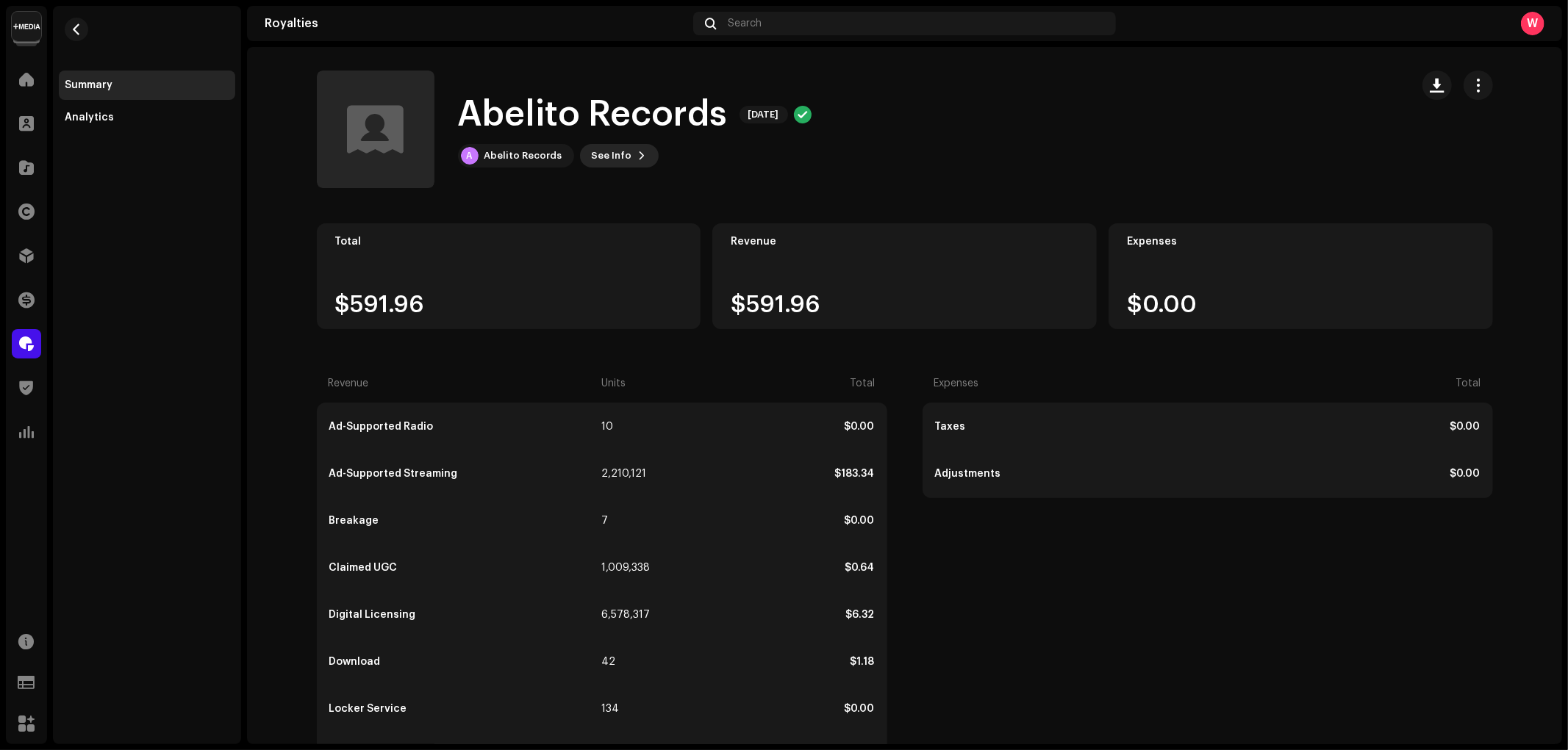
click at [620, 160] on span "See Info" at bounding box center [612, 155] width 40 height 29
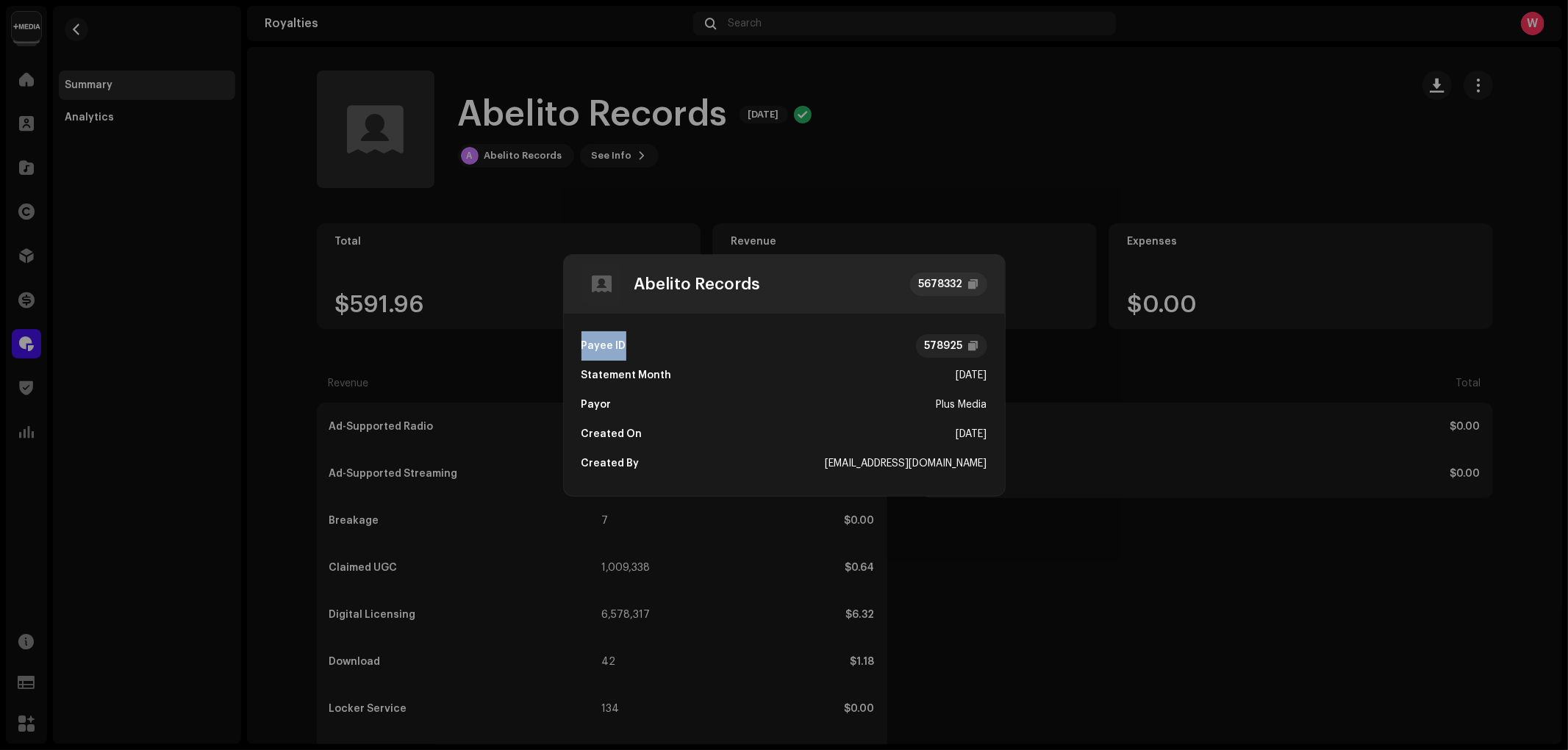
drag, startPoint x: 579, startPoint y: 344, endPoint x: 644, endPoint y: 341, distance: 65.1
click at [644, 341] on div "Payee ID 578925 Statement Month Sep 2025 Payor Plus Media Created On Sep 30, 20…" at bounding box center [784, 405] width 441 height 182
click at [753, 347] on div "Payee ID 578925" at bounding box center [784, 345] width 406 height 29
click at [971, 281] on div at bounding box center [973, 284] width 10 height 12
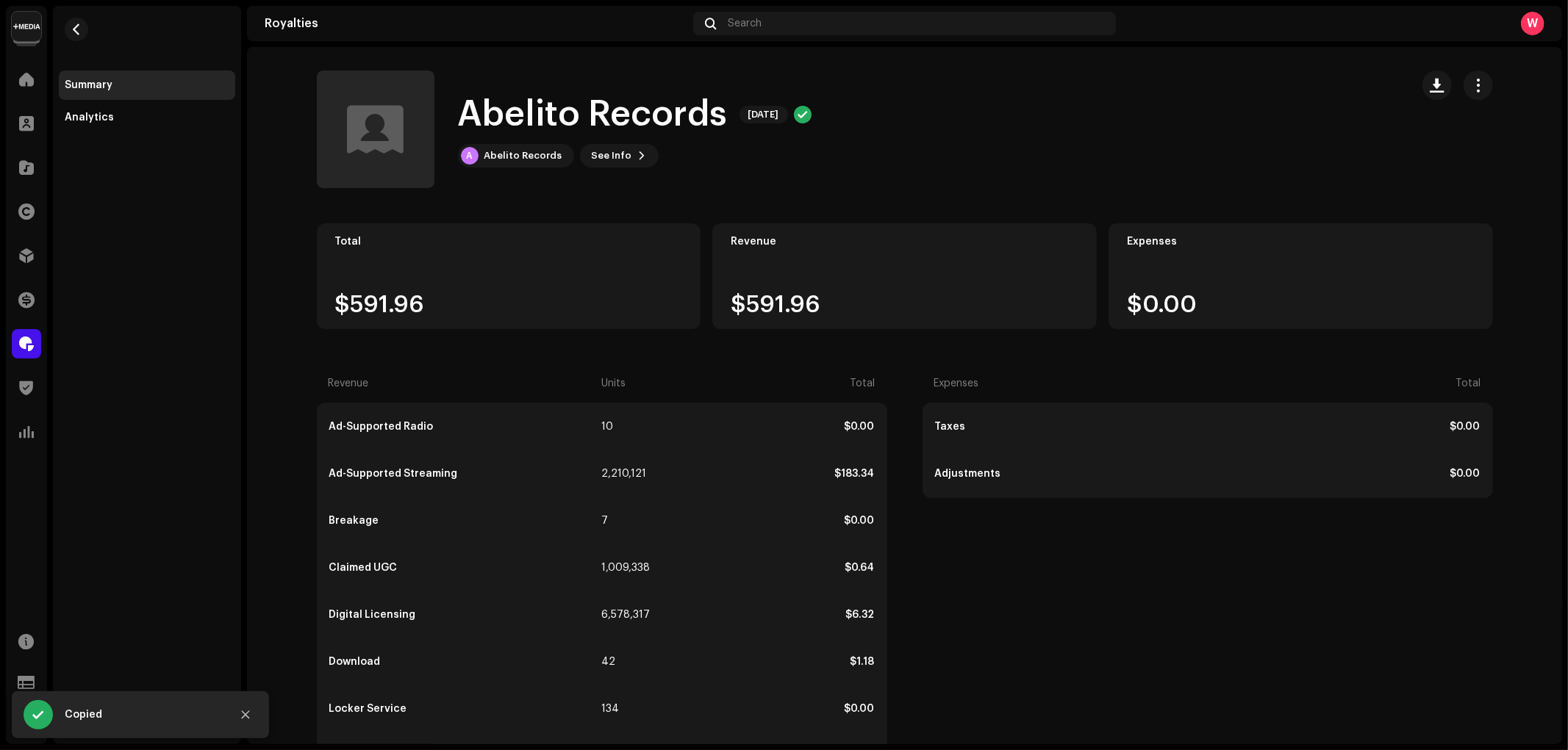
click at [915, 183] on div "Abelito Records 5678332 Payee ID 578925 Statement Month Sep 2025 Payor Plus Med…" at bounding box center [784, 375] width 1568 height 750
click at [1438, 92] on button "button" at bounding box center [1437, 85] width 29 height 29
click at [920, 218] on royalties-statements-details-summary "Abelito Records Sep 2025 Abelito Records Sep 2025 A Abelito Records See Info To…" at bounding box center [904, 644] width 1315 height 1194
drag, startPoint x: 803, startPoint y: 294, endPoint x: 832, endPoint y: 298, distance: 29.3
click at [829, 291] on div "Revenue $591.96" at bounding box center [904, 277] width 384 height 106
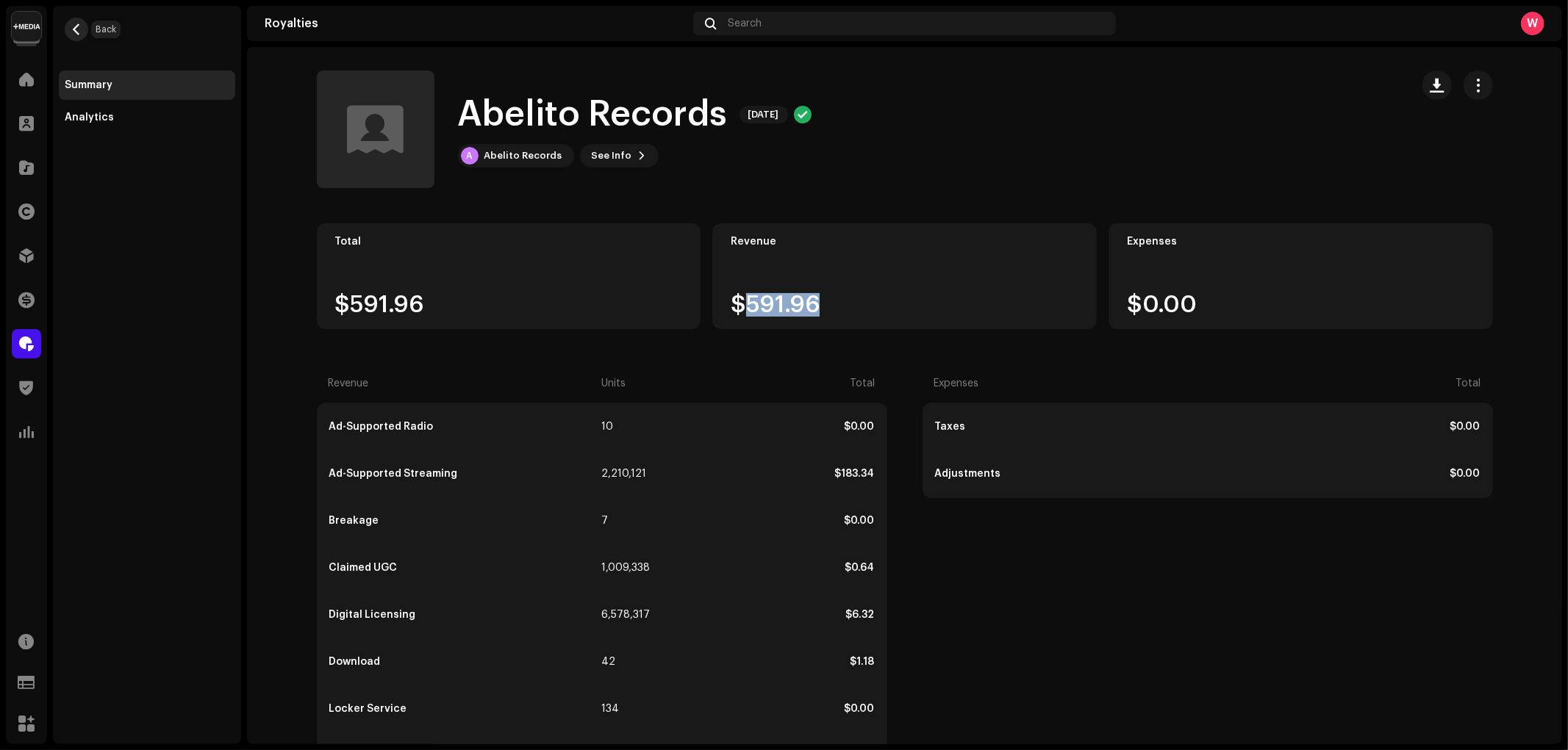
click at [76, 30] on span "button" at bounding box center [77, 30] width 11 height 12
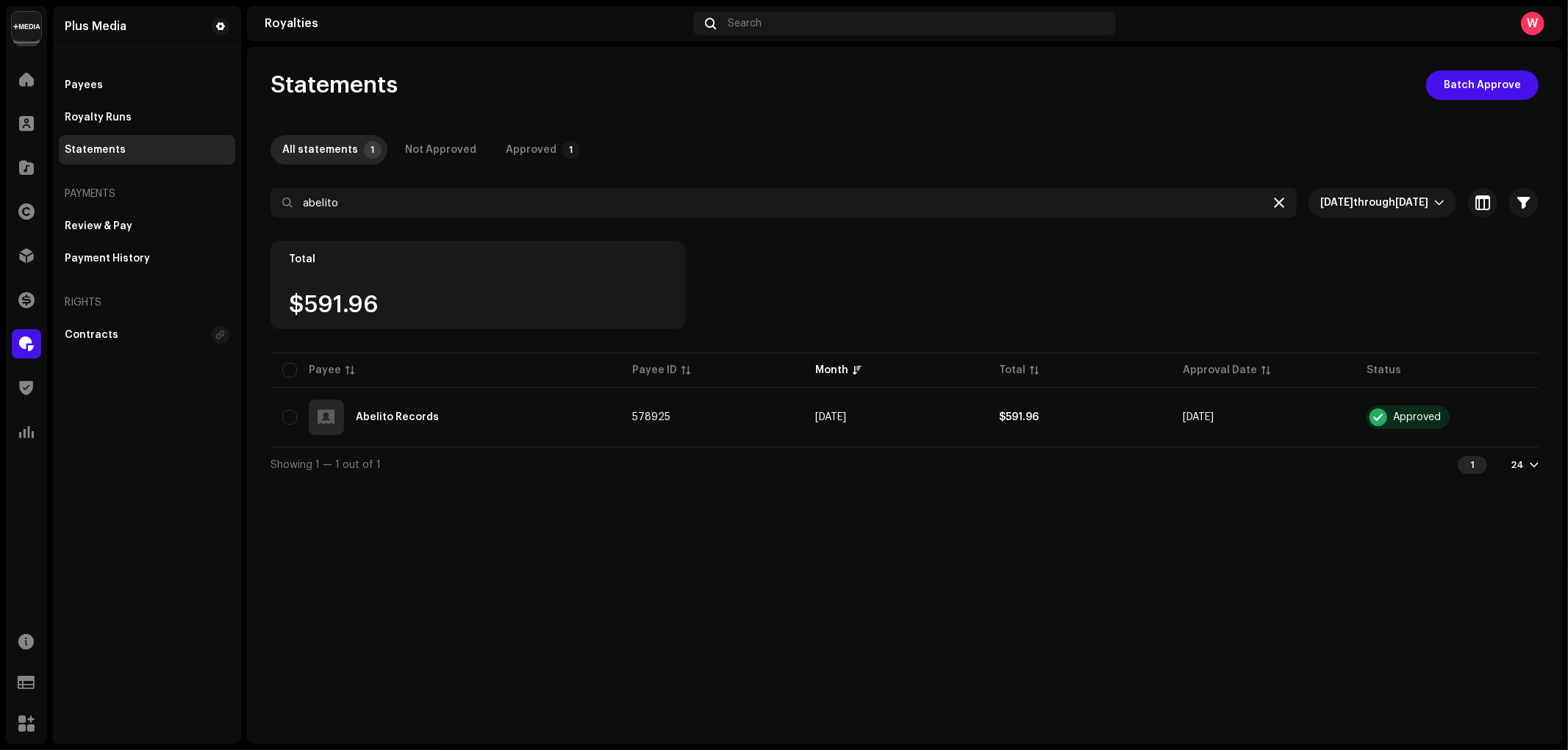
click at [1274, 197] on icon at bounding box center [1279, 203] width 10 height 12
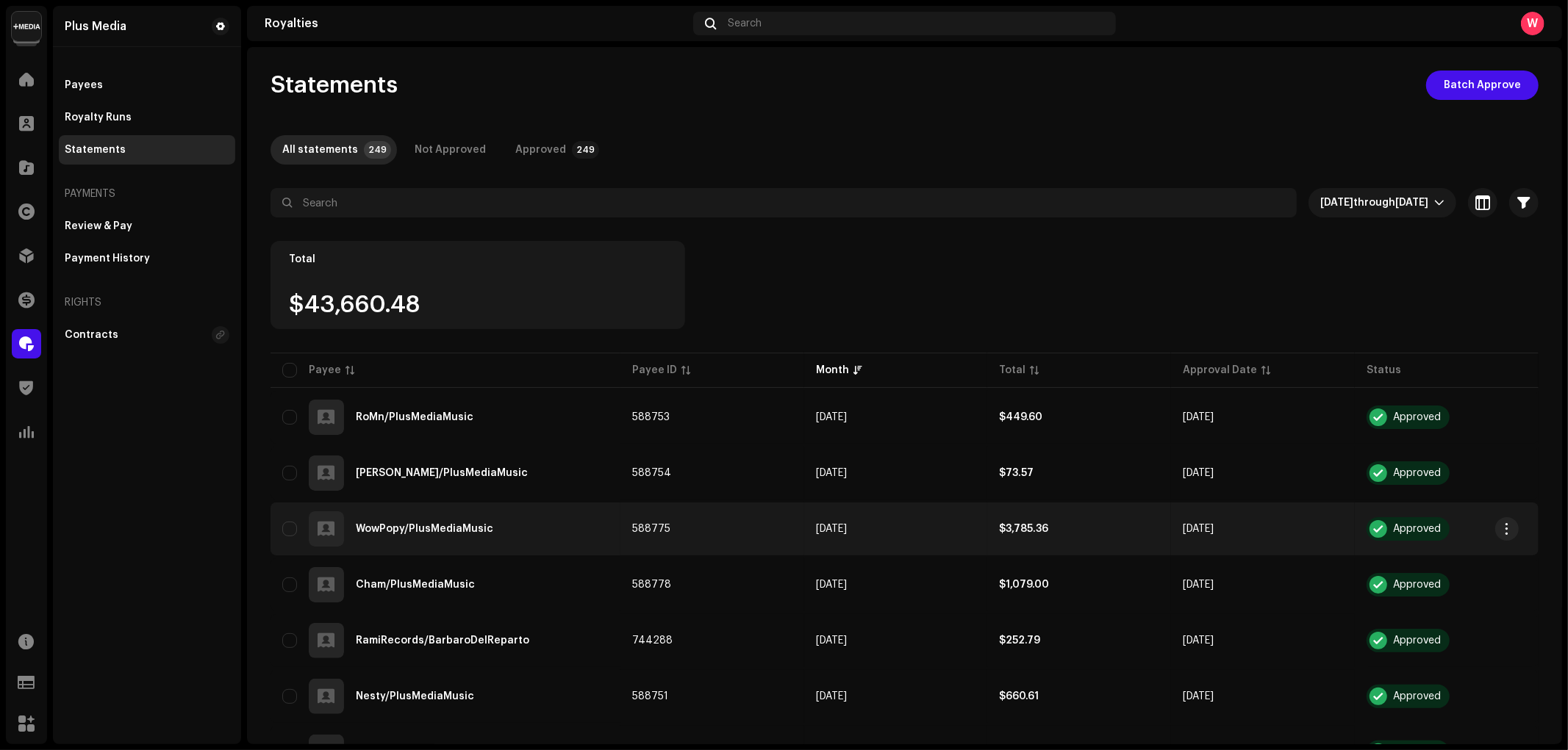
click at [1023, 535] on td "$3,785.36" at bounding box center [1079, 529] width 184 height 53
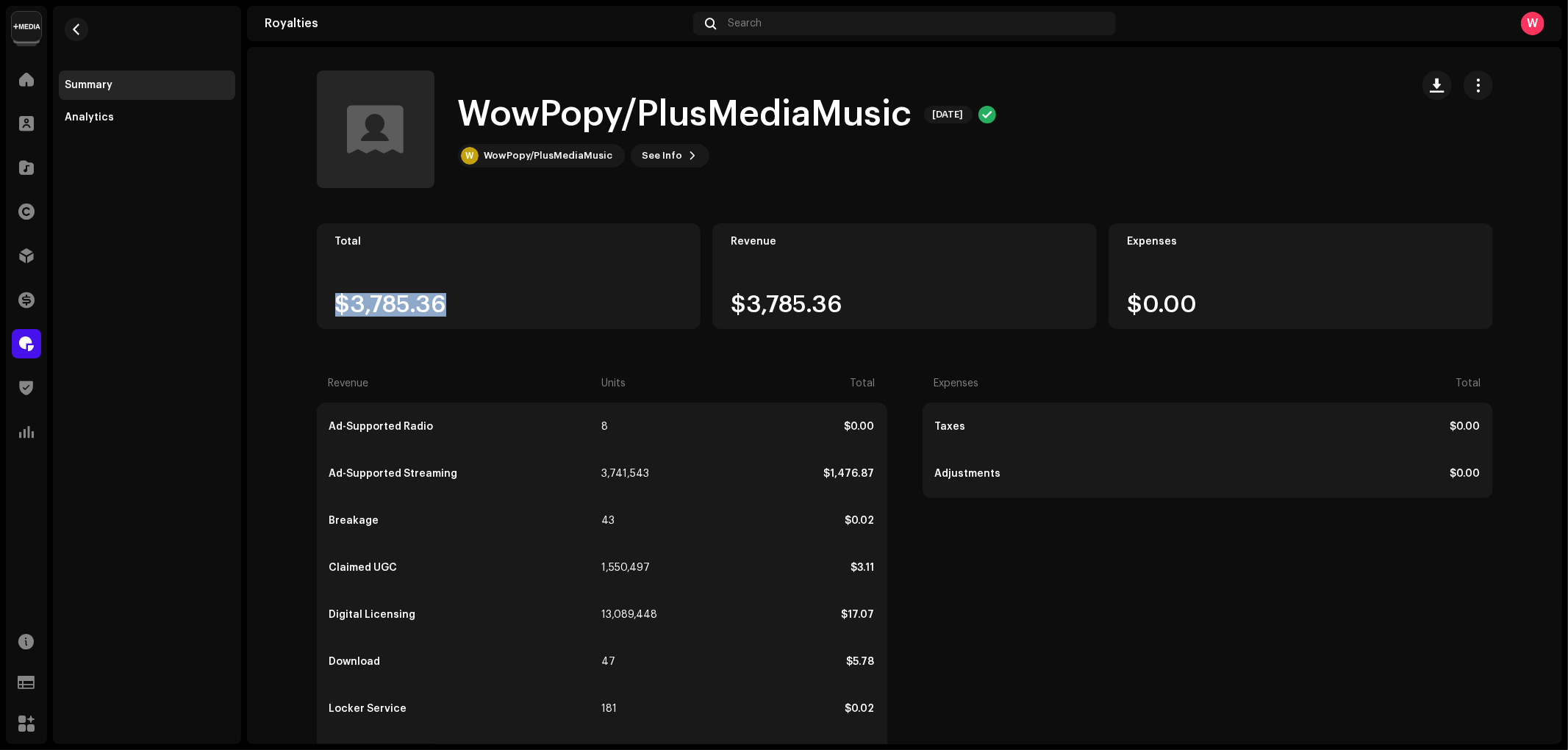
drag, startPoint x: 324, startPoint y: 300, endPoint x: 520, endPoint y: 294, distance: 196.1
click at [520, 294] on div "Total $3,785.36" at bounding box center [509, 277] width 384 height 106
click at [349, 303] on div "$3,785.36" at bounding box center [509, 305] width 348 height 24
drag, startPoint x: 326, startPoint y: 303, endPoint x: 486, endPoint y: 303, distance: 160.0
click at [486, 303] on div "Total $3,785.36" at bounding box center [509, 277] width 384 height 106
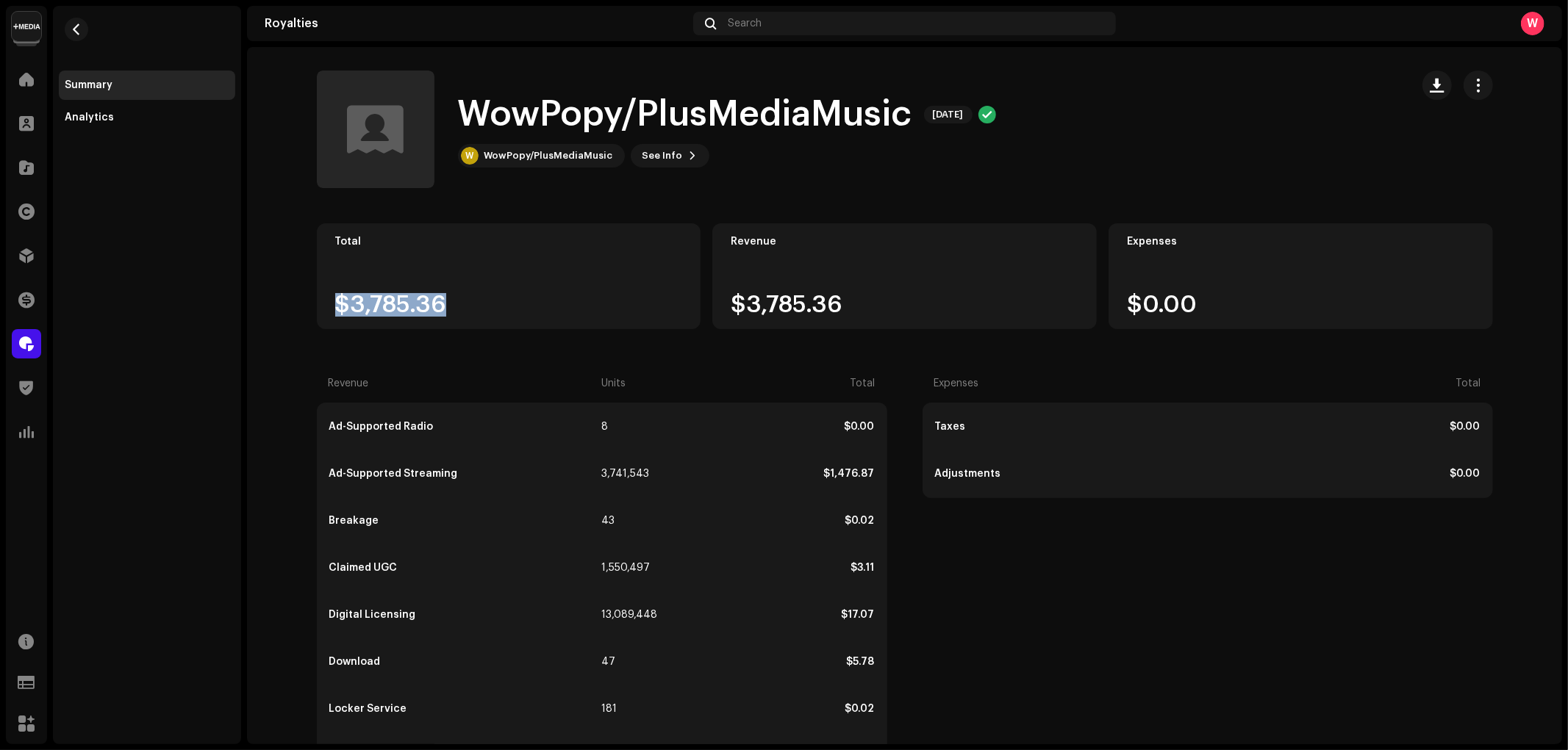
drag, startPoint x: 465, startPoint y: 114, endPoint x: 899, endPoint y: 119, distance: 434.0
click at [899, 119] on h1 "WowPopy/PlusMediaMusic" at bounding box center [685, 114] width 454 height 47
drag, startPoint x: 324, startPoint y: 306, endPoint x: 450, endPoint y: 306, distance: 126.0
click at [450, 306] on div "Total $3,785.36" at bounding box center [509, 277] width 384 height 106
click at [577, 301] on div "$3,785.36" at bounding box center [509, 305] width 348 height 24
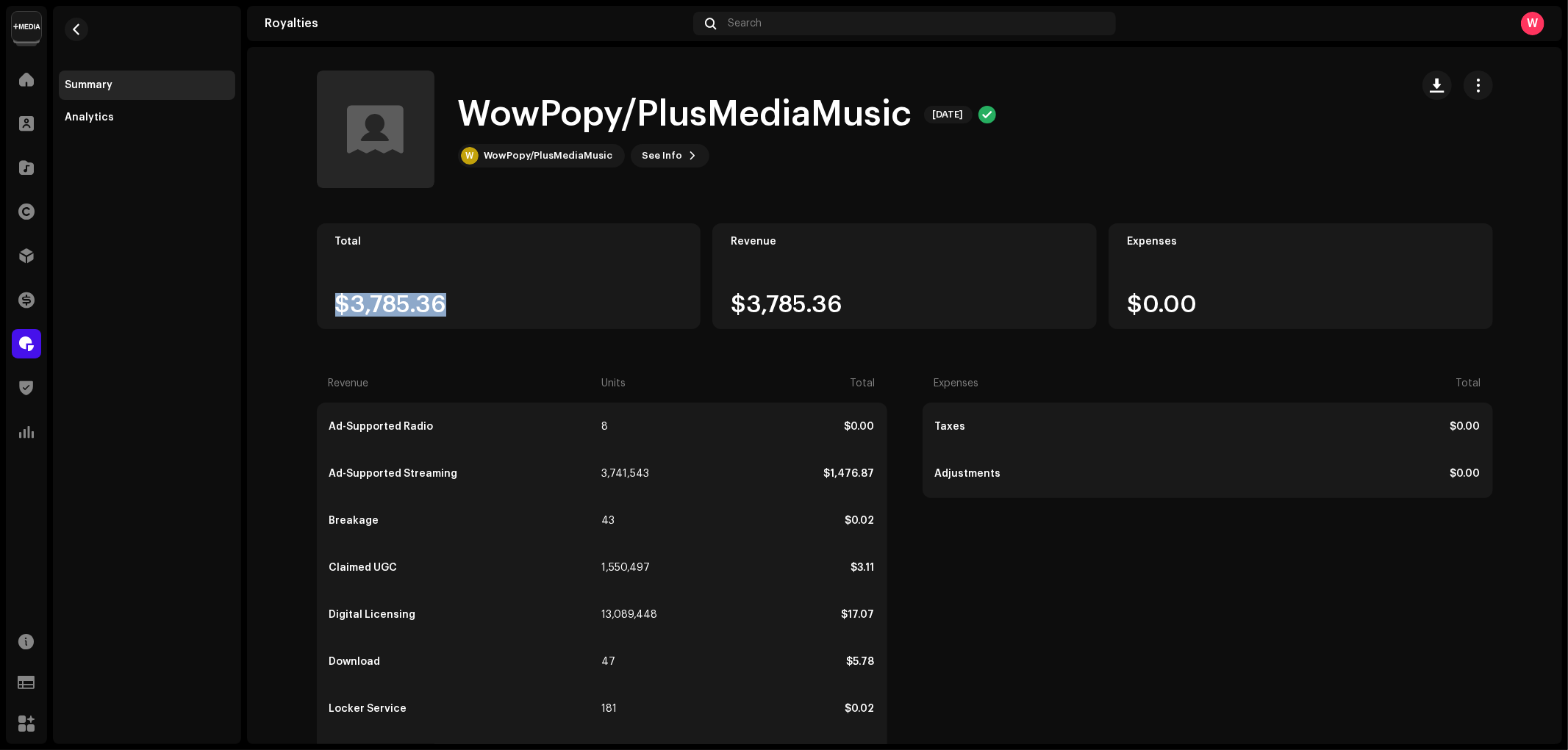
drag, startPoint x: 382, startPoint y: 304, endPoint x: 457, endPoint y: 306, distance: 75.0
click at [457, 306] on div "Total $3,785.36" at bounding box center [509, 277] width 384 height 106
click at [1487, 89] on button "button" at bounding box center [1478, 85] width 29 height 29
click at [1434, 83] on span "button" at bounding box center [1437, 85] width 14 height 12
click at [1354, 148] on span "Download details" at bounding box center [1343, 151] width 90 height 12
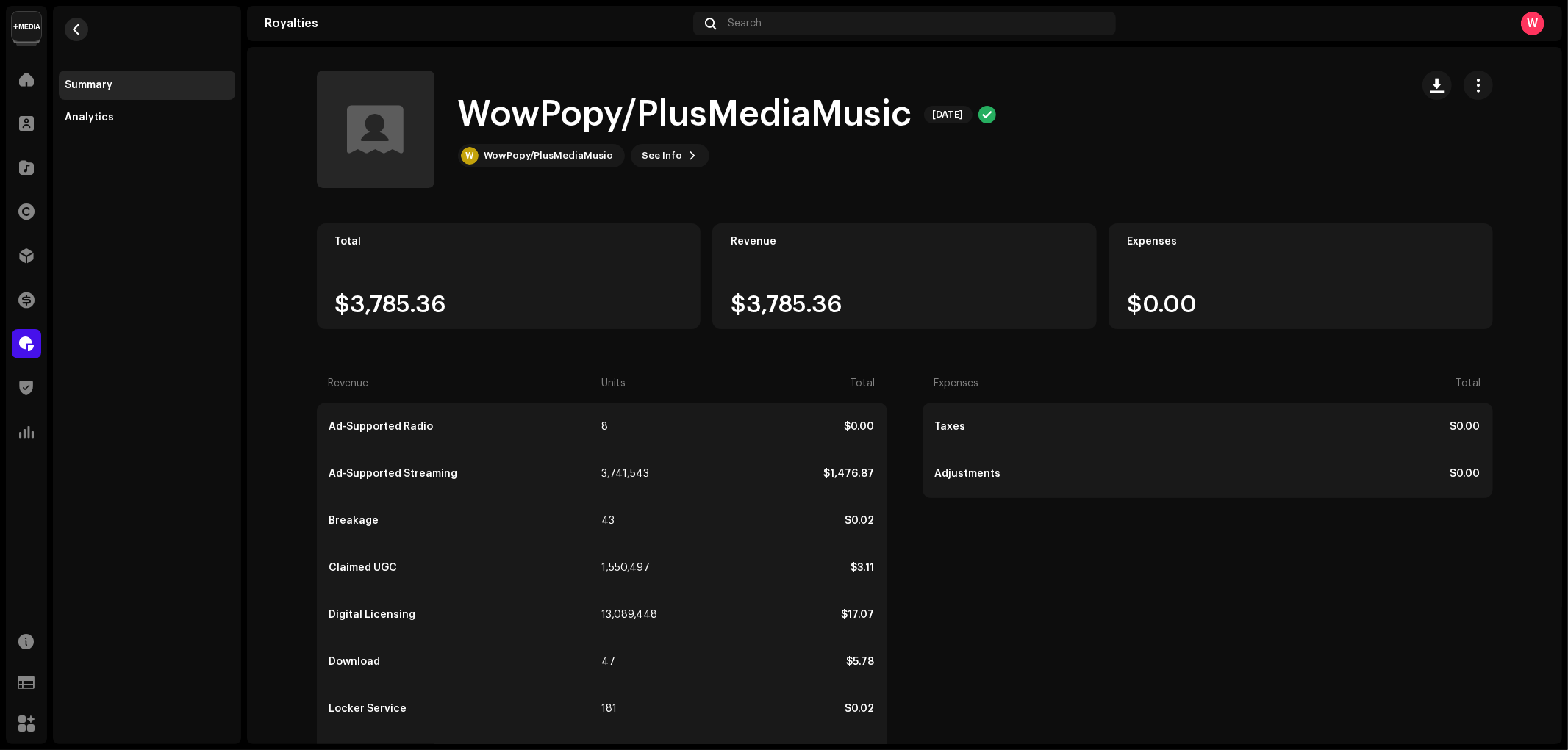
click at [75, 34] on span "button" at bounding box center [77, 30] width 11 height 12
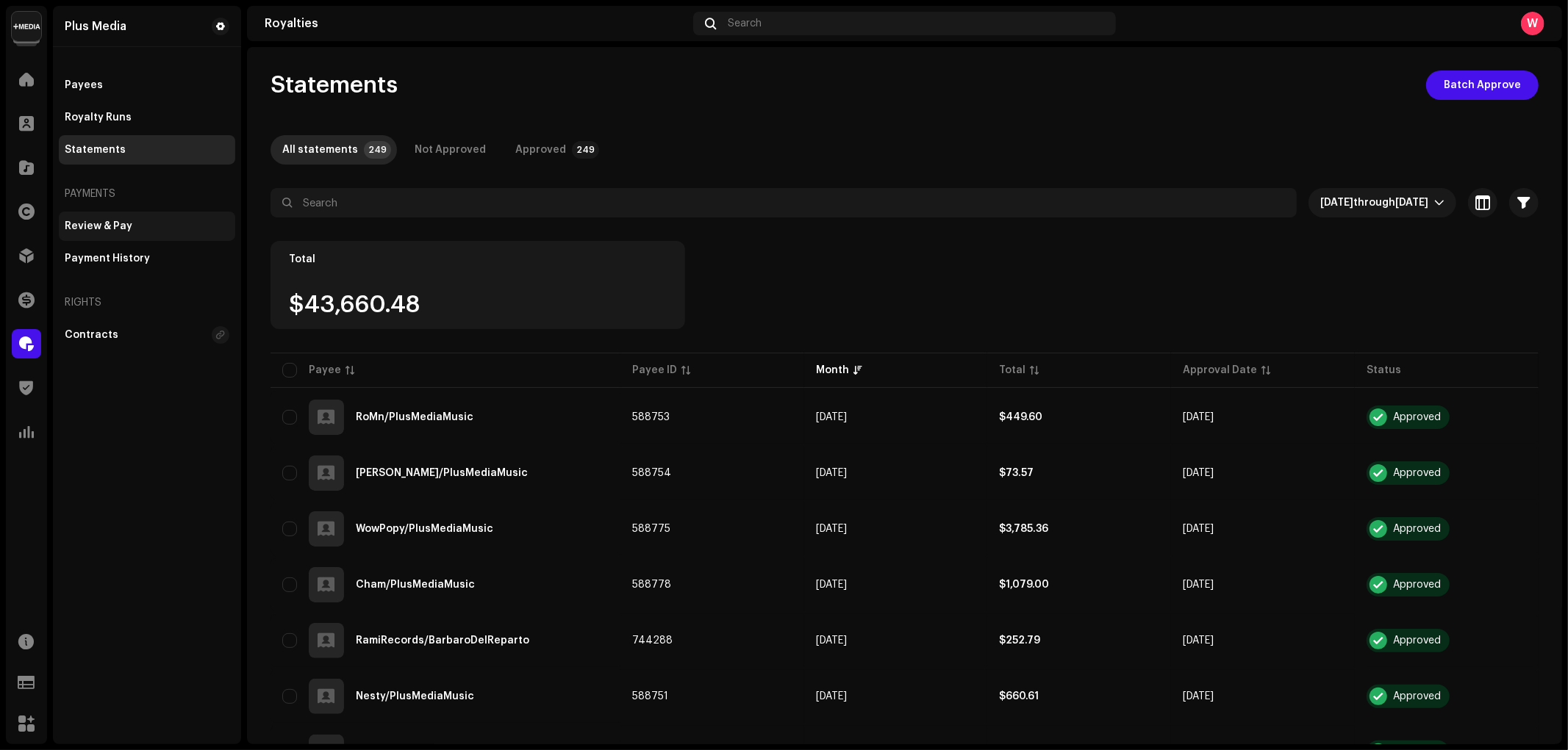
click at [125, 221] on div "Review & Pay" at bounding box center [98, 227] width 68 height 12
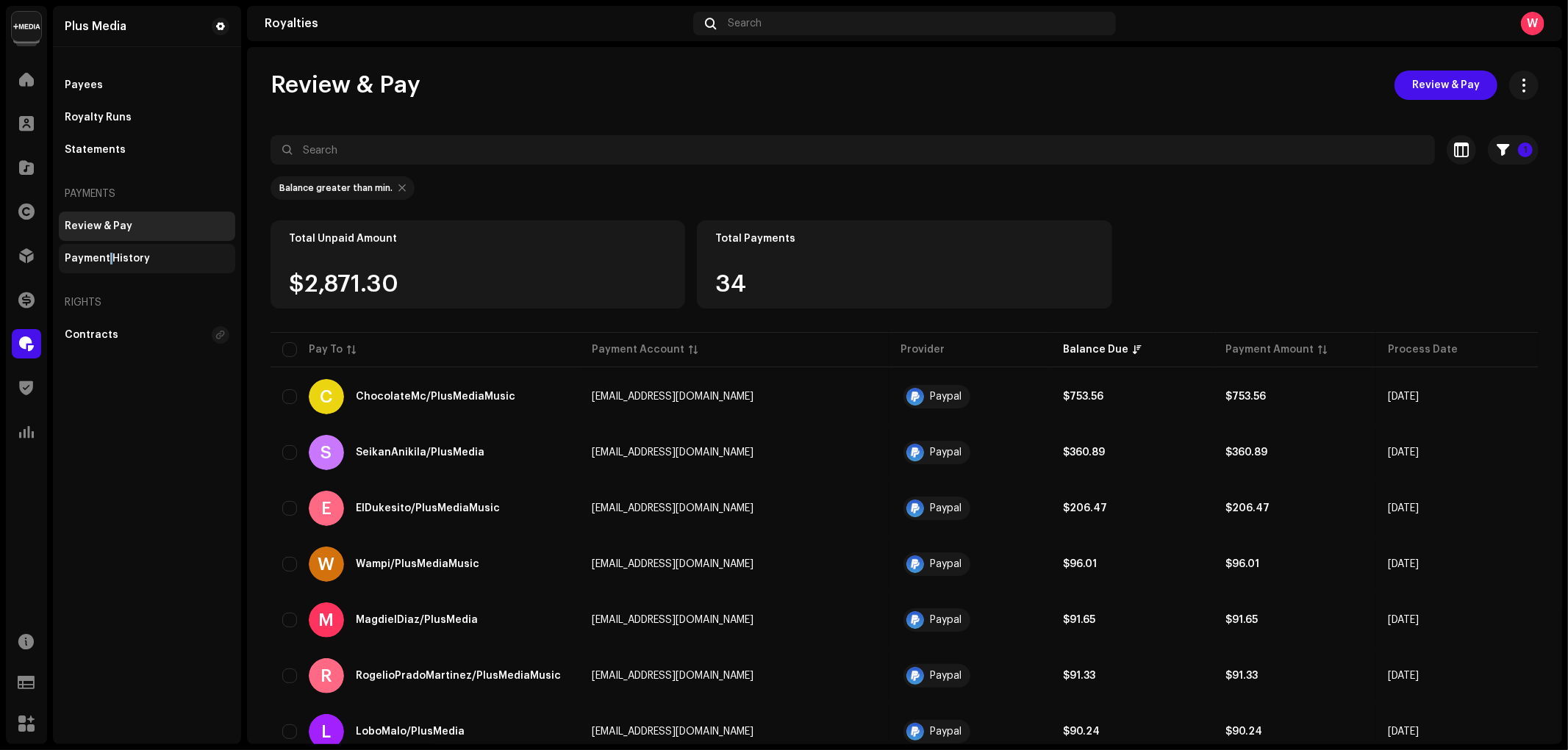
click at [109, 256] on div "Payment History" at bounding box center [107, 259] width 85 height 12
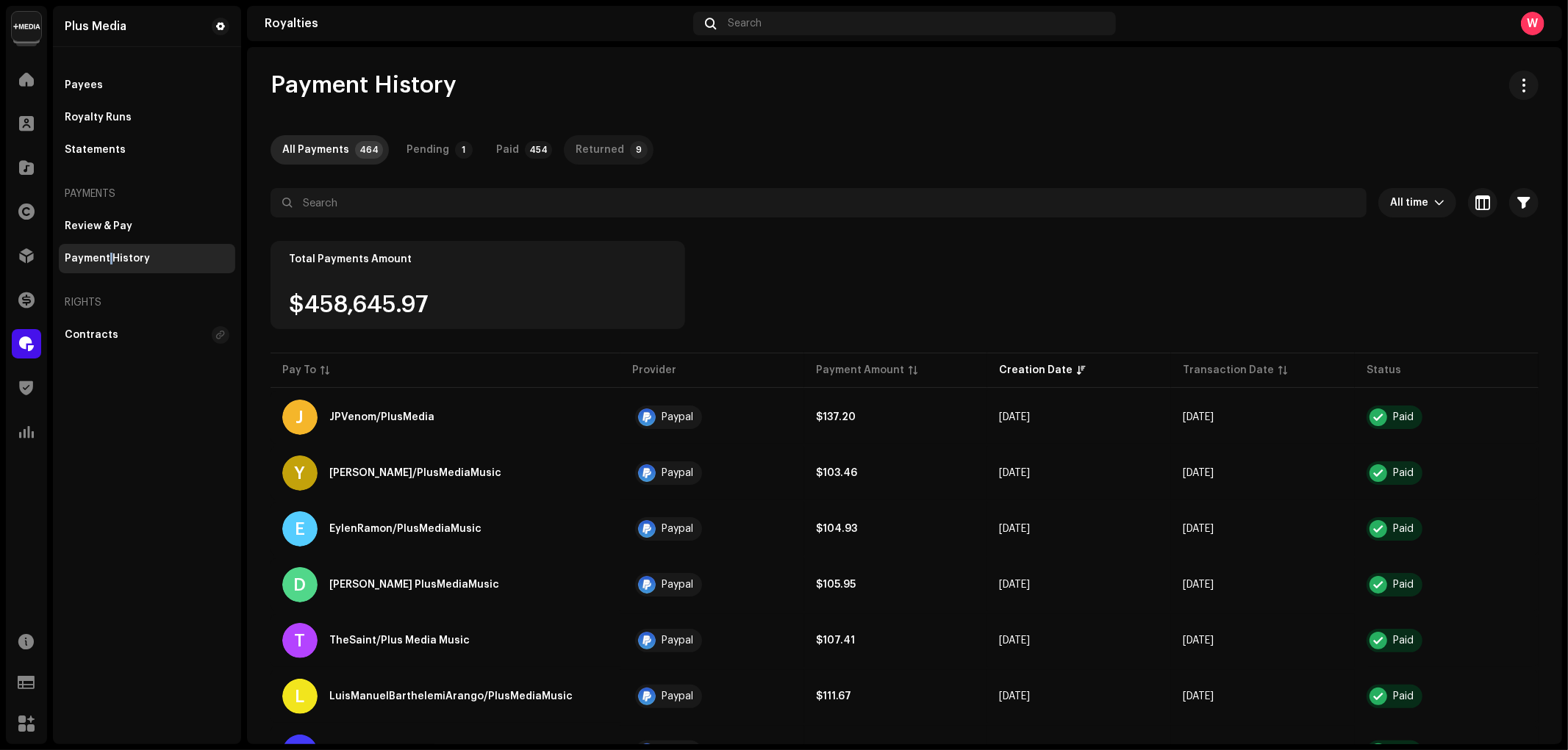
click at [603, 155] on div "Returned" at bounding box center [600, 149] width 48 height 29
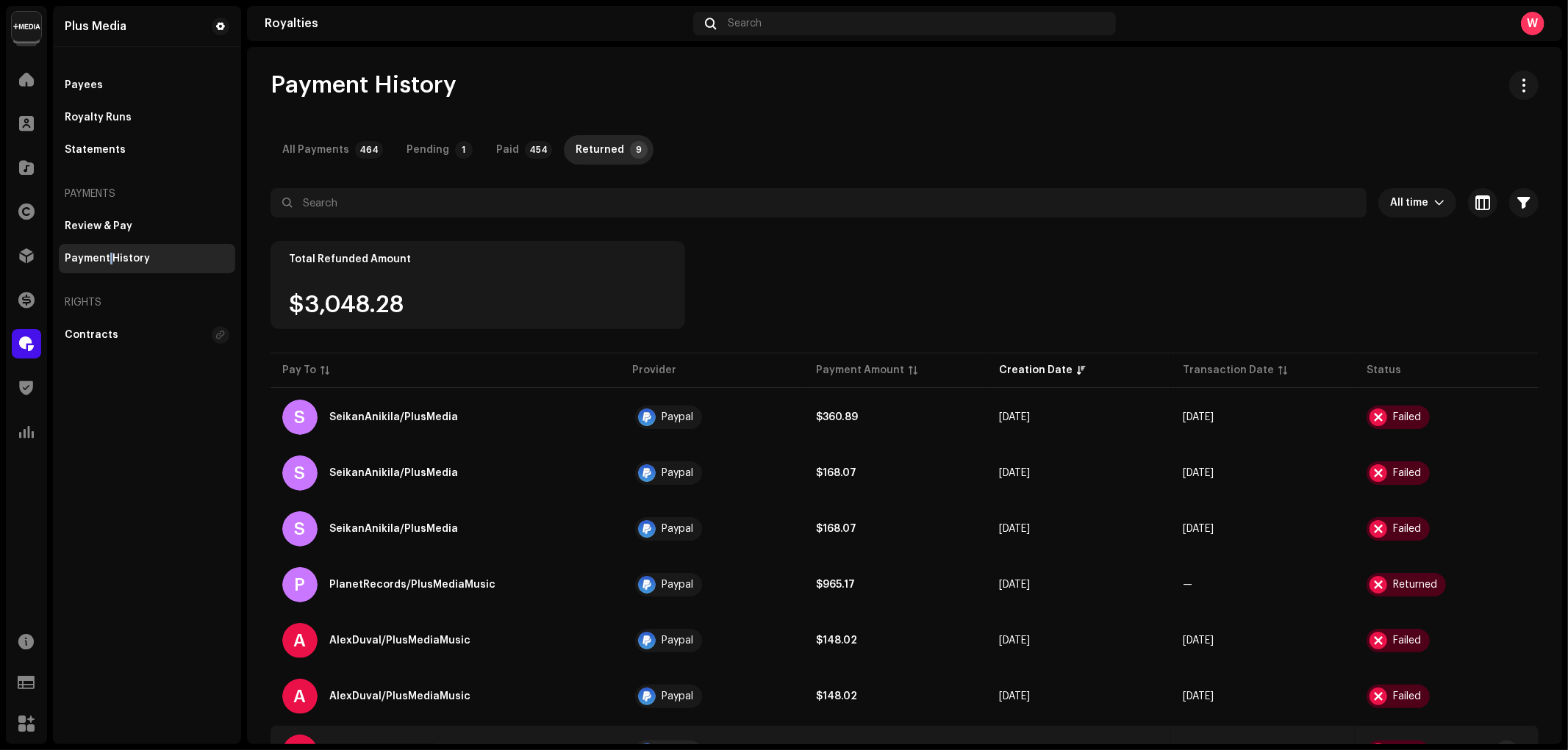
scroll to position [178, 0]
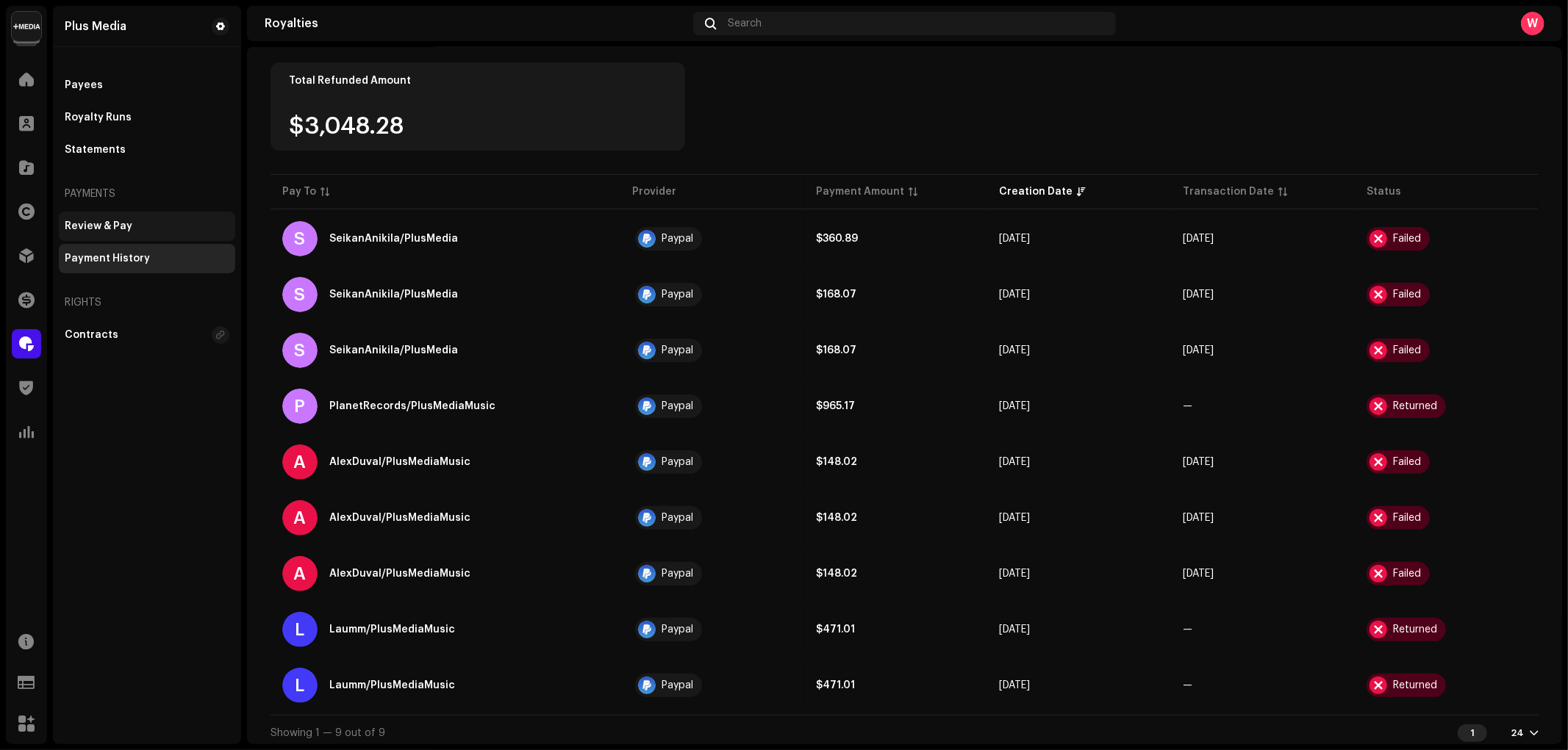
click at [155, 222] on div "Review & Pay" at bounding box center [147, 227] width 165 height 12
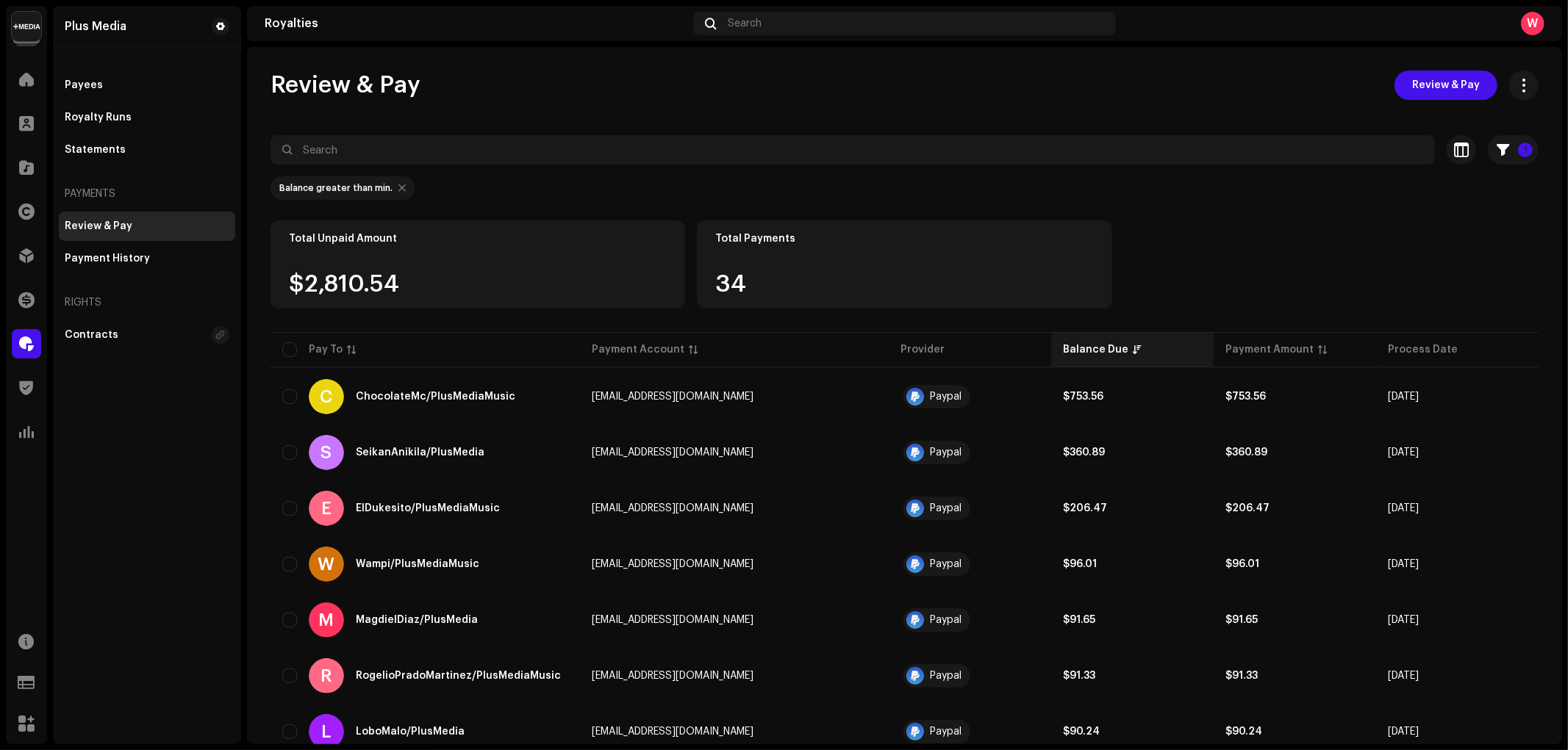
click at [1069, 355] on div "Balance Due" at bounding box center [1096, 350] width 66 height 15
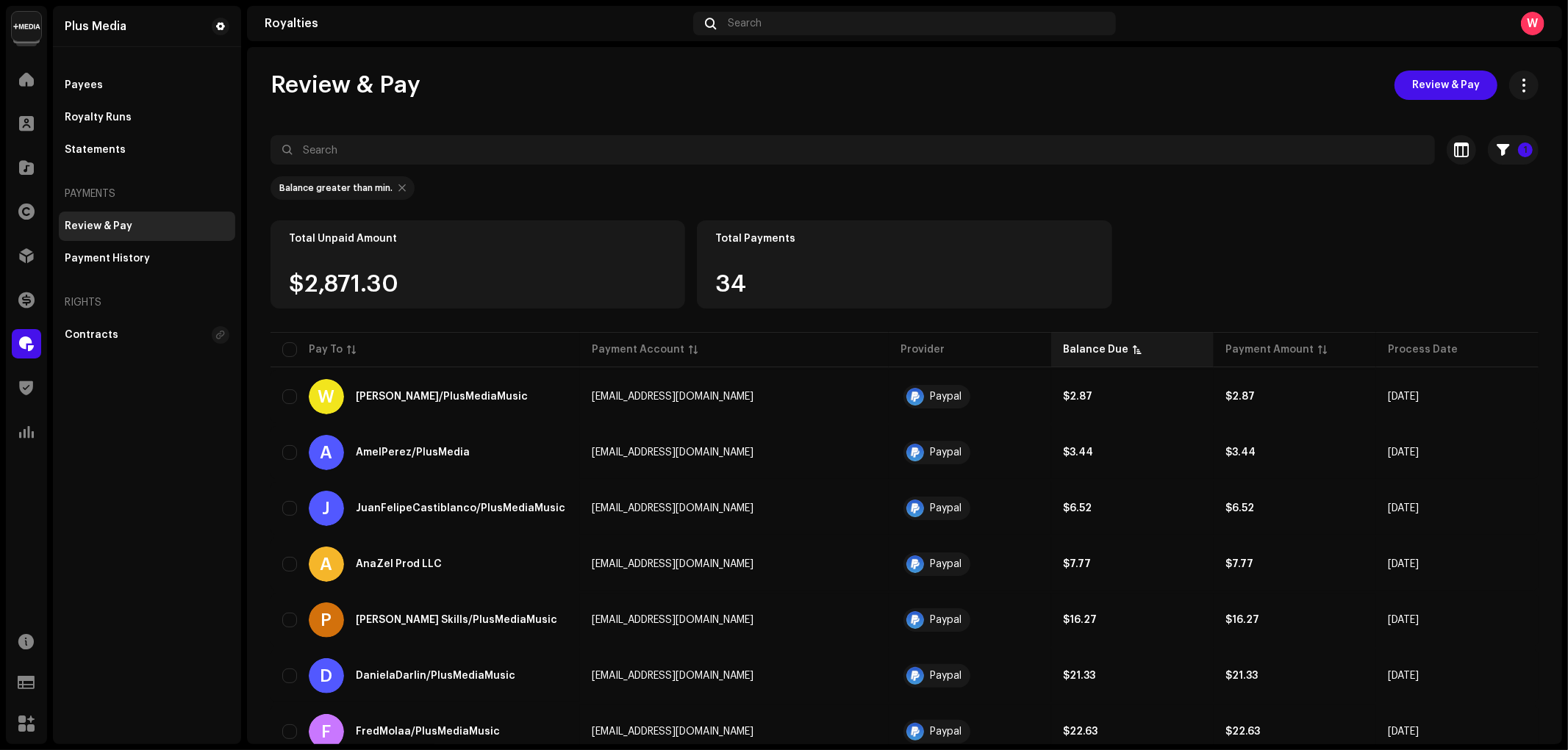
click at [1063, 347] on div "Balance Due" at bounding box center [1096, 350] width 66 height 15
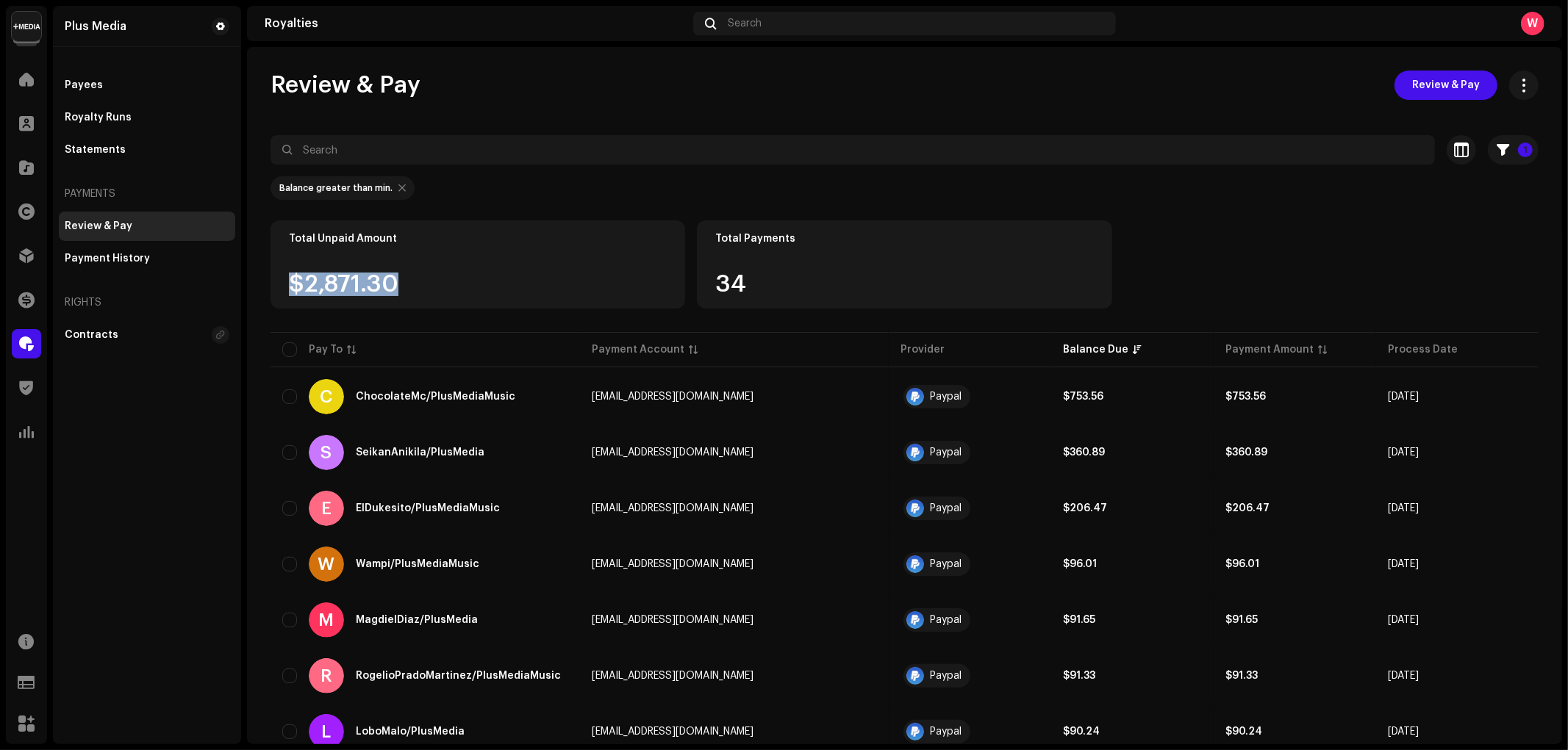
drag, startPoint x: 287, startPoint y: 283, endPoint x: 459, endPoint y: 290, distance: 172.1
click at [460, 294] on div "Total Unpaid Amount $2,871.30" at bounding box center [478, 265] width 415 height 88
click at [435, 280] on div "$2,871.30" at bounding box center [477, 285] width 377 height 24
click at [114, 86] on div "Payees" at bounding box center [147, 85] width 165 height 12
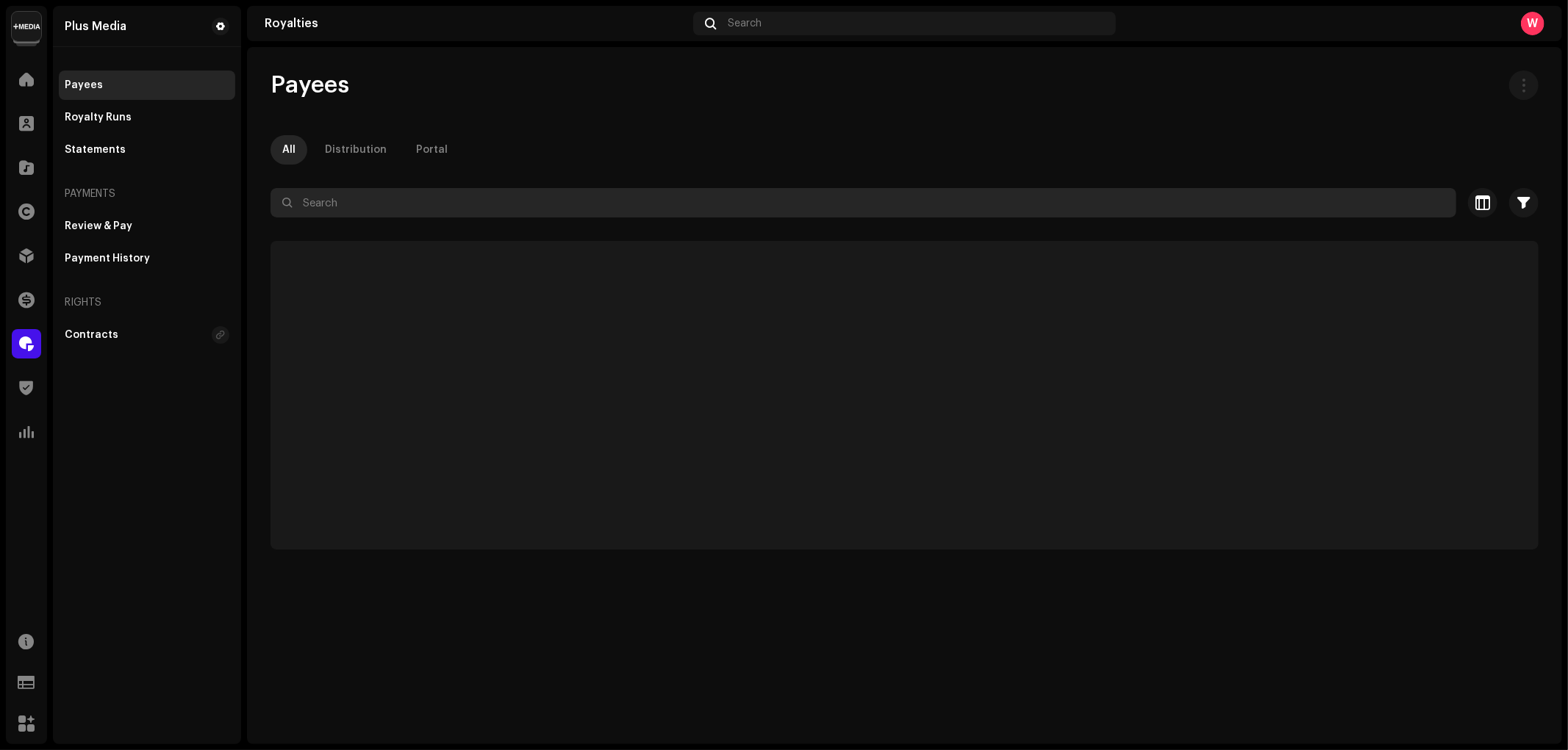
click at [413, 201] on input "text" at bounding box center [863, 202] width 1185 height 29
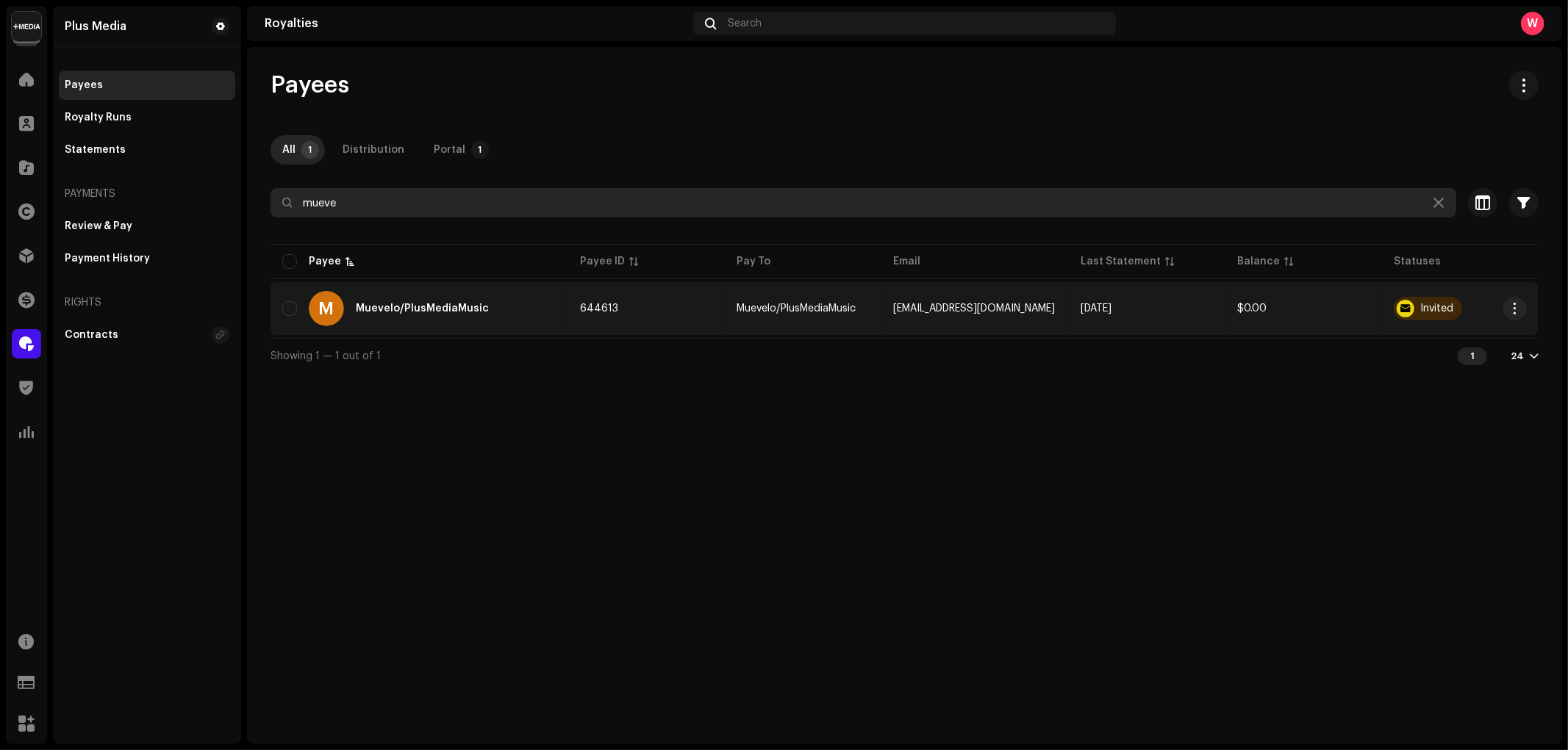
type input "mueve"
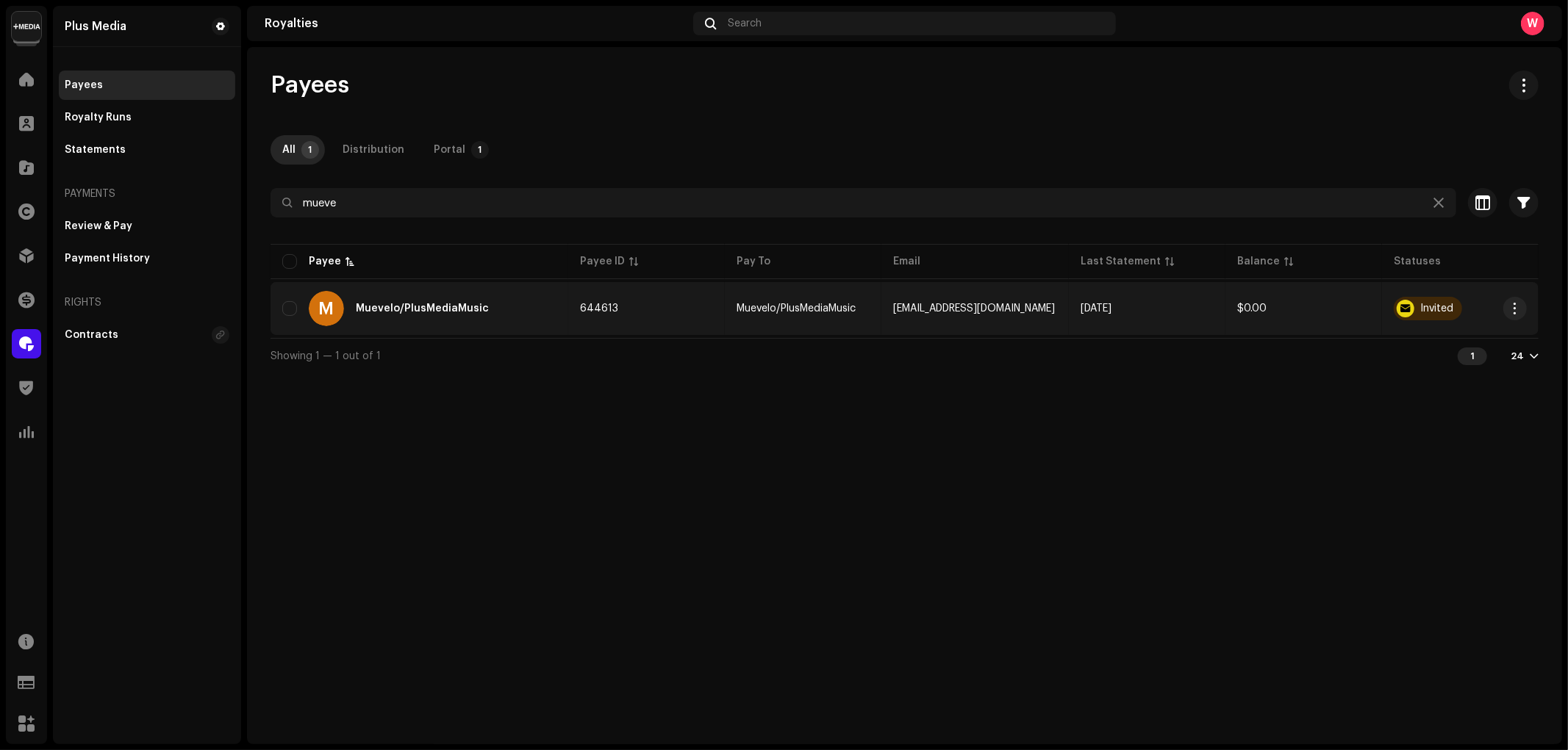
click at [453, 315] on div "M Muevelo/PlusMediaMusic" at bounding box center [419, 308] width 275 height 35
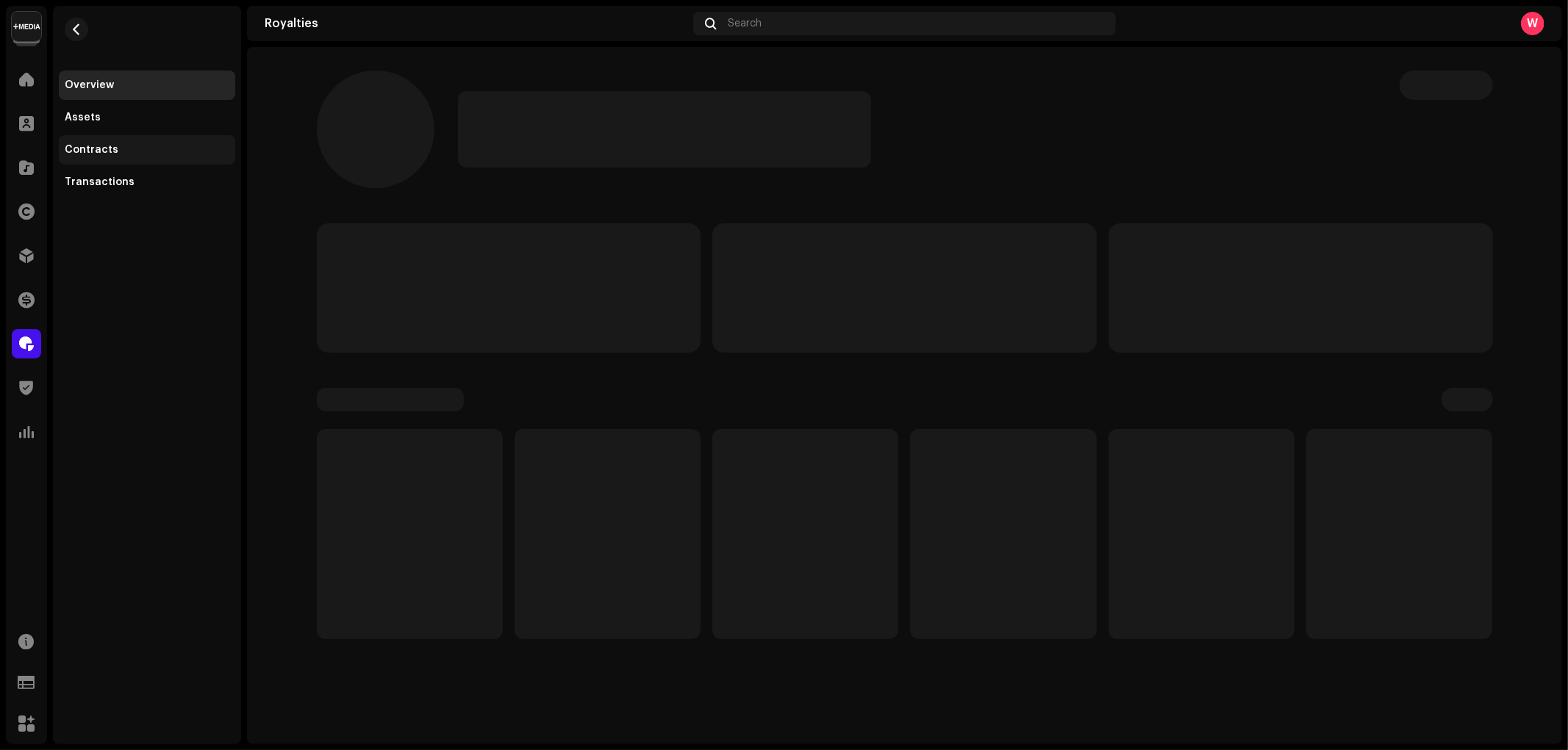
click at [118, 151] on div "Contracts" at bounding box center [147, 150] width 165 height 12
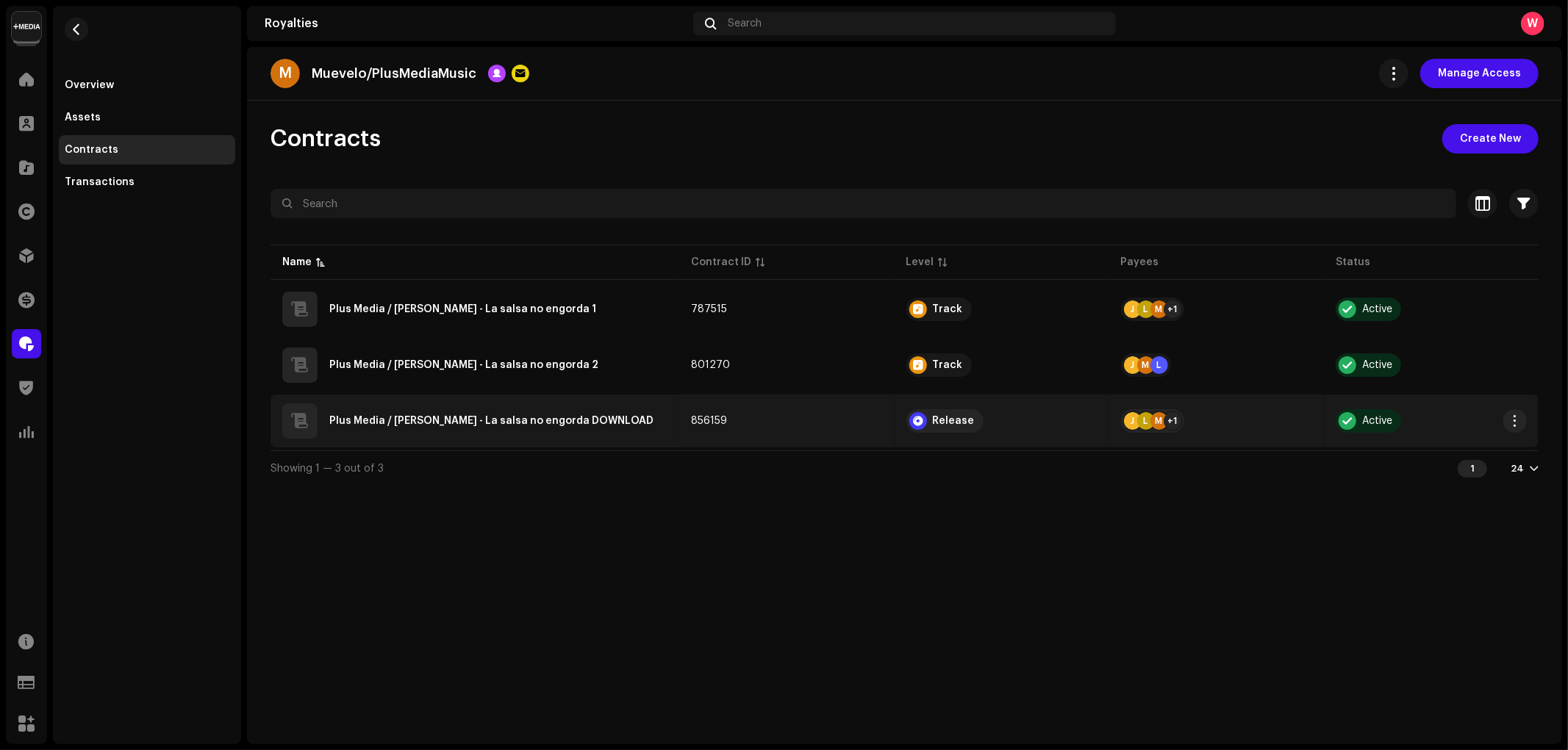
click at [565, 423] on div "Plus Media / Leoni Torres - La salsa no engorda DOWNLOAD" at bounding box center [491, 421] width 324 height 10
click at [1132, 417] on div "J" at bounding box center [1133, 421] width 18 height 18
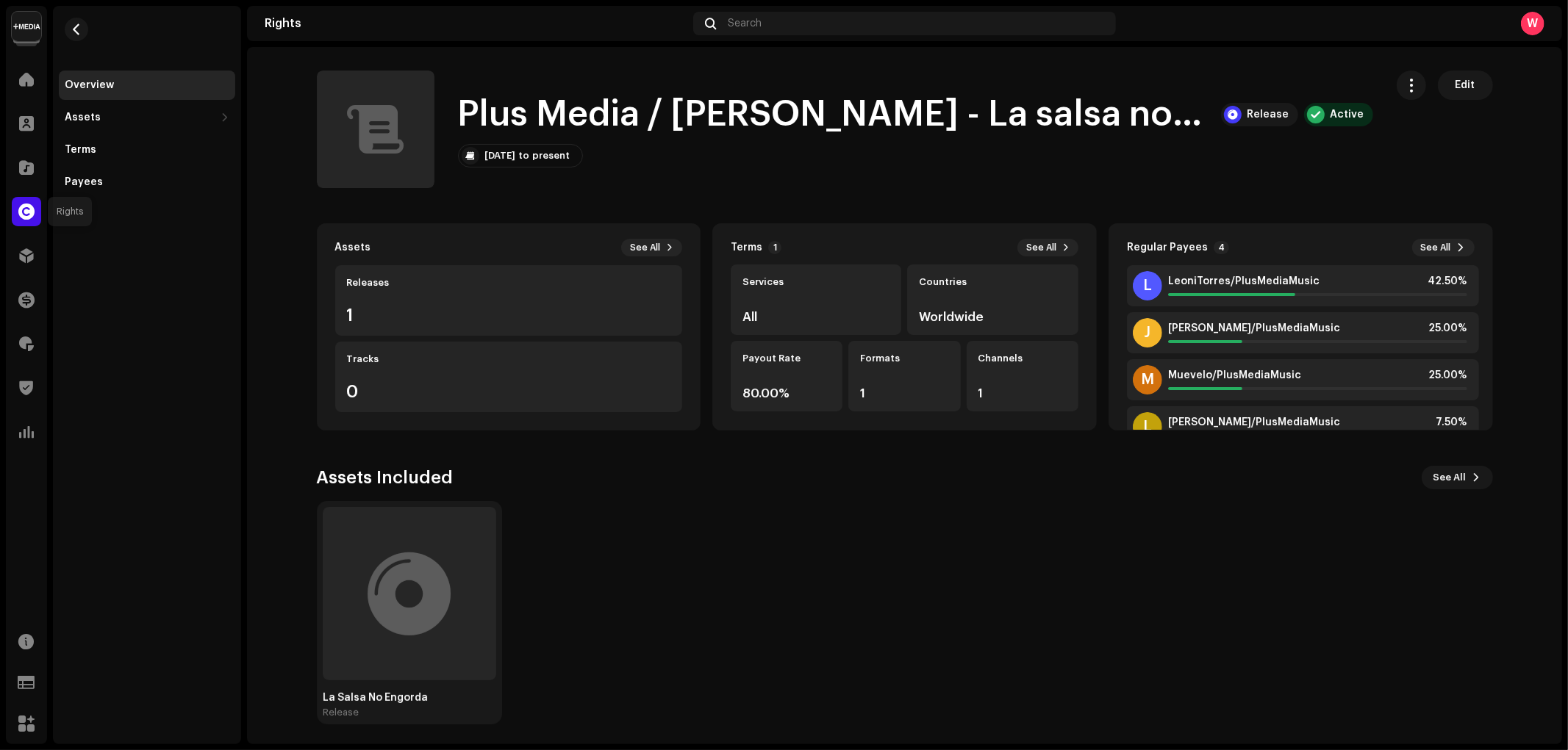
click at [17, 222] on div at bounding box center [26, 211] width 29 height 29
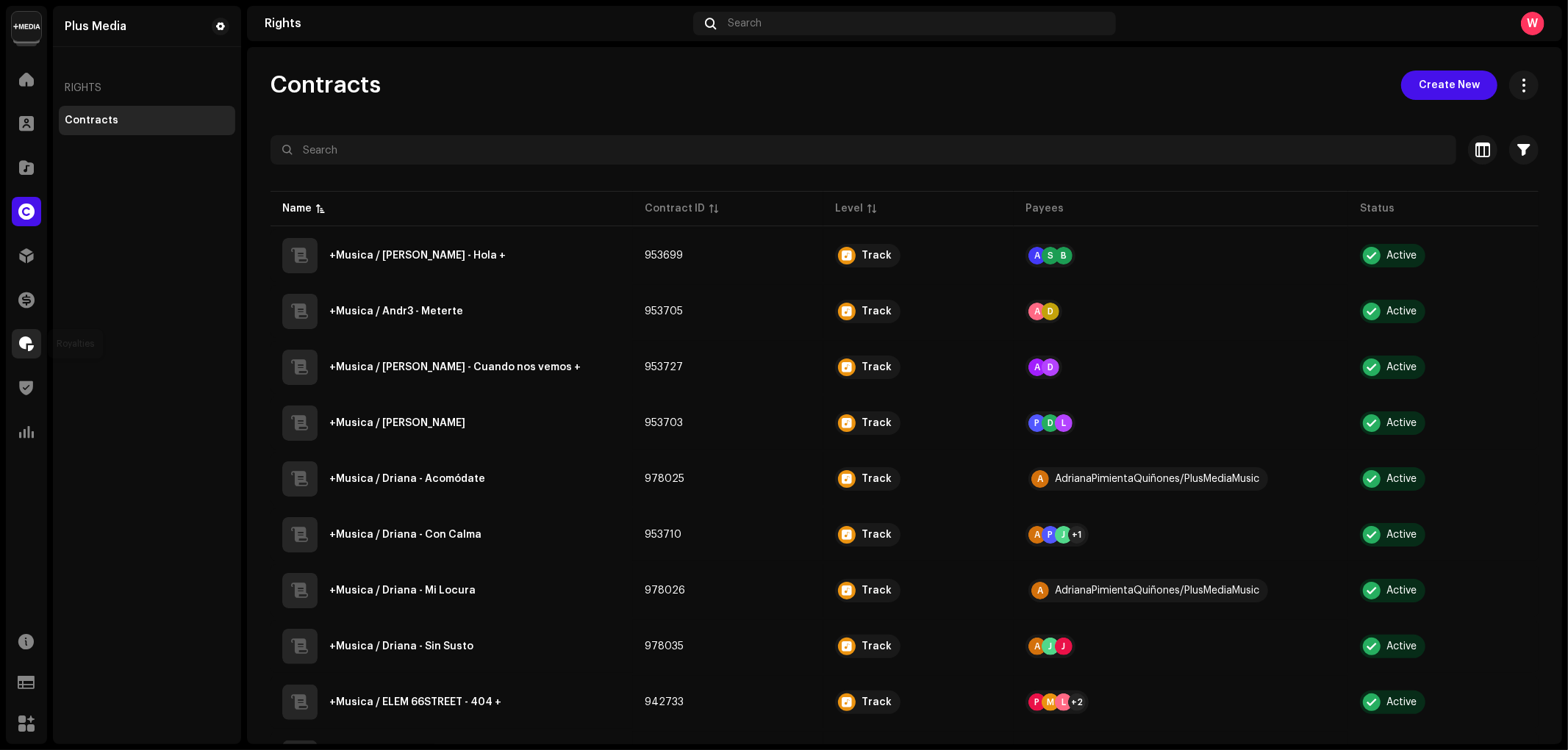
click at [27, 344] on span at bounding box center [27, 344] width 15 height 12
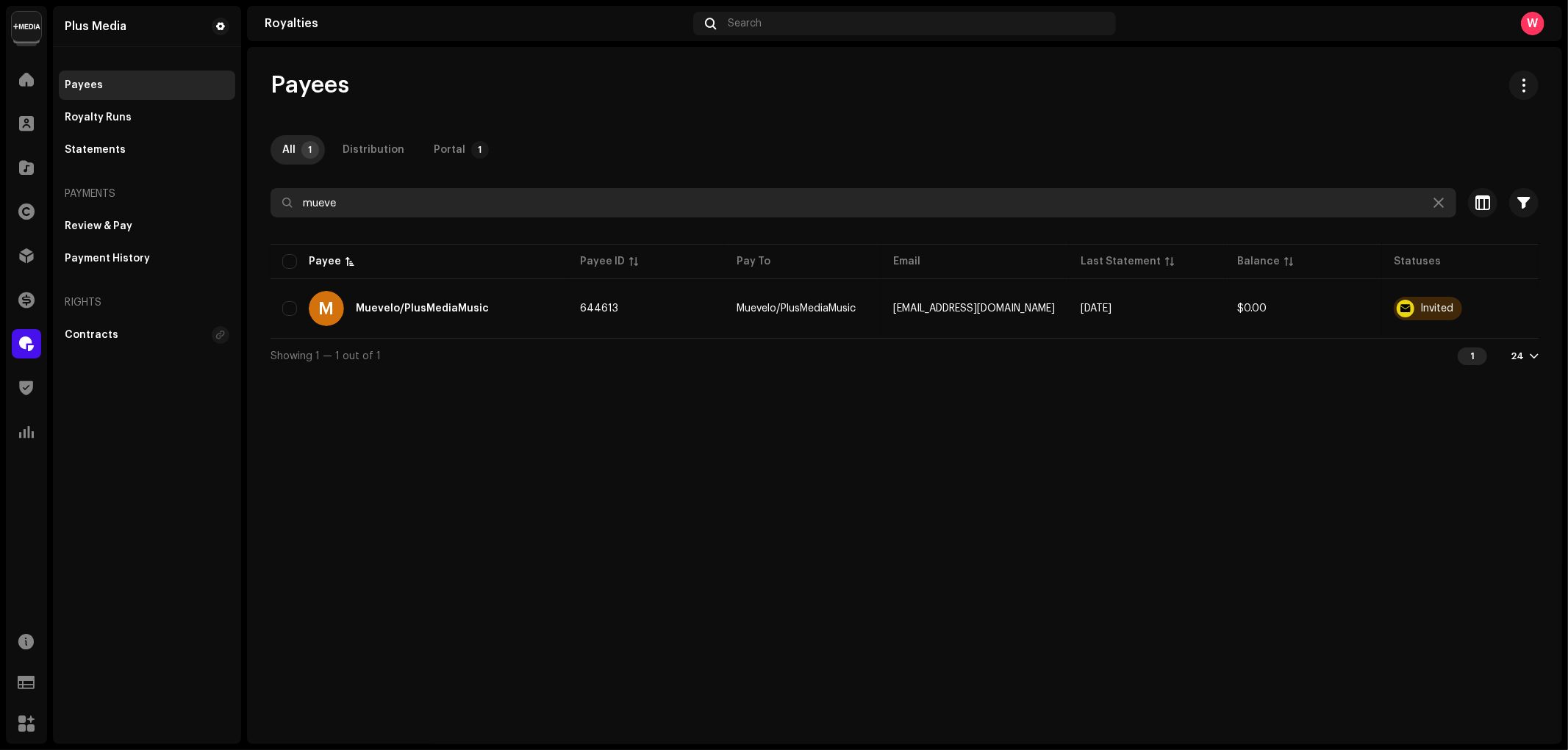
click at [373, 218] on div at bounding box center [905, 230] width 1268 height 24
click at [377, 200] on input "mueve" at bounding box center [863, 202] width 1185 height 29
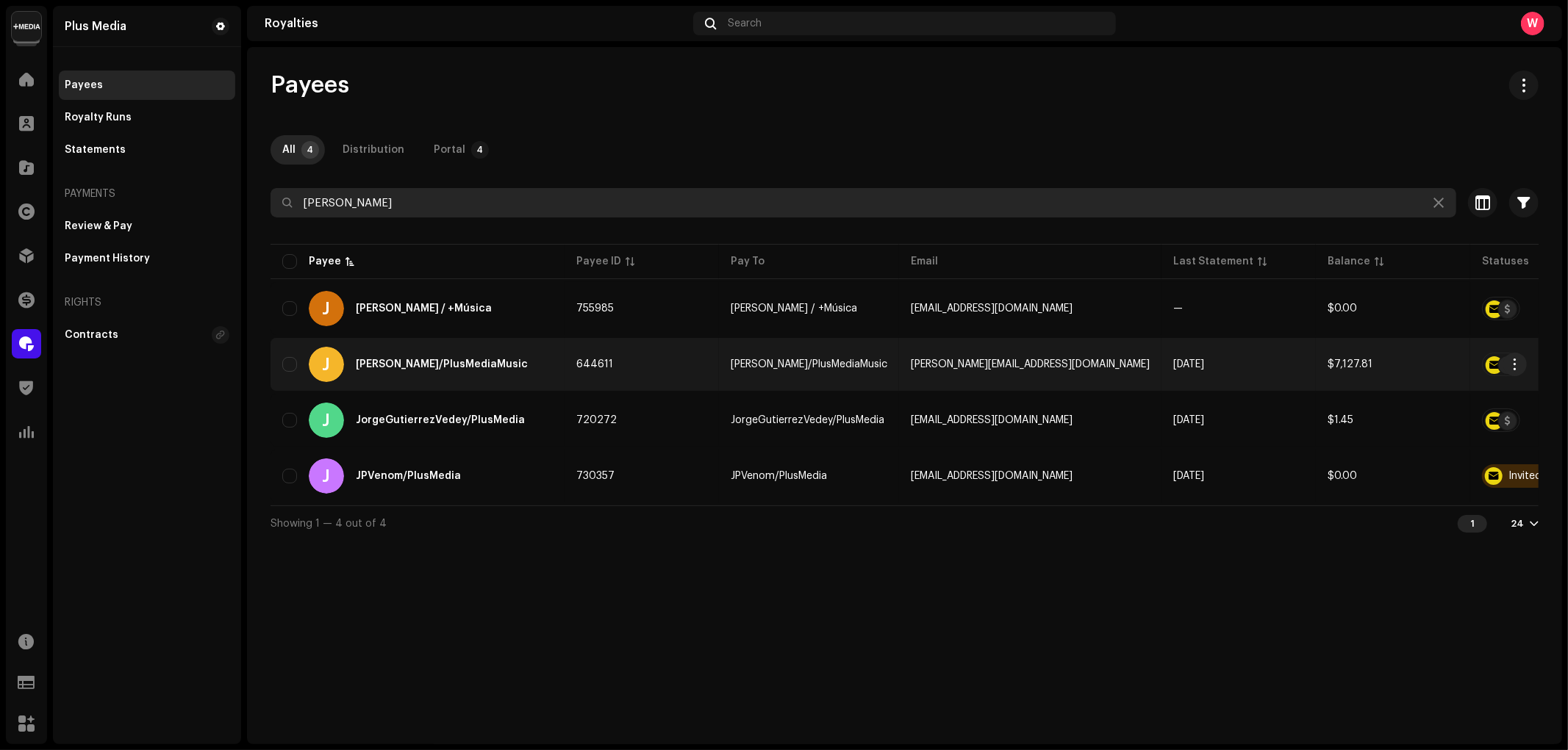
type input "jorge"
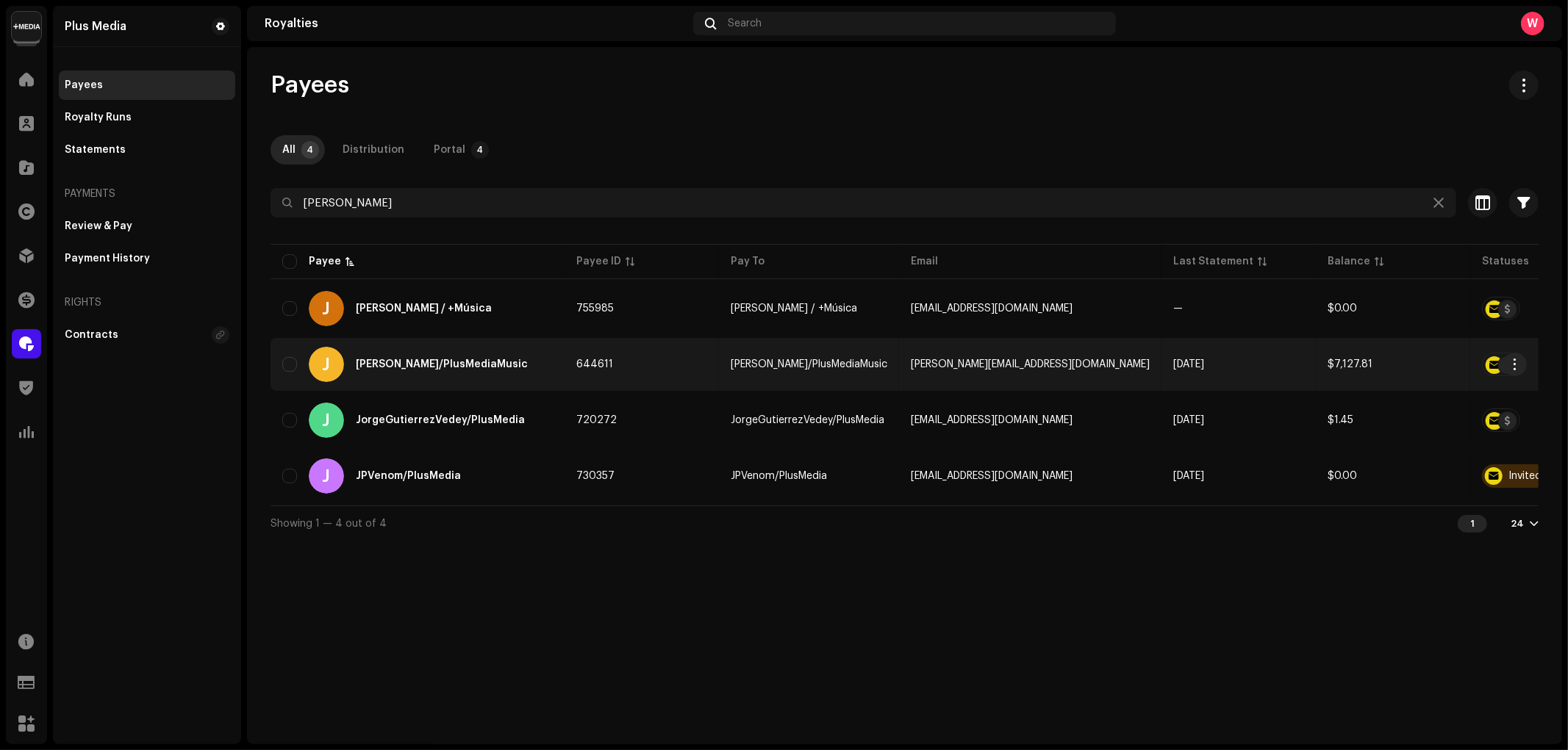
click at [415, 359] on div "Jorge/PlusMediaMusic" at bounding box center [442, 365] width 172 height 10
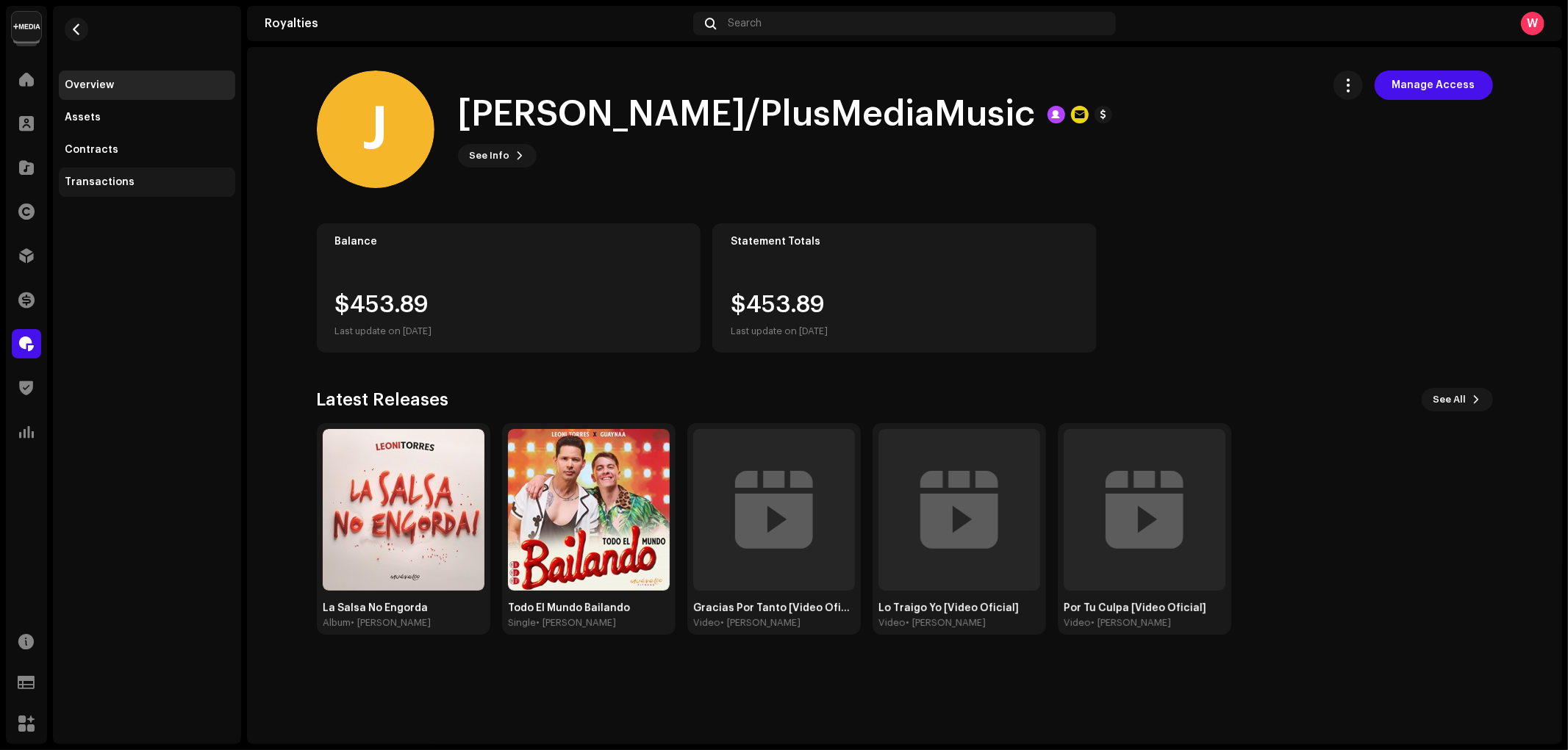
click at [133, 179] on div "Transactions" at bounding box center [147, 182] width 165 height 12
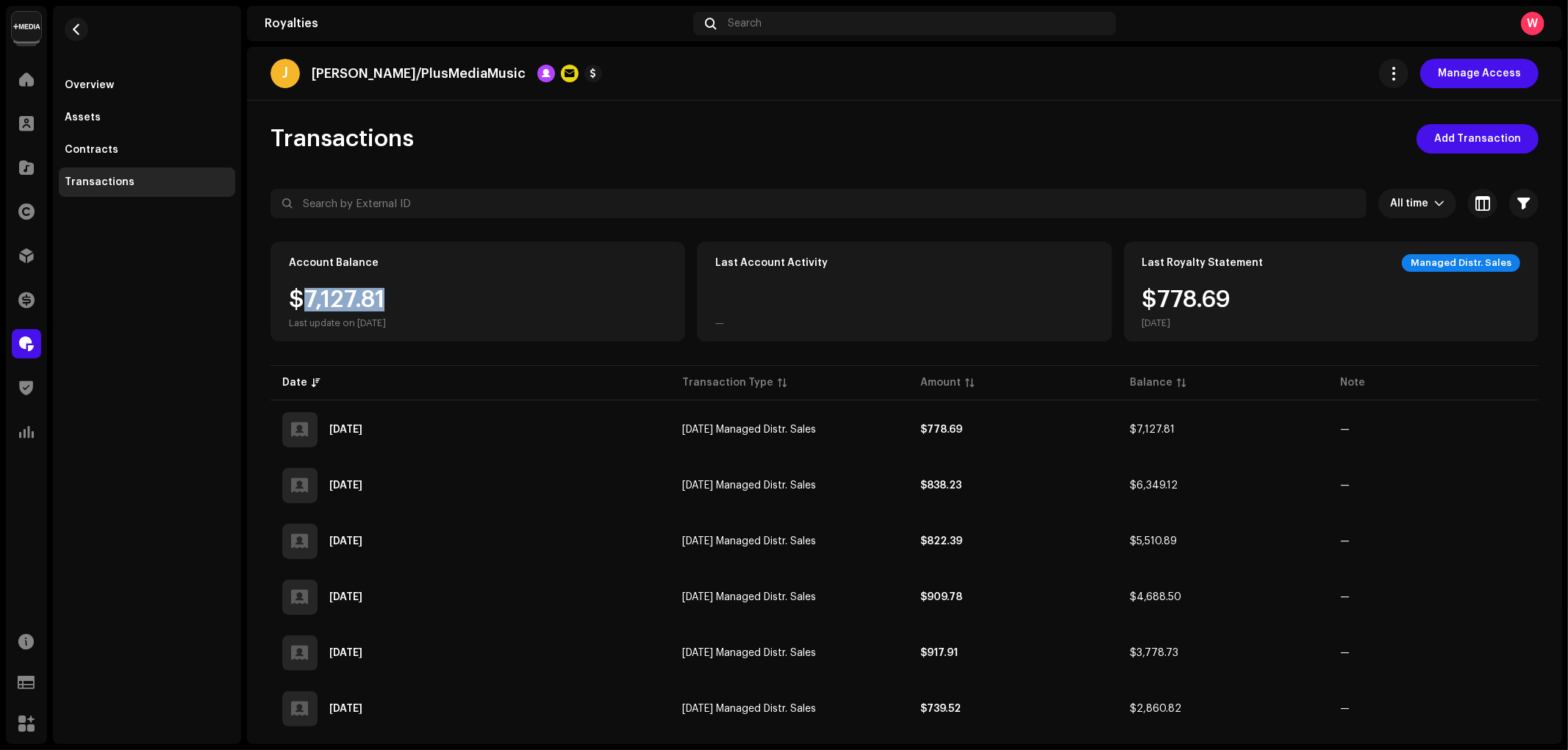
drag, startPoint x: 296, startPoint y: 297, endPoint x: 439, endPoint y: 294, distance: 143.0
click at [439, 294] on div "$7,127.81 Last update on Oct 9, 2025" at bounding box center [477, 308] width 377 height 41
click at [451, 291] on div "$7,127.81 Last update on Oct 9, 2025" at bounding box center [477, 308] width 377 height 41
drag, startPoint x: 289, startPoint y: 297, endPoint x: 441, endPoint y: 294, distance: 152.0
click at [434, 294] on div "$7,127.81 Last update on Oct 9, 2025" at bounding box center [477, 308] width 377 height 41
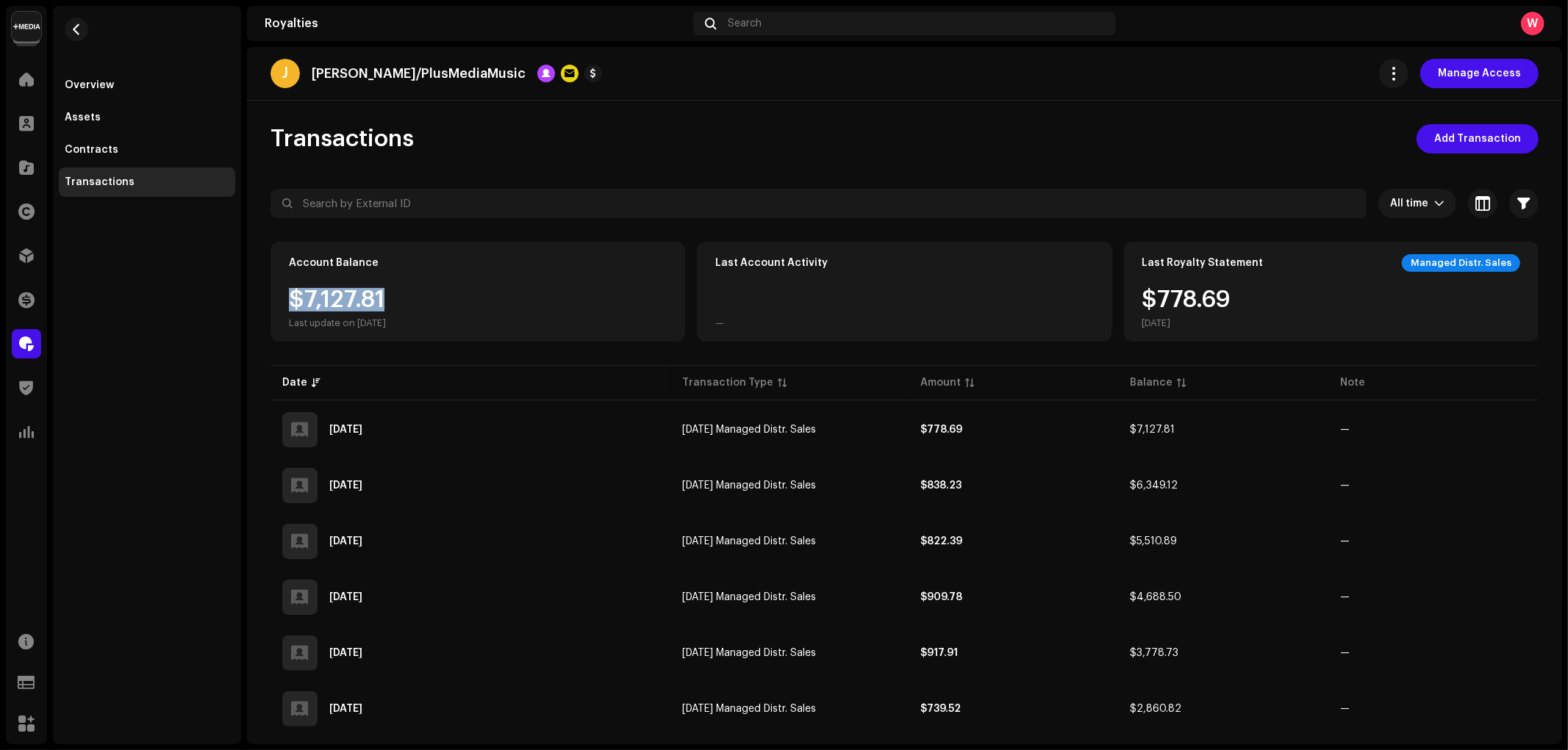
click at [463, 294] on div "$7,127.81 Last update on Oct 9, 2025" at bounding box center [477, 308] width 377 height 41
click at [21, 300] on span at bounding box center [27, 300] width 16 height 12
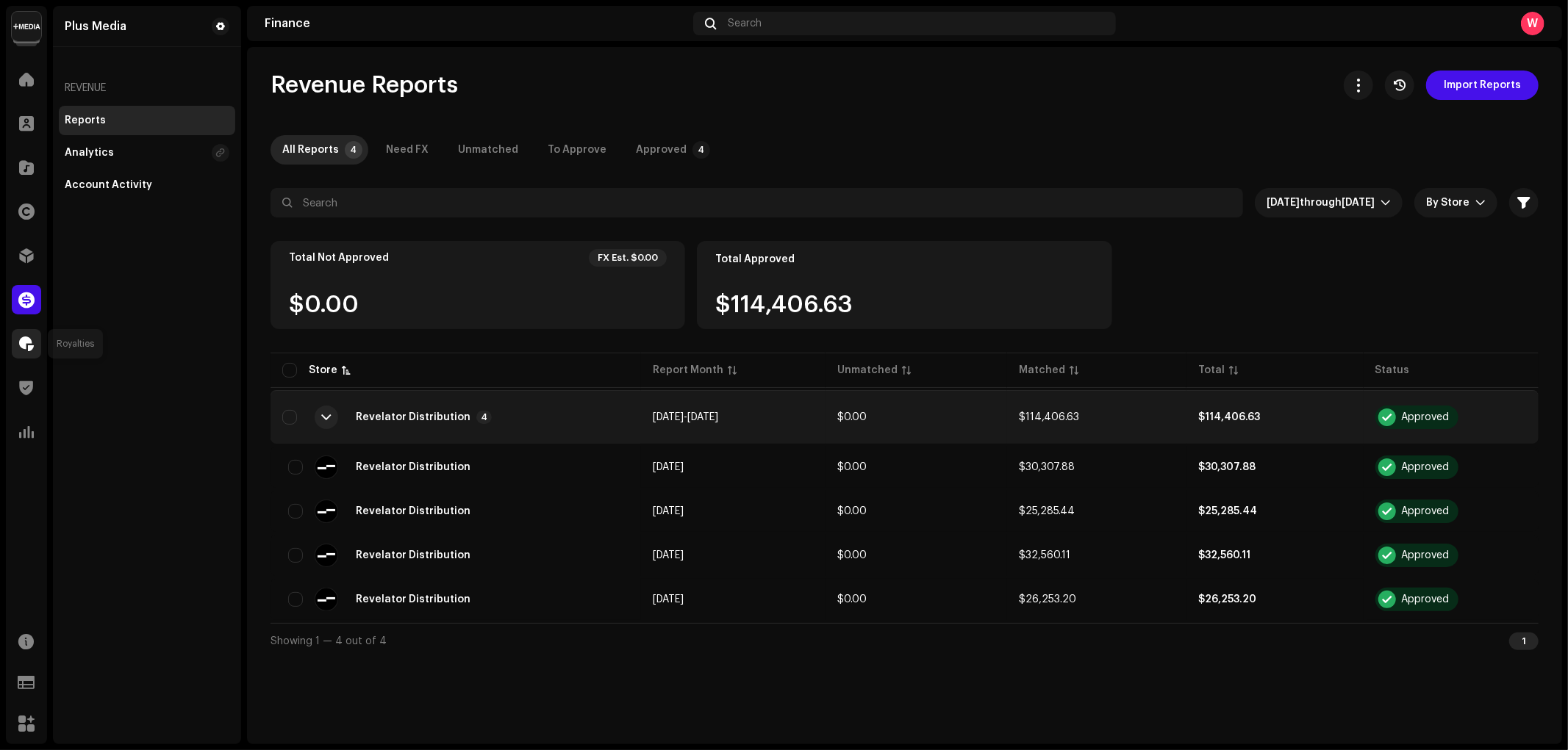
click at [25, 341] on span at bounding box center [27, 344] width 15 height 12
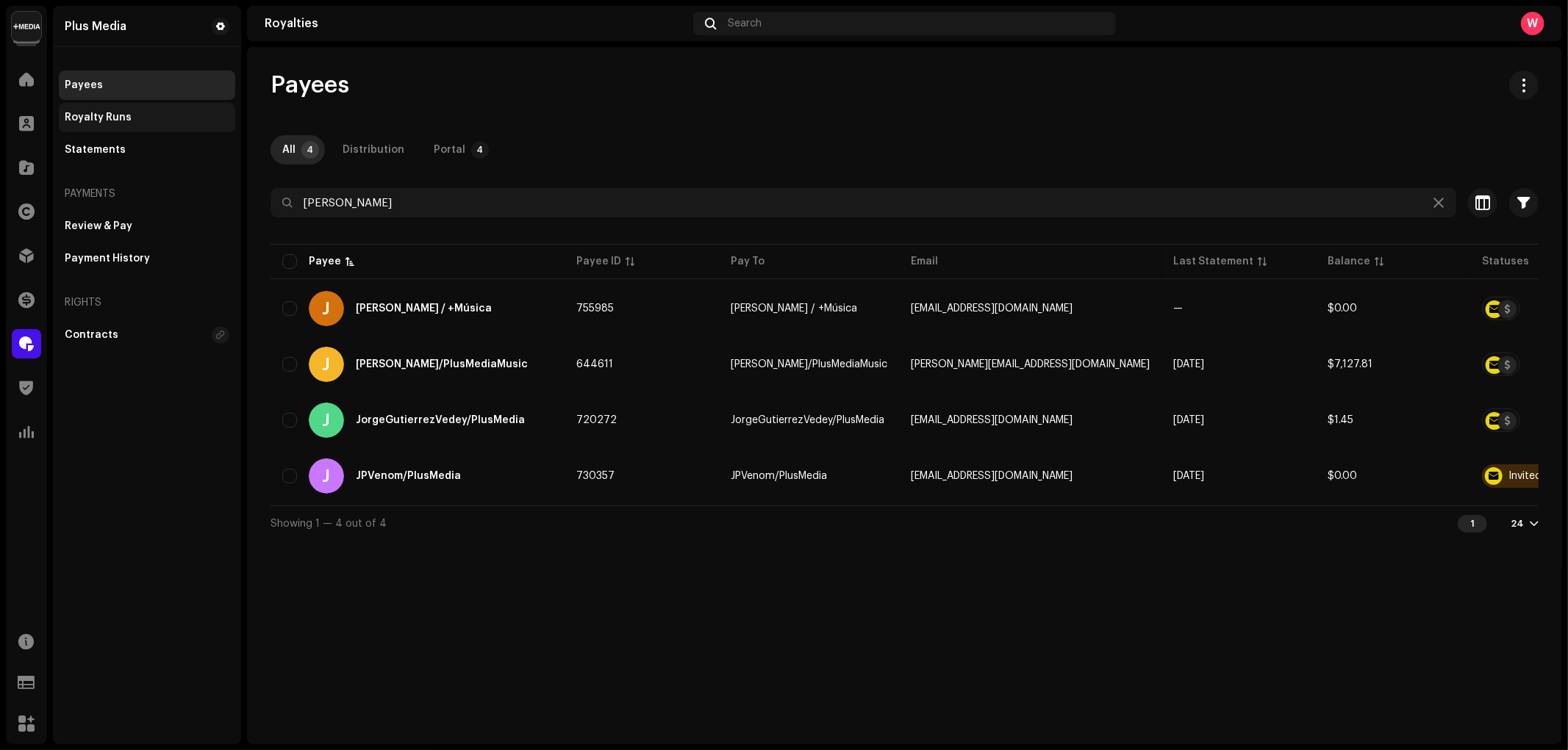
click at [126, 116] on div "Royalty Runs" at bounding box center [98, 118] width 67 height 12
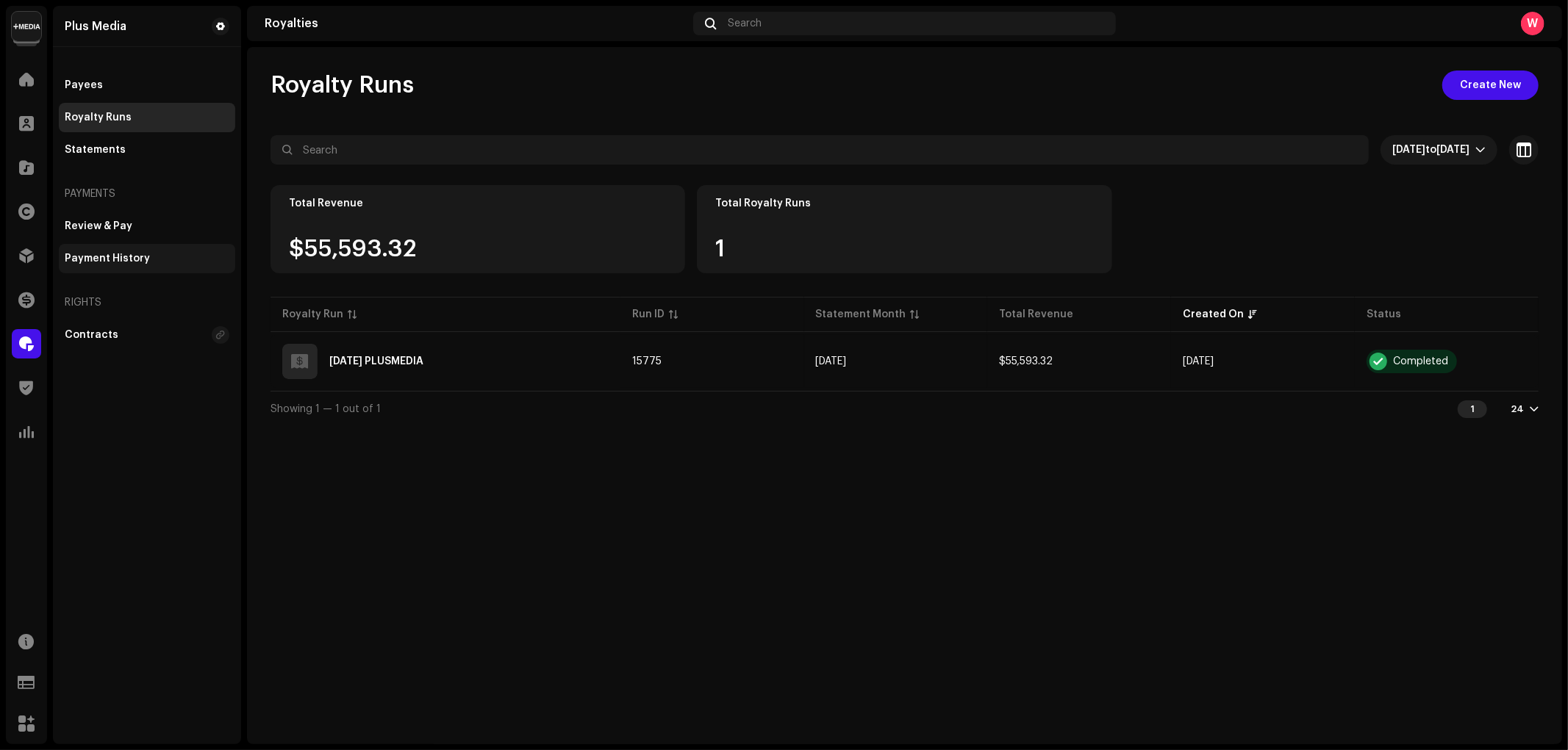
click at [151, 260] on div "Payment History" at bounding box center [147, 259] width 165 height 12
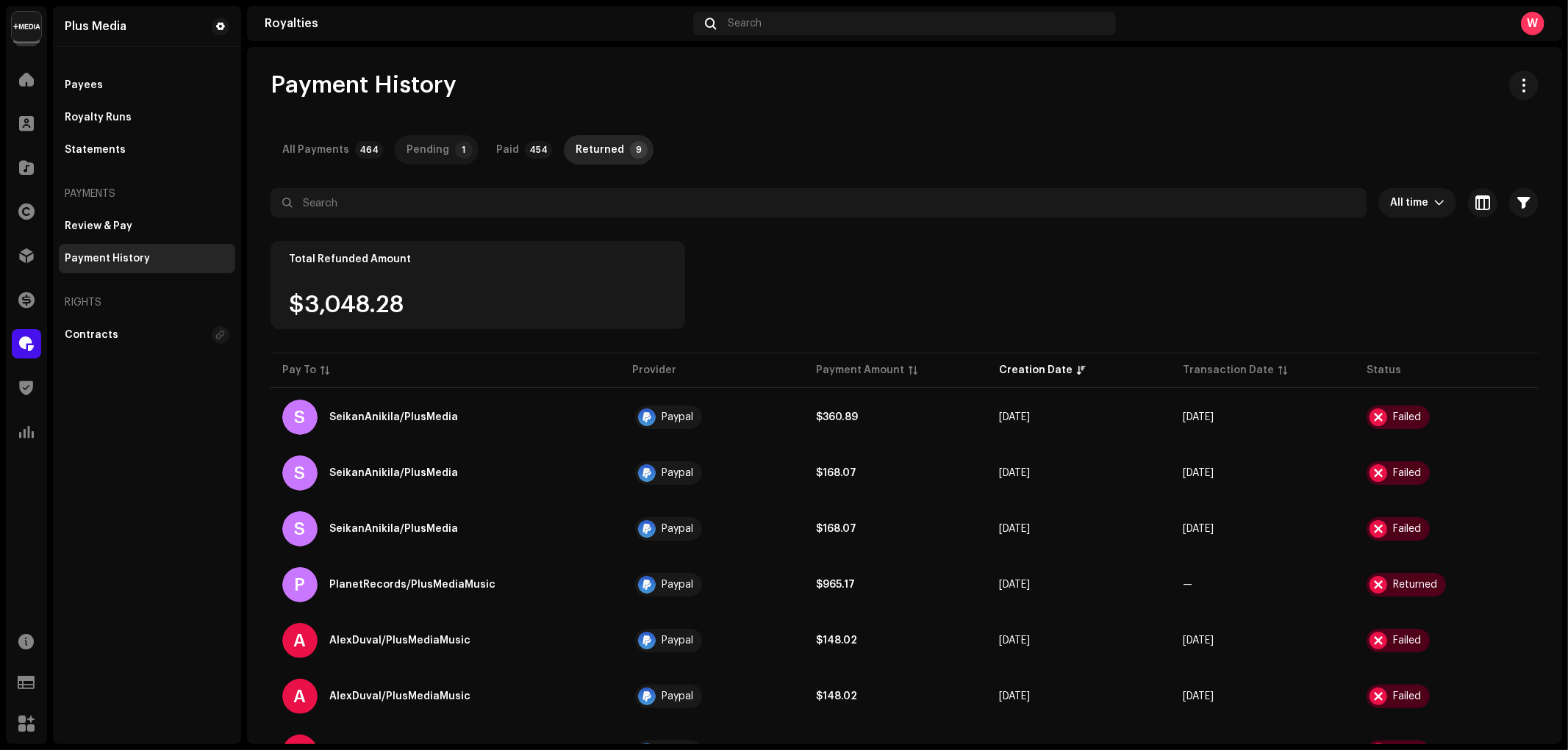
click at [424, 159] on div "Pending" at bounding box center [427, 149] width 43 height 29
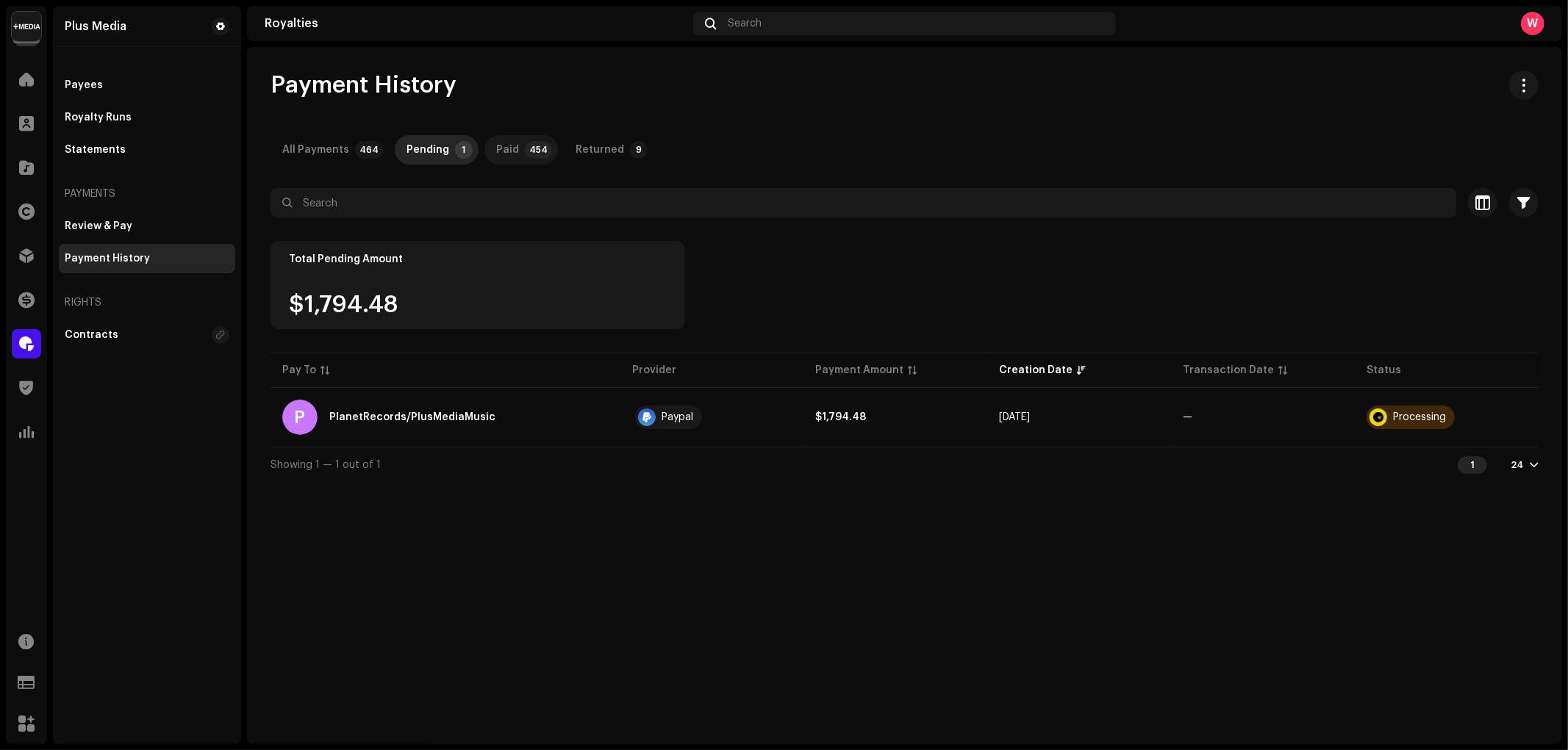
click at [498, 156] on div "Paid" at bounding box center [507, 149] width 23 height 29
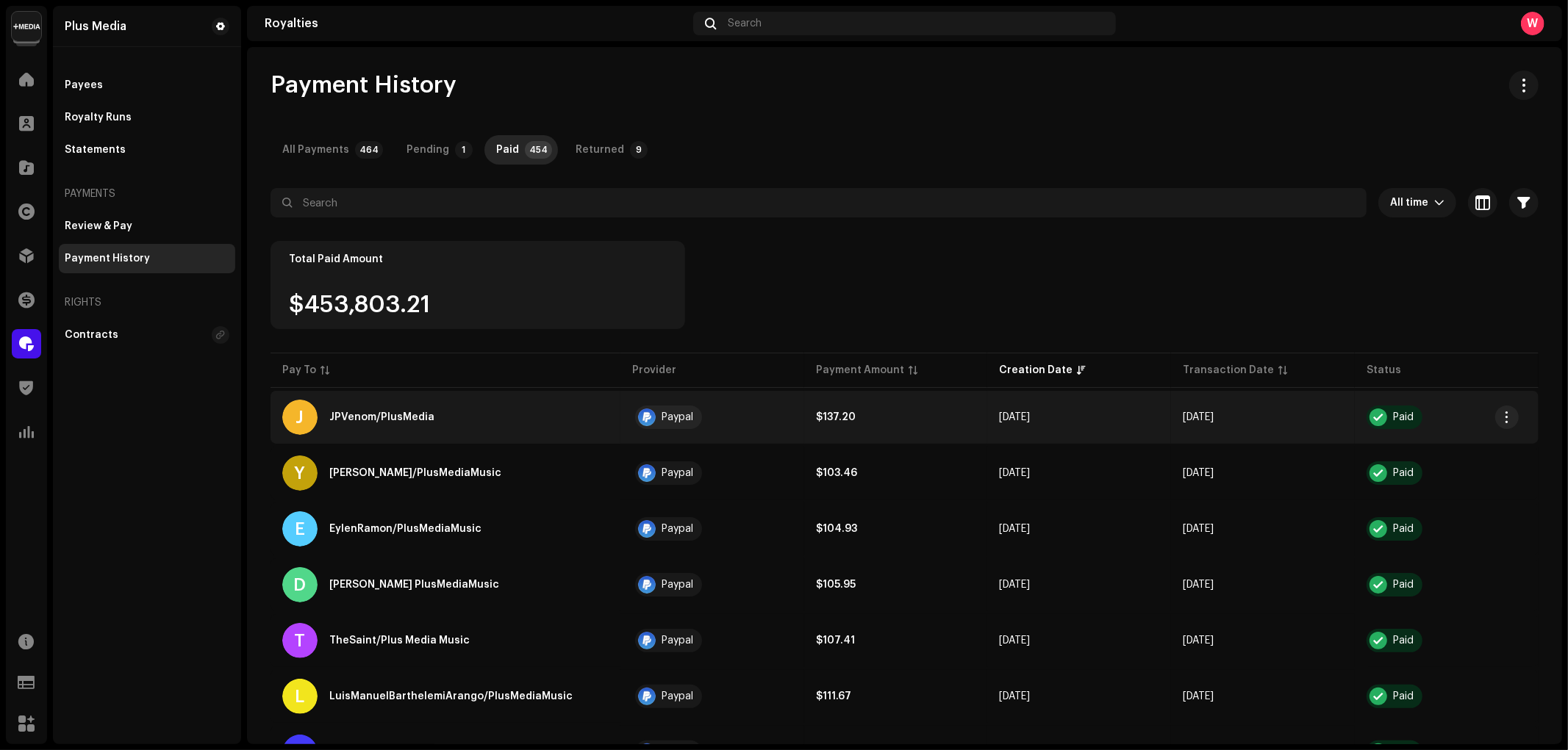
click at [488, 422] on div "J JPVenom/PlusMedia" at bounding box center [445, 417] width 326 height 35
click at [1499, 417] on button "button" at bounding box center [1507, 417] width 24 height 24
click at [1421, 453] on span "View Payee" at bounding box center [1399, 450] width 60 height 12
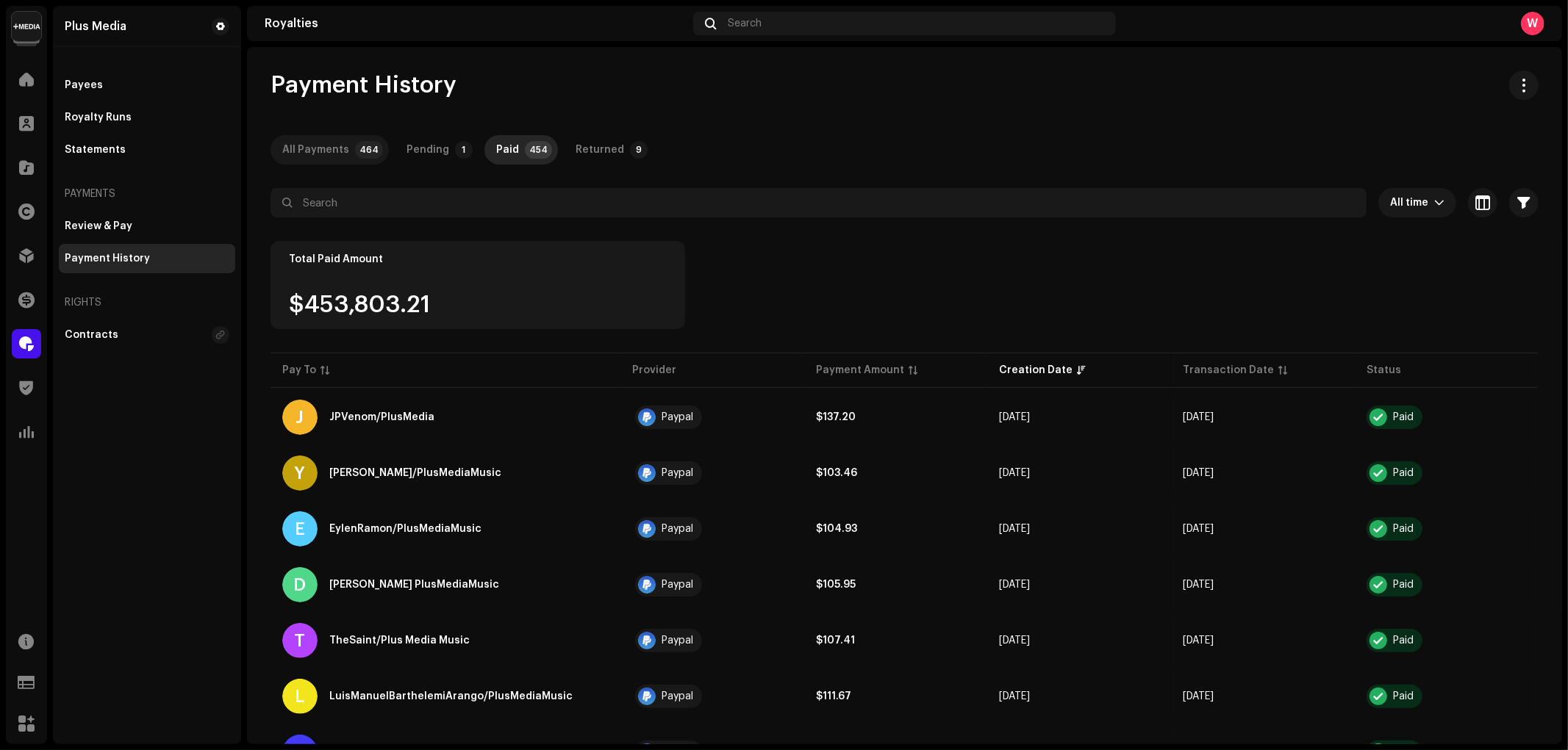
click at [327, 148] on div "All Payments" at bounding box center [316, 149] width 67 height 29
click at [122, 124] on div "Royalty Runs" at bounding box center [147, 117] width 176 height 29
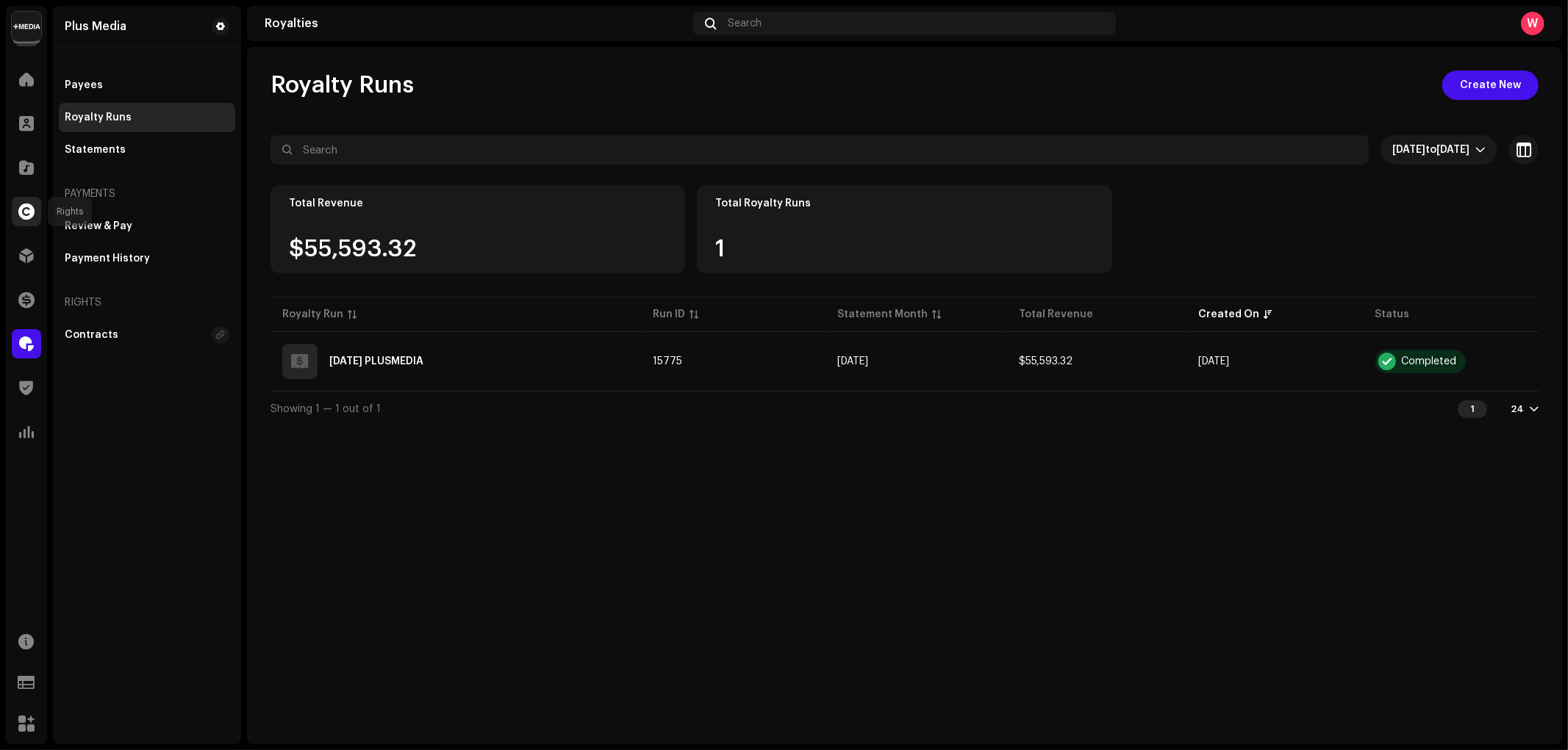
click at [27, 216] on span at bounding box center [27, 212] width 16 height 12
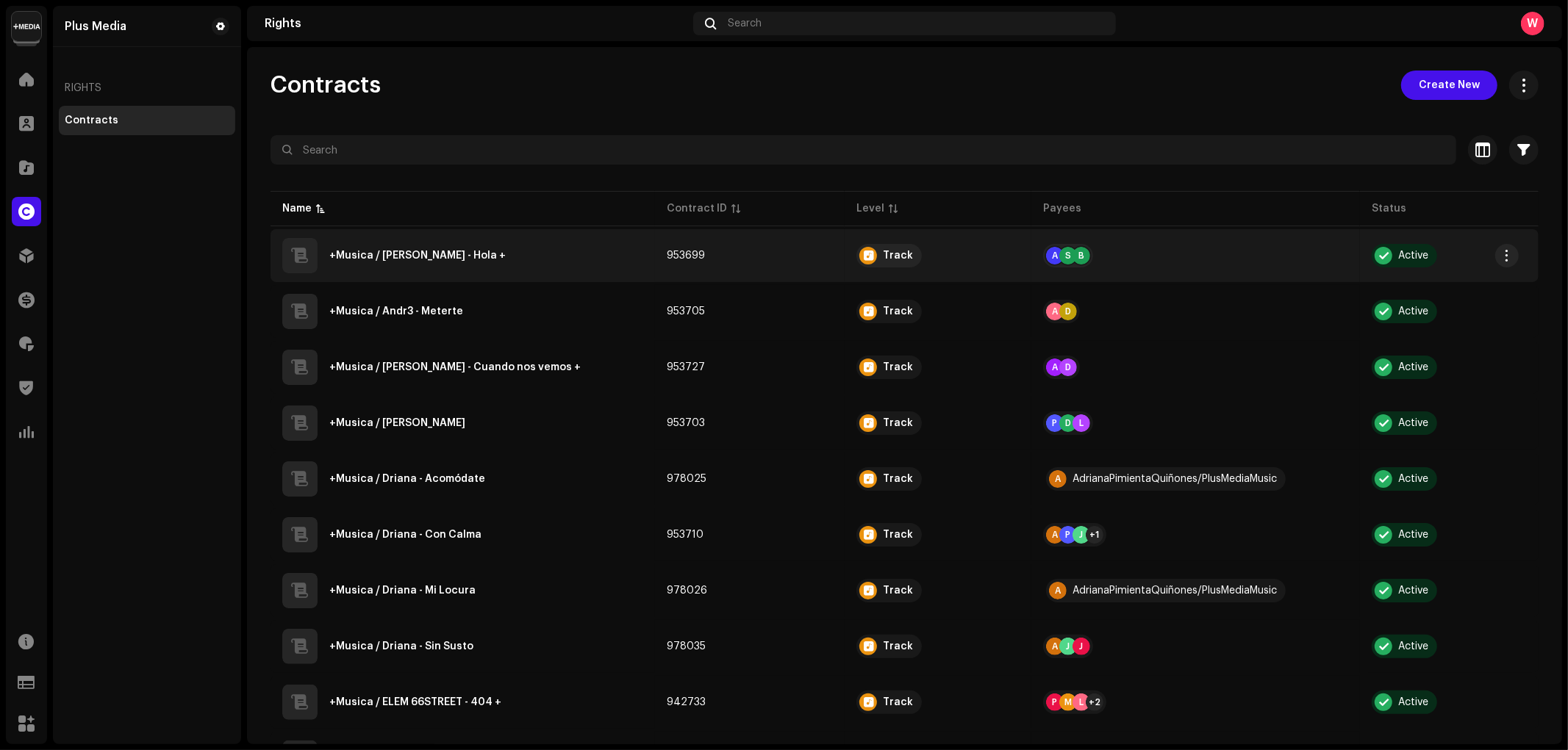
click at [410, 259] on div "+Musica / Aña Lery - Hola +" at bounding box center [417, 256] width 176 height 10
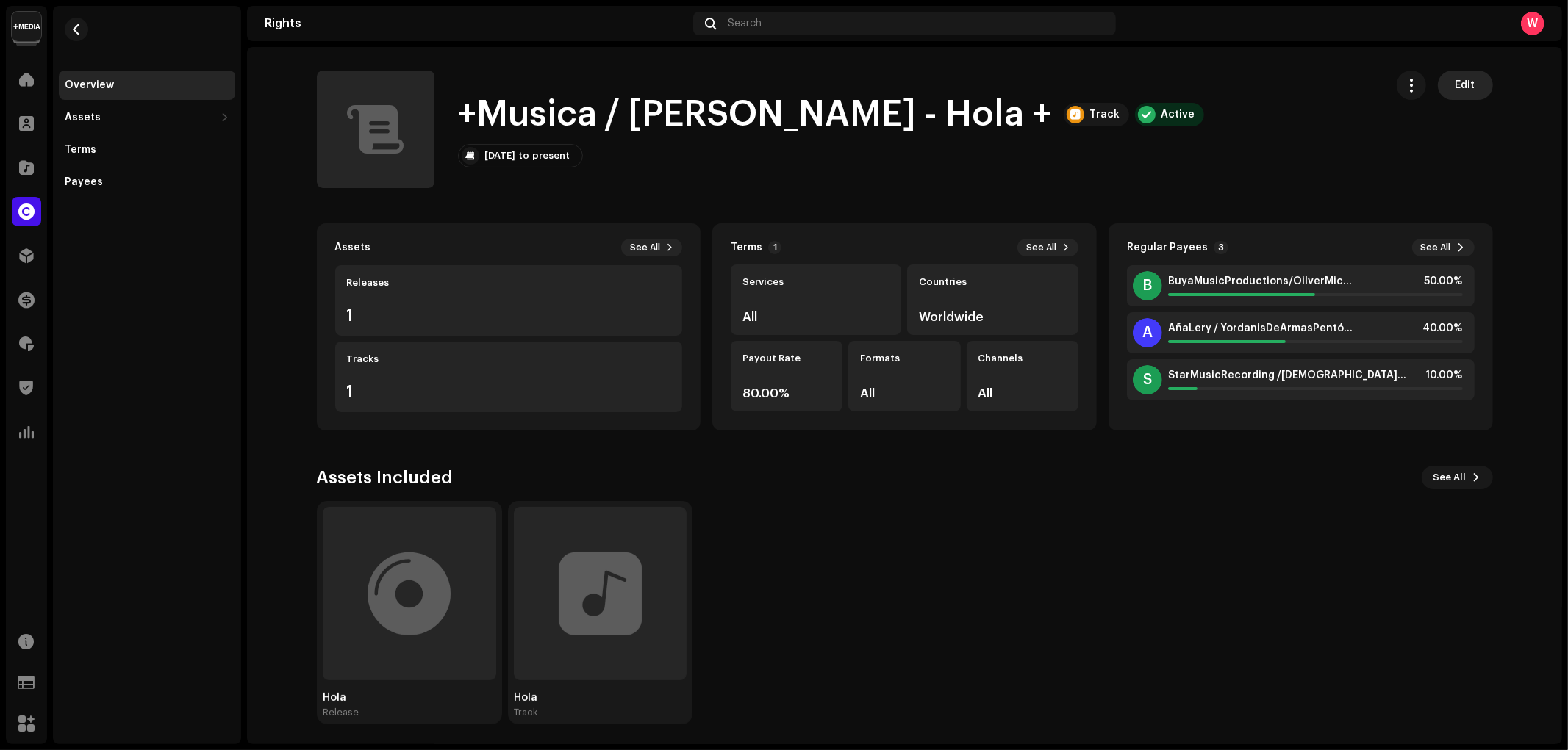
click at [1460, 90] on span "Edit" at bounding box center [1465, 85] width 20 height 29
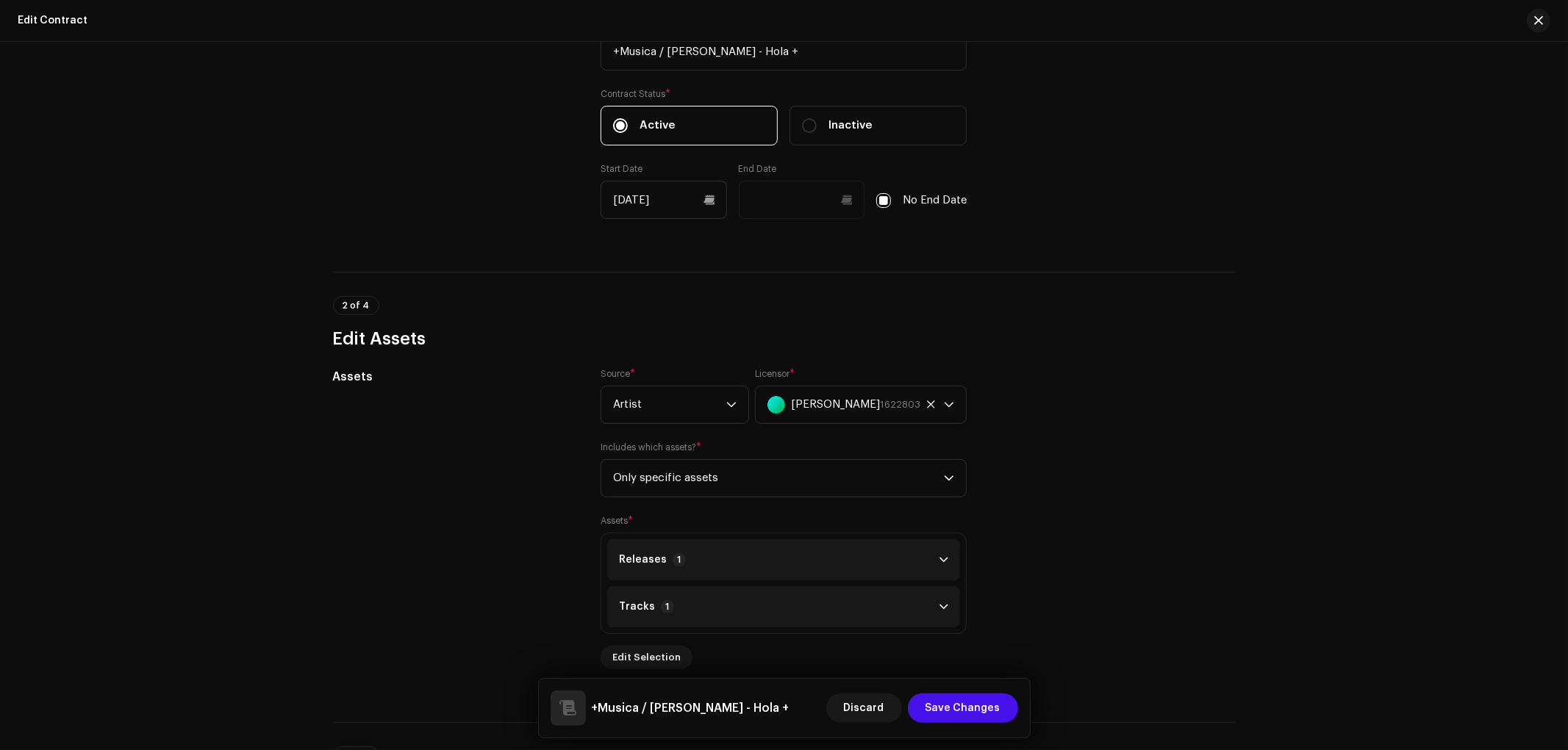
scroll to position [489, 0]
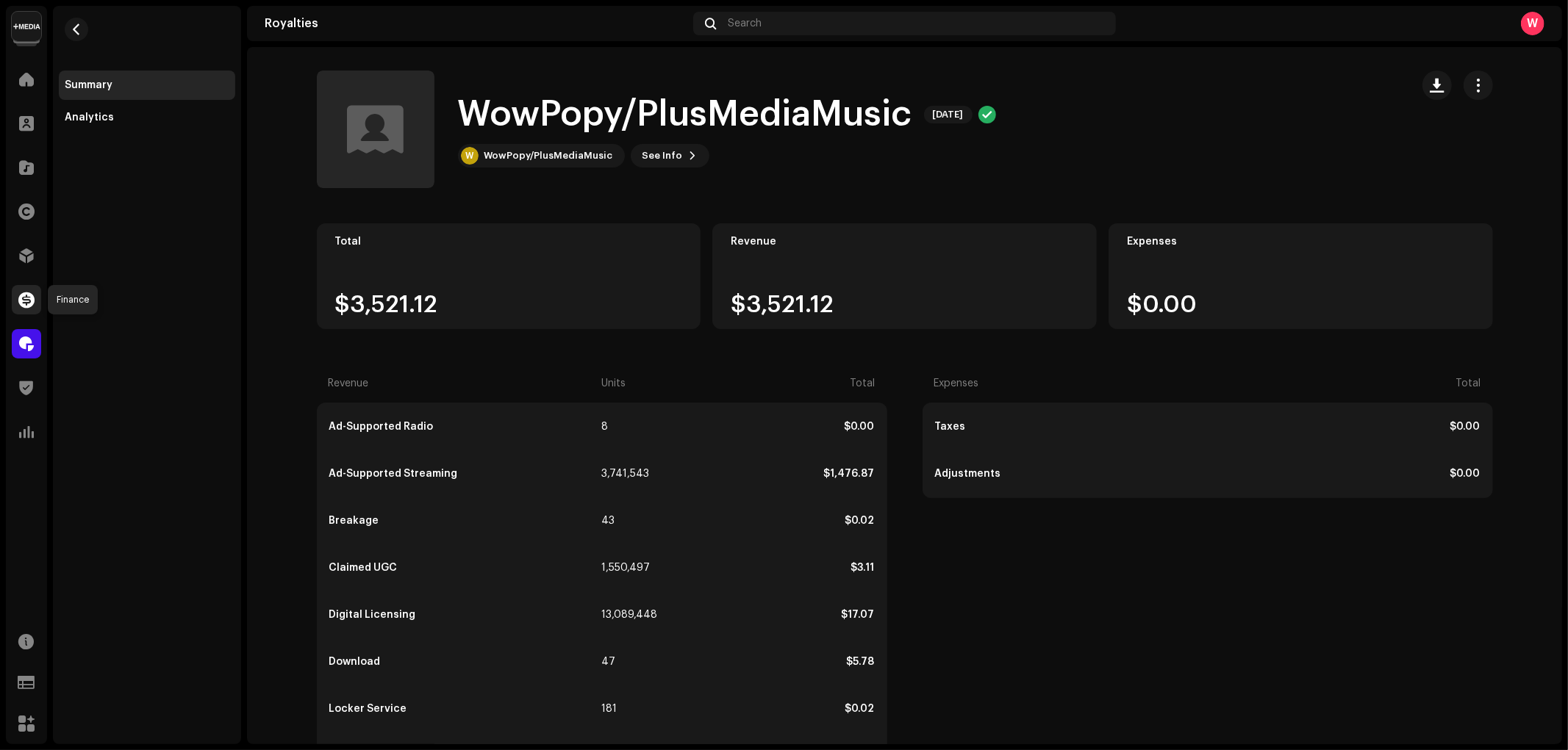
click at [22, 297] on span at bounding box center [27, 300] width 16 height 12
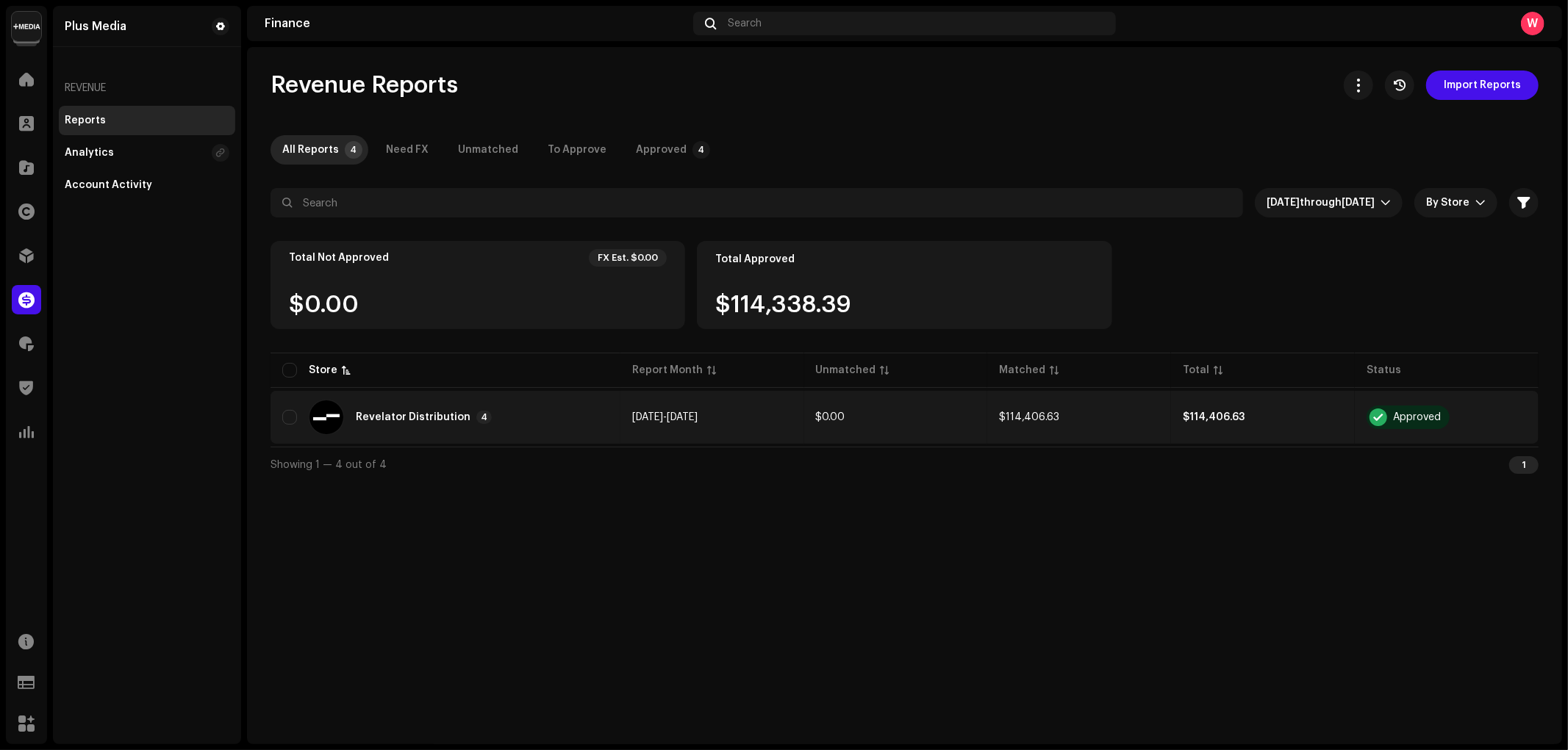
click at [444, 407] on div "Revelator Distribution 4" at bounding box center [445, 417] width 326 height 35
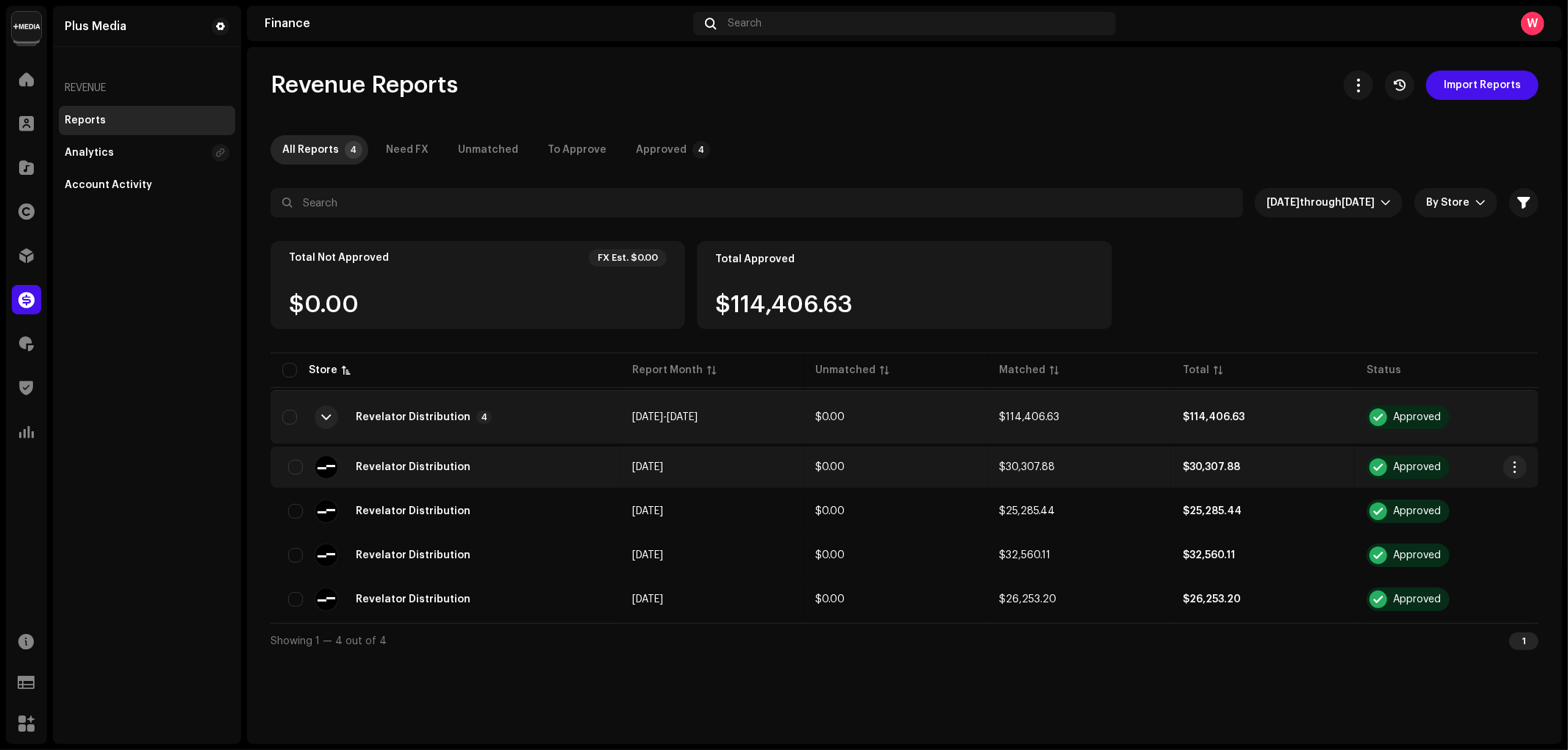
click at [858, 473] on td "$0.00" at bounding box center [896, 467] width 184 height 41
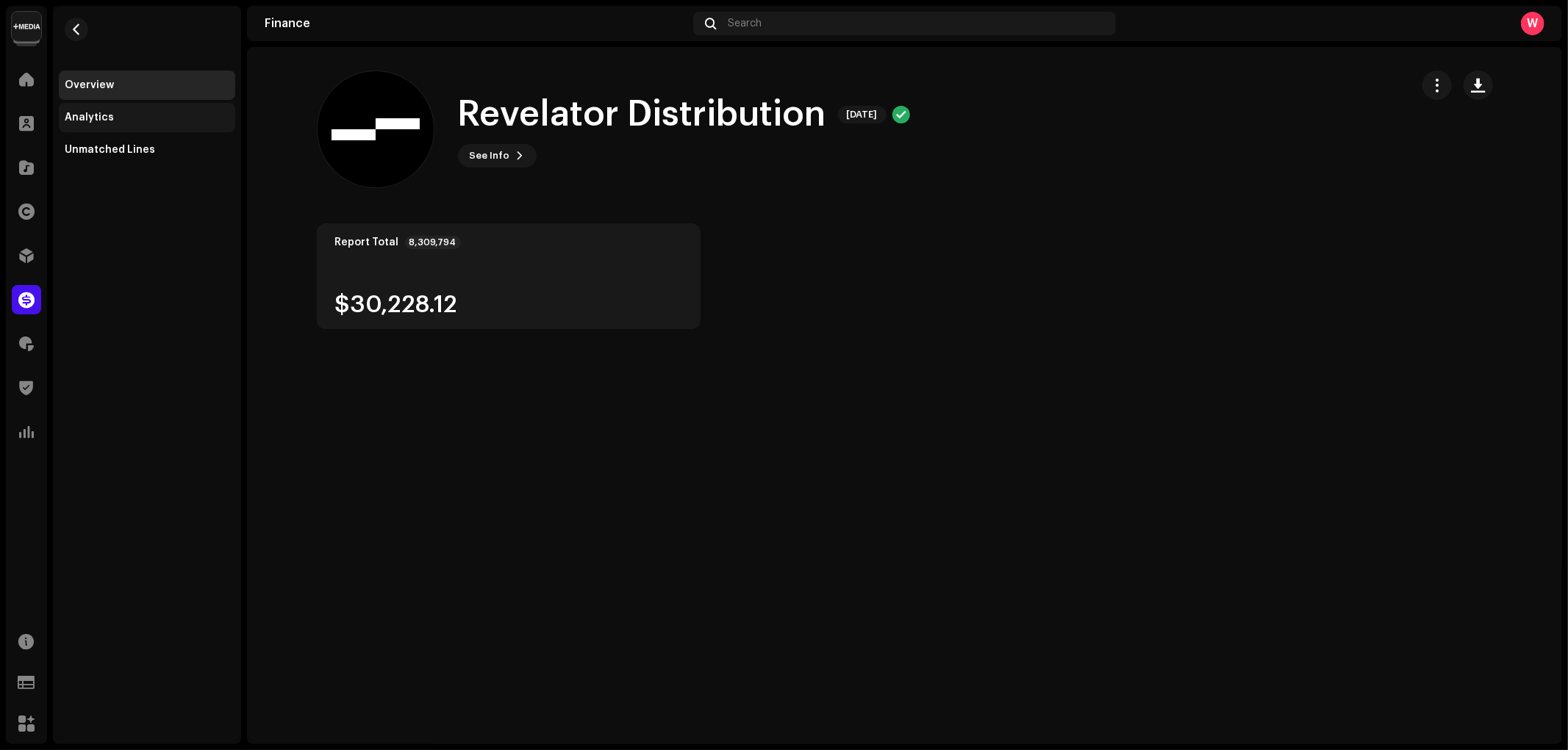
click at [119, 115] on div "Analytics" at bounding box center [147, 118] width 165 height 12
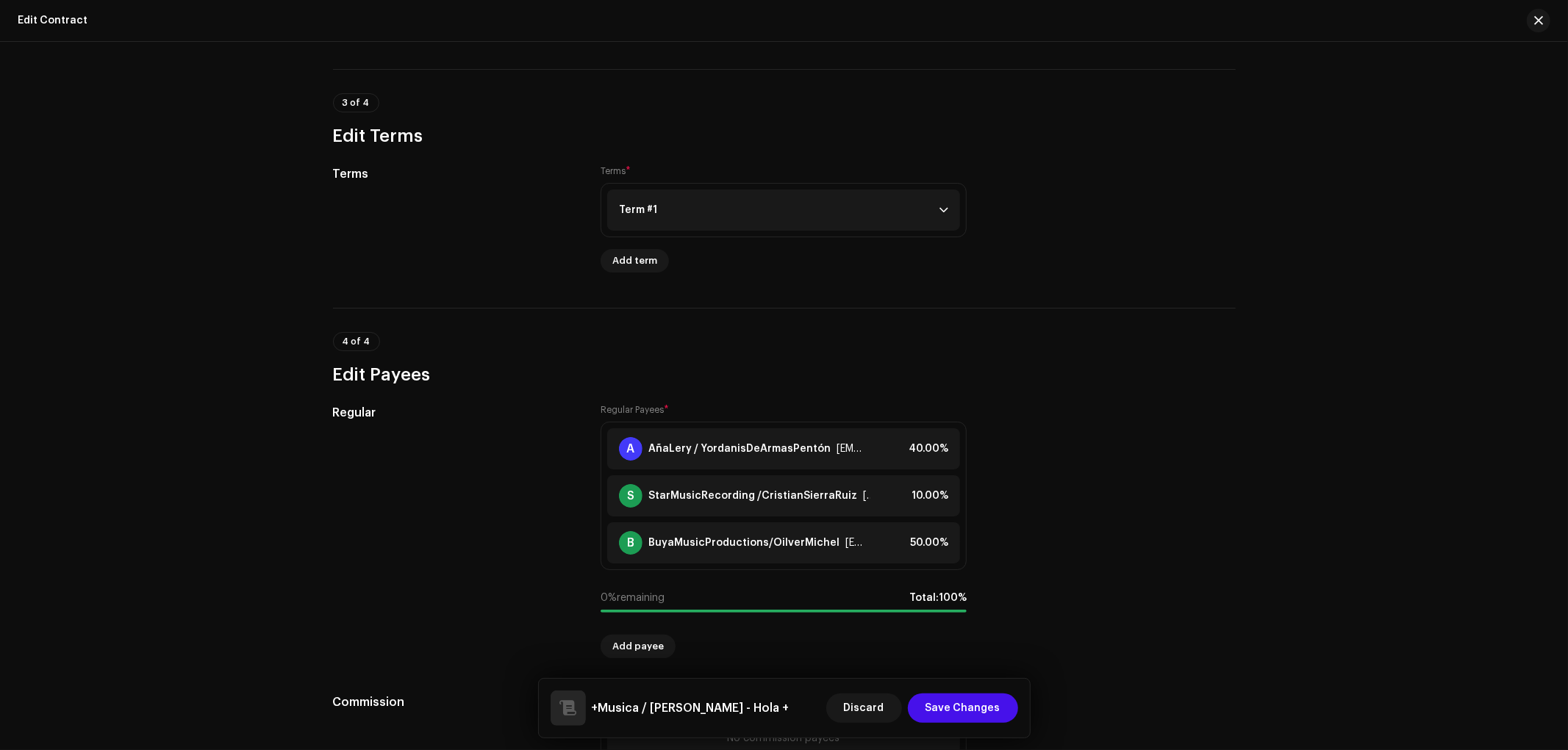
scroll to position [1141, 0]
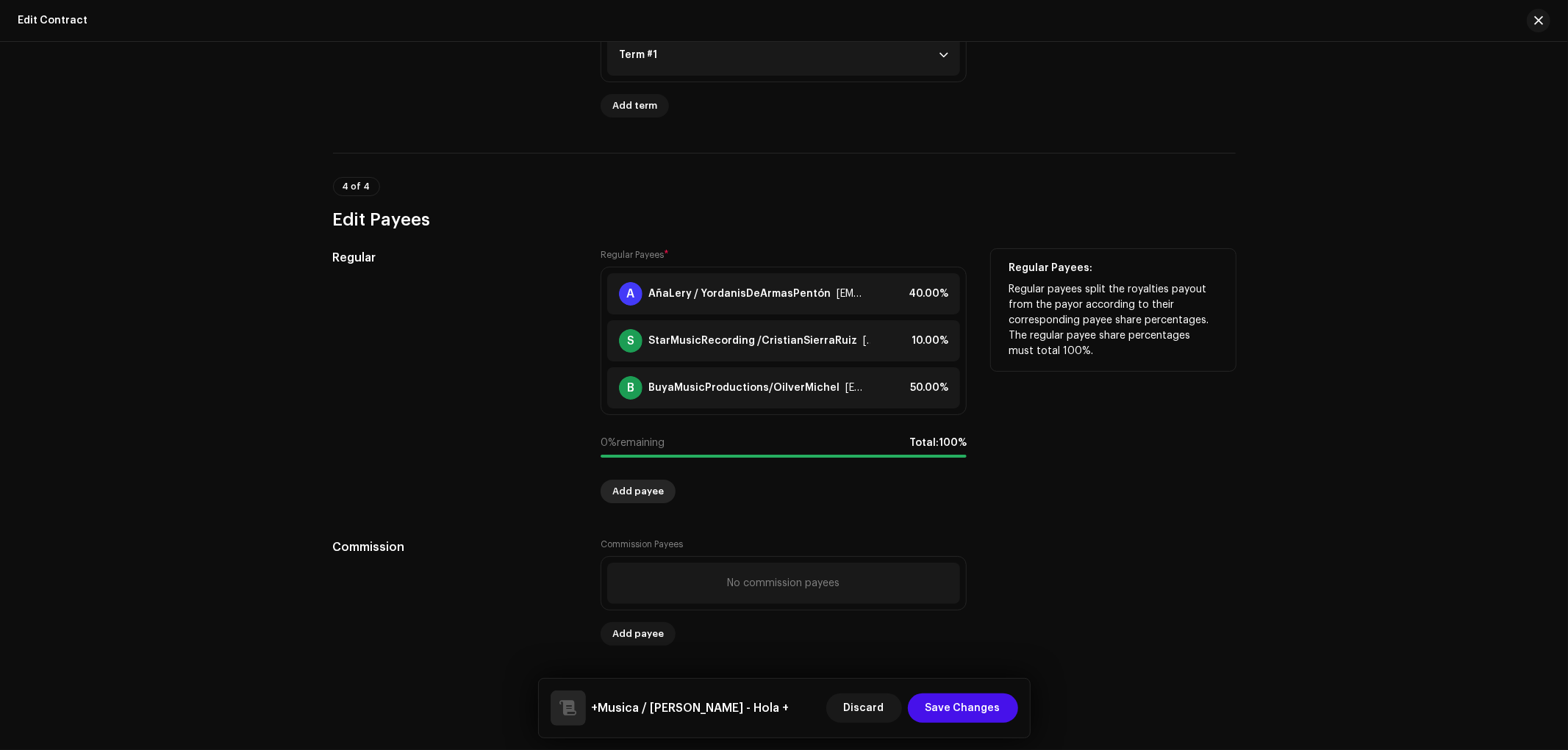
click at [637, 494] on span "Add payee" at bounding box center [638, 491] width 51 height 29
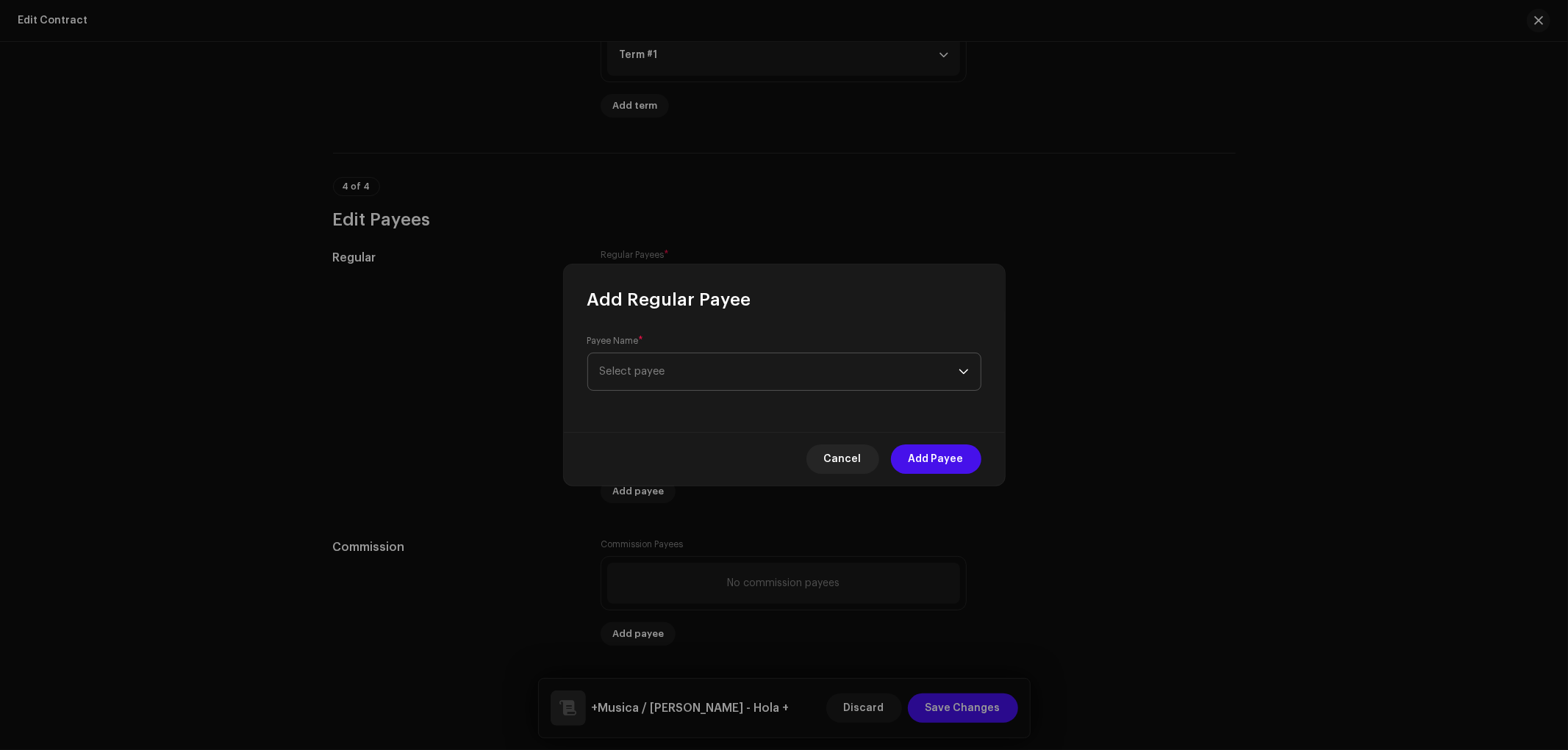
click at [665, 369] on span "Select payee" at bounding box center [633, 371] width 66 height 11
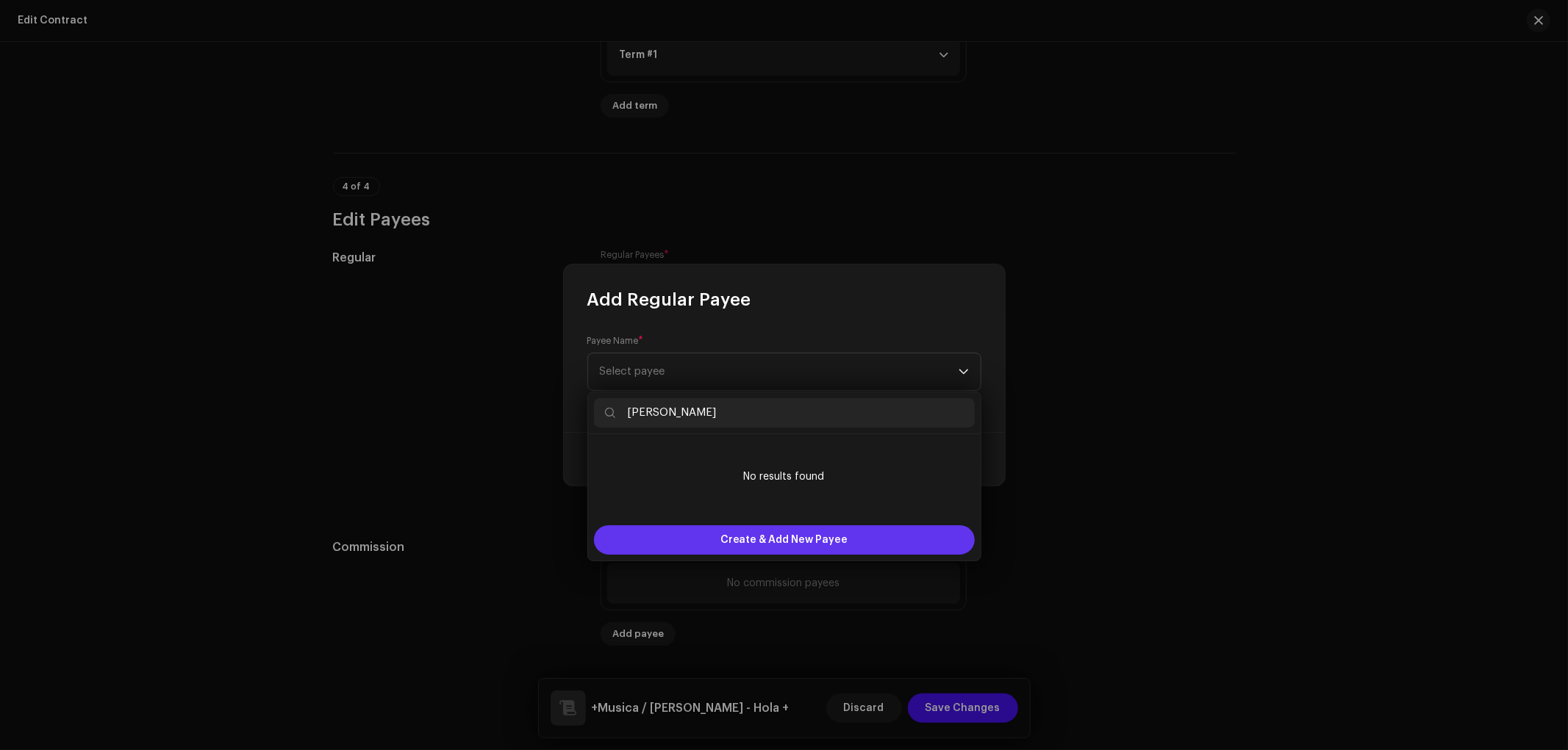
type input "katerin"
click at [738, 541] on span "Create & Add New Payee" at bounding box center [784, 540] width 128 height 29
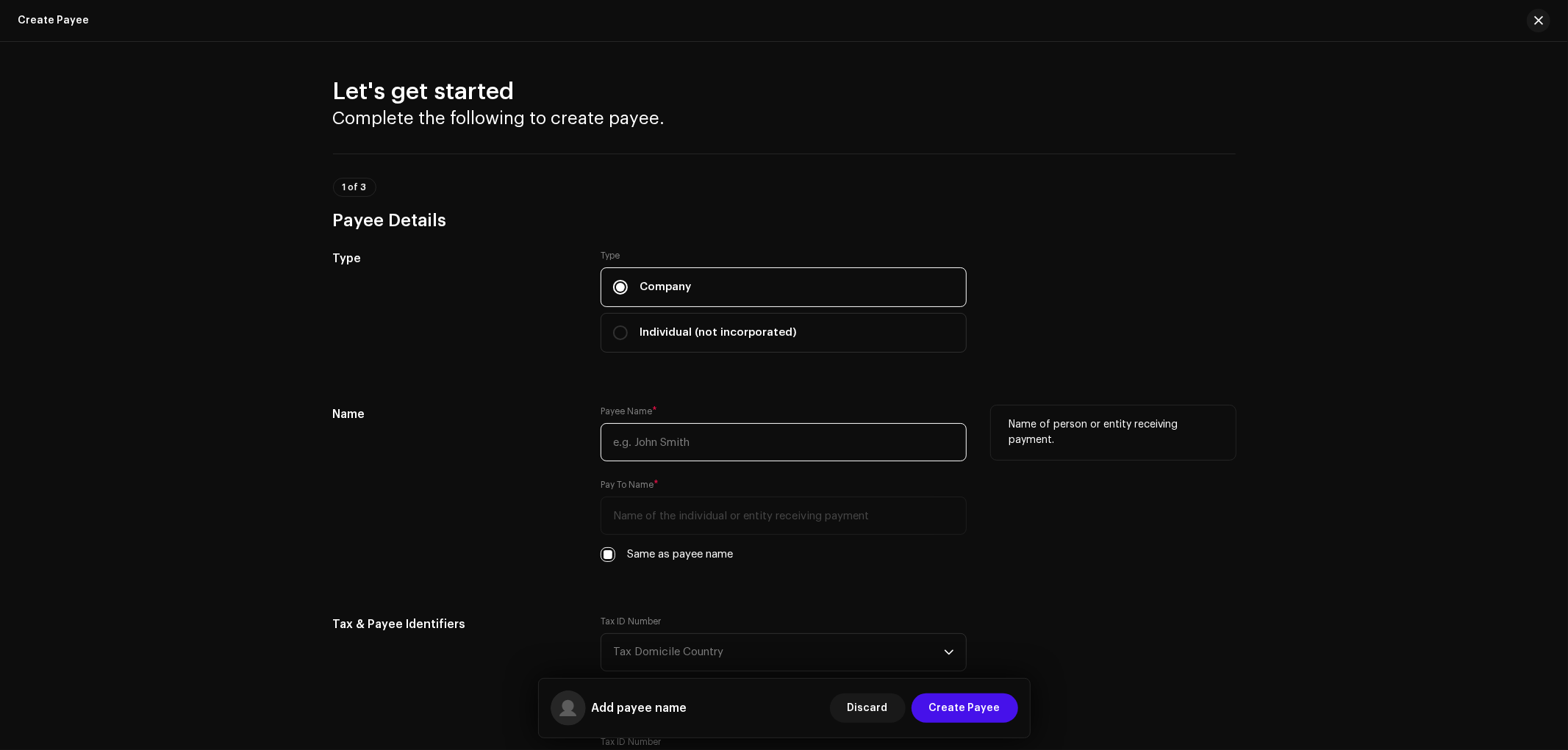
click at [684, 451] on input "text" at bounding box center [783, 442] width 366 height 38
paste input "katerin"
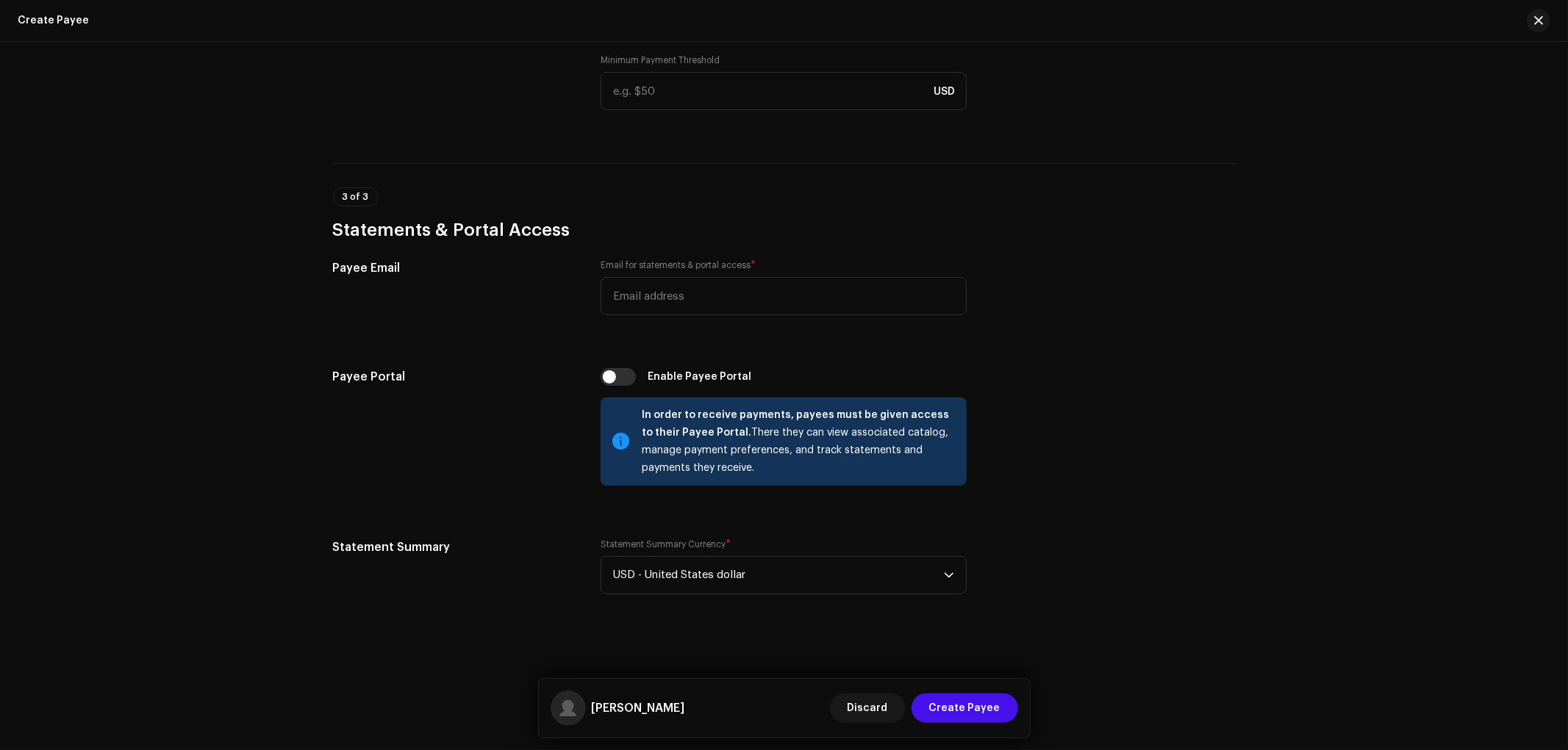
scroll to position [781, 0]
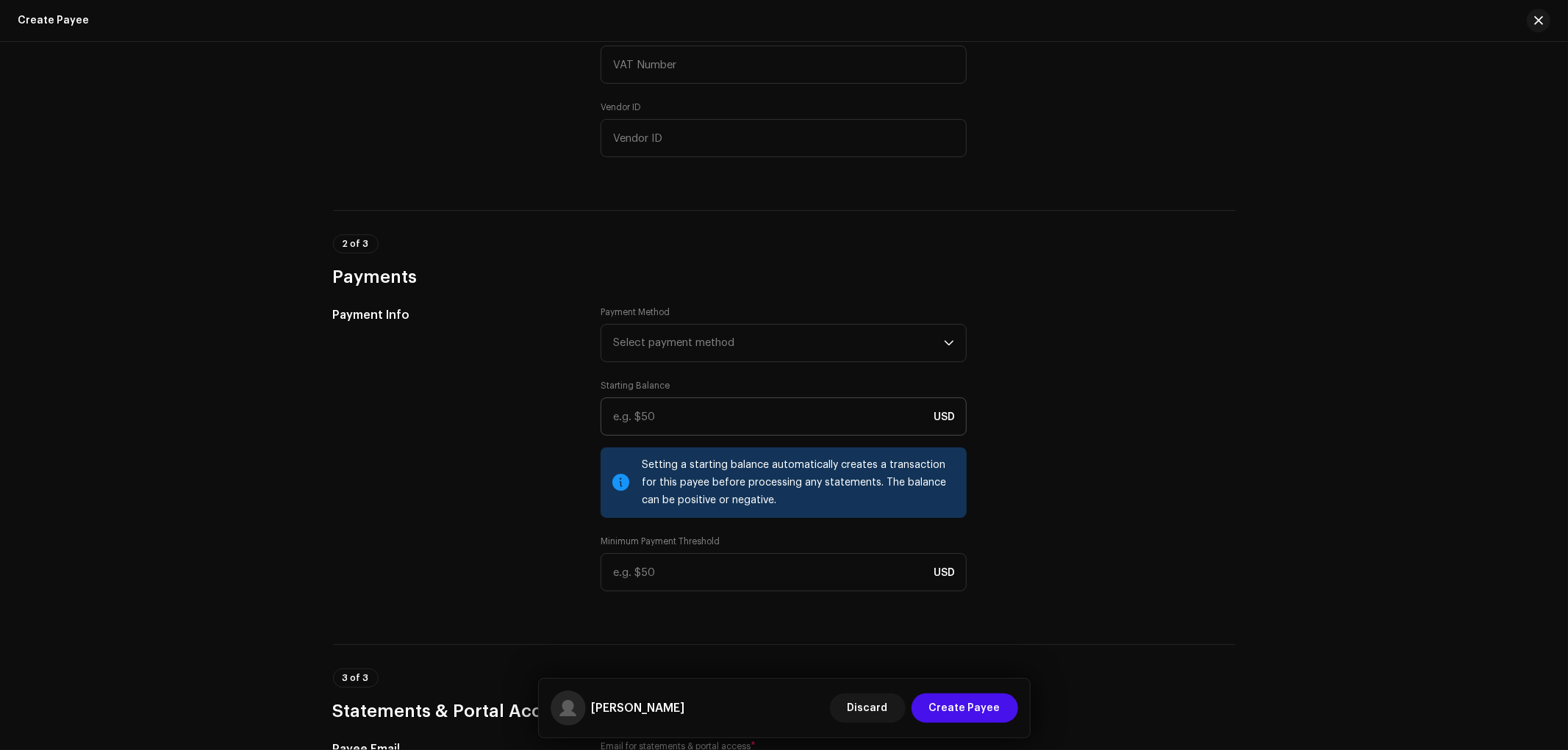
type input "katerin"
click at [685, 415] on input at bounding box center [783, 416] width 366 height 38
drag, startPoint x: 596, startPoint y: 383, endPoint x: 703, endPoint y: 392, distance: 107.4
click at [703, 392] on div "Payment Info Payment Method Select payment method Starting Balance USD Setting …" at bounding box center [784, 458] width 903 height 303
drag, startPoint x: 322, startPoint y: 281, endPoint x: 468, endPoint y: 290, distance: 146.3
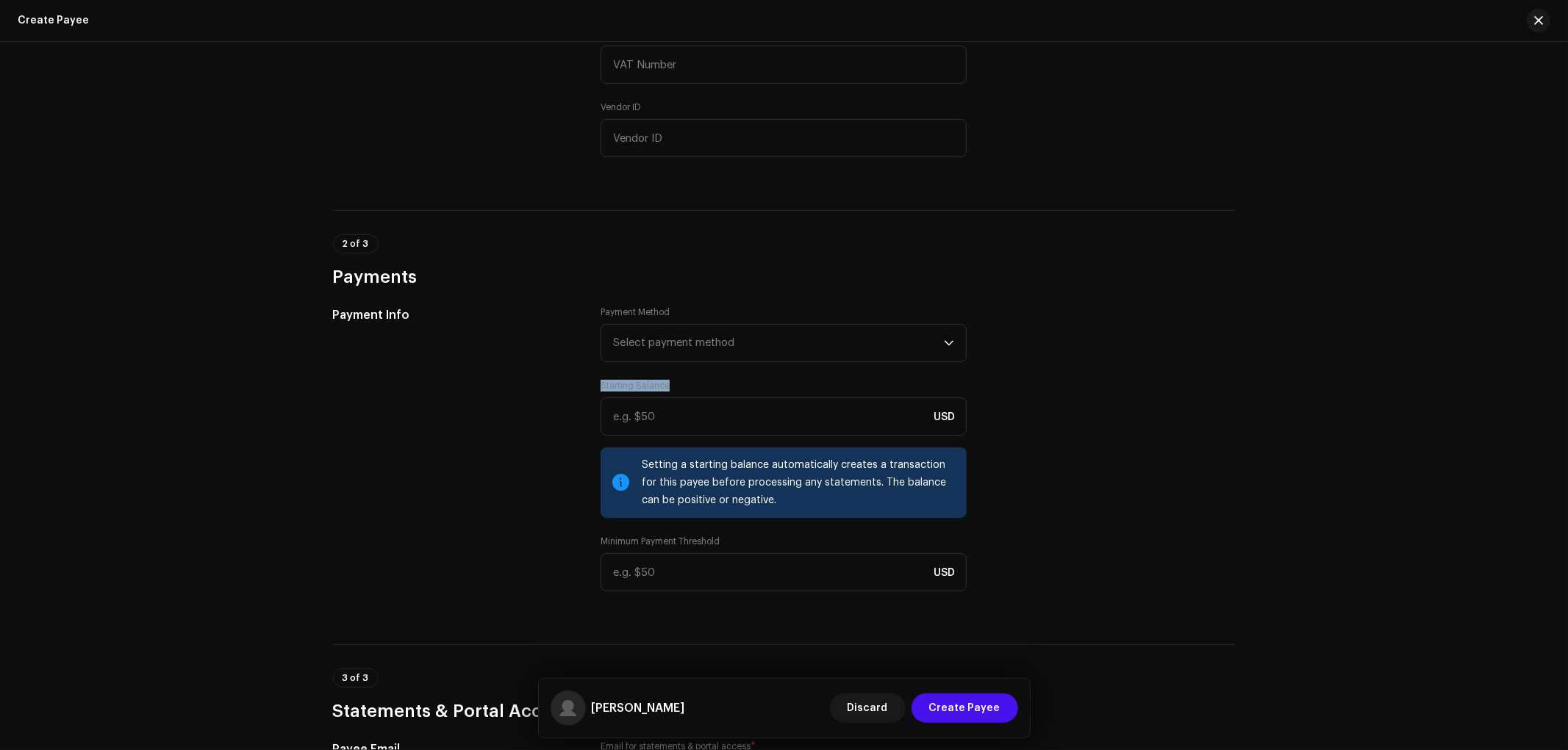
click at [468, 288] on div "Let's get started Complete the following to create payee. 1 of 3 Payee Details …" at bounding box center [784, 194] width 950 height 1797
drag, startPoint x: 592, startPoint y: 394, endPoint x: 701, endPoint y: 395, distance: 109.0
click at [701, 395] on div "Payment Info Payment Method Select payment method Starting Balance USD Setting …" at bounding box center [784, 458] width 903 height 303
click at [888, 716] on span "Discard" at bounding box center [868, 708] width 40 height 29
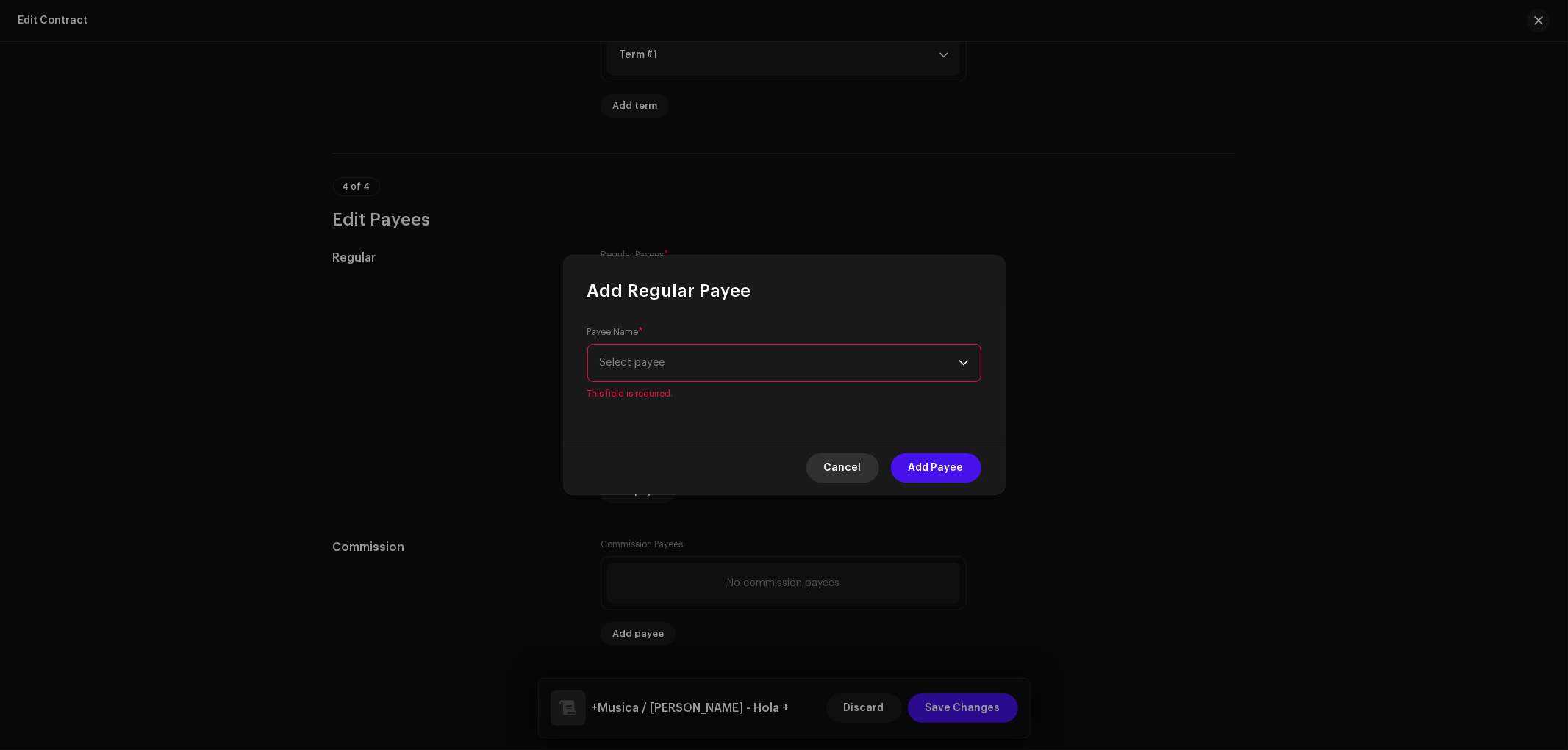
click at [847, 472] on span "Cancel" at bounding box center [843, 467] width 37 height 29
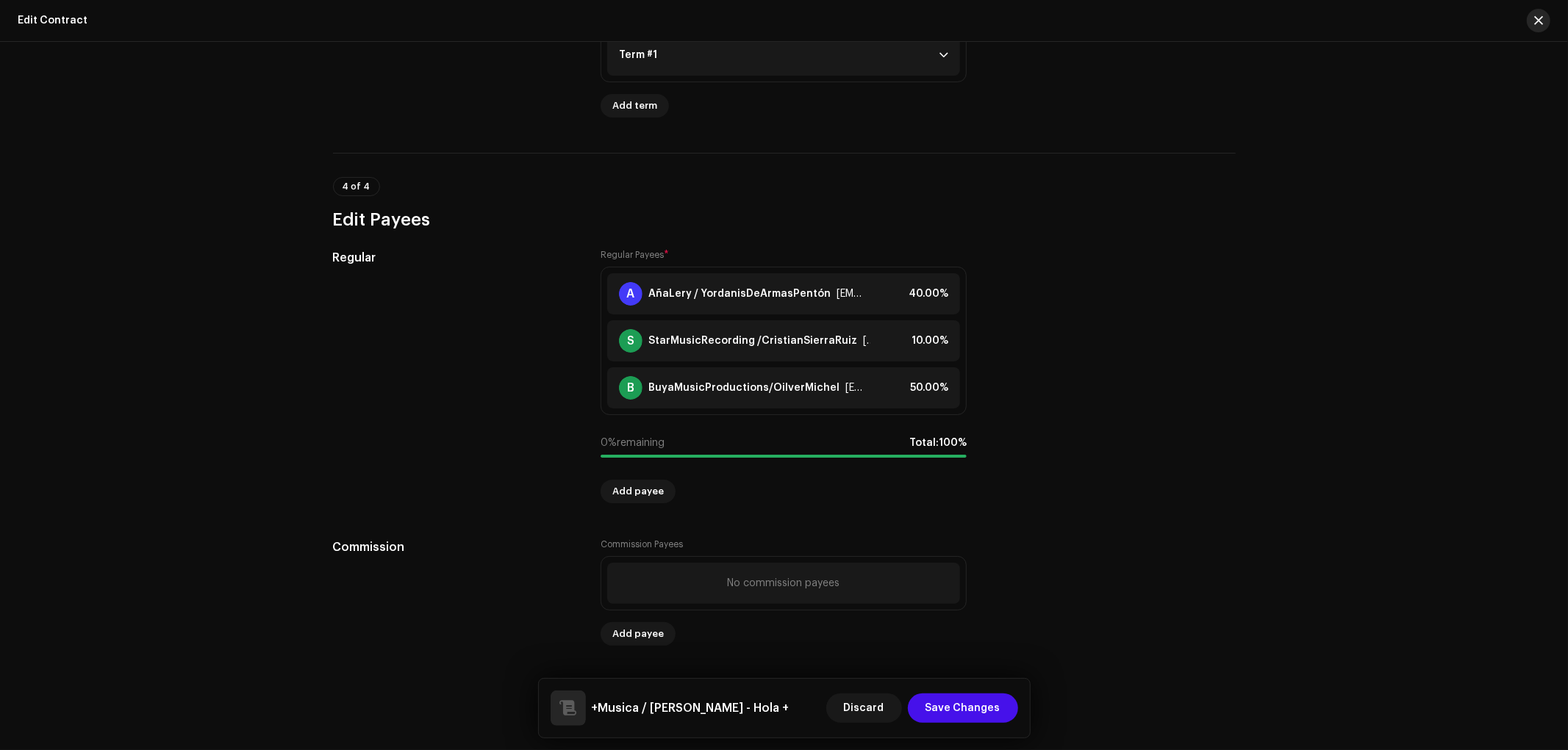
click at [1538, 11] on button "button" at bounding box center [1539, 21] width 24 height 24
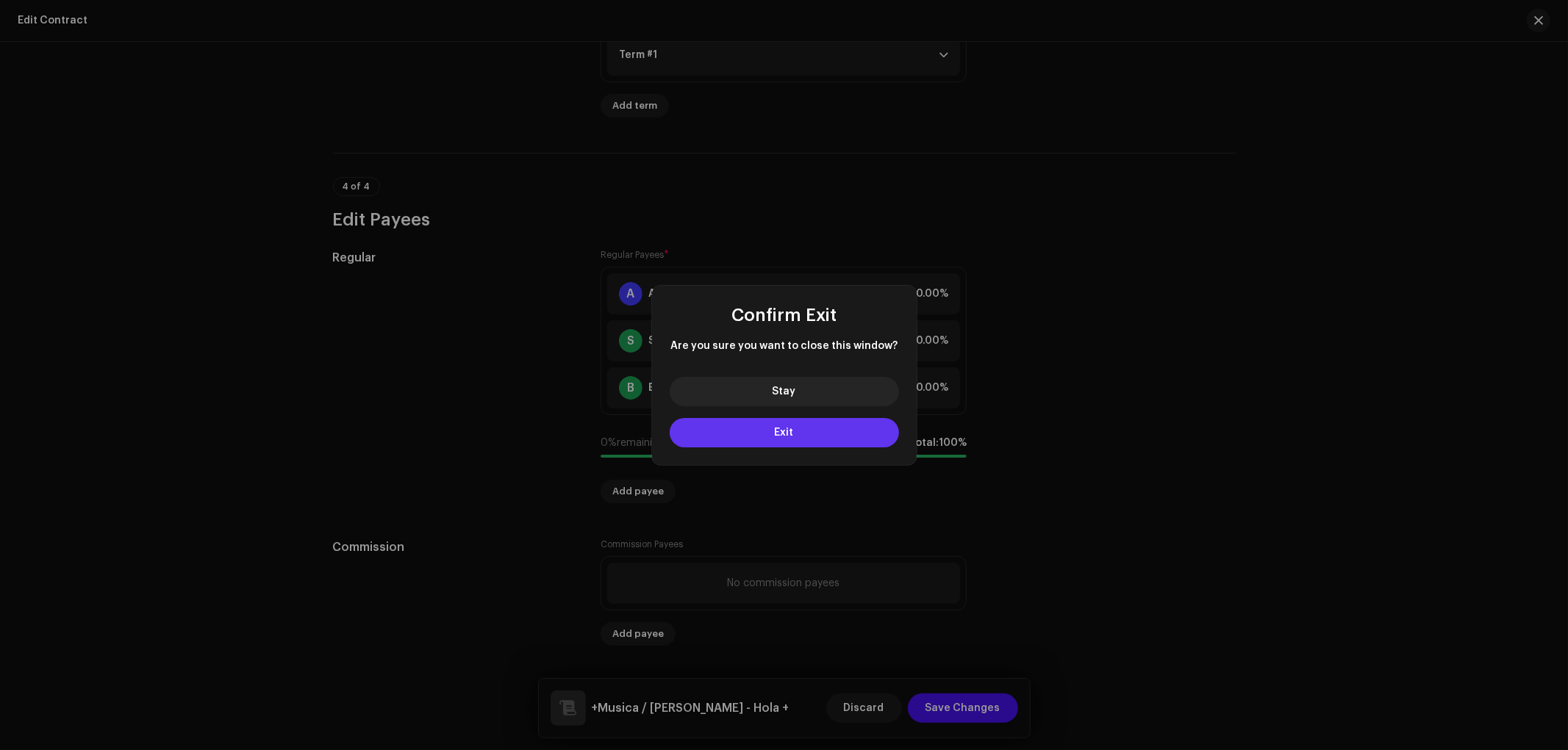
click at [804, 430] on button "Exit" at bounding box center [784, 432] width 229 height 29
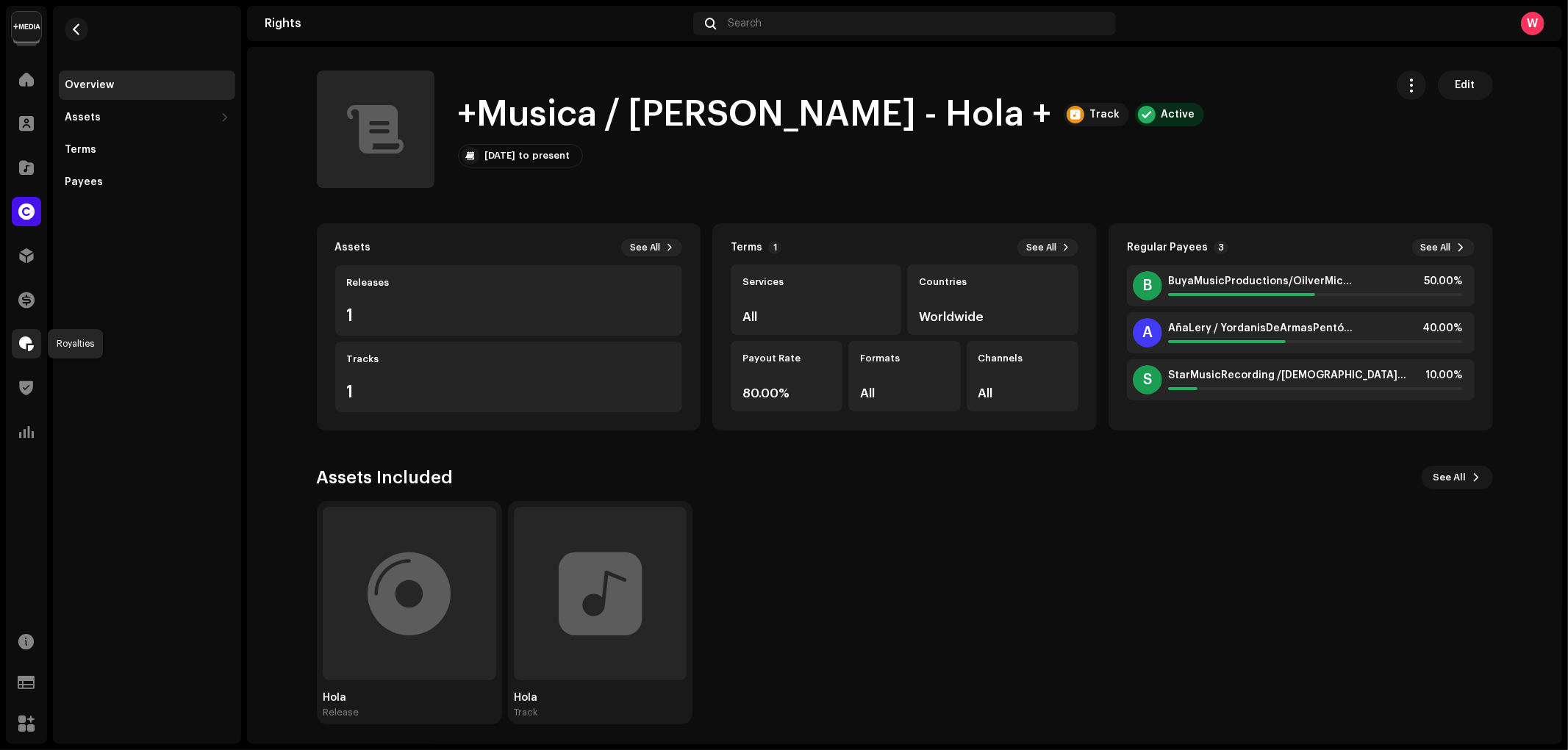
click at [23, 350] on div at bounding box center [26, 343] width 29 height 29
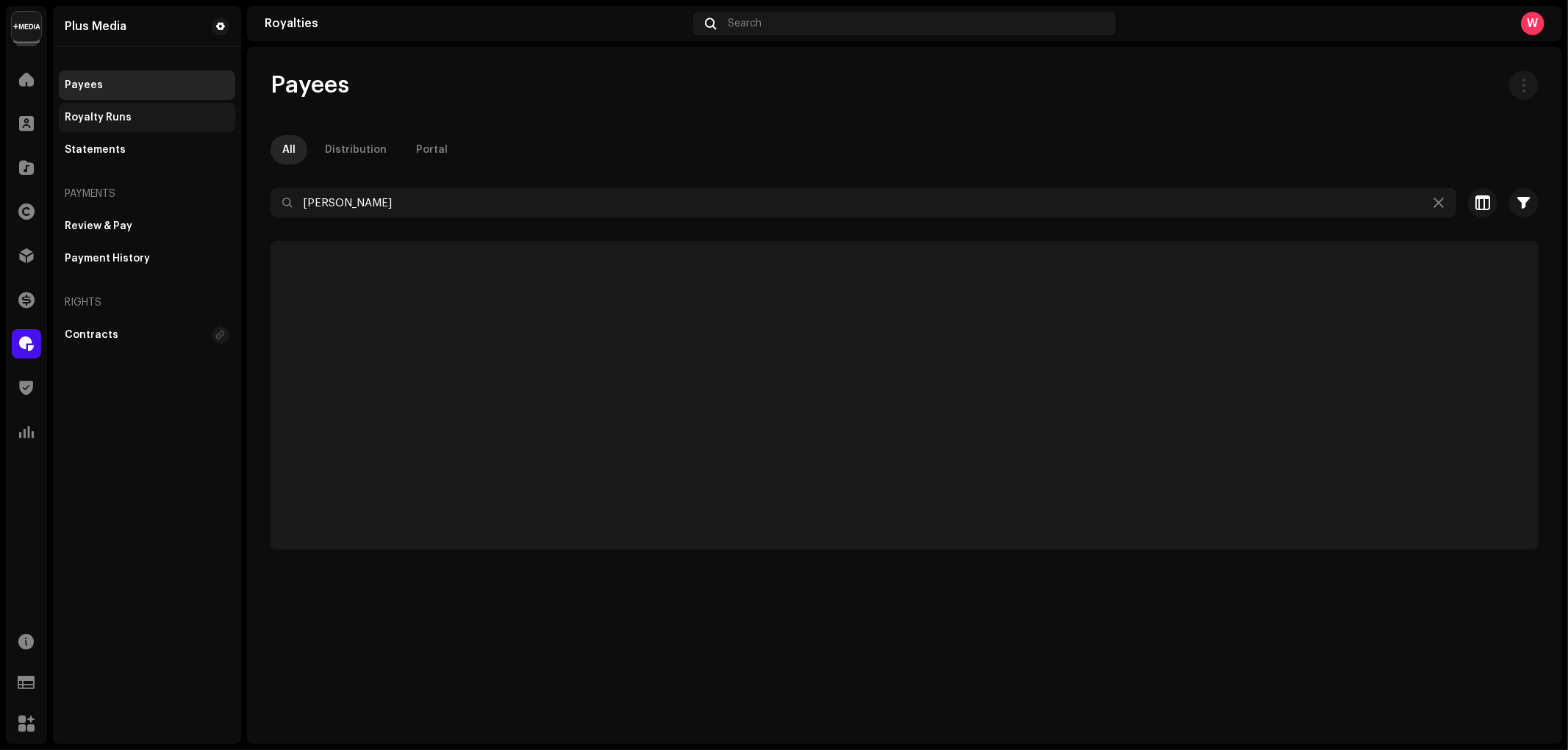
click at [137, 115] on div "Royalty Runs" at bounding box center [147, 118] width 165 height 12
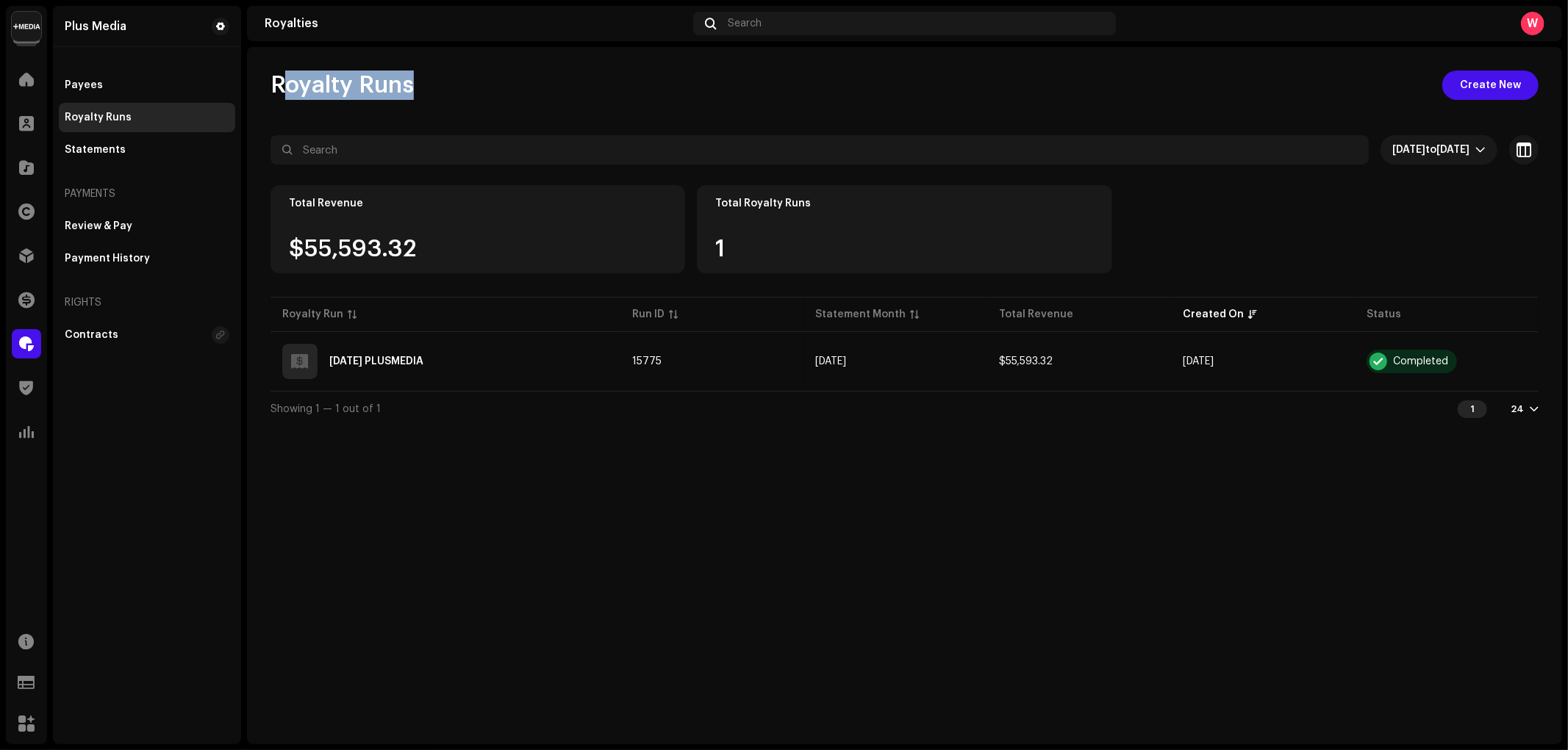
drag, startPoint x: 277, startPoint y: 92, endPoint x: 474, endPoint y: 108, distance: 197.6
click at [474, 108] on div "Royalty Runs Create New Sep 10, 2025 to Oct 9, 2025 Selected 0 Select all Optio…" at bounding box center [904, 248] width 1315 height 356
click at [477, 105] on div "Royalty Runs Create New Sep 10, 2025 to Oct 9, 2025 Selected 0 Select all Optio…" at bounding box center [904, 248] width 1315 height 356
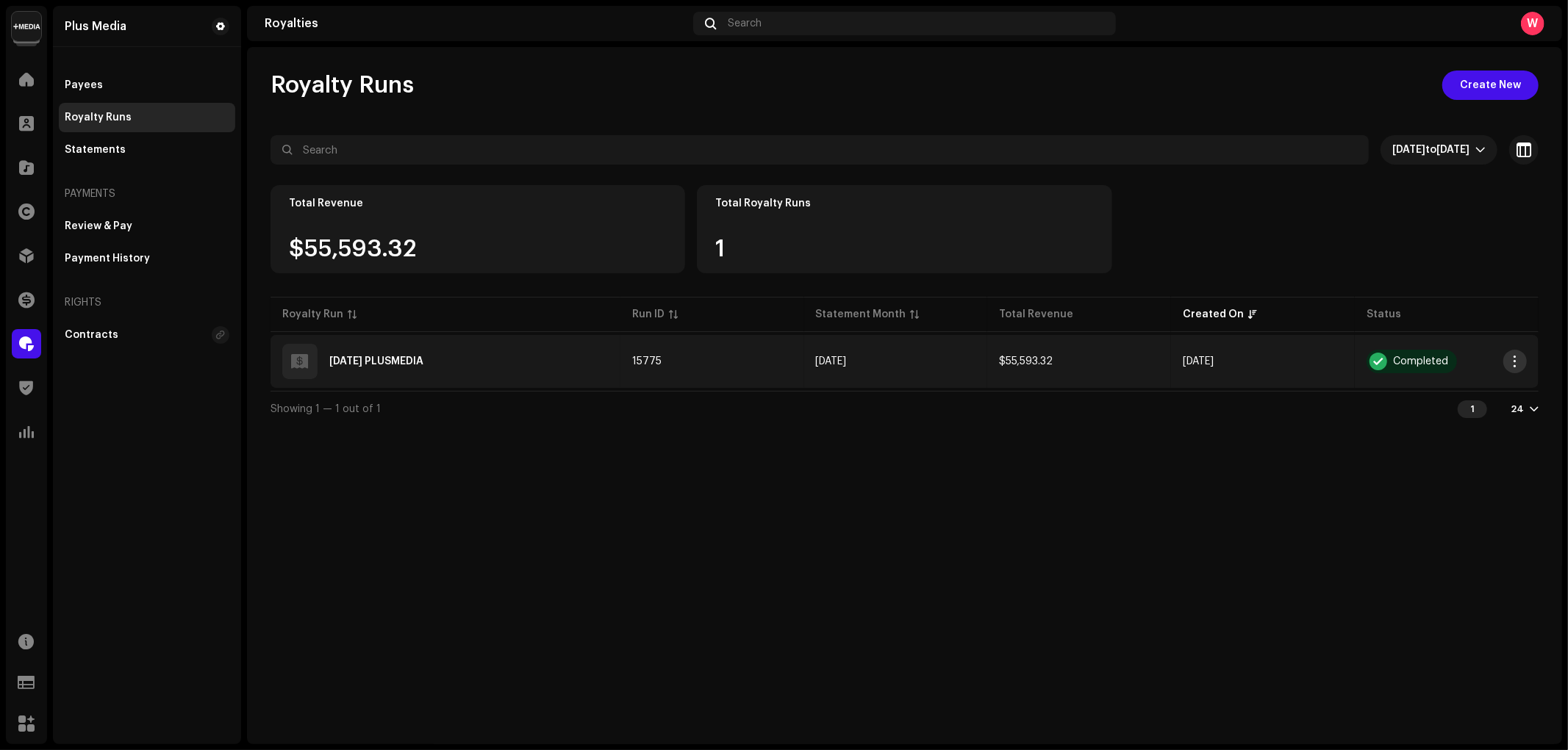
click at [1514, 362] on span "button" at bounding box center [1515, 362] width 11 height 12
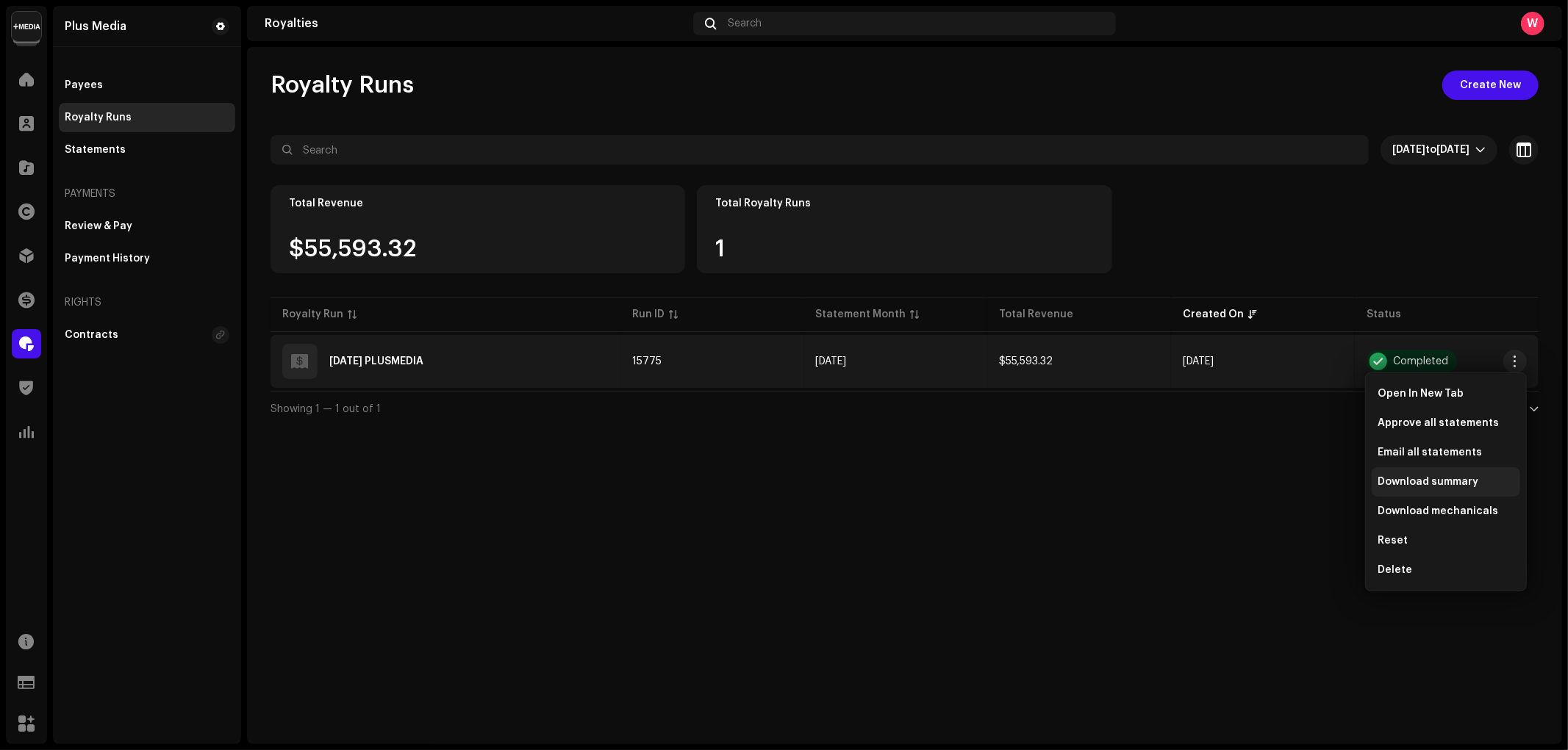
click at [1444, 481] on span "Download summary" at bounding box center [1428, 482] width 101 height 12
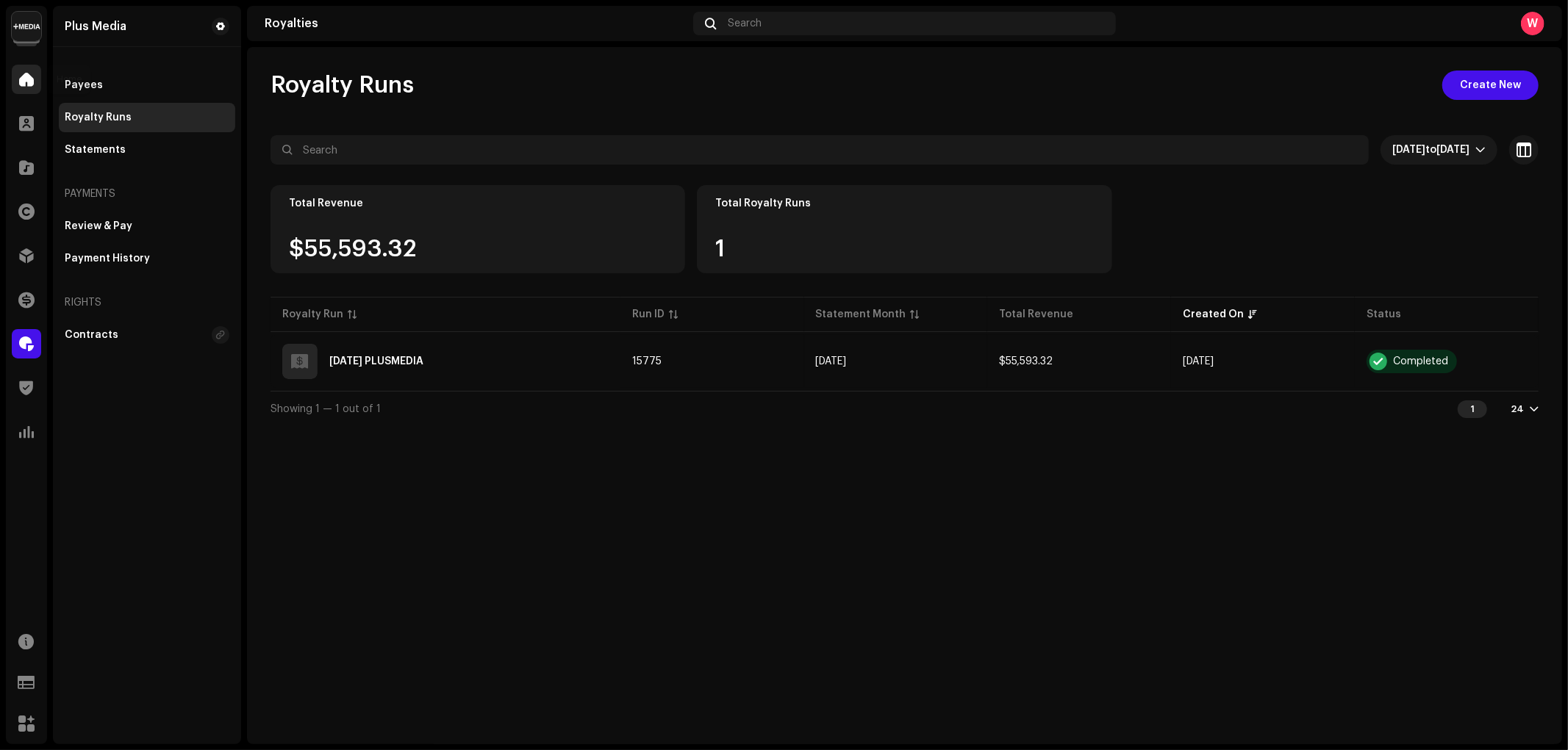
click at [18, 77] on div at bounding box center [26, 79] width 29 height 29
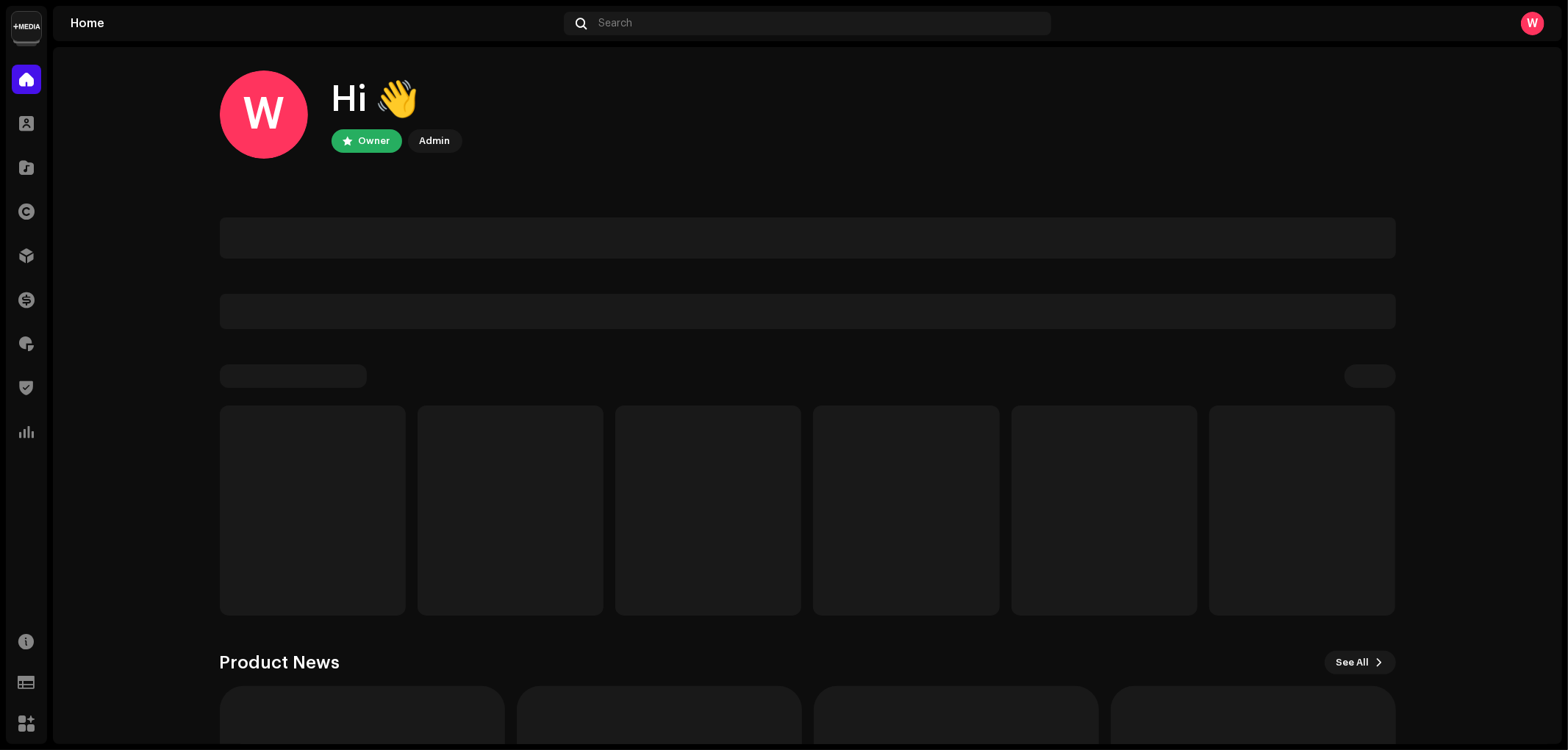
click at [28, 26] on img at bounding box center [26, 26] width 29 height 29
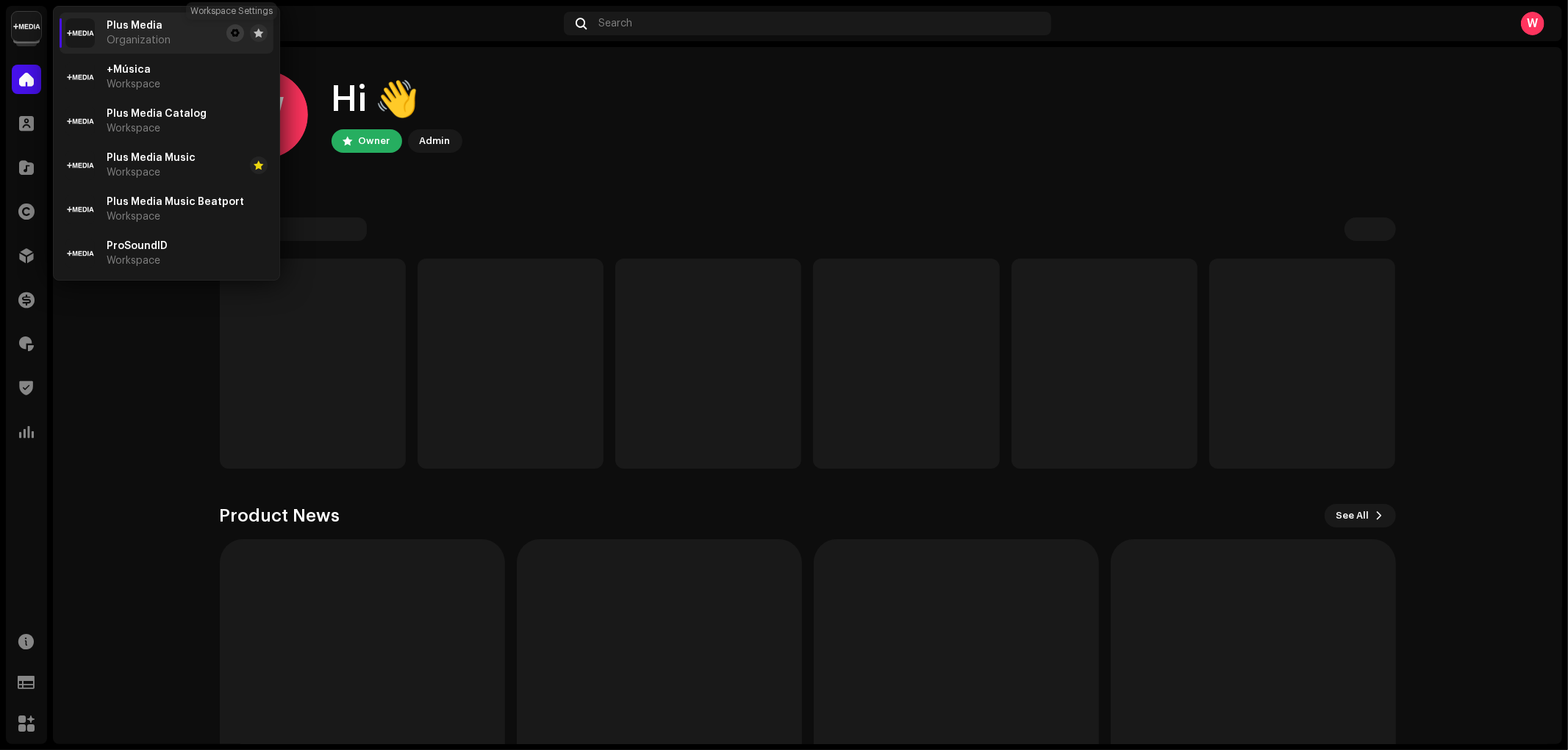
click at [226, 34] on button at bounding box center [235, 34] width 18 height 18
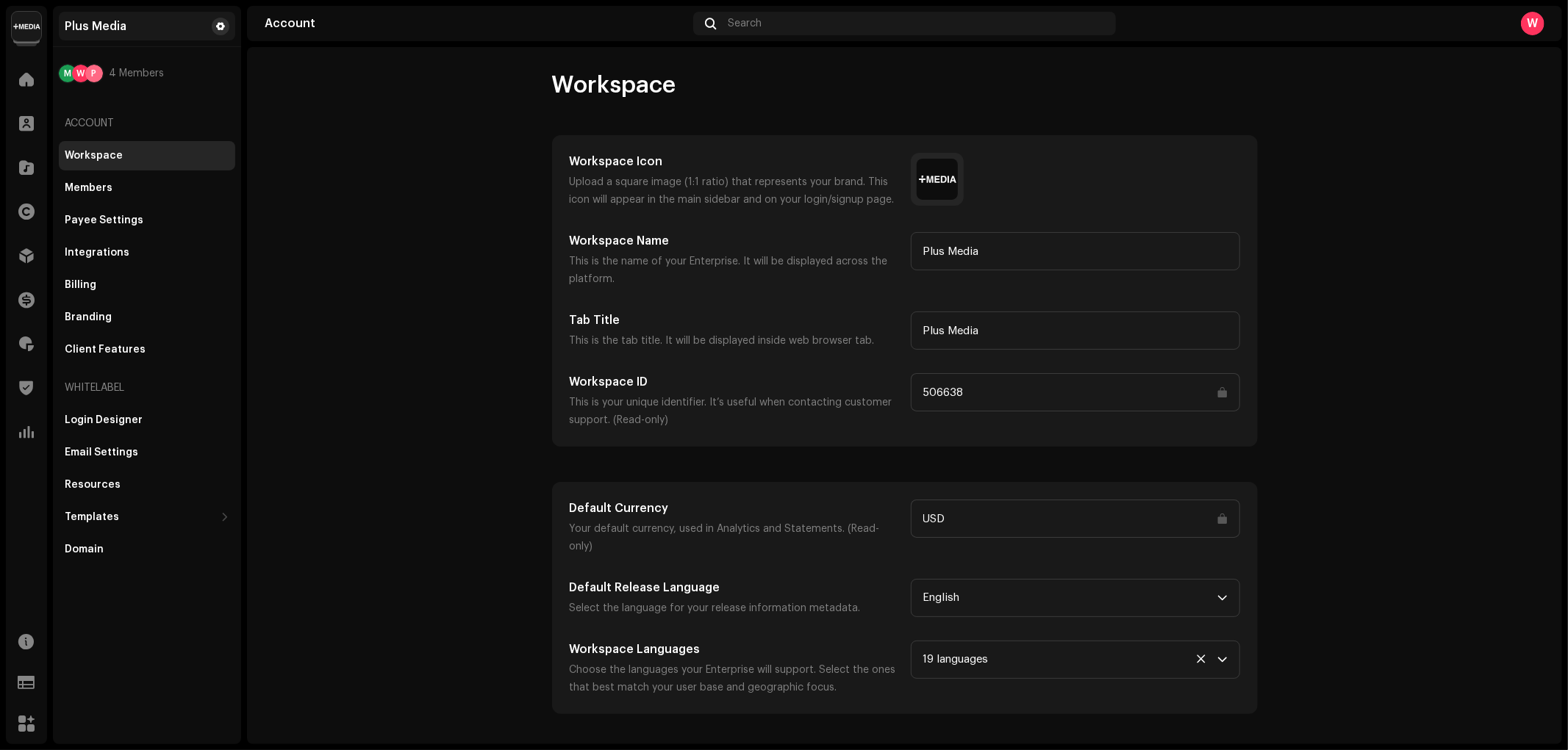
click at [217, 26] on span at bounding box center [221, 27] width 9 height 12
click at [24, 387] on span at bounding box center [27, 388] width 14 height 12
click at [13, 339] on div at bounding box center [26, 343] width 29 height 29
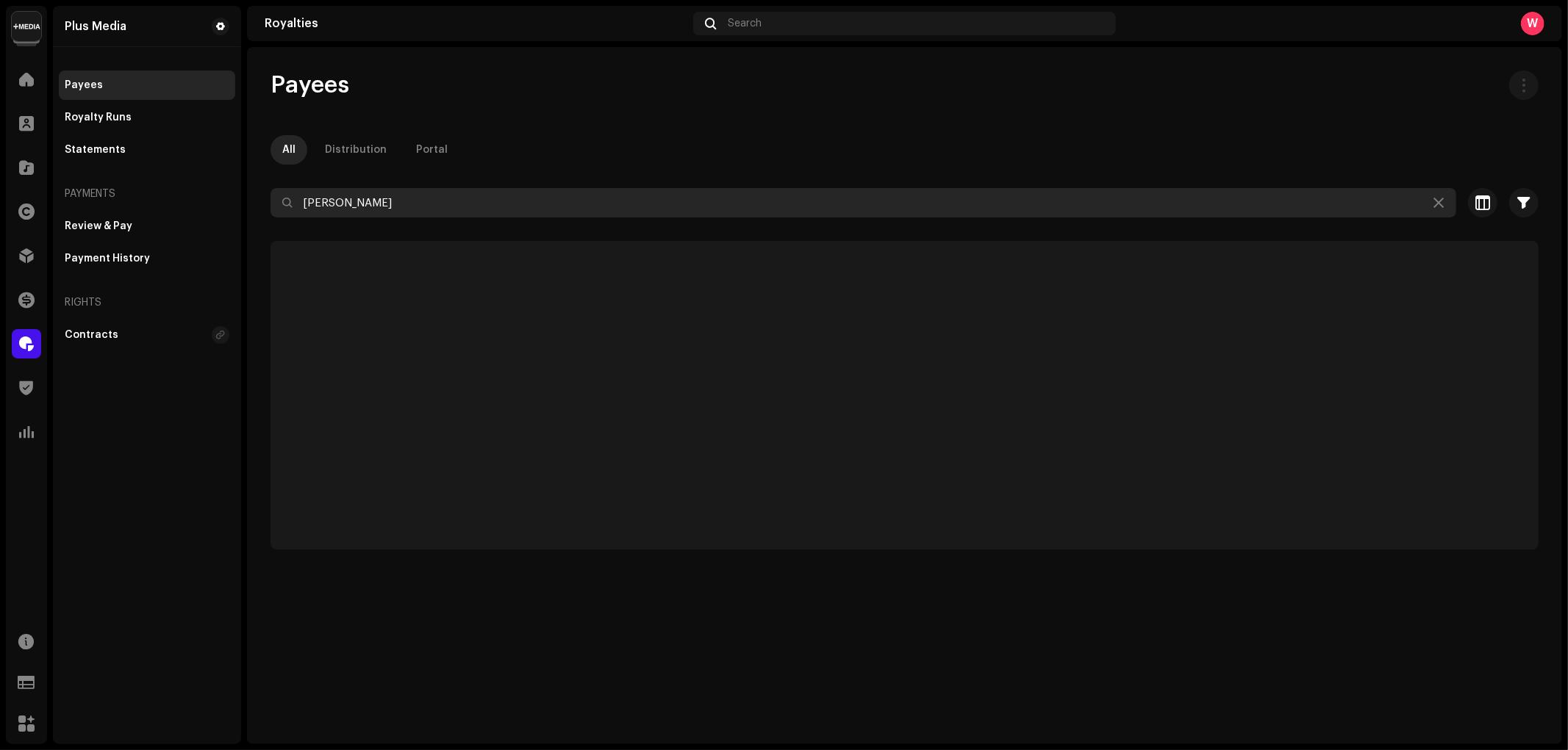
click at [364, 207] on input "jorge" at bounding box center [863, 202] width 1185 height 29
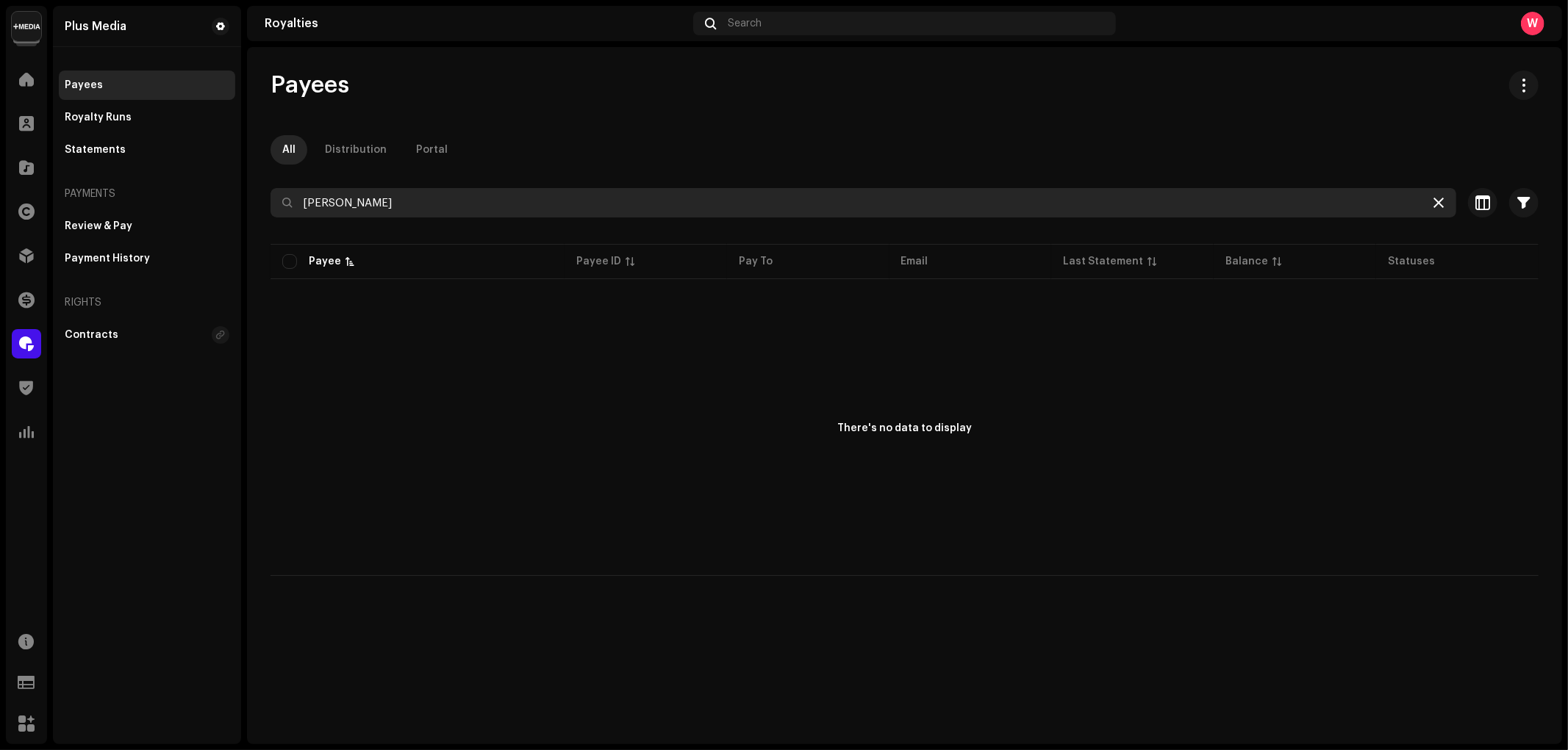
type input "harr"
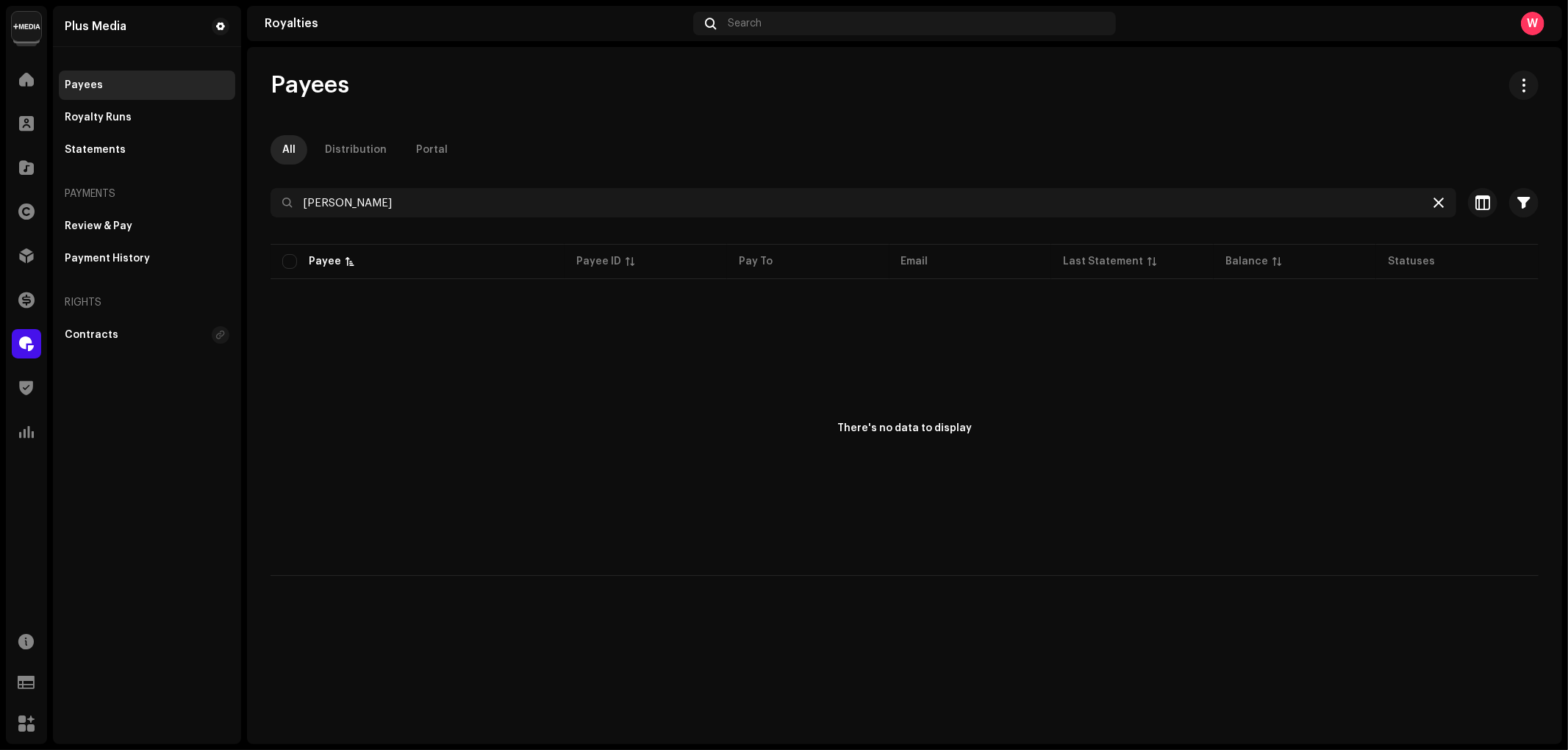
click at [1443, 194] on div at bounding box center [1439, 203] width 18 height 18
click at [21, 211] on span at bounding box center [27, 212] width 16 height 12
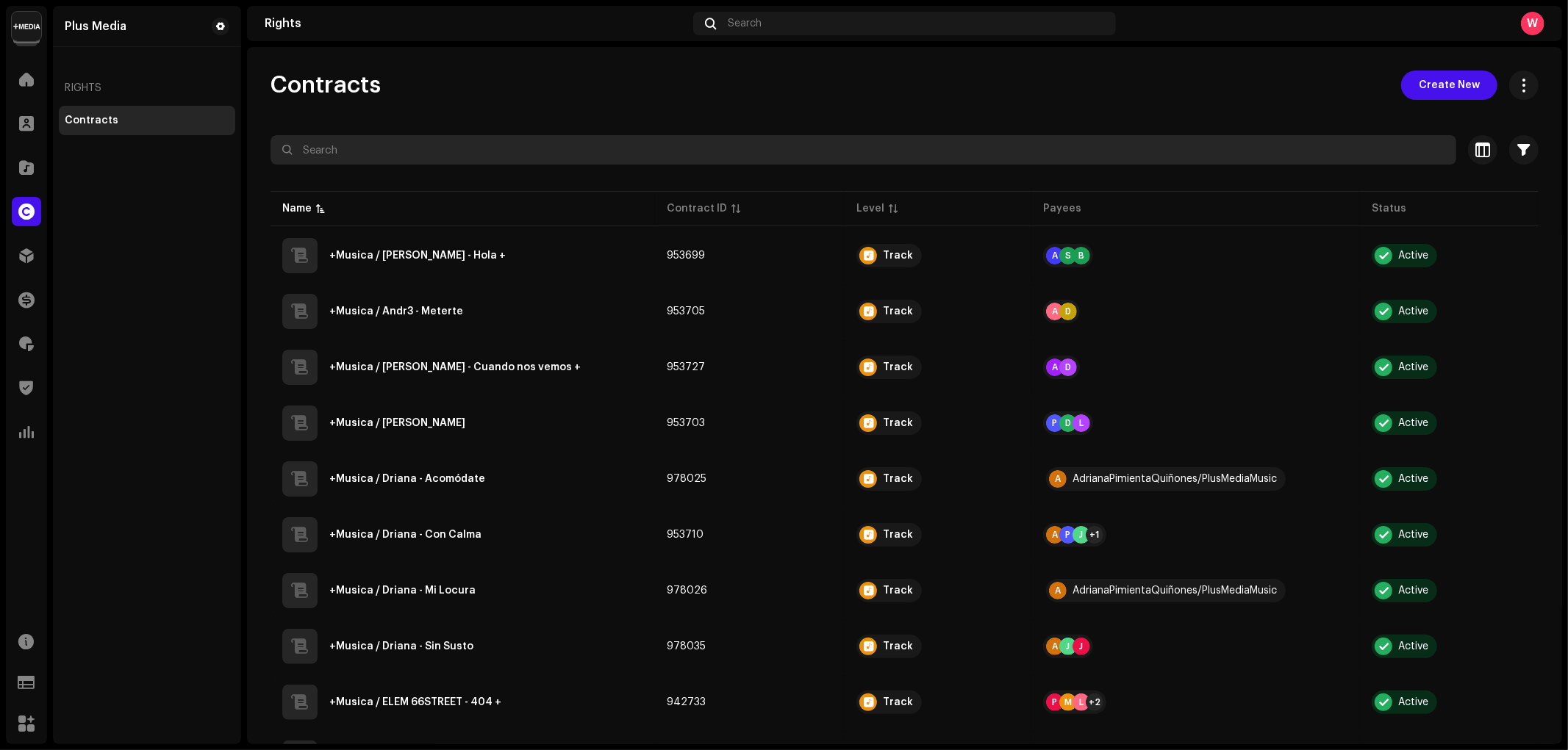
click at [428, 153] on input "text" at bounding box center [863, 149] width 1185 height 29
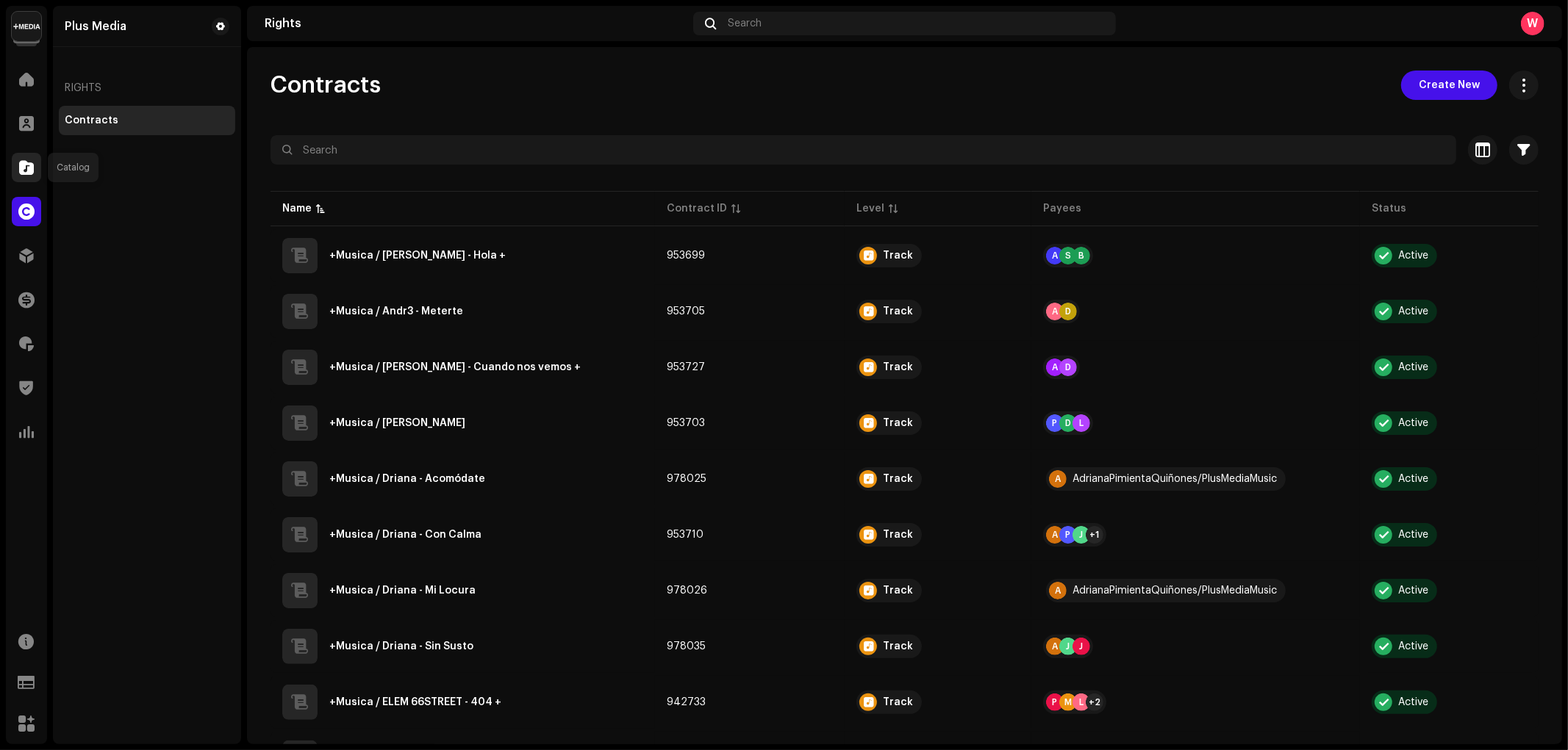
click at [20, 170] on span at bounding box center [27, 168] width 15 height 12
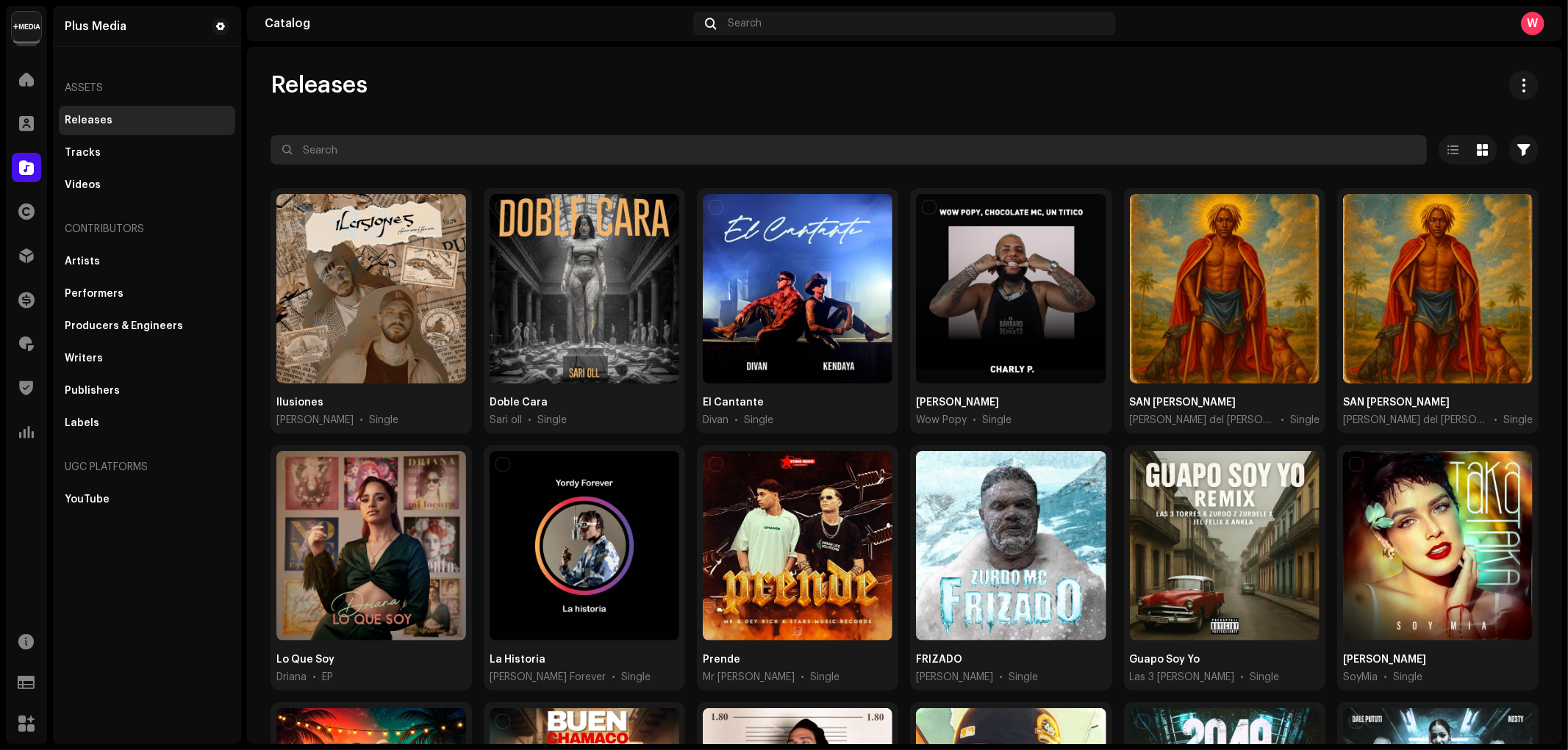
click at [349, 145] on input "text" at bounding box center [849, 149] width 1156 height 29
click at [346, 145] on input "text" at bounding box center [849, 149] width 1156 height 29
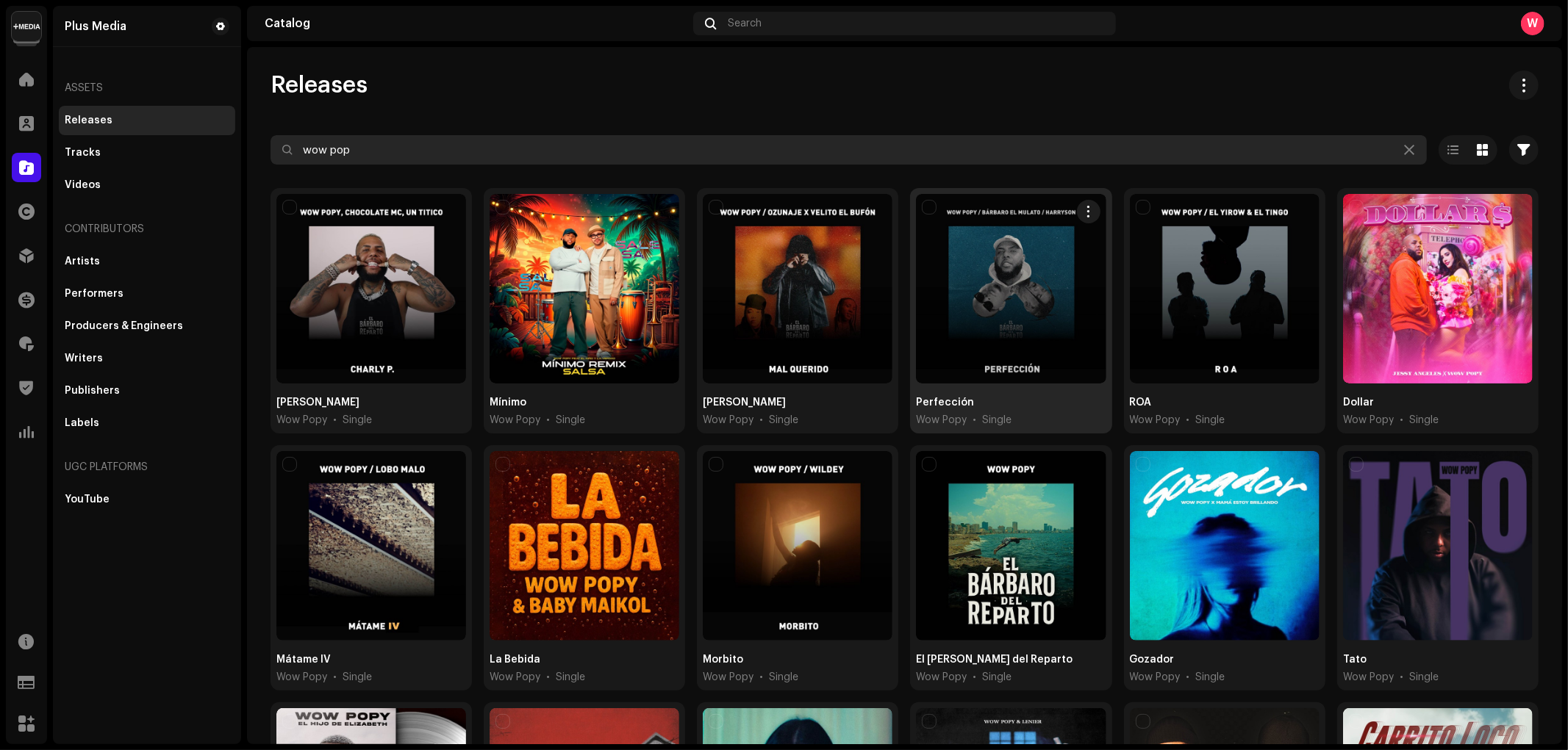
type input "wow pop"
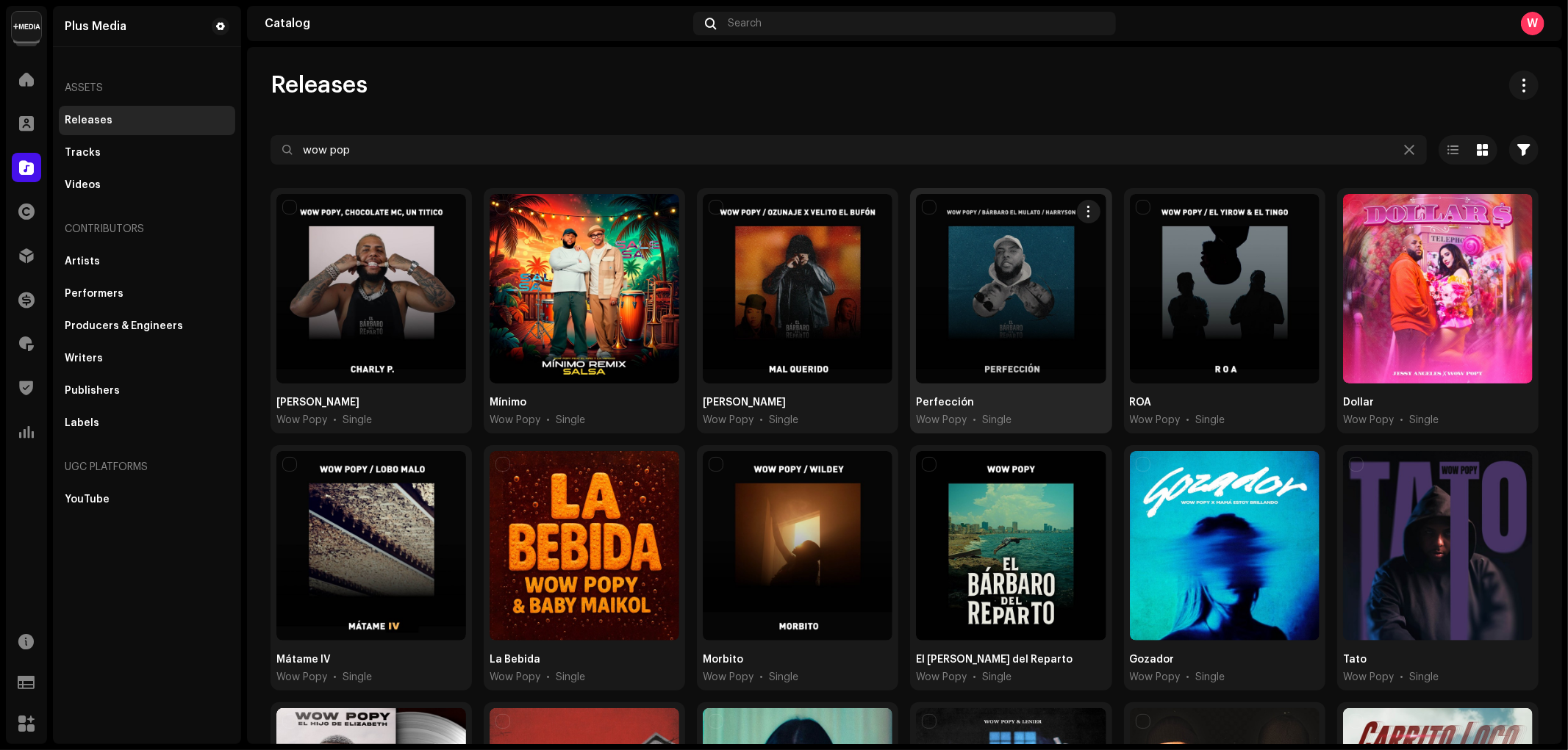
click at [986, 389] on div "Perfección Wow Popy • Single" at bounding box center [1011, 310] width 201 height 245
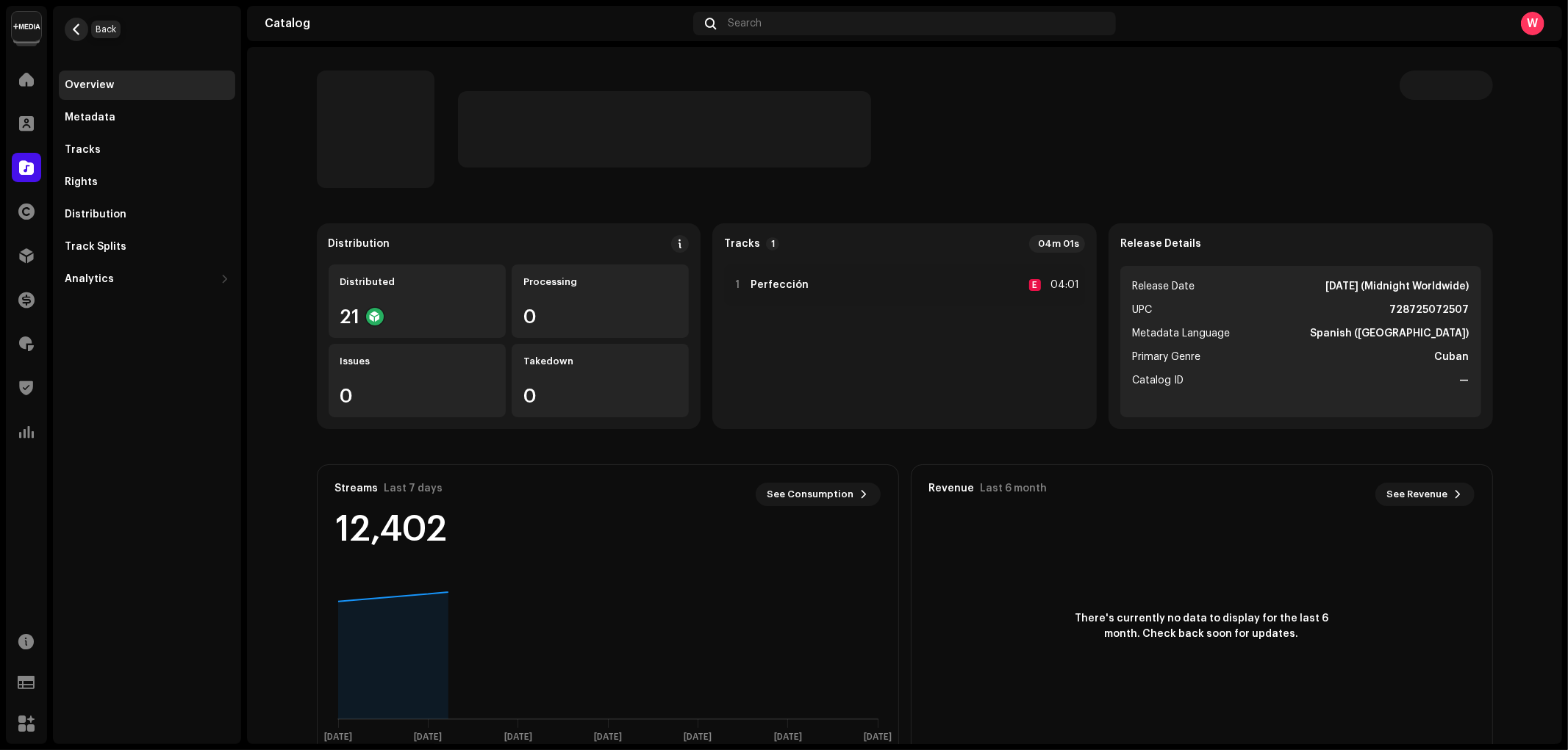
click at [78, 33] on span "button" at bounding box center [77, 30] width 11 height 12
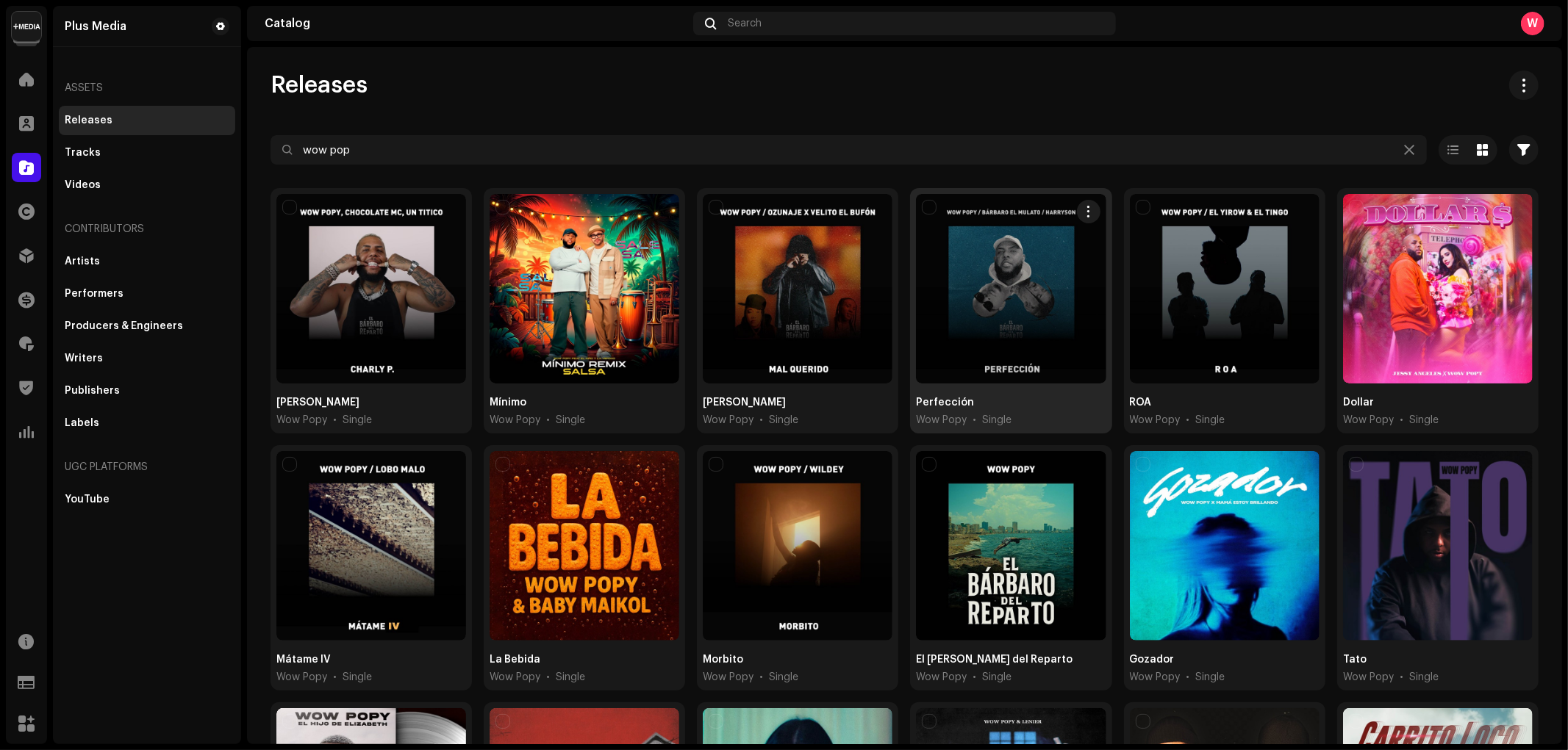
click at [1015, 297] on div at bounding box center [1011, 289] width 189 height 189
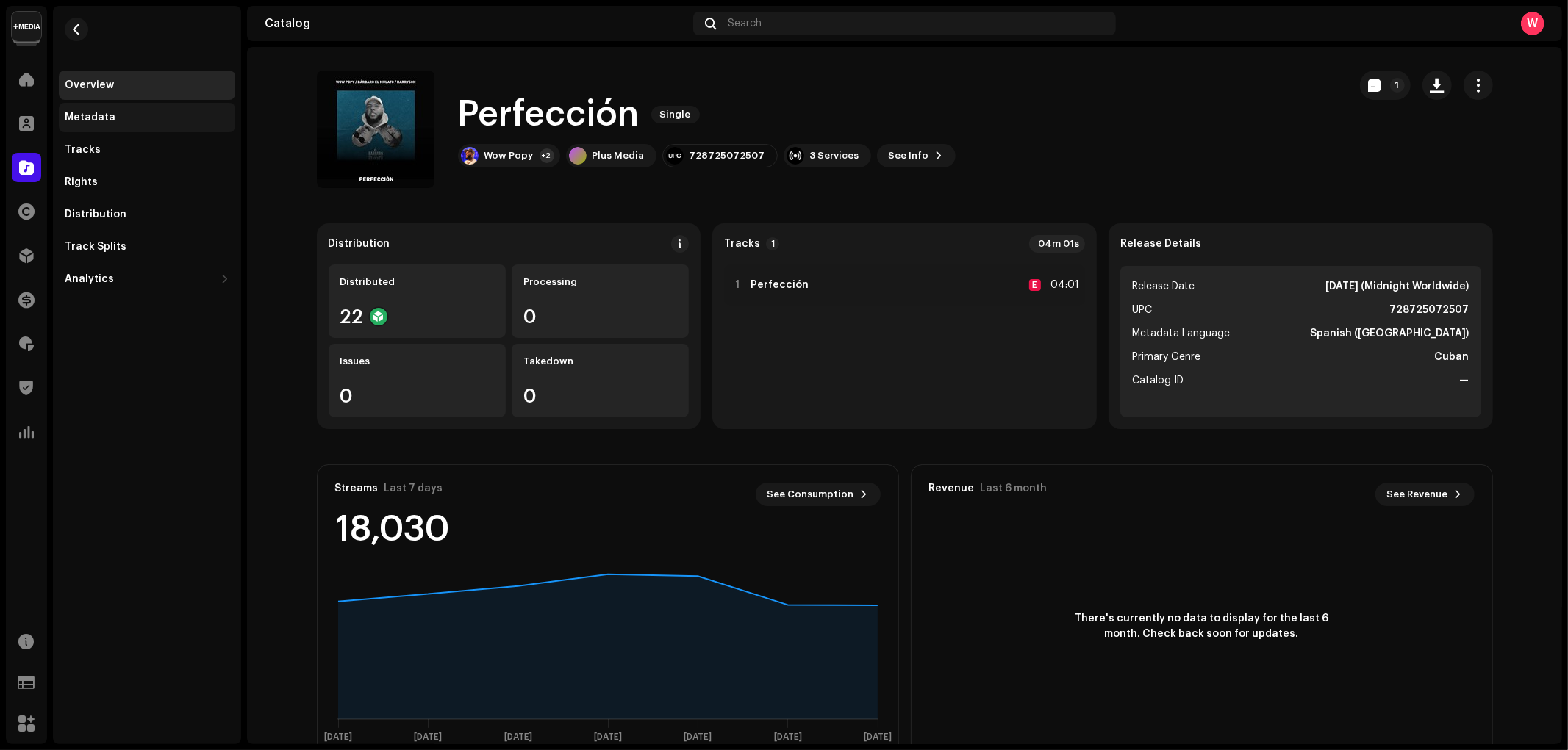
click at [110, 122] on div "Metadata" at bounding box center [90, 118] width 51 height 12
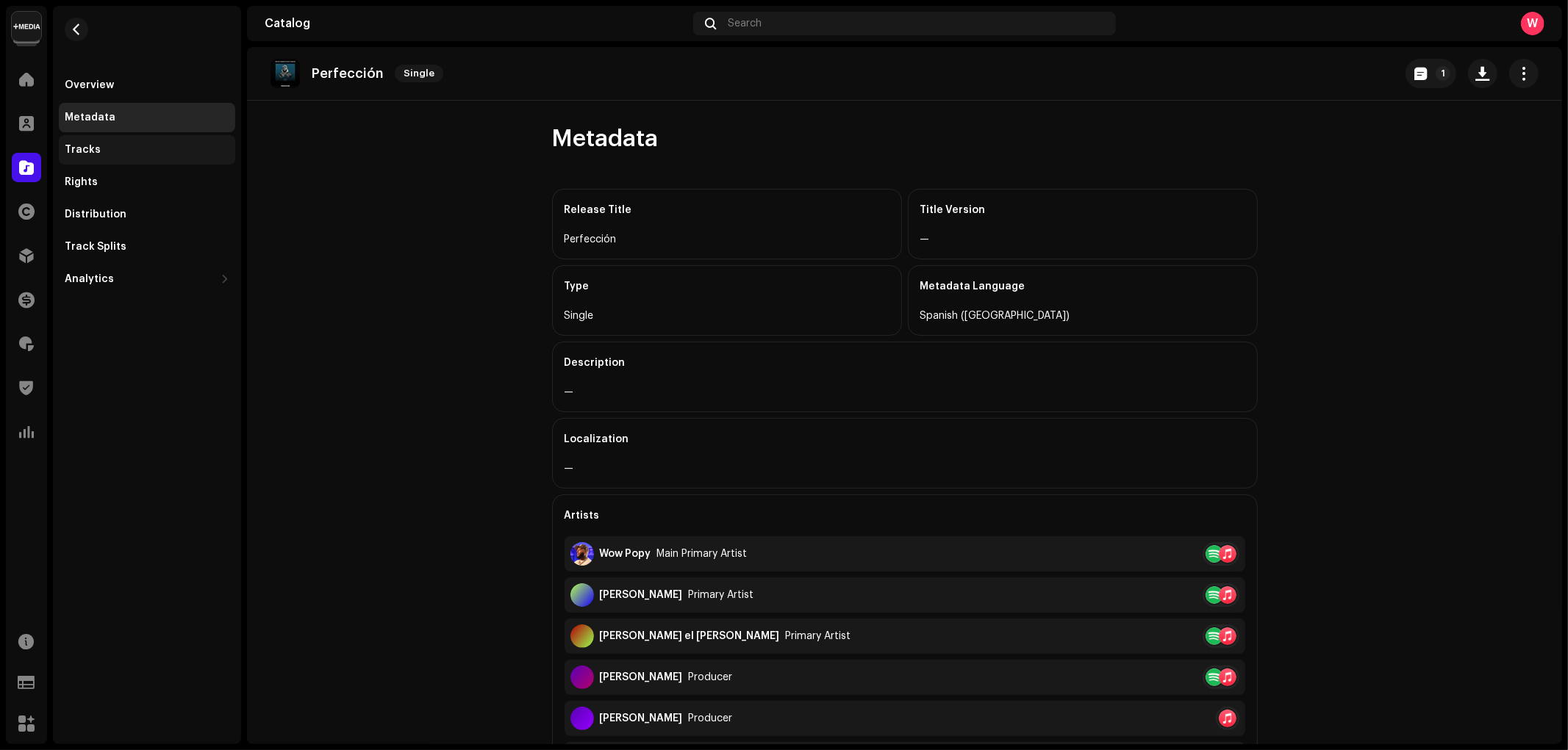
click at [107, 149] on div "Tracks" at bounding box center [147, 150] width 165 height 12
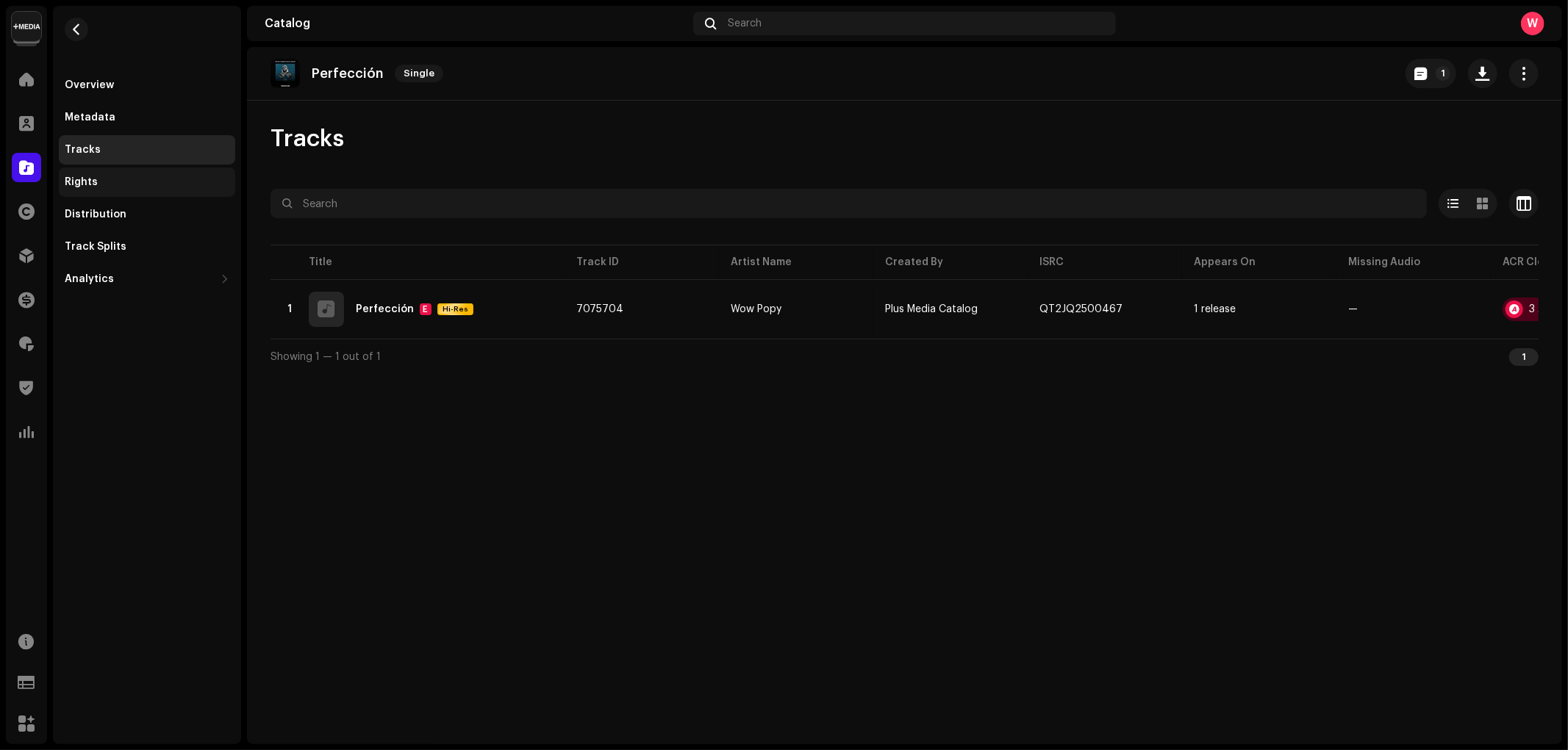
click at [120, 171] on div "Rights" at bounding box center [147, 182] width 176 height 29
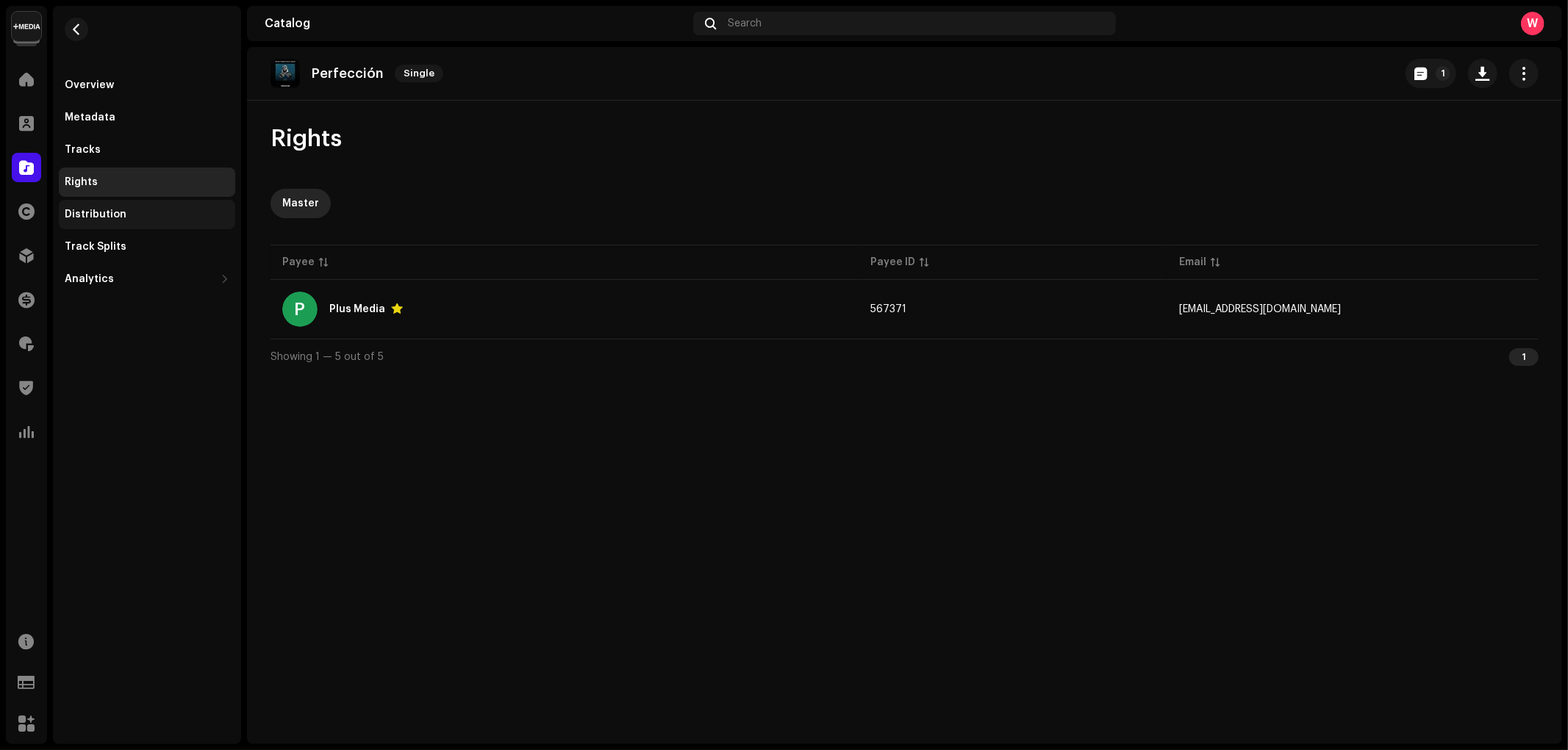
click at [137, 219] on div "Distribution" at bounding box center [147, 215] width 165 height 12
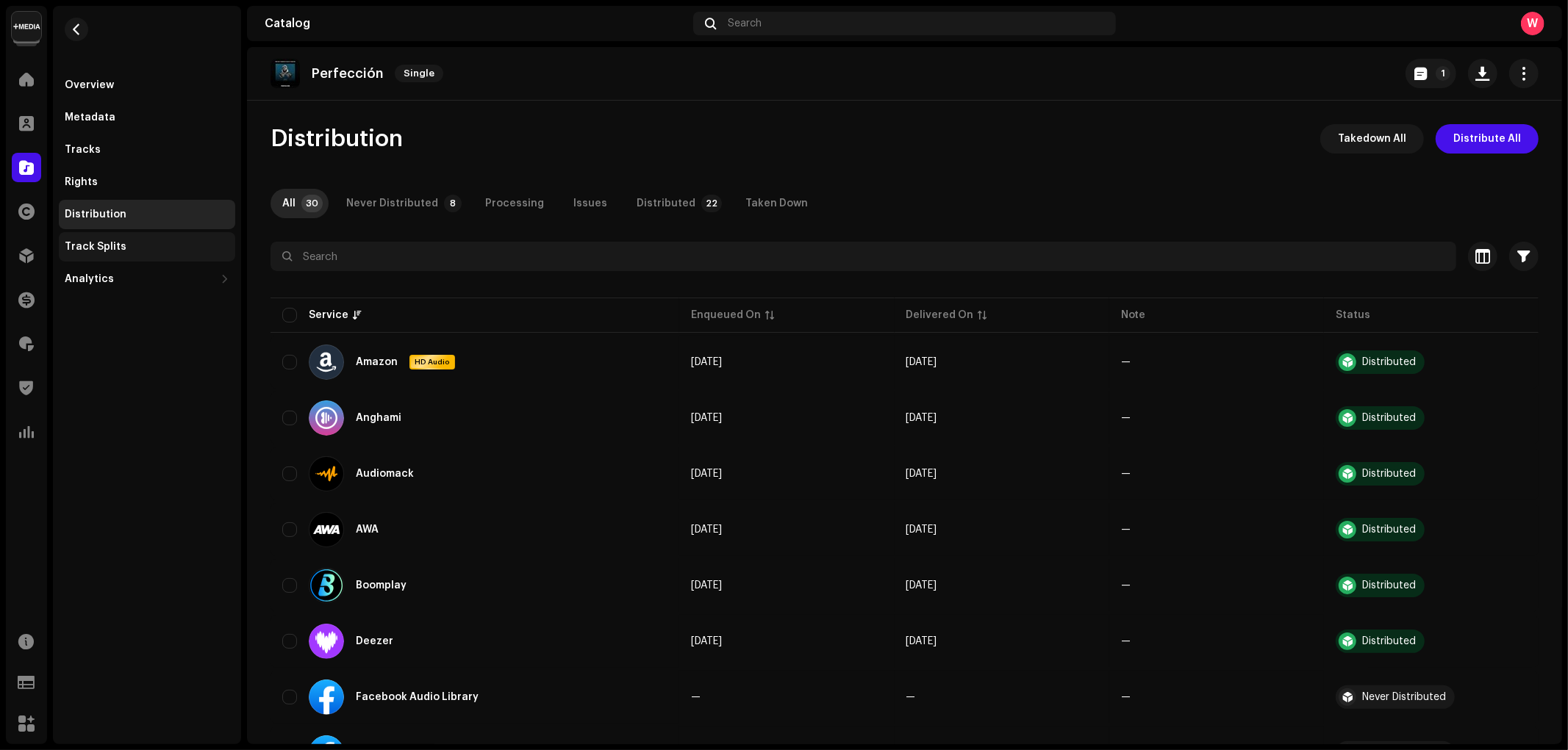
click at [96, 252] on div "Track Splits" at bounding box center [95, 247] width 62 height 12
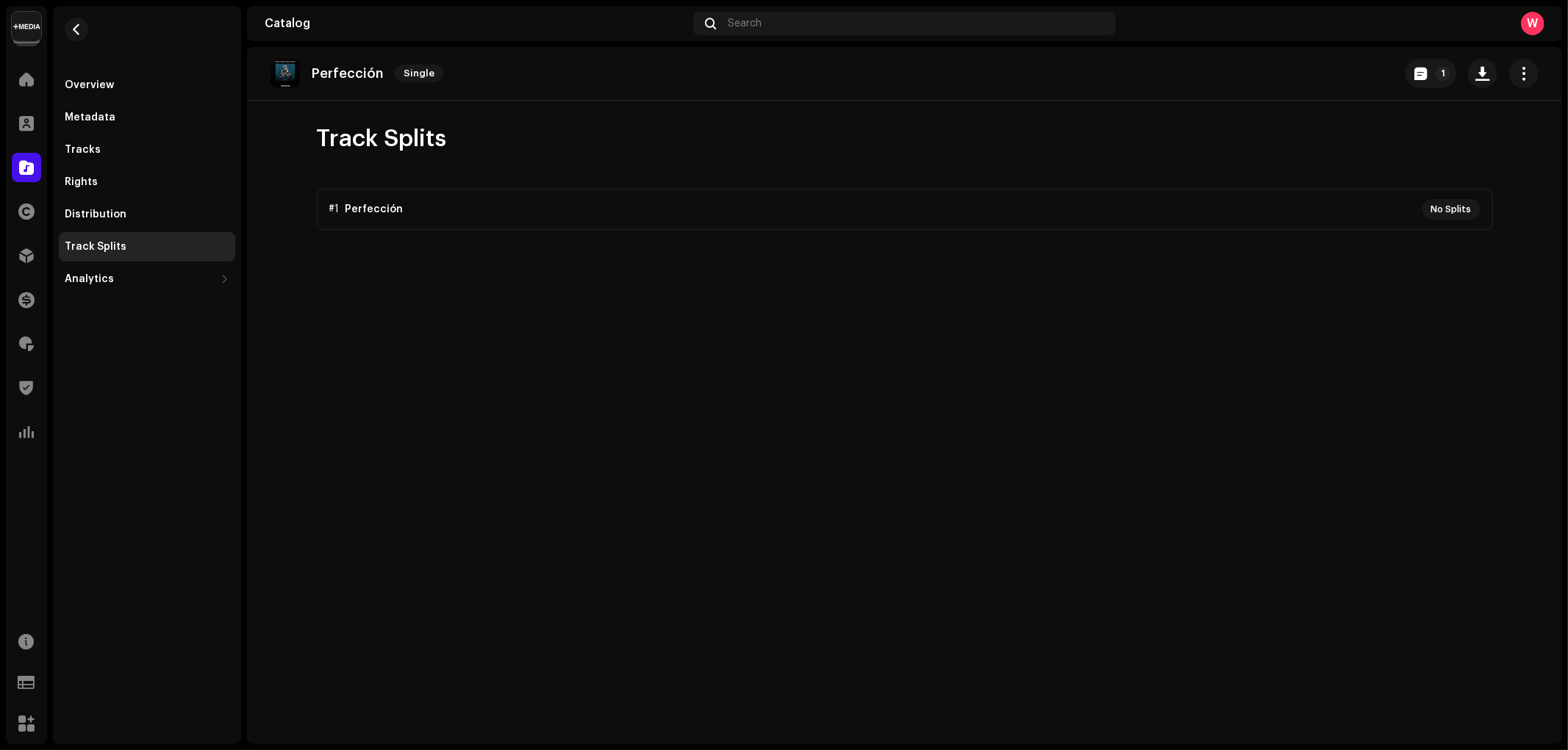
click at [402, 208] on p-accordion "#1 Perfección No Splits" at bounding box center [905, 209] width 1176 height 41
click at [82, 27] on button "button" at bounding box center [77, 30] width 24 height 24
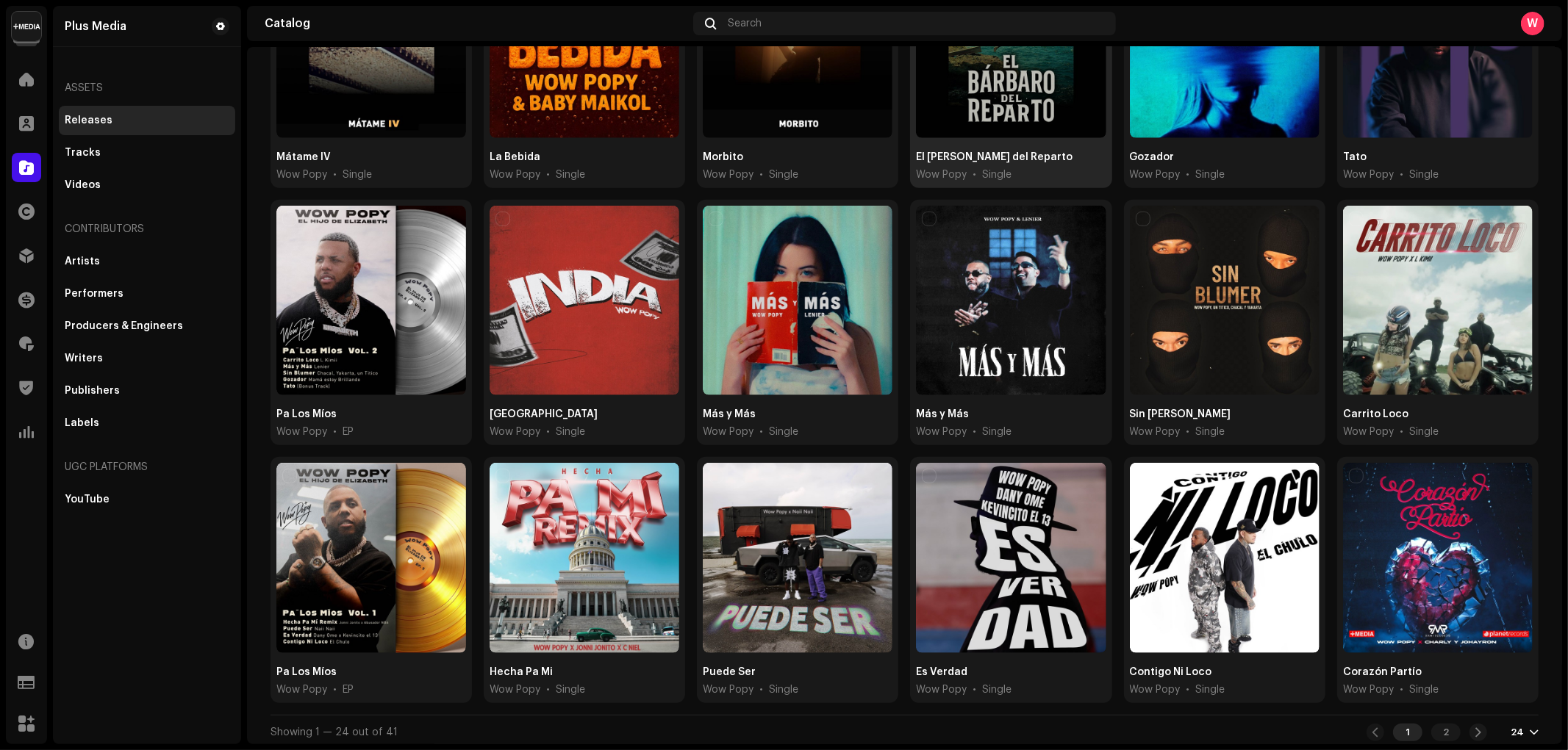
scroll to position [13, 0]
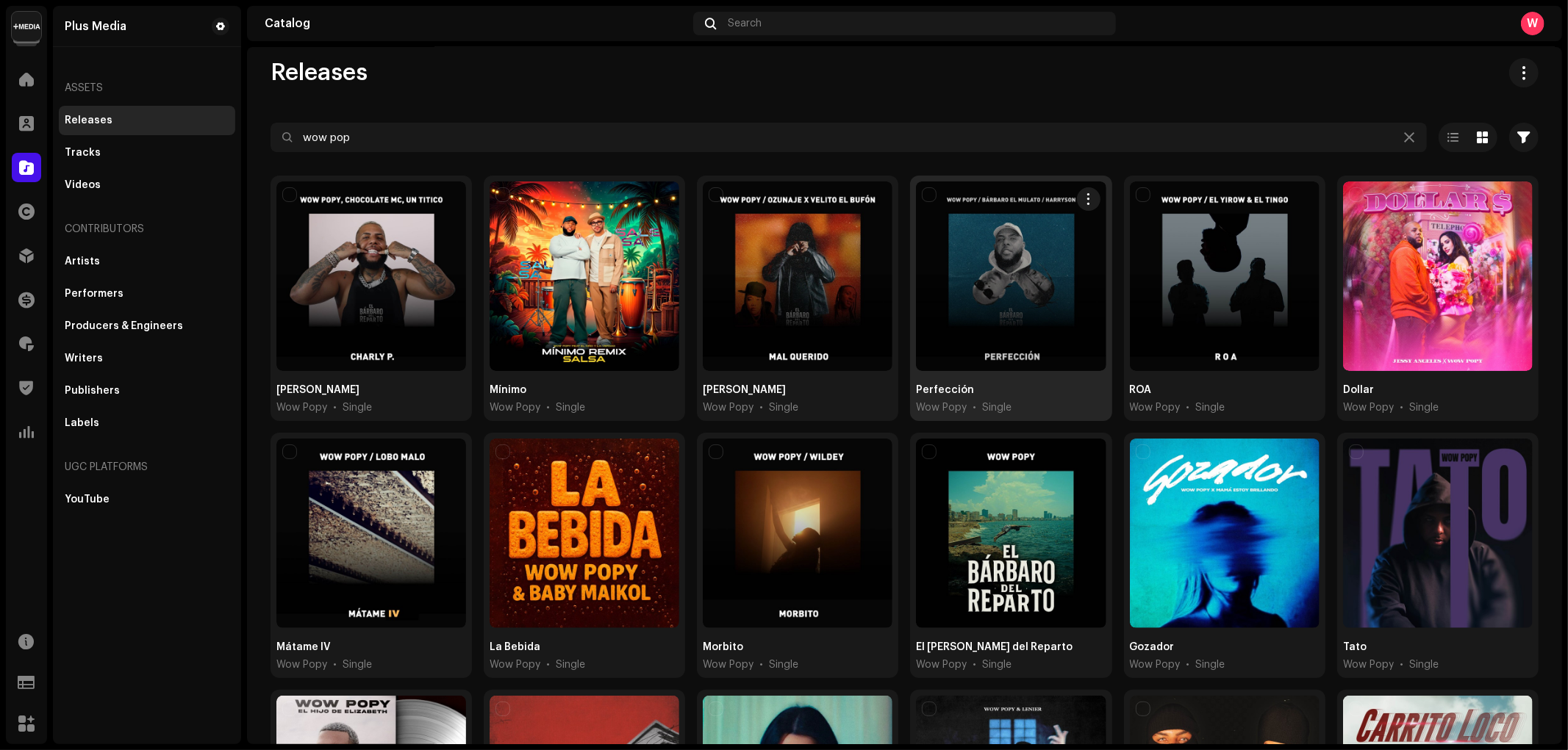
click at [1002, 297] on div at bounding box center [1011, 276] width 189 height 189
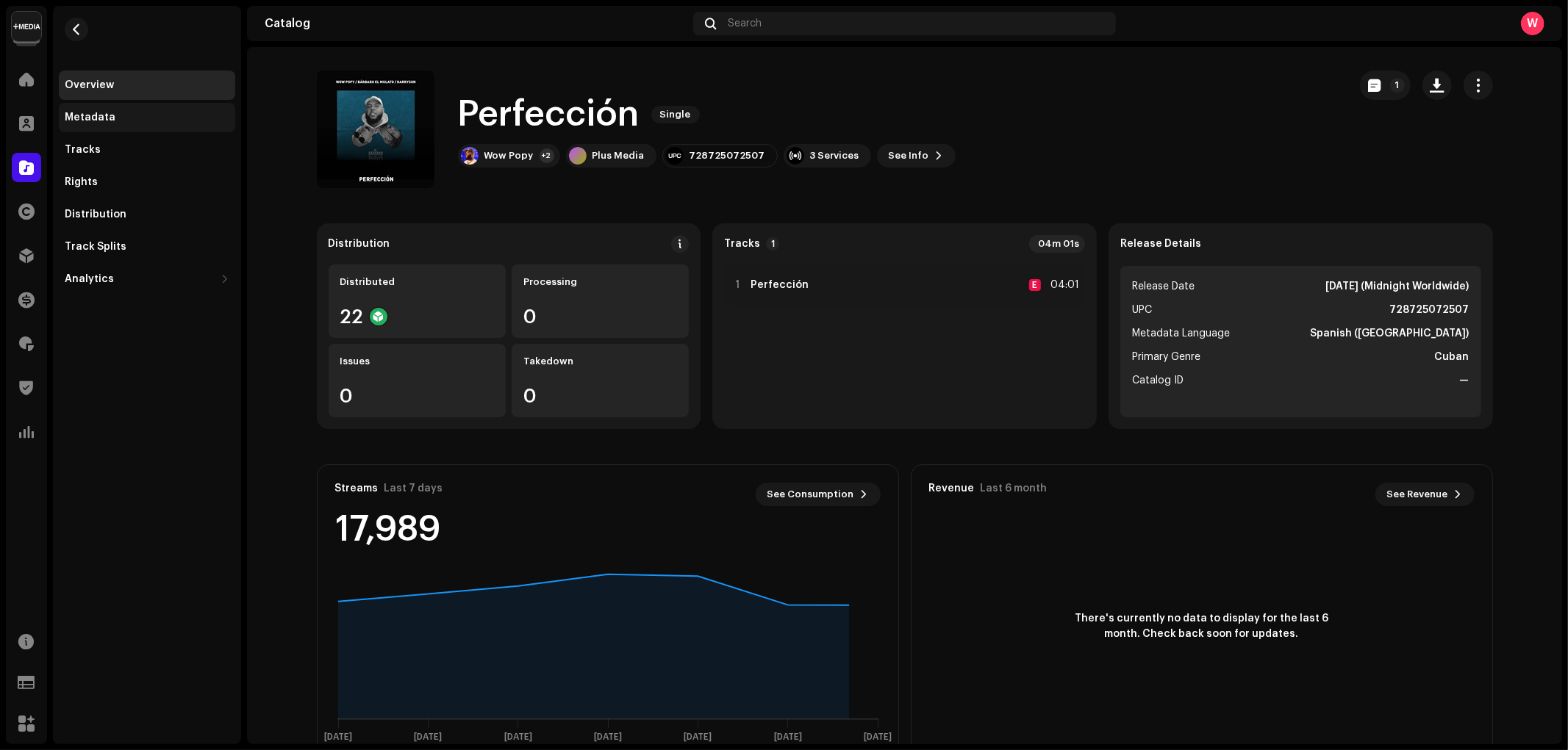
click at [116, 122] on div "Metadata" at bounding box center [147, 118] width 165 height 12
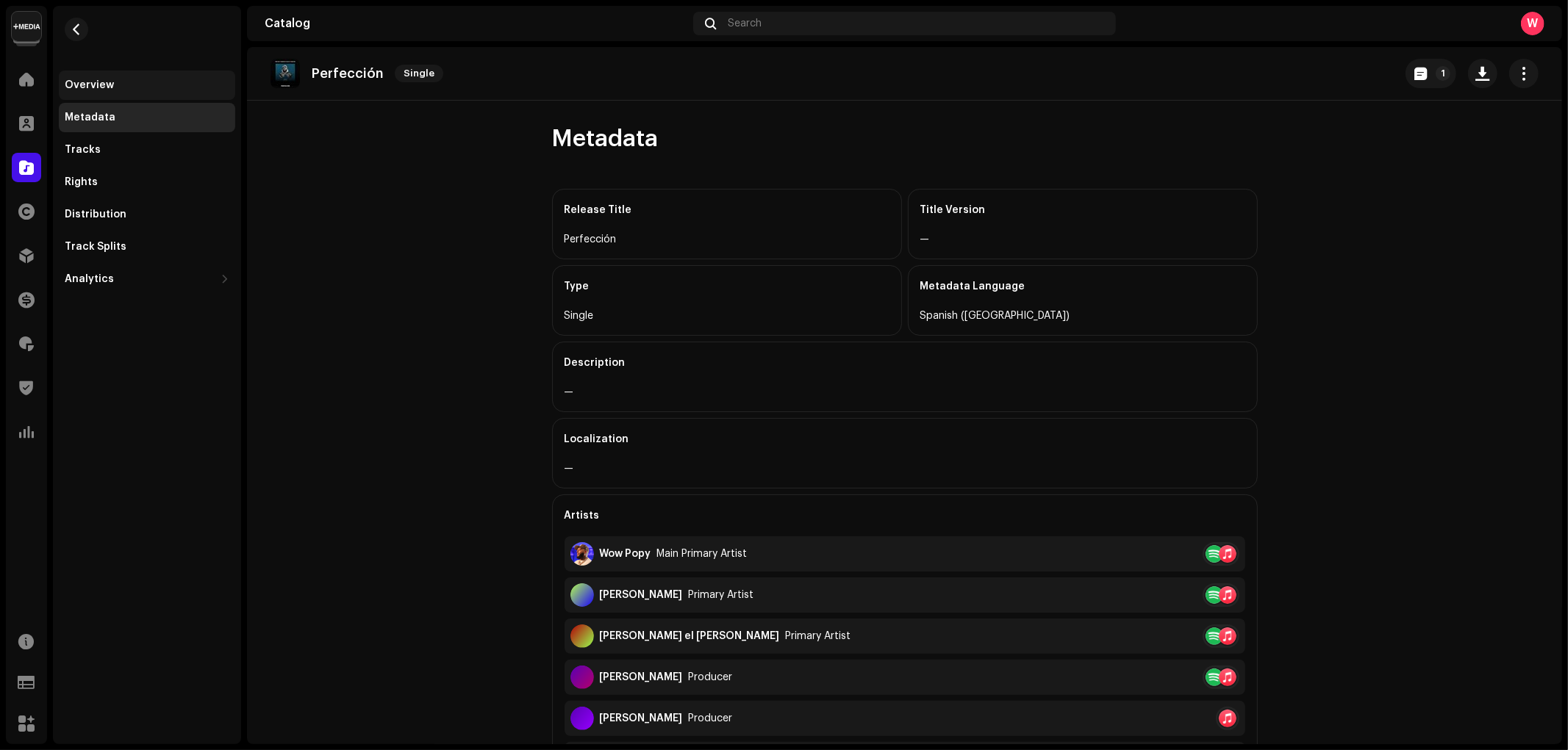
click at [115, 72] on div "Overview" at bounding box center [147, 85] width 176 height 29
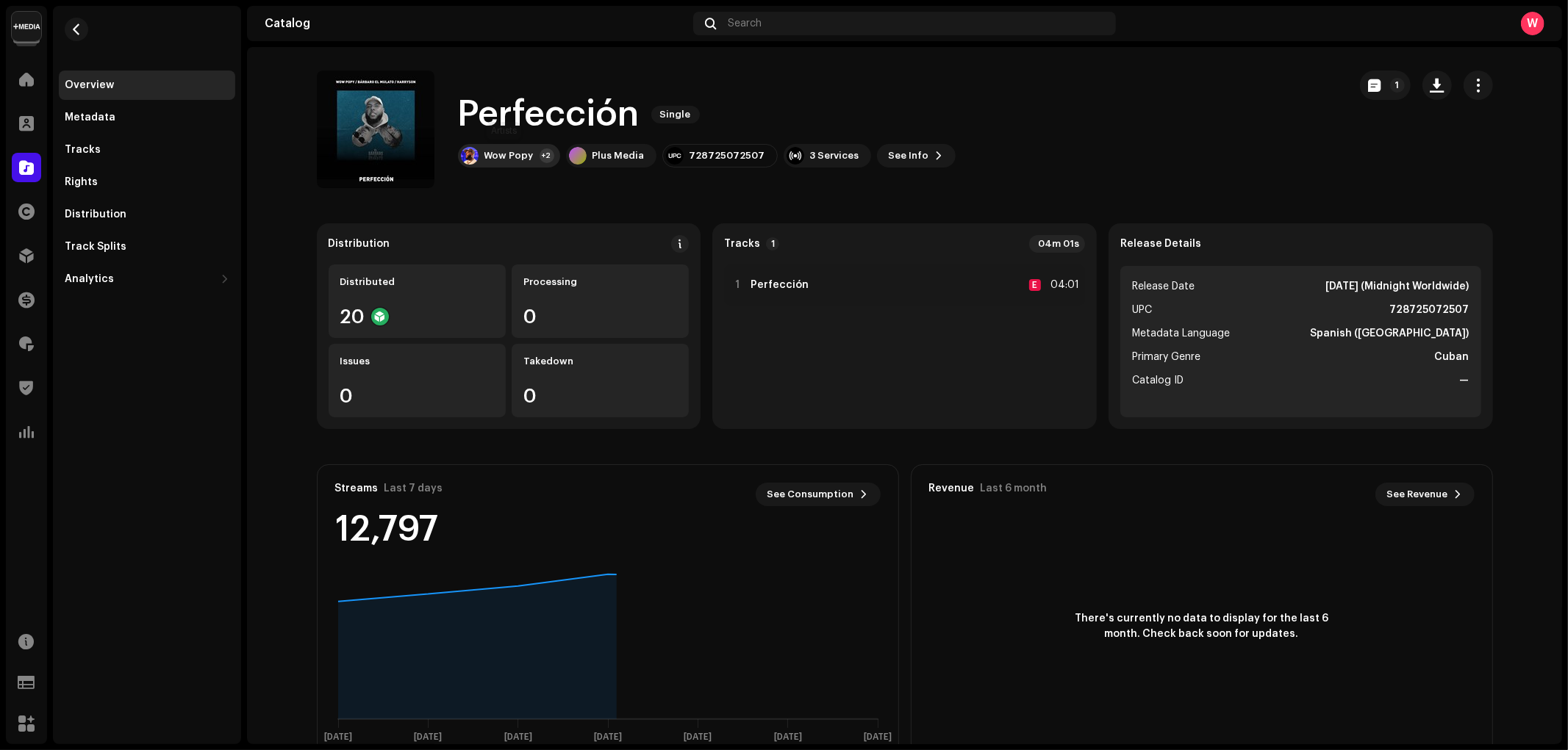
click at [498, 160] on div "Wow Popy" at bounding box center [509, 156] width 49 height 12
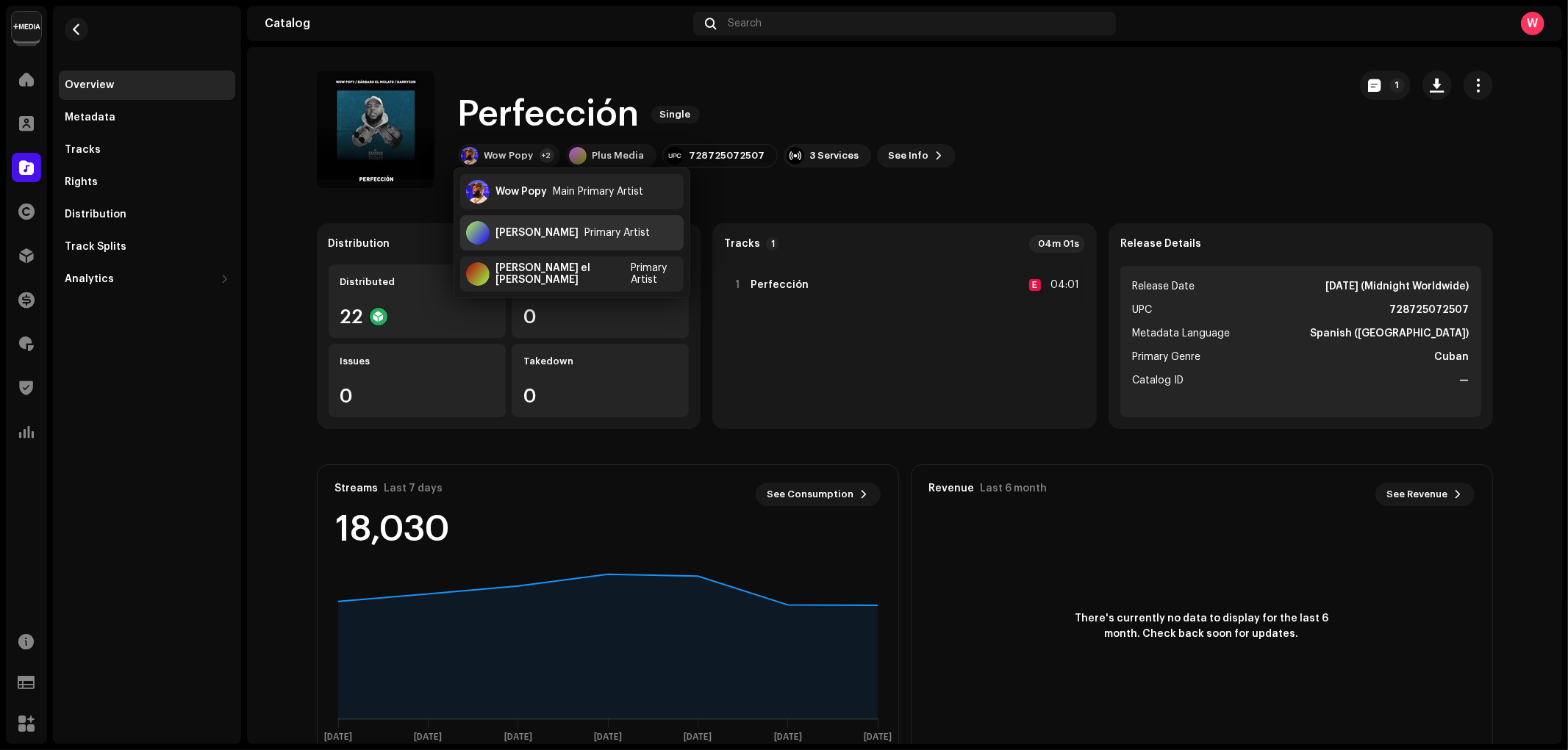
click at [538, 233] on div "Harryson" at bounding box center [536, 233] width 83 height 12
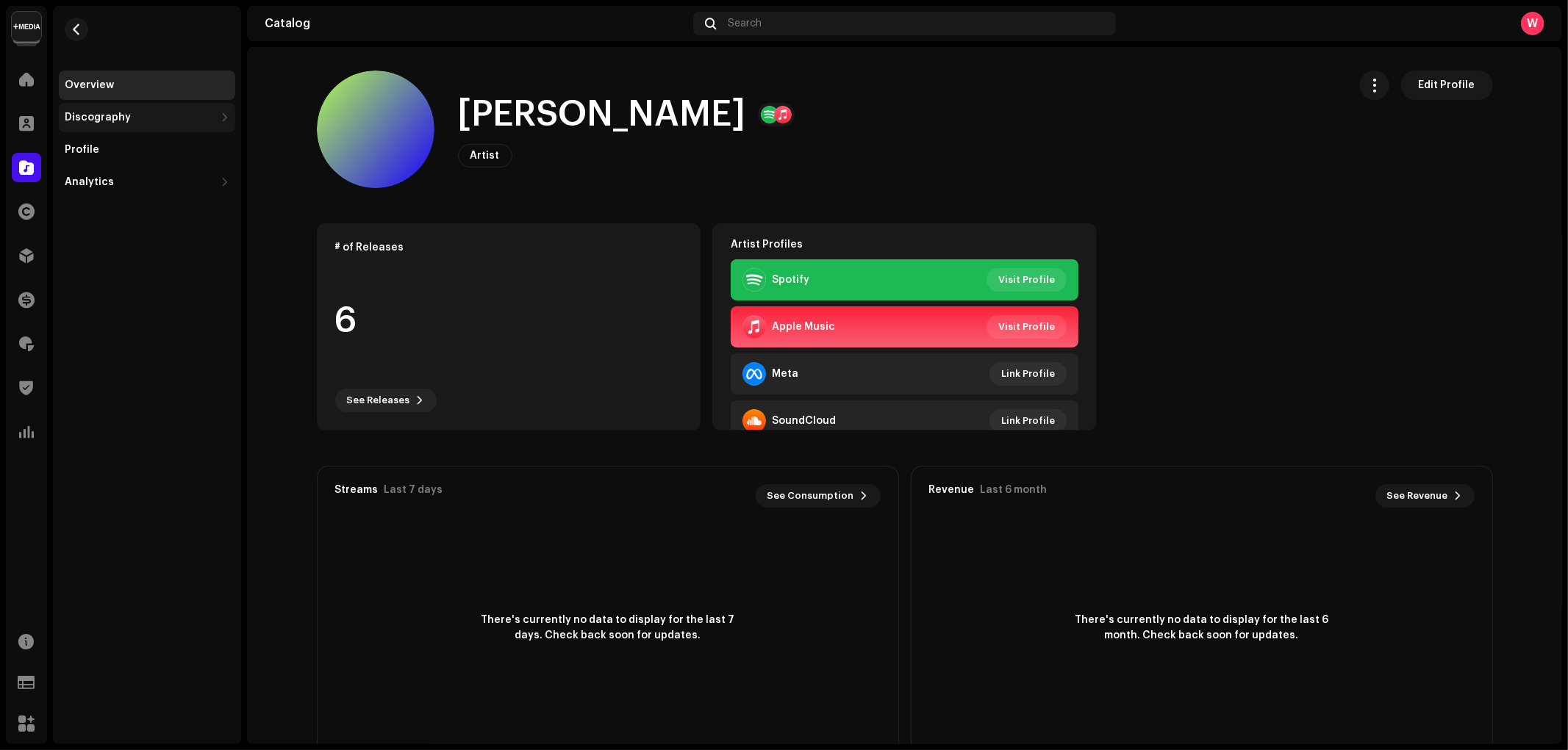
click at [128, 125] on div "Discography" at bounding box center [147, 117] width 176 height 29
click at [159, 155] on div "Releases" at bounding box center [150, 150] width 159 height 12
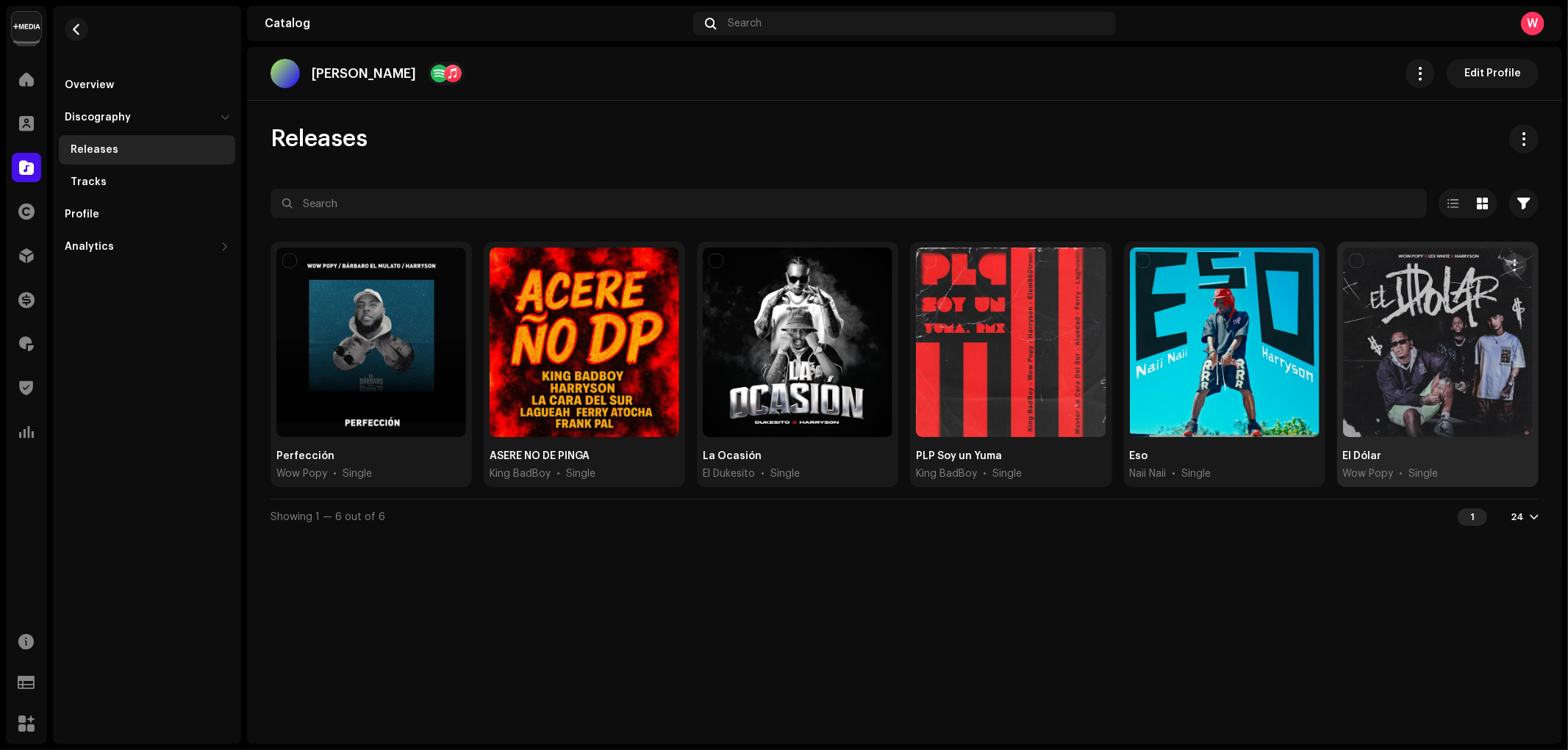
click at [1451, 316] on div at bounding box center [1437, 342] width 189 height 189
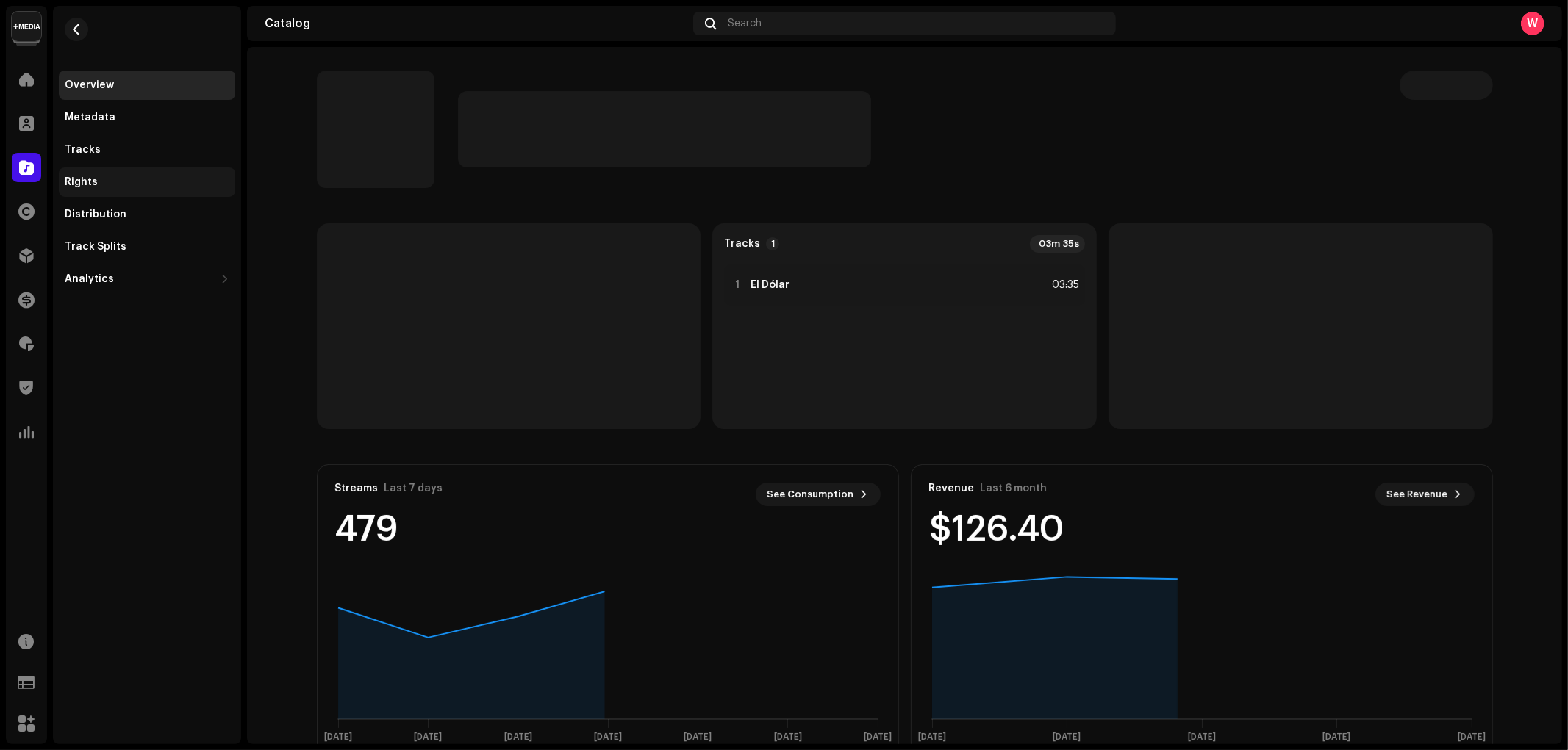
click at [151, 185] on div "Rights" at bounding box center [147, 182] width 165 height 12
